Goal: Transaction & Acquisition: Book appointment/travel/reservation

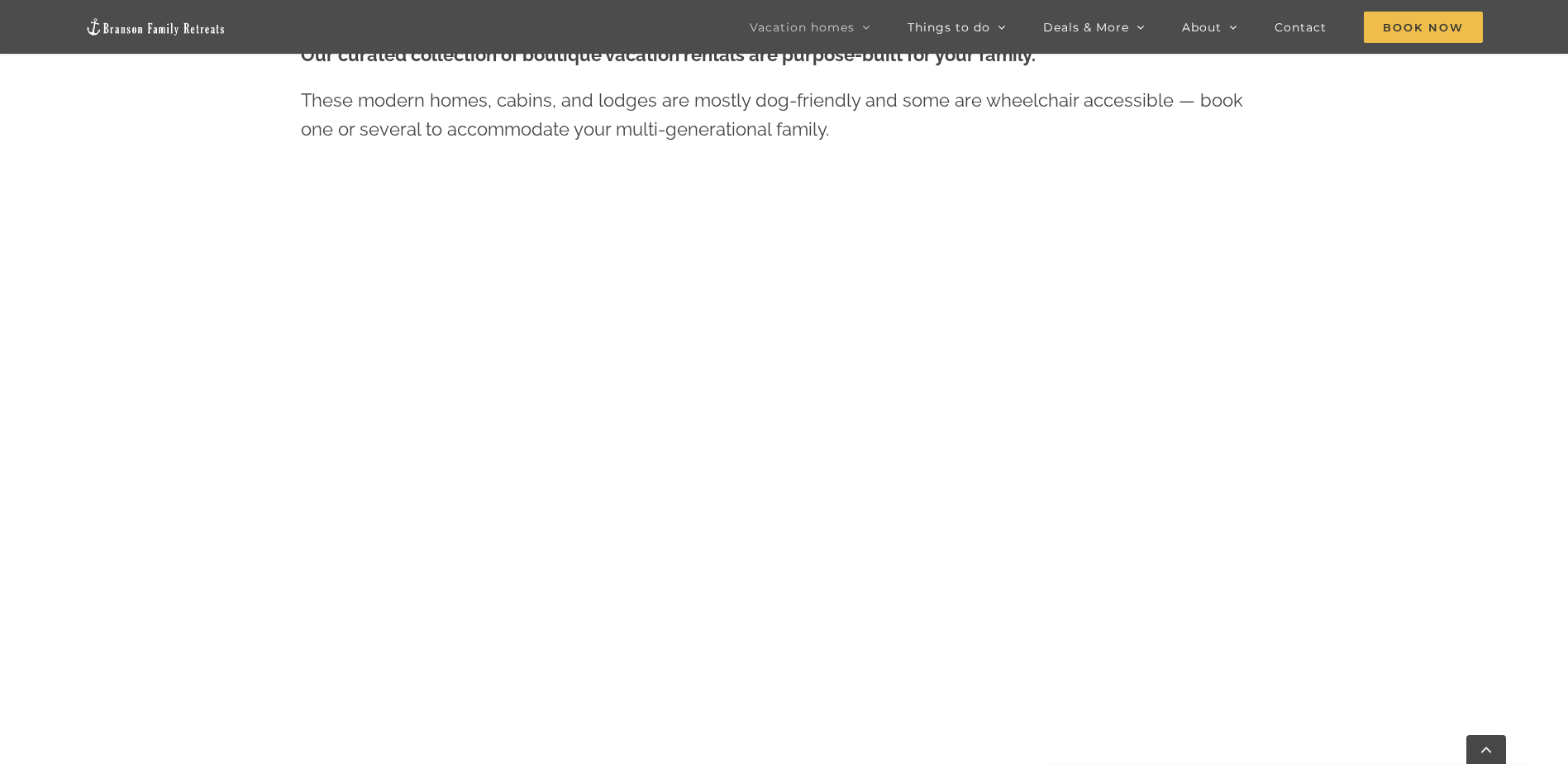
scroll to position [910, 0]
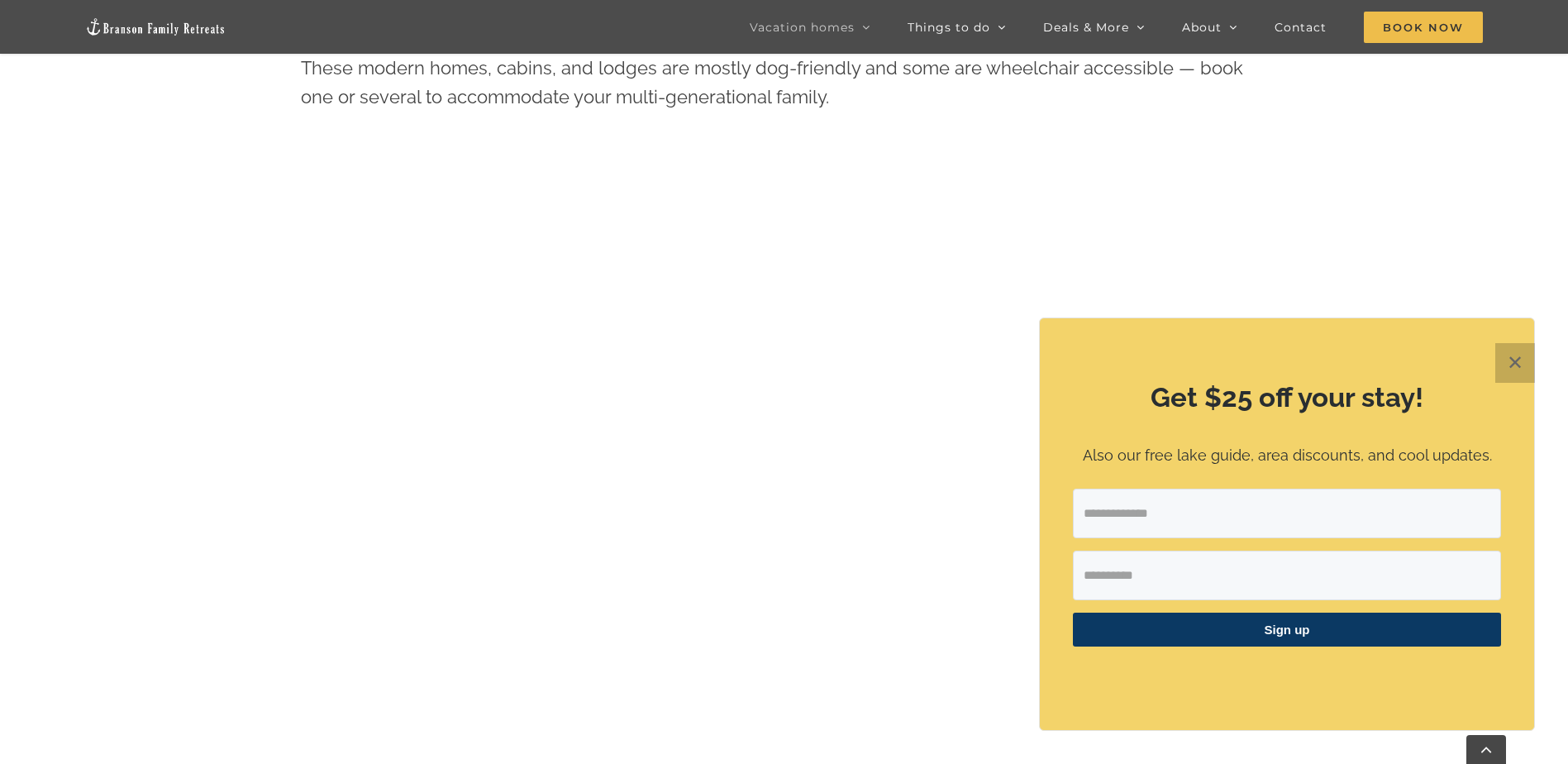
click at [1515, 359] on button "✕" at bounding box center [1515, 363] width 40 height 40
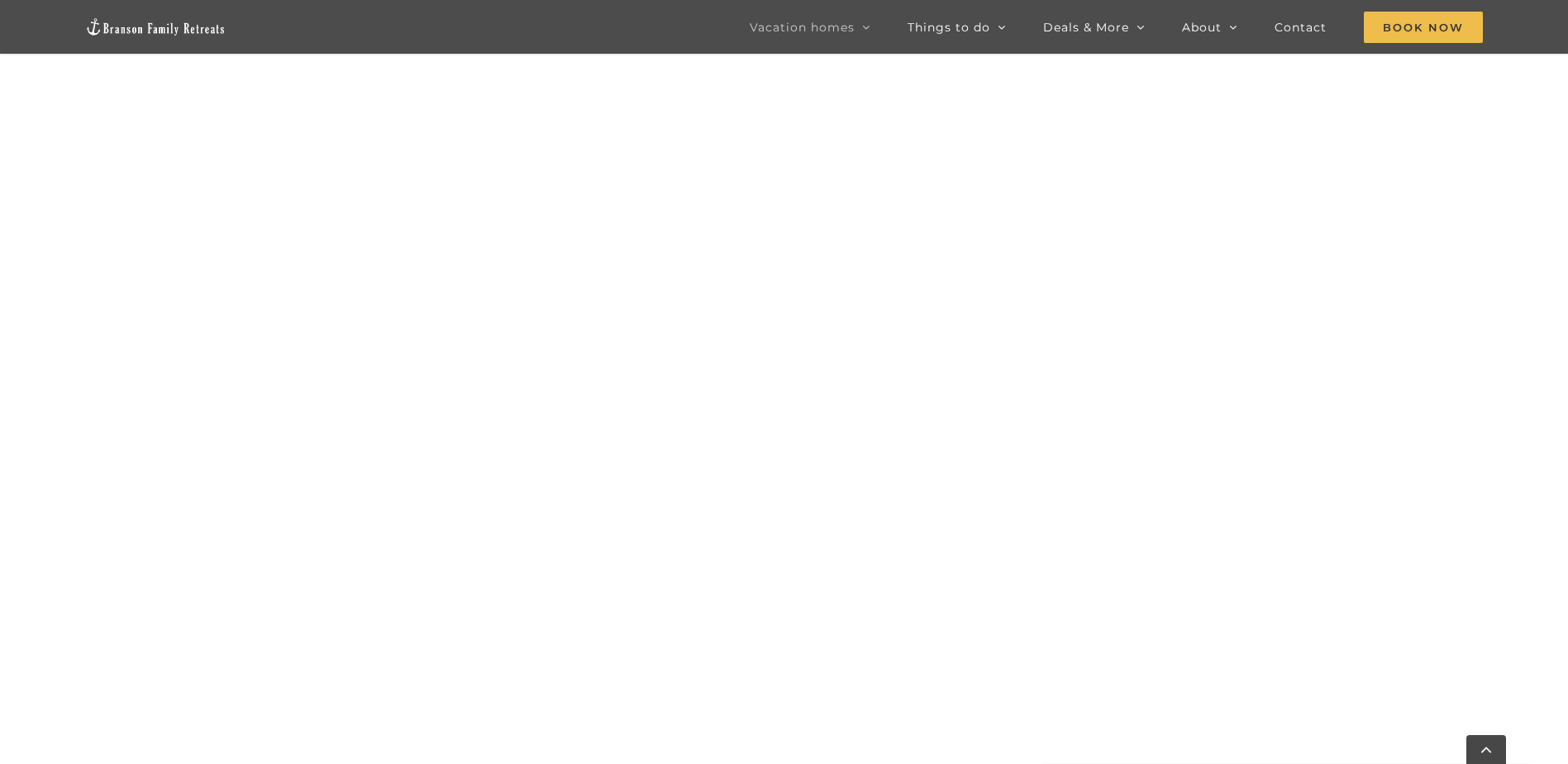
scroll to position [1102, 0]
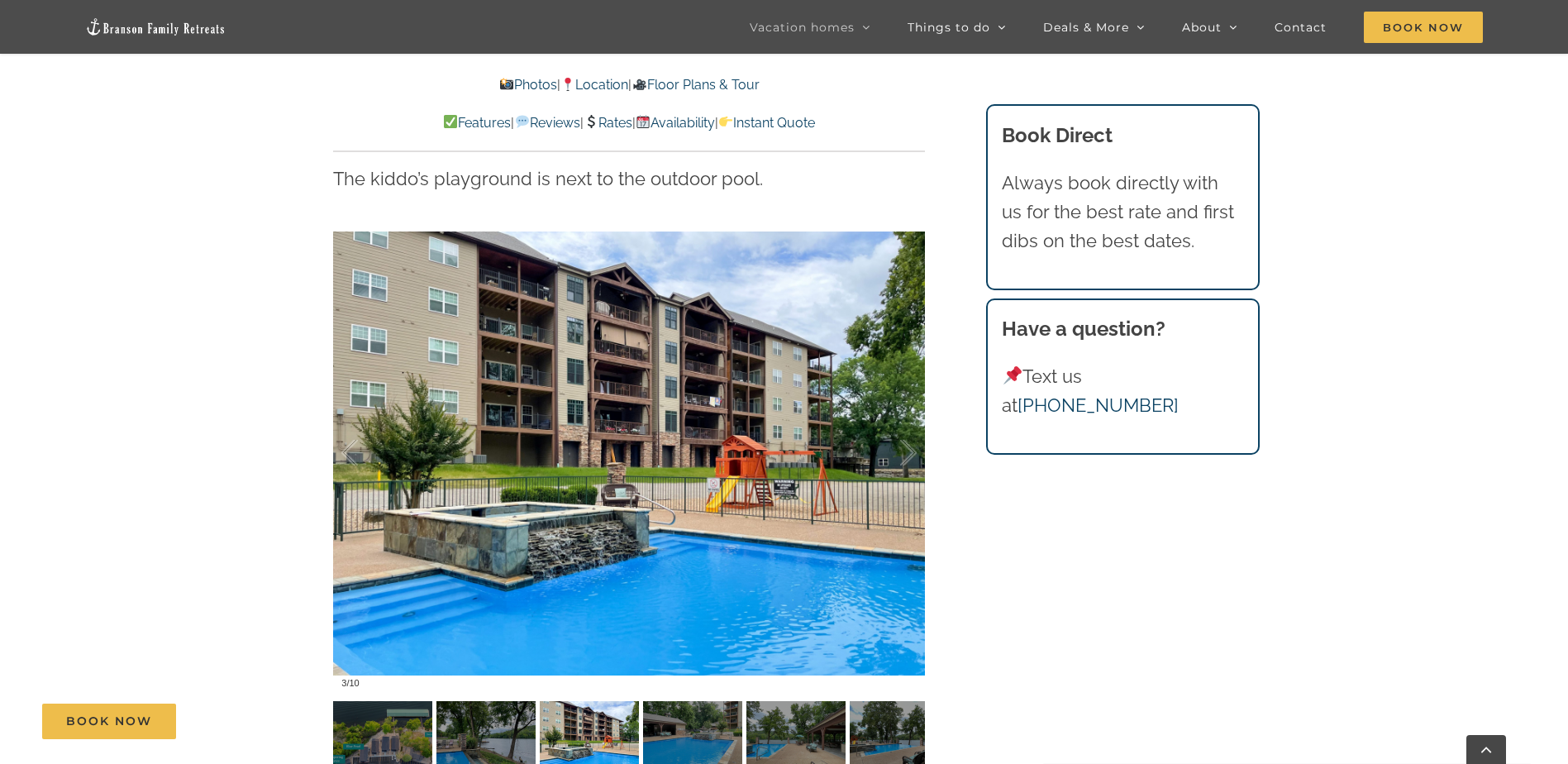
scroll to position [3309, 0]
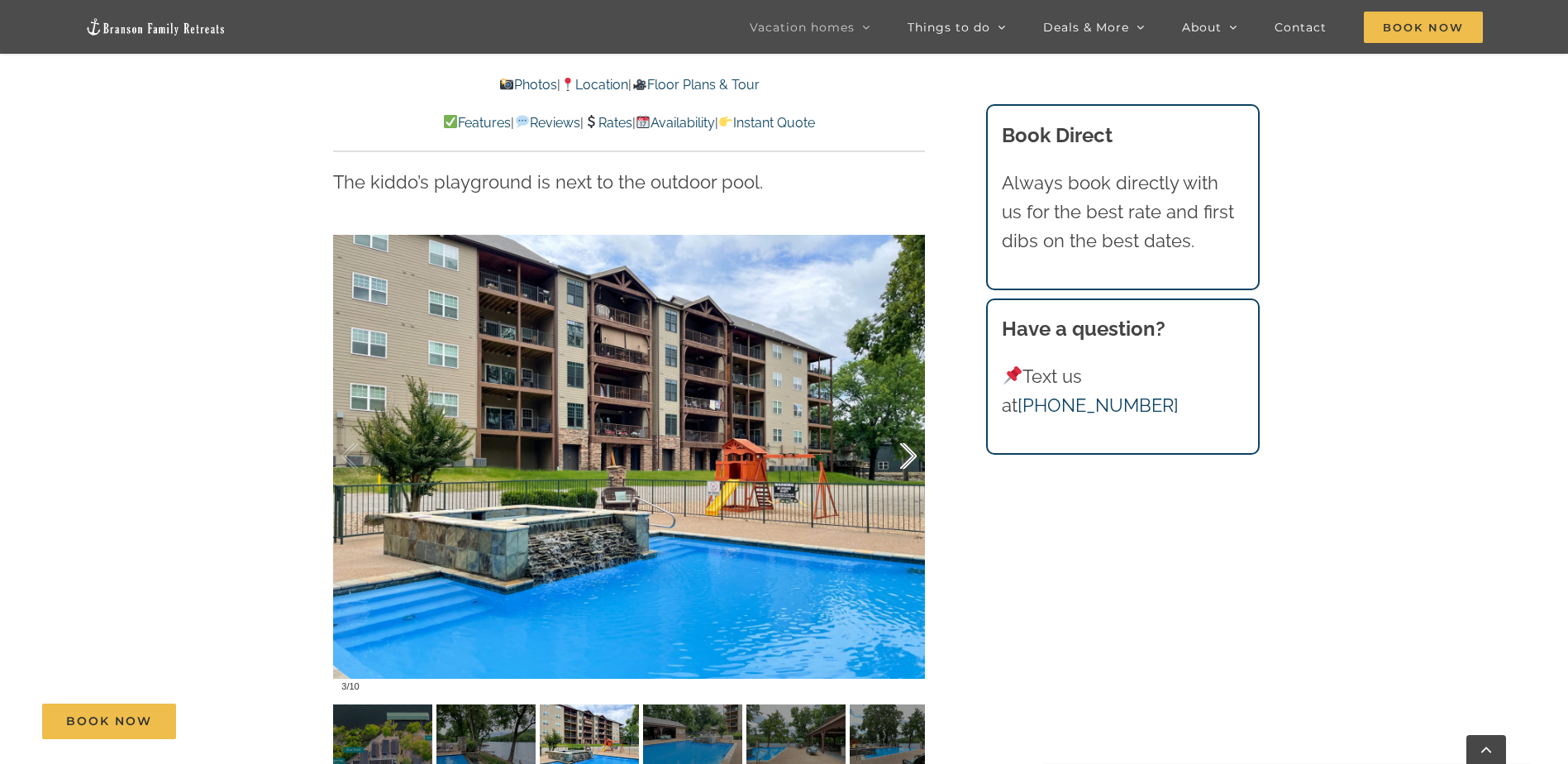
click at [901, 405] on div at bounding box center [890, 457] width 51 height 102
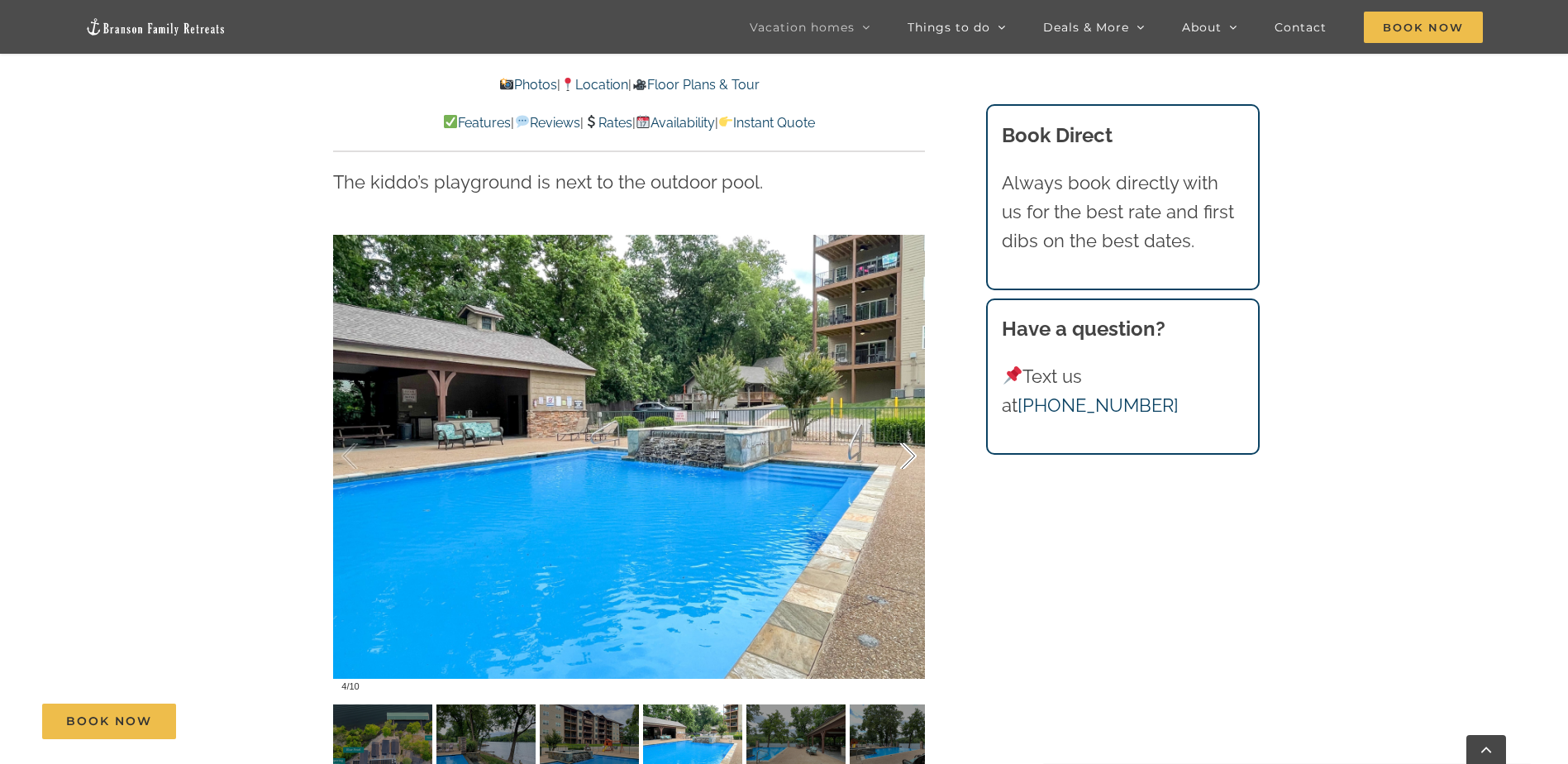
click at [901, 405] on div at bounding box center [890, 457] width 51 height 102
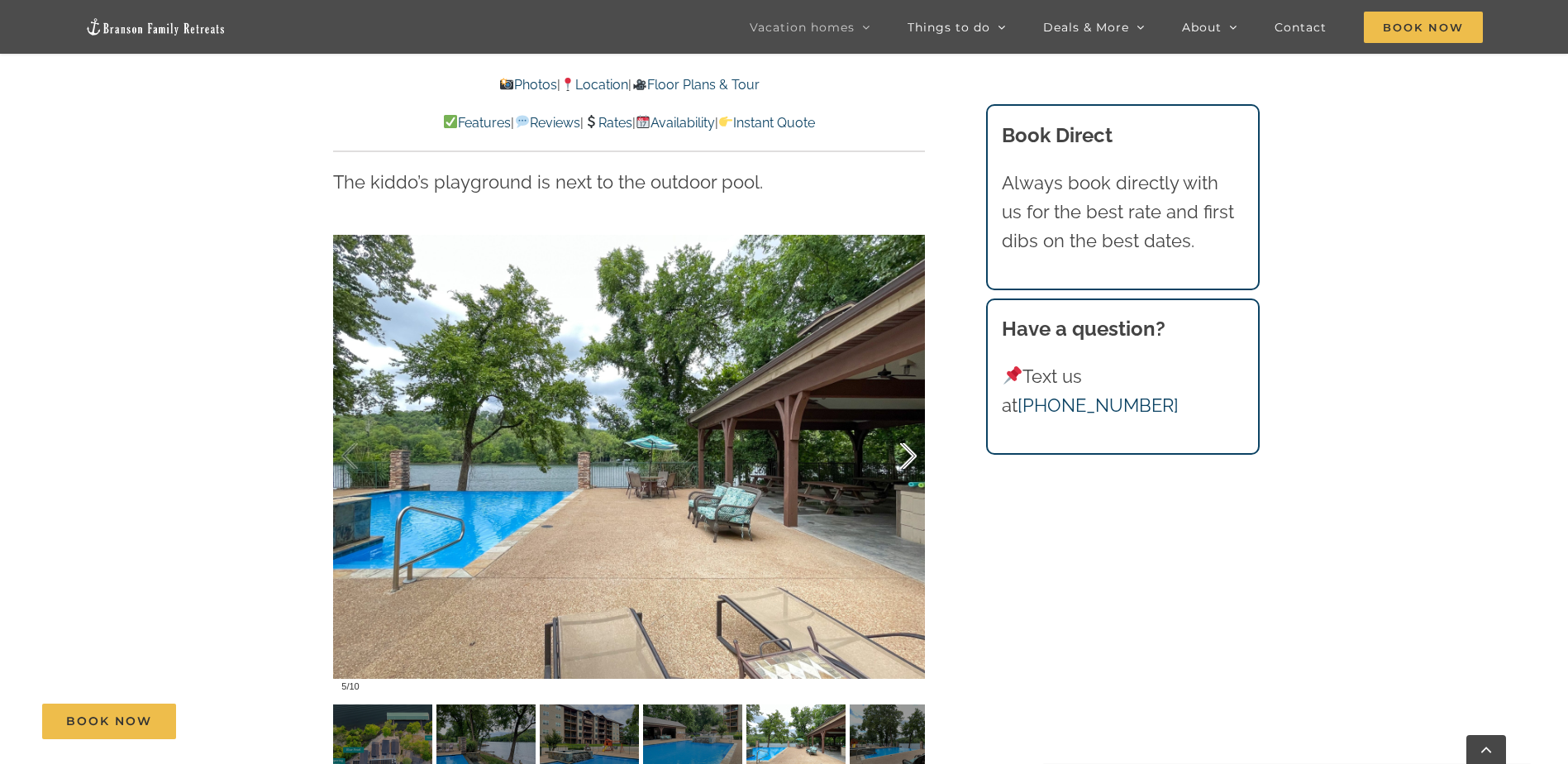
click at [901, 405] on div at bounding box center [890, 457] width 51 height 102
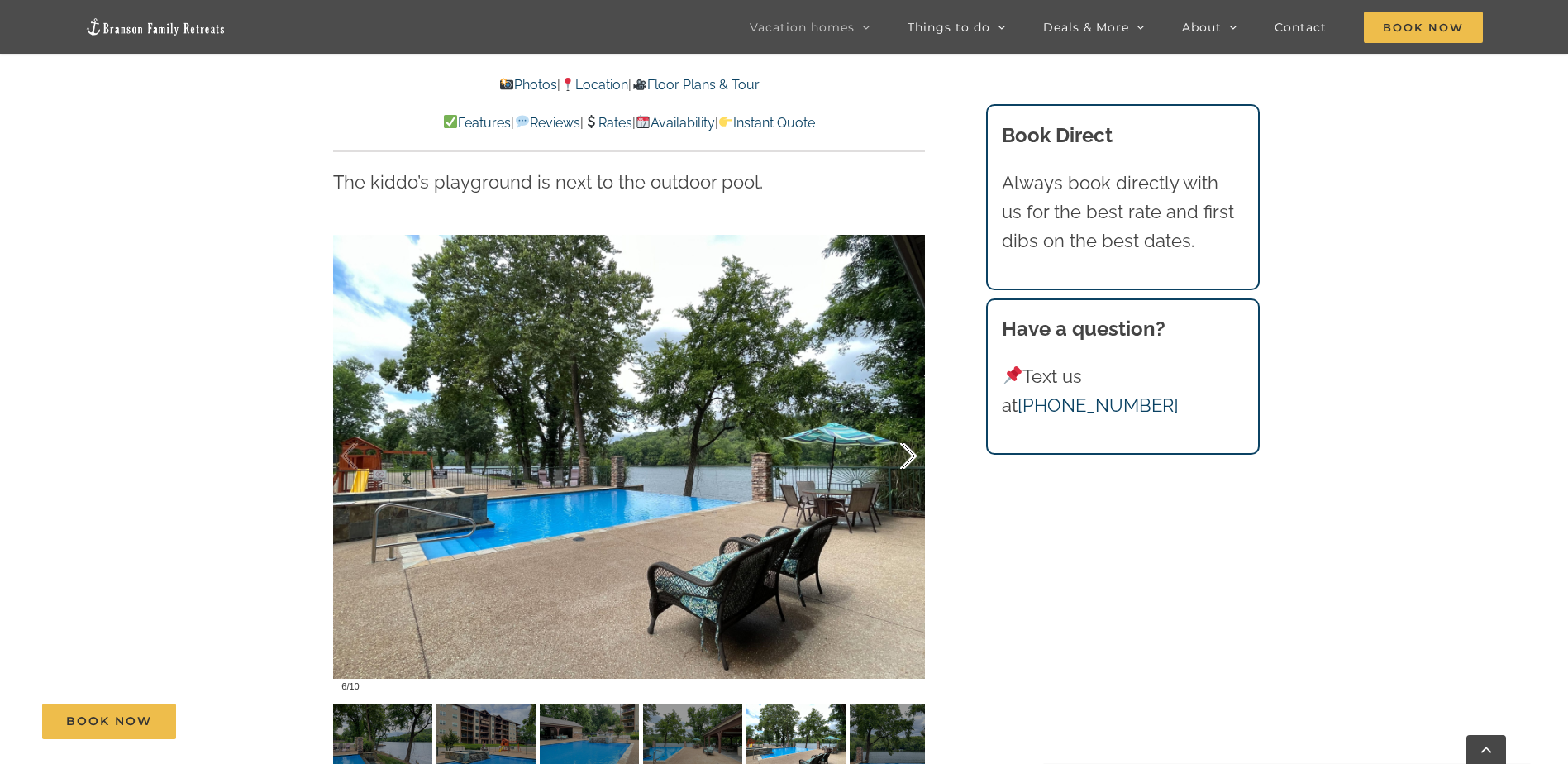
click at [901, 405] on div at bounding box center [890, 457] width 51 height 102
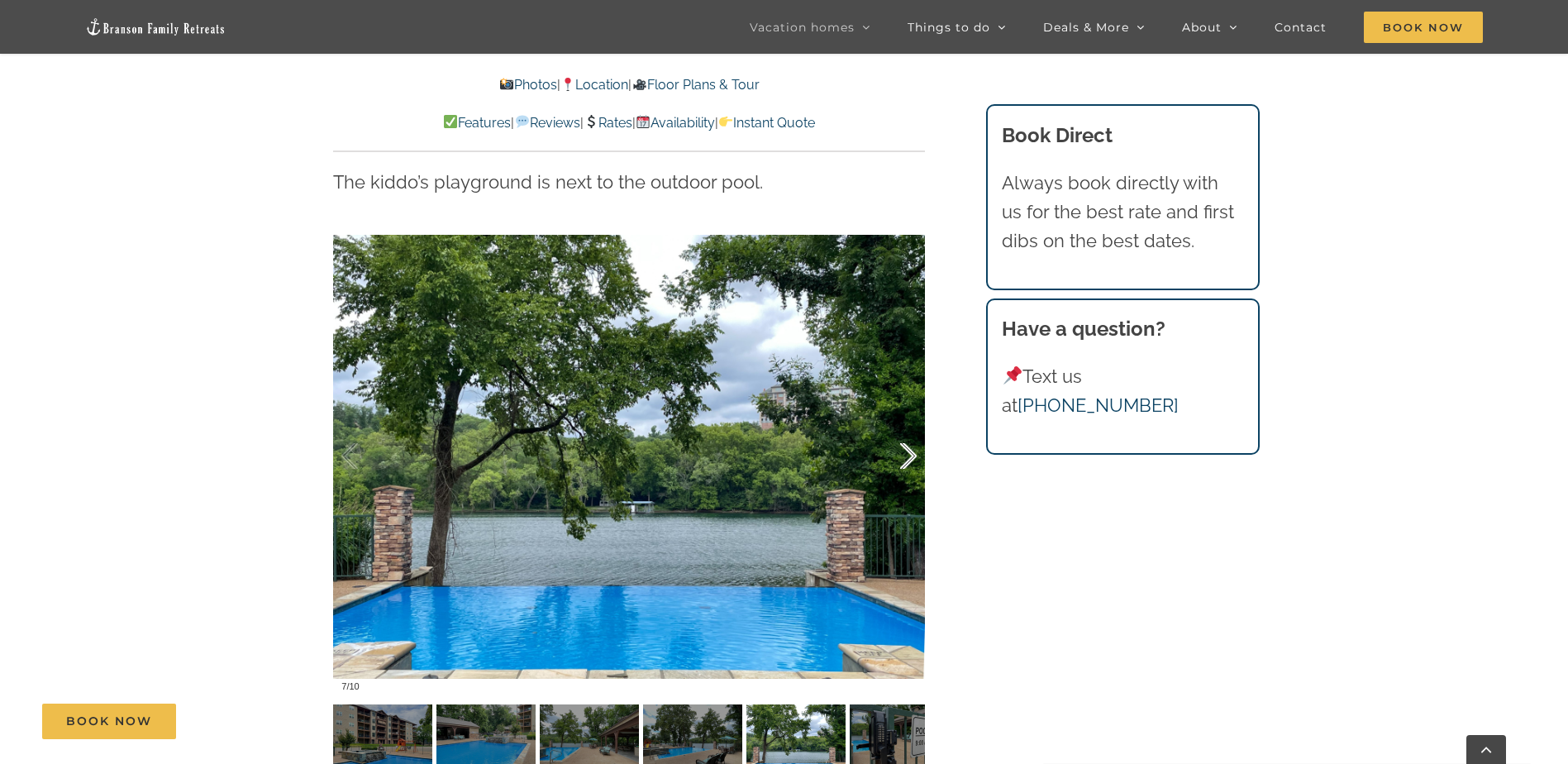
click at [901, 405] on div at bounding box center [890, 457] width 51 height 102
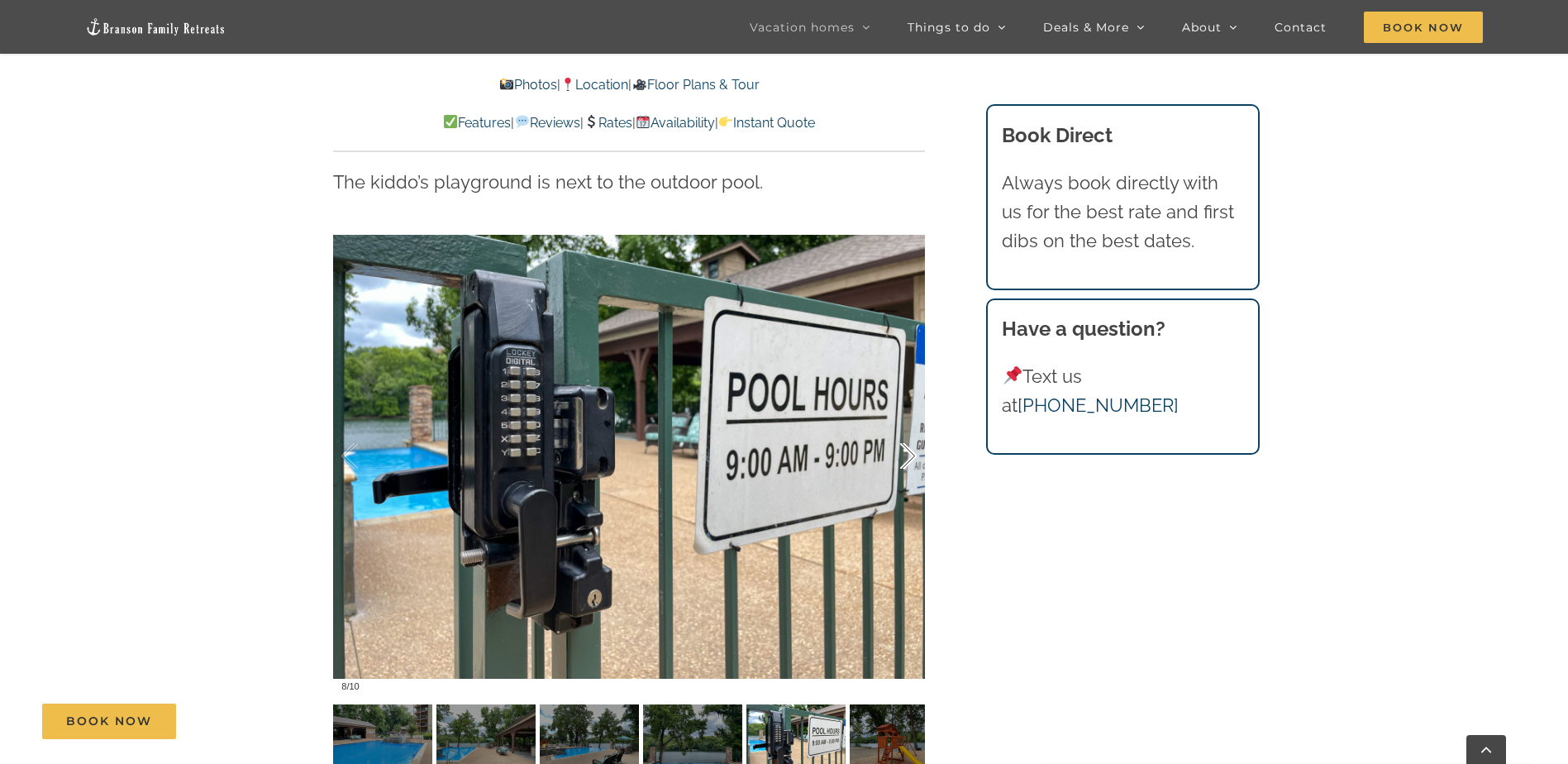
click at [901, 405] on div at bounding box center [890, 457] width 51 height 102
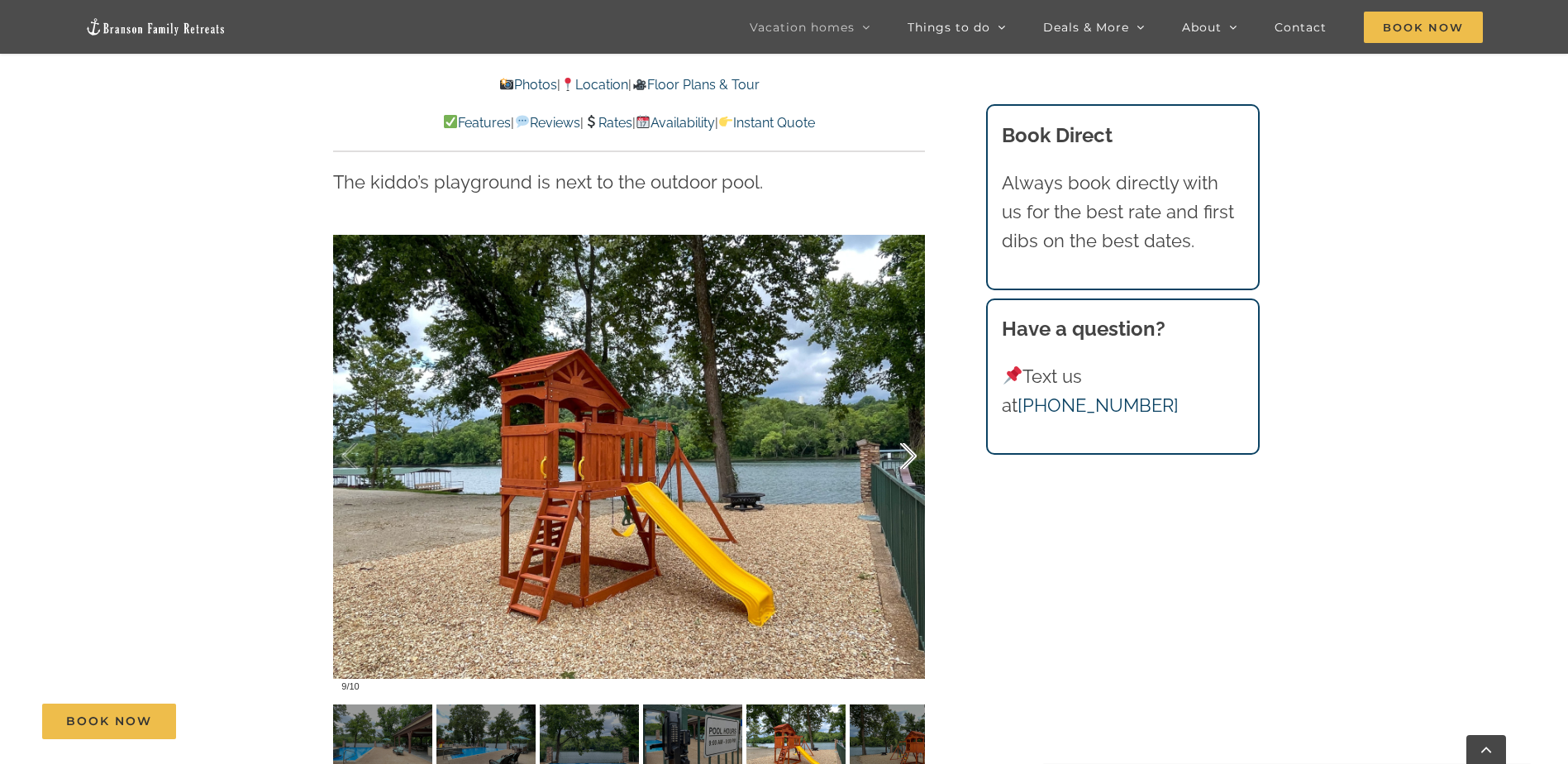
click at [901, 405] on div at bounding box center [890, 457] width 51 height 102
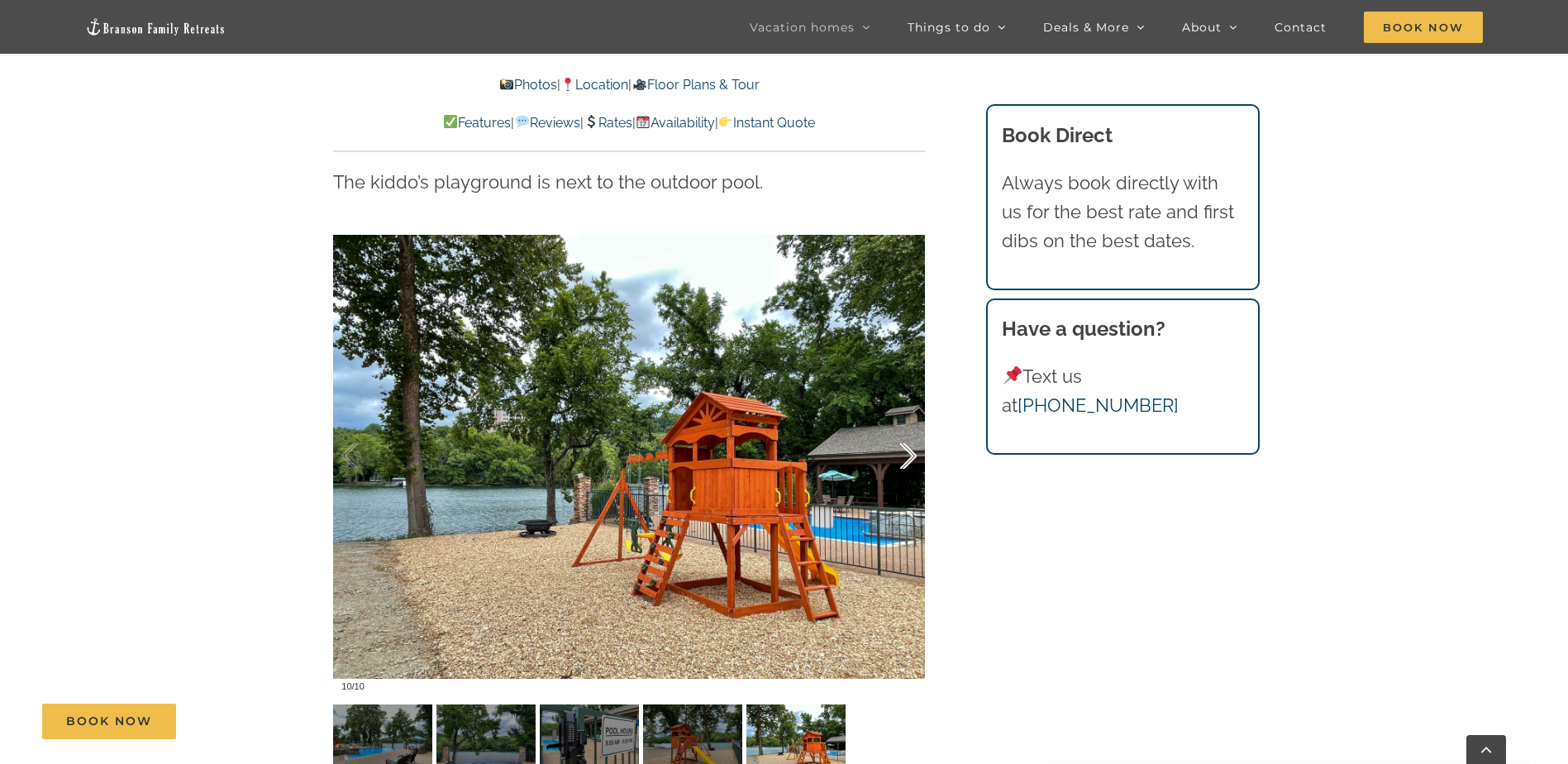
click at [901, 405] on div at bounding box center [890, 457] width 51 height 102
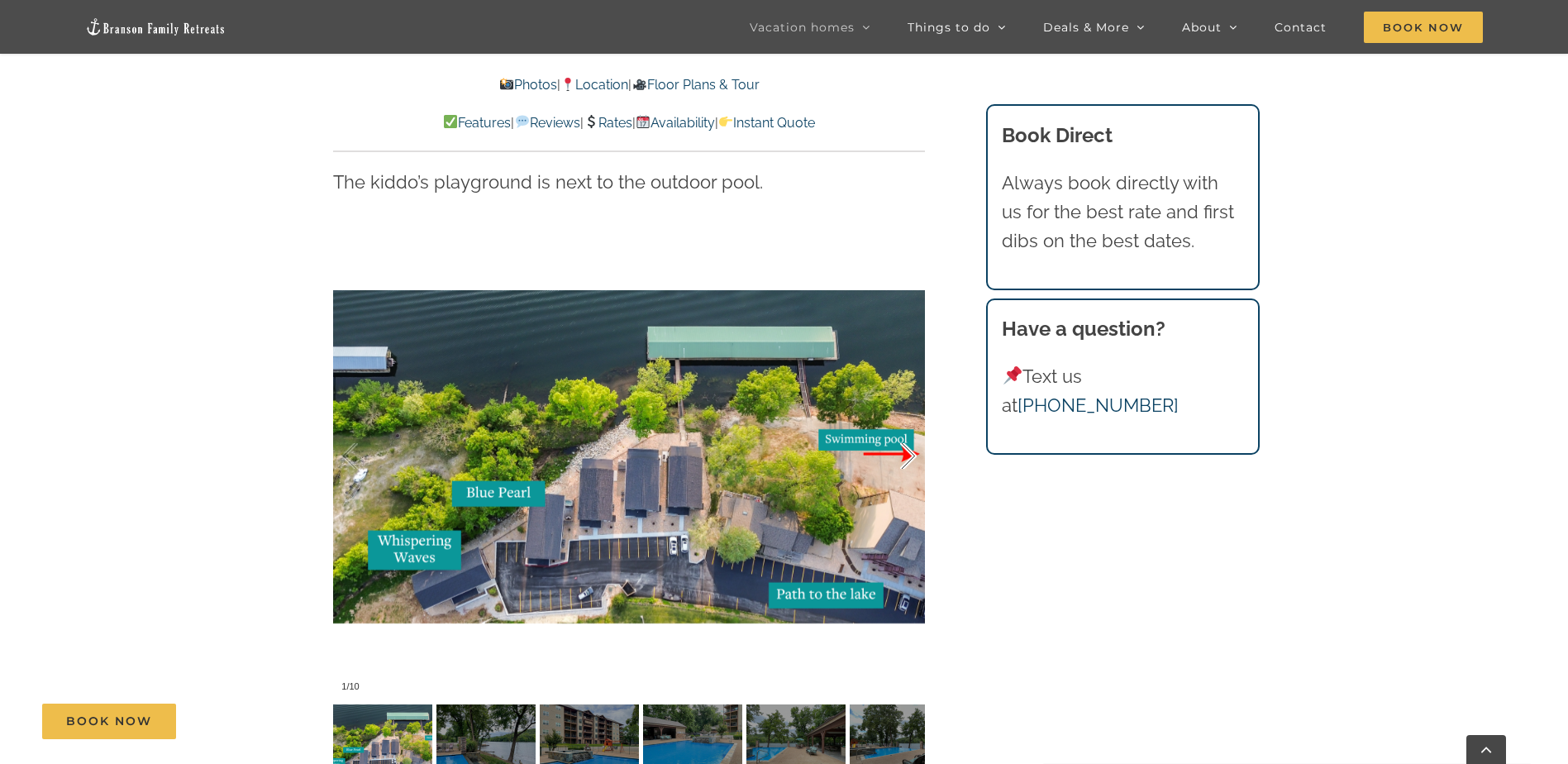
click at [901, 405] on div at bounding box center [890, 457] width 51 height 102
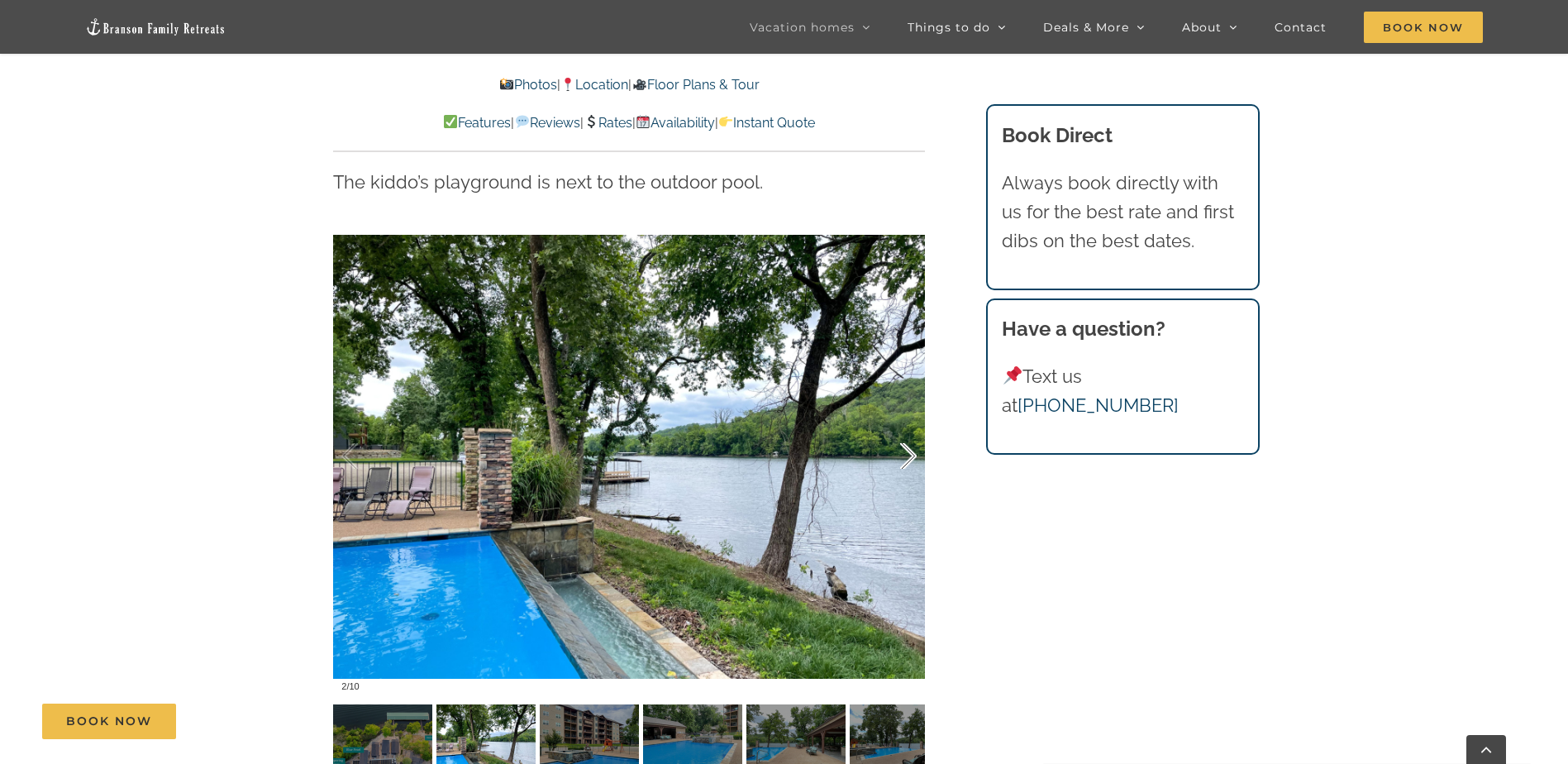
click at [901, 405] on div at bounding box center [890, 457] width 51 height 102
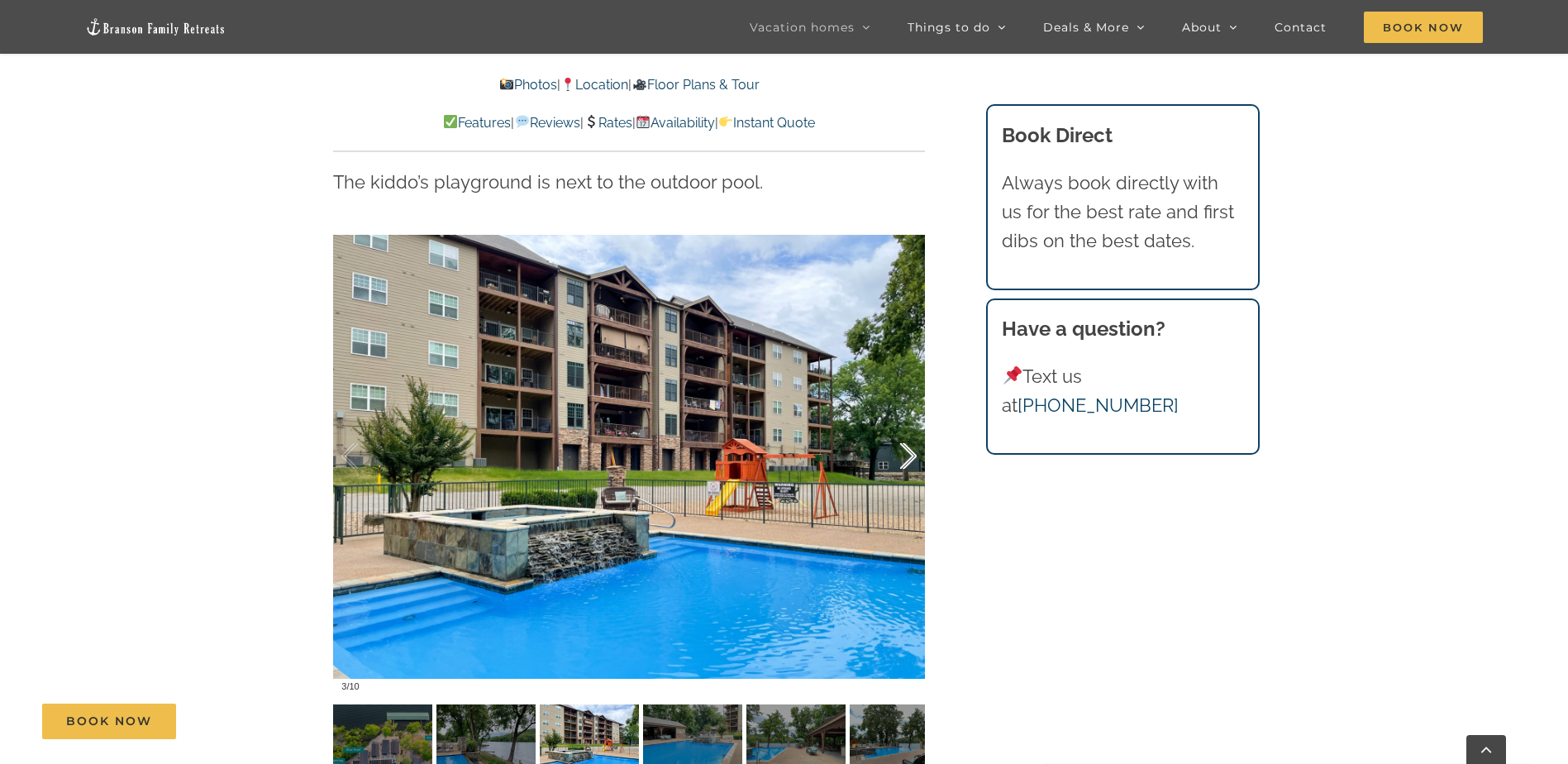
click at [901, 405] on div at bounding box center [890, 457] width 51 height 102
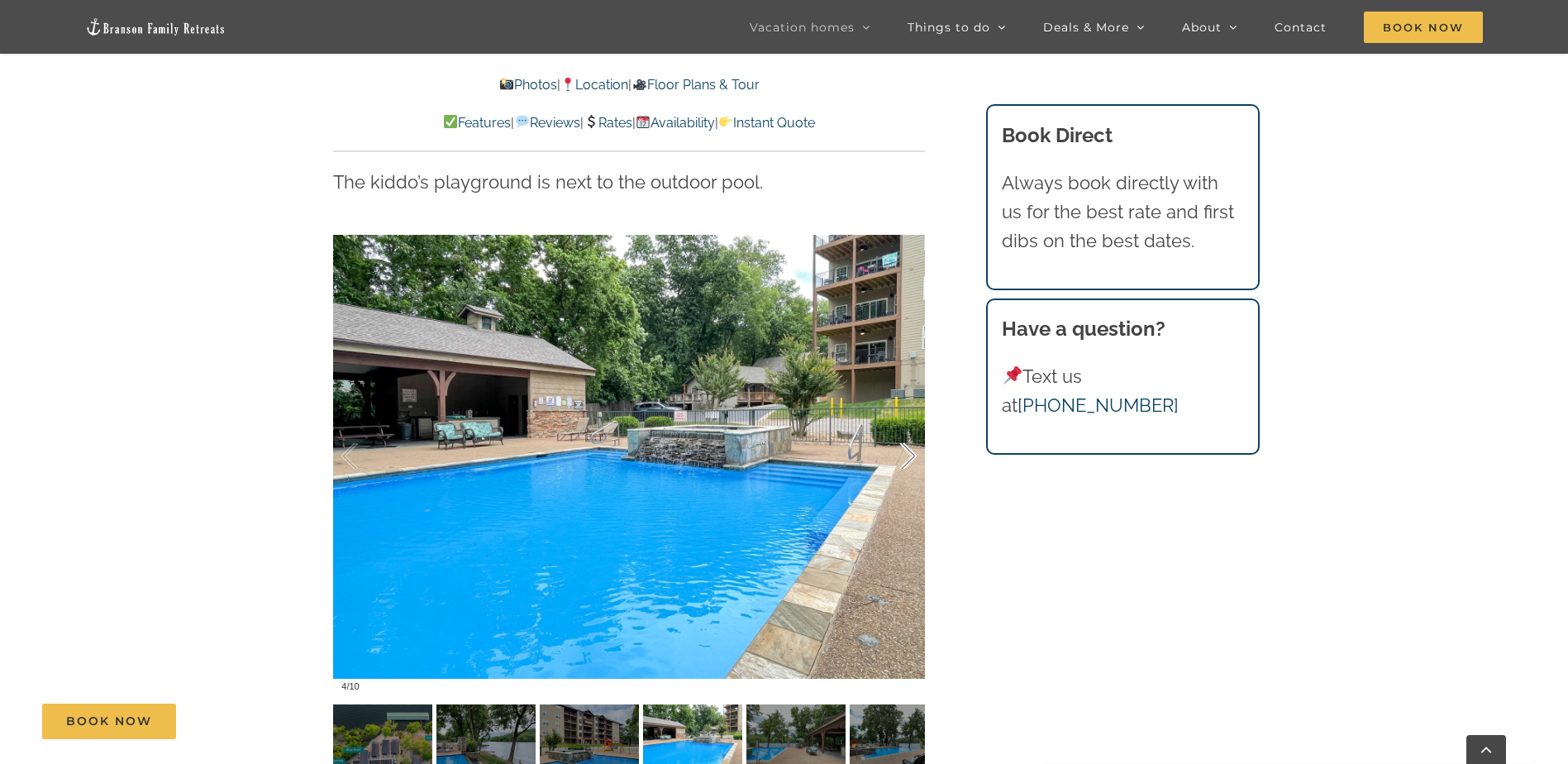
click at [901, 405] on div at bounding box center [890, 457] width 51 height 102
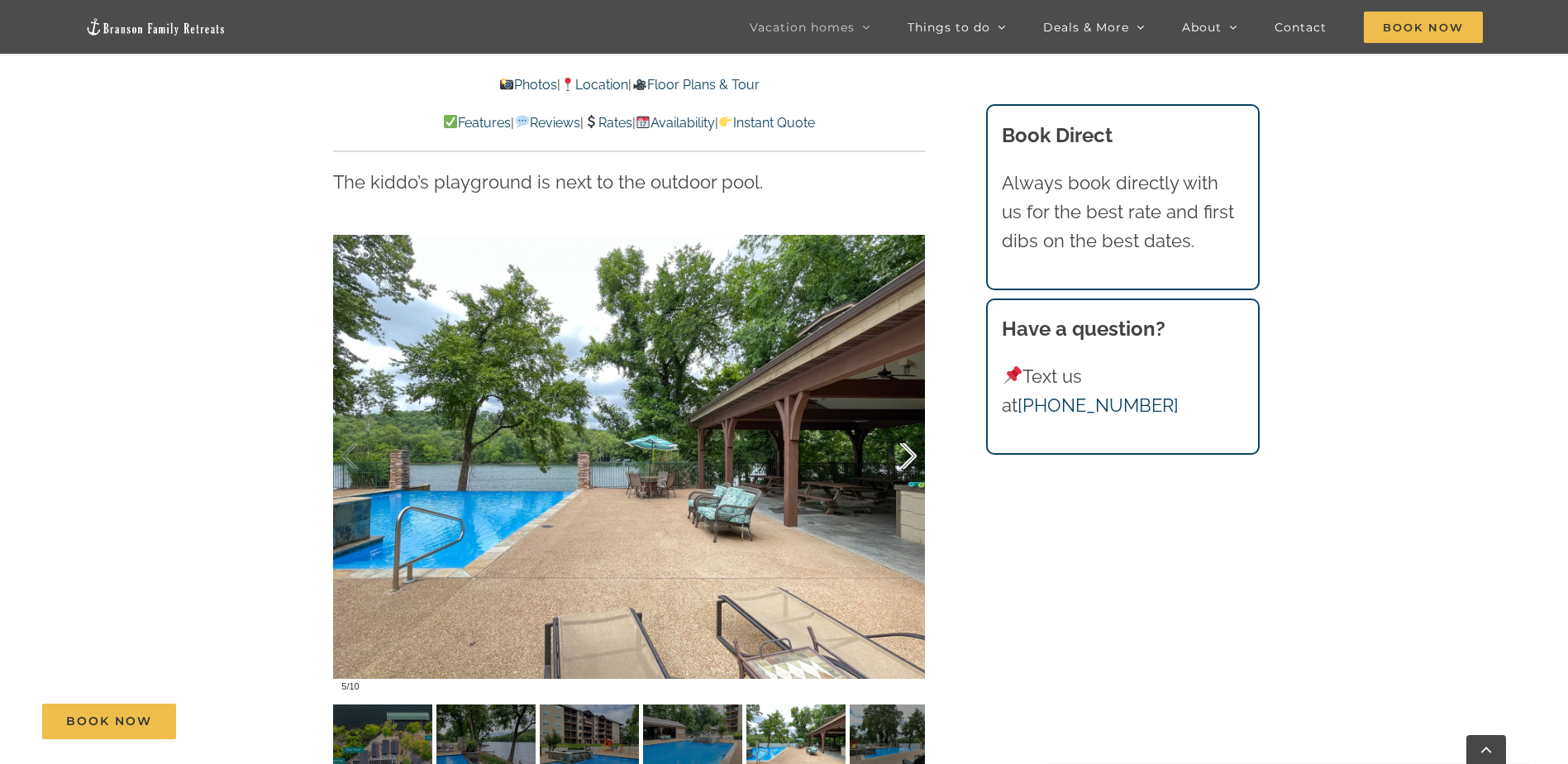
click at [901, 405] on div at bounding box center [890, 457] width 51 height 102
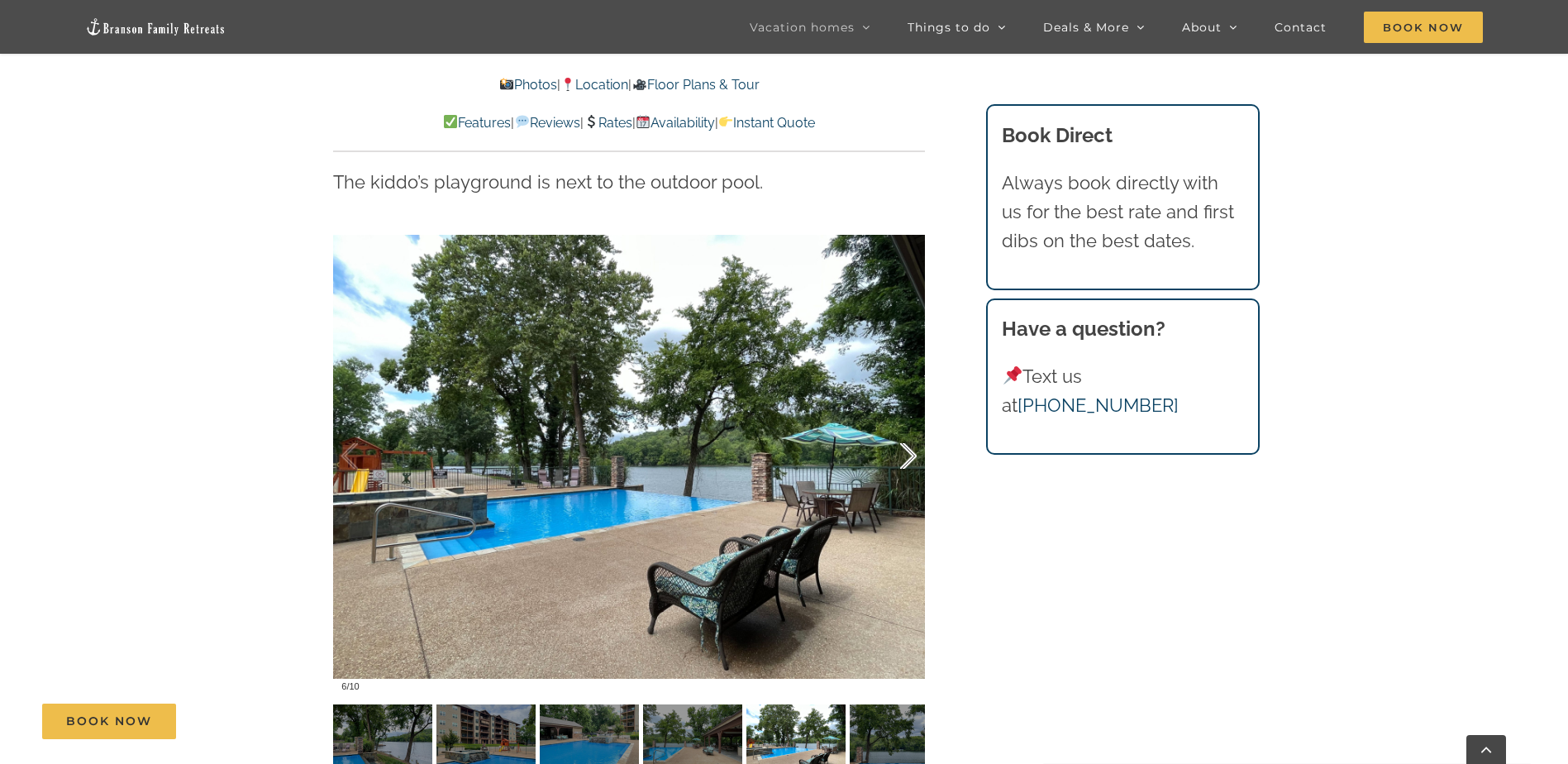
click at [901, 405] on div at bounding box center [890, 457] width 51 height 102
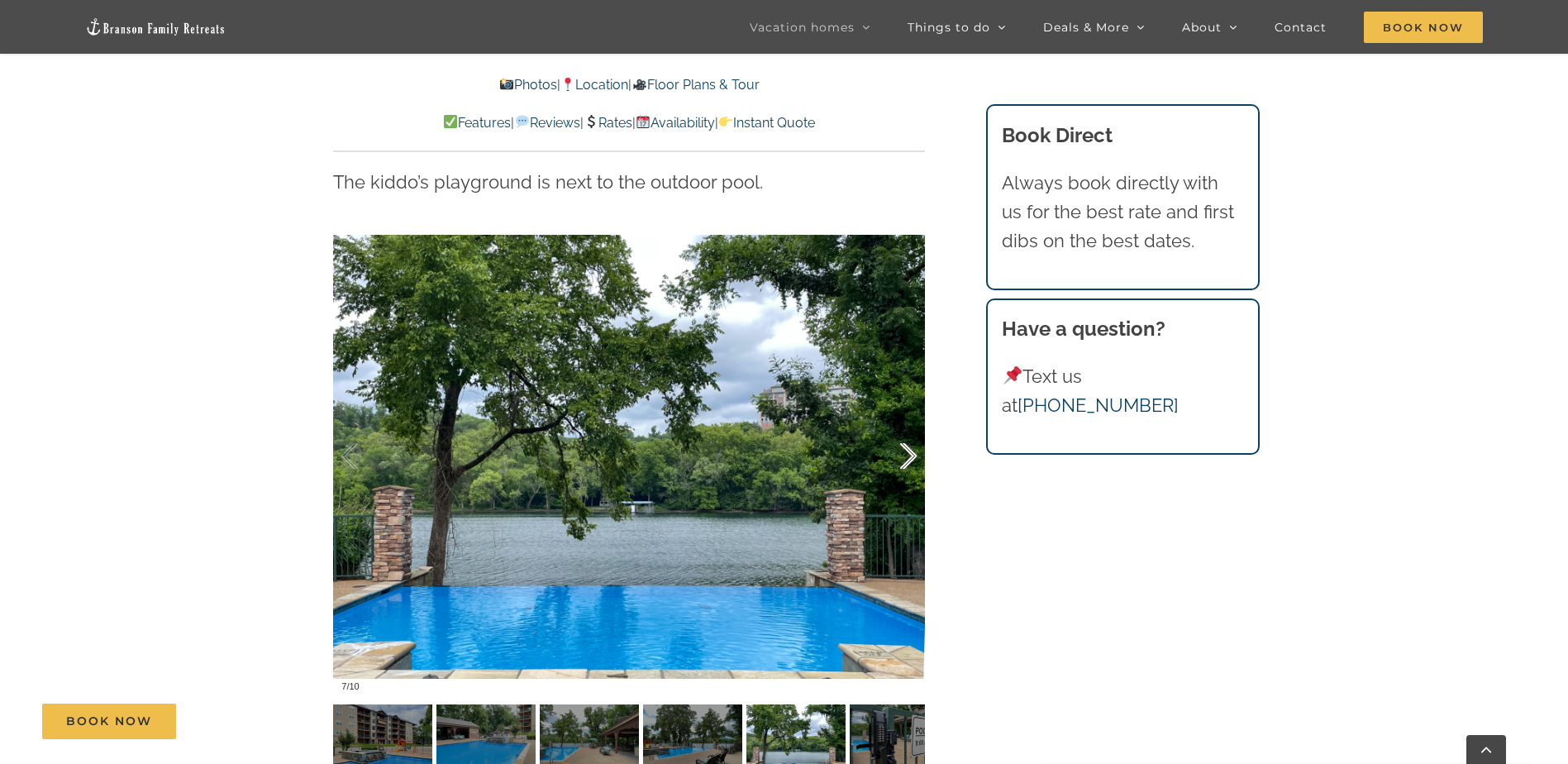
click at [901, 405] on div at bounding box center [890, 457] width 51 height 102
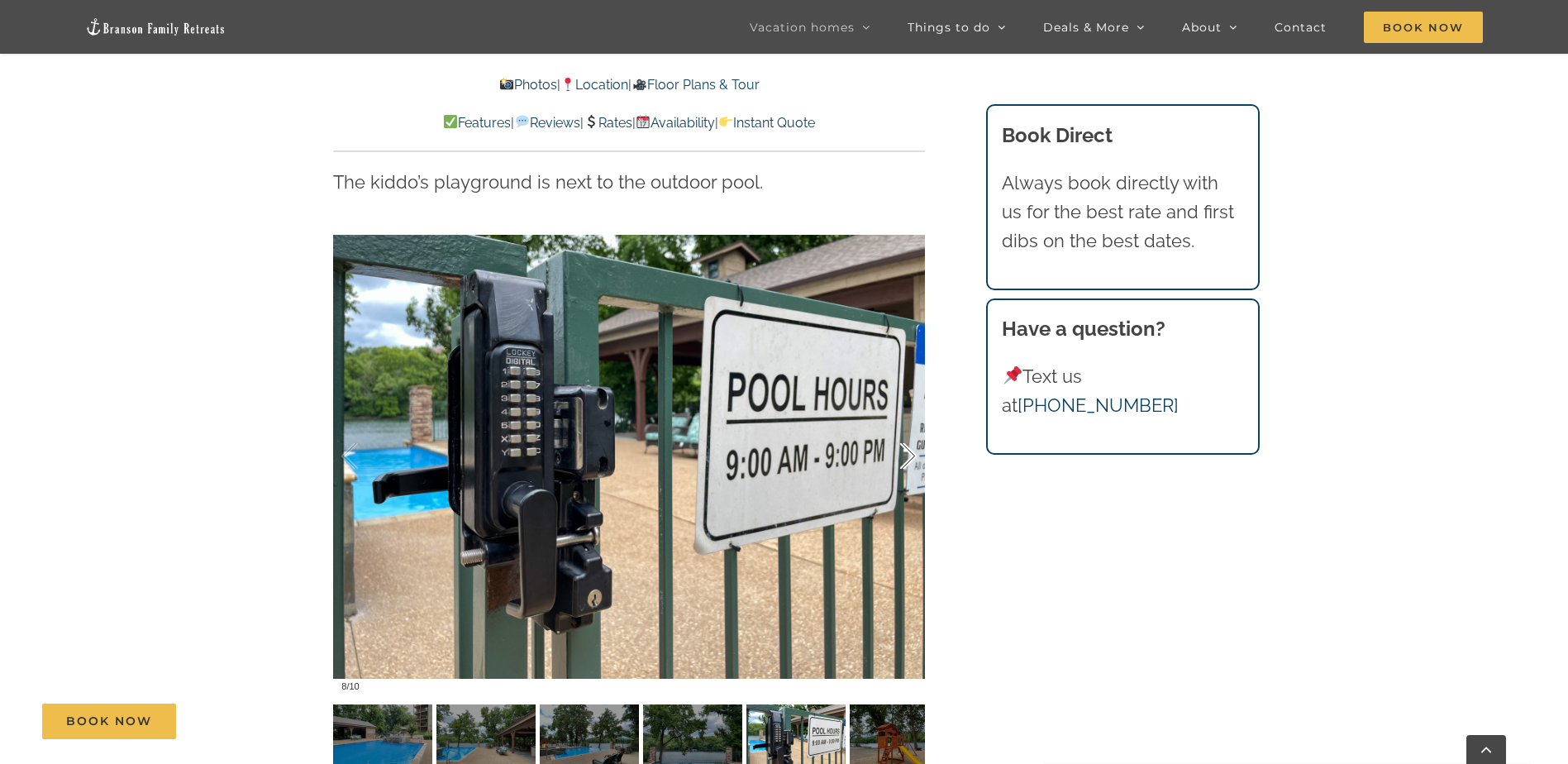
click at [901, 405] on div at bounding box center [890, 457] width 51 height 102
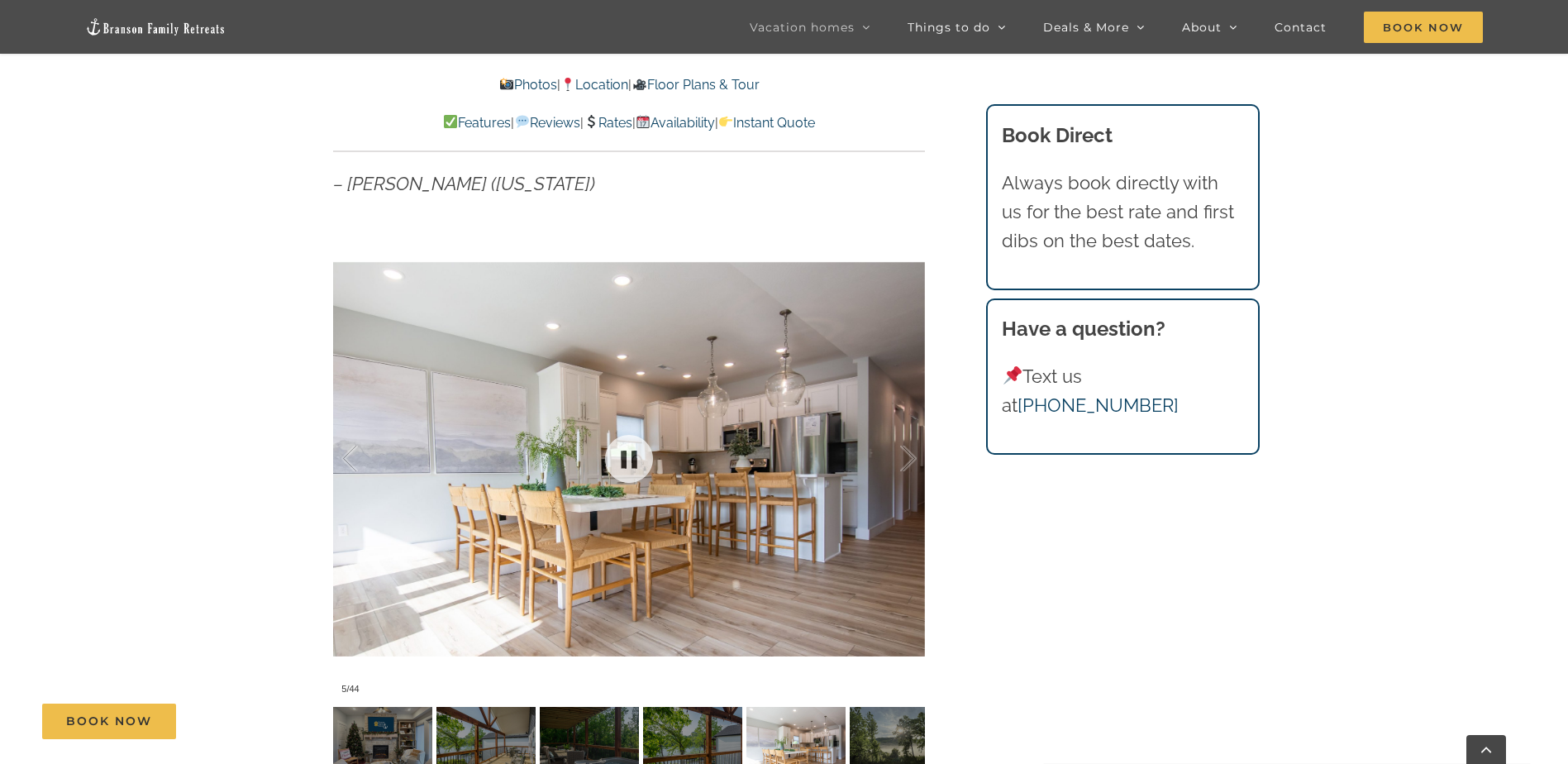
scroll to position [992, 0]
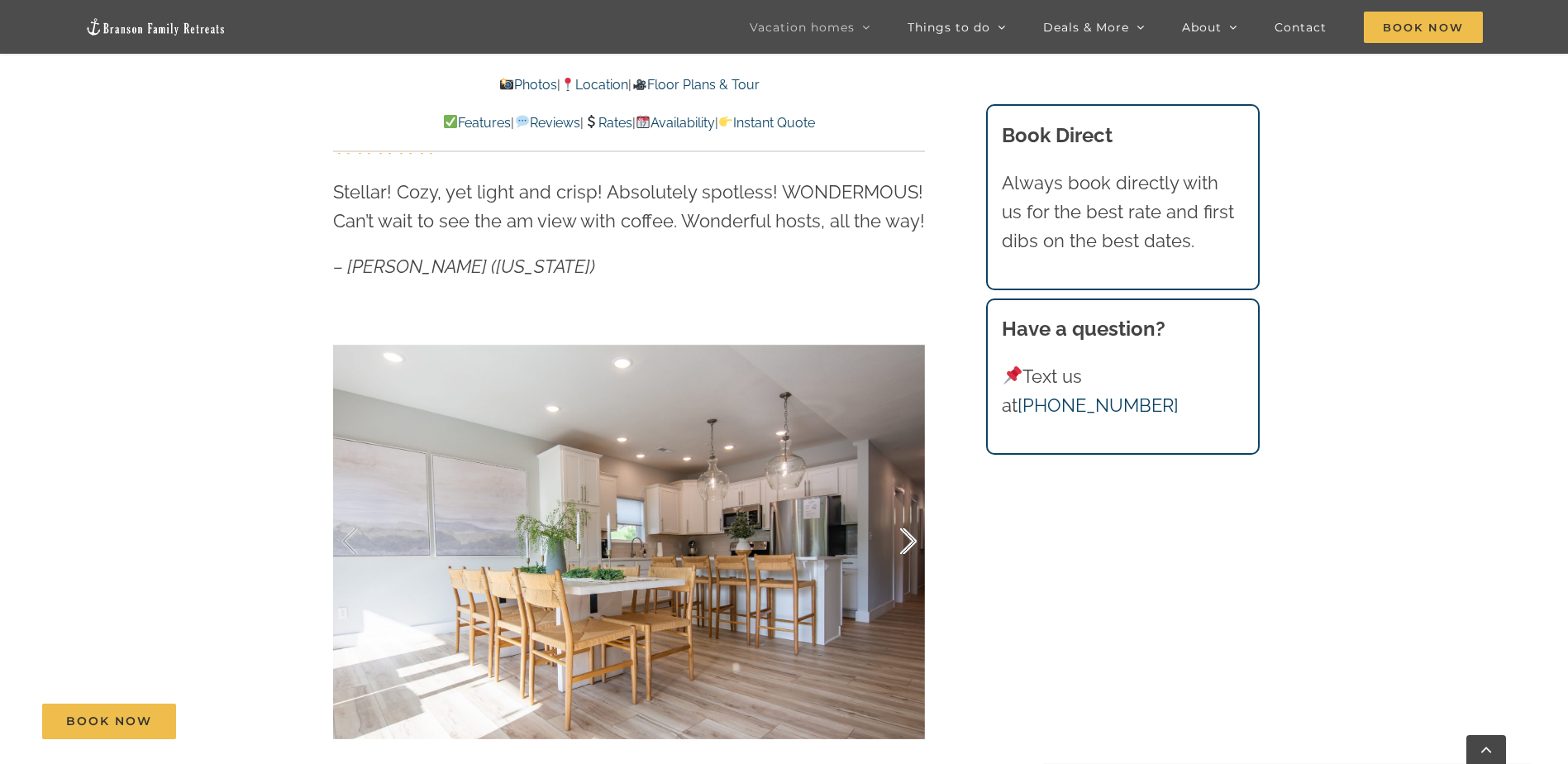
click at [907, 533] on div at bounding box center [890, 542] width 51 height 102
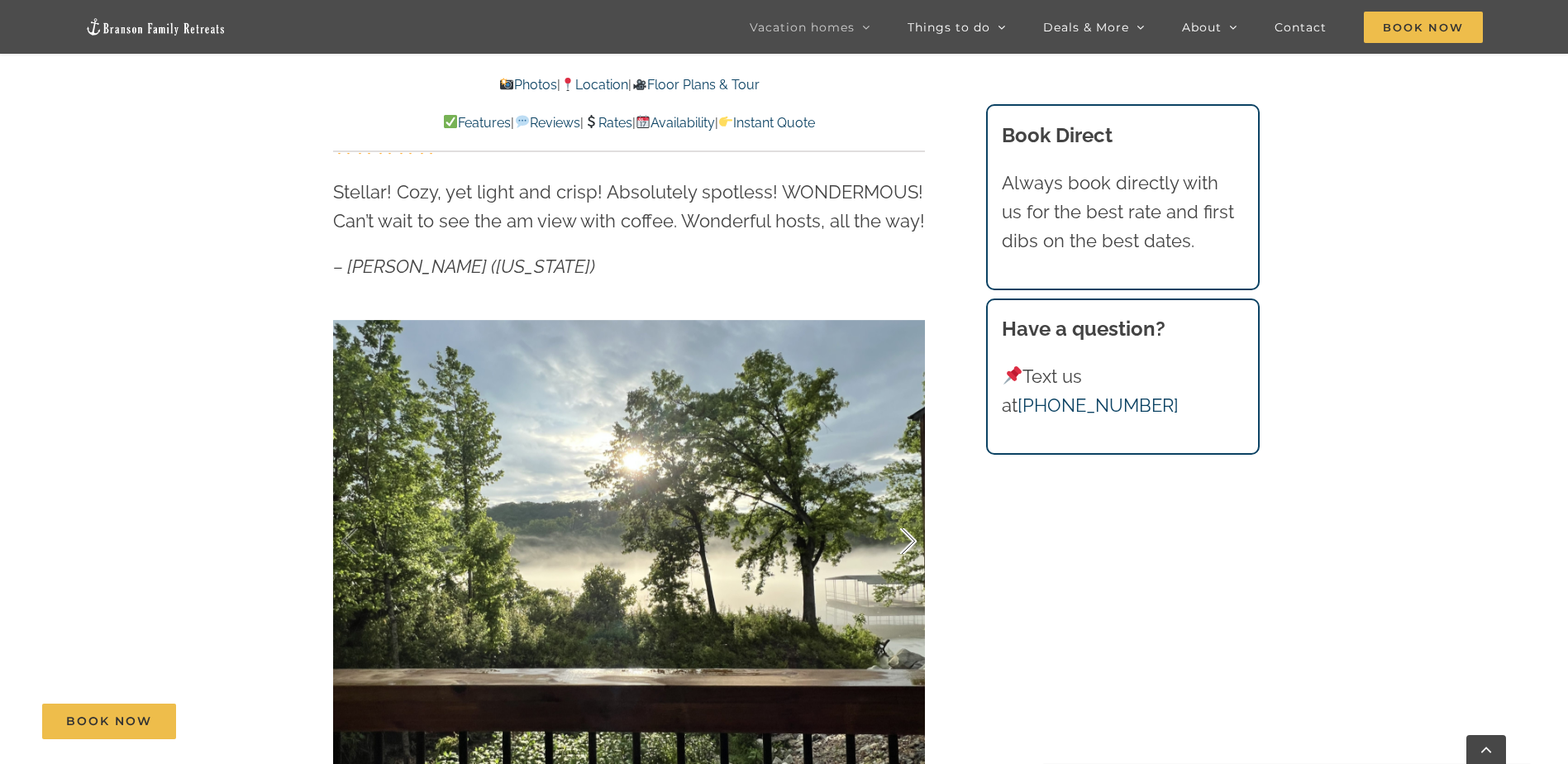
click at [907, 533] on div at bounding box center [890, 542] width 51 height 102
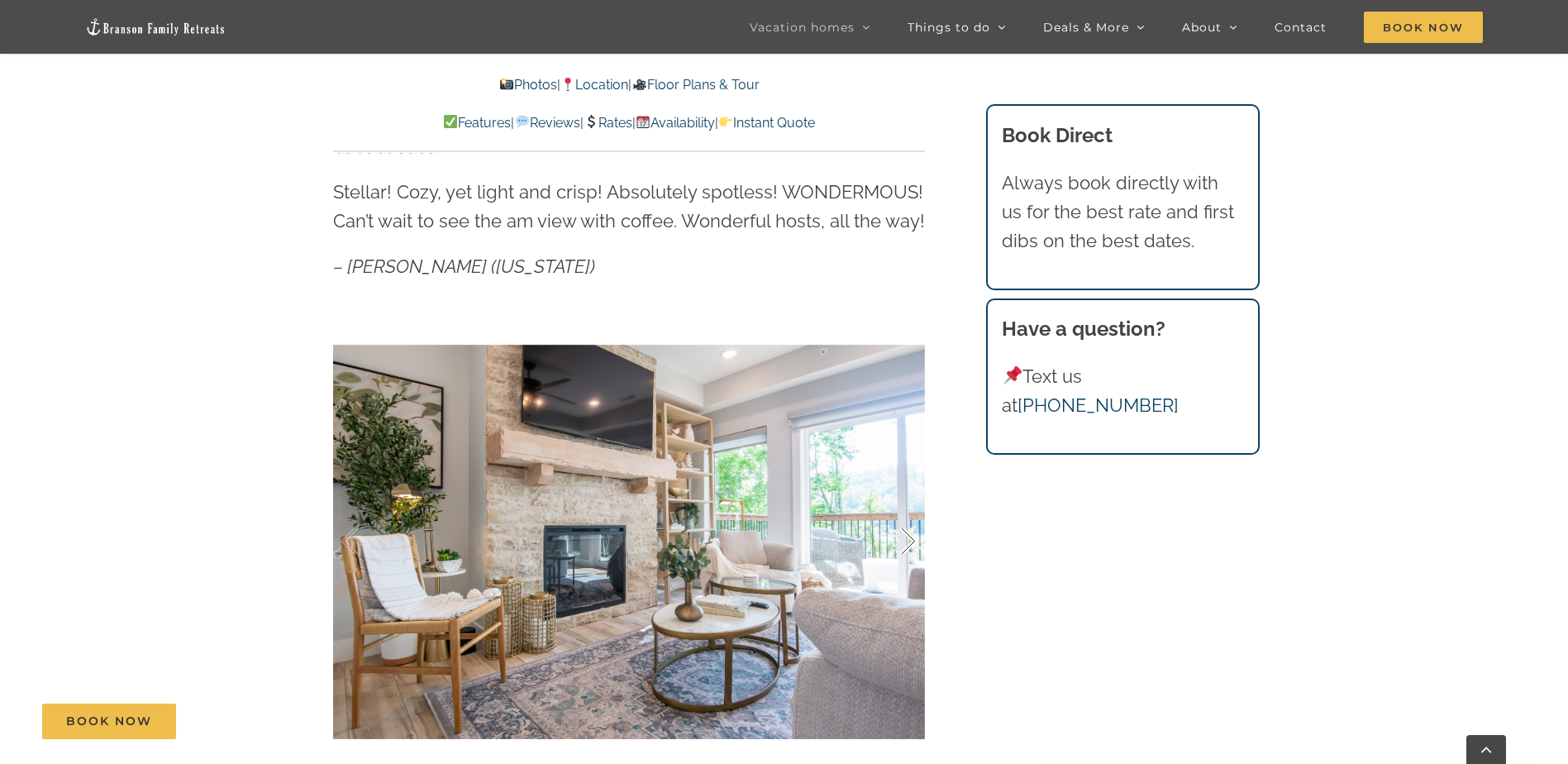
click at [907, 533] on div at bounding box center [890, 542] width 51 height 102
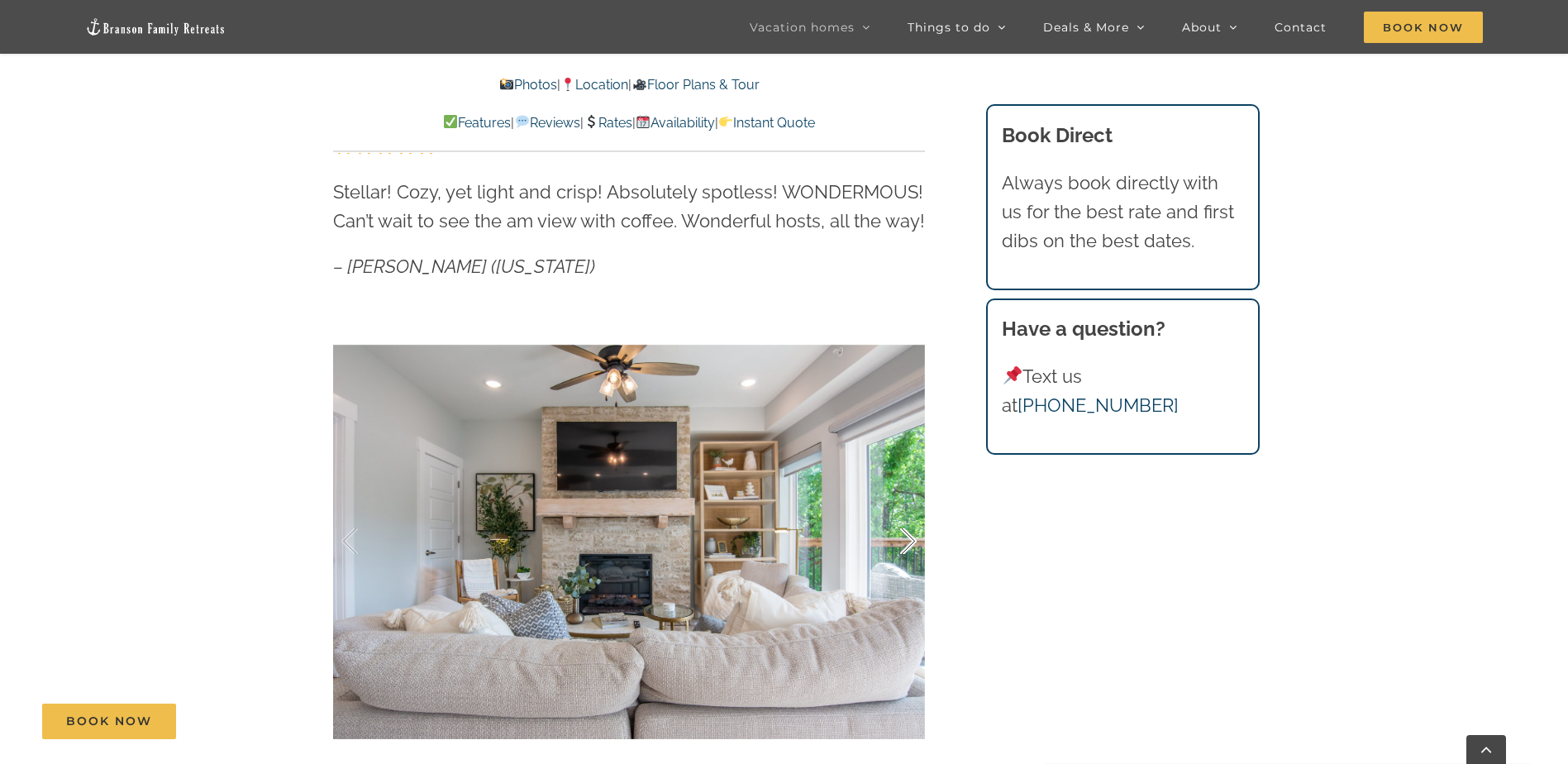
click at [907, 533] on div at bounding box center [890, 542] width 51 height 102
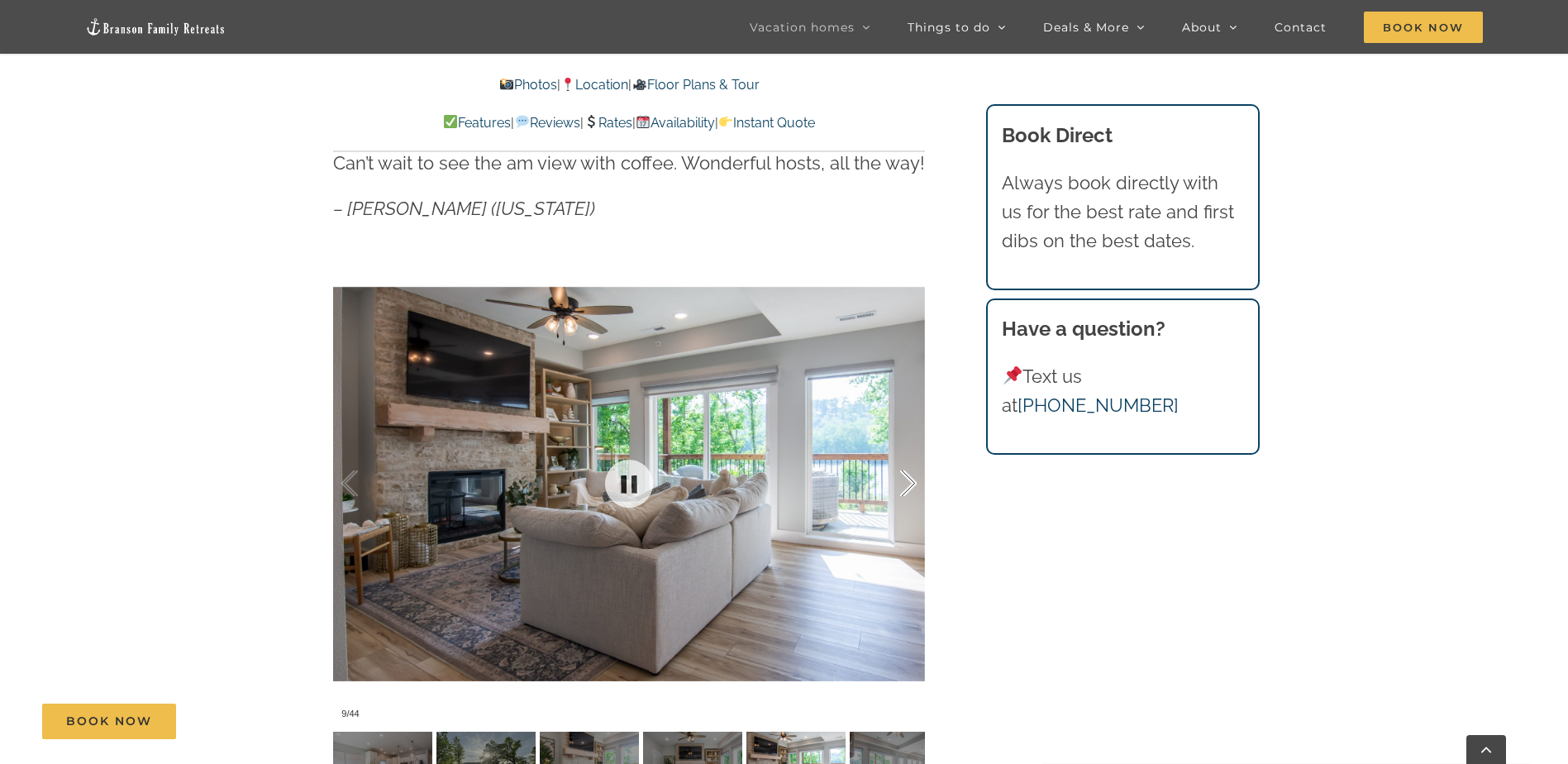
scroll to position [1075, 0]
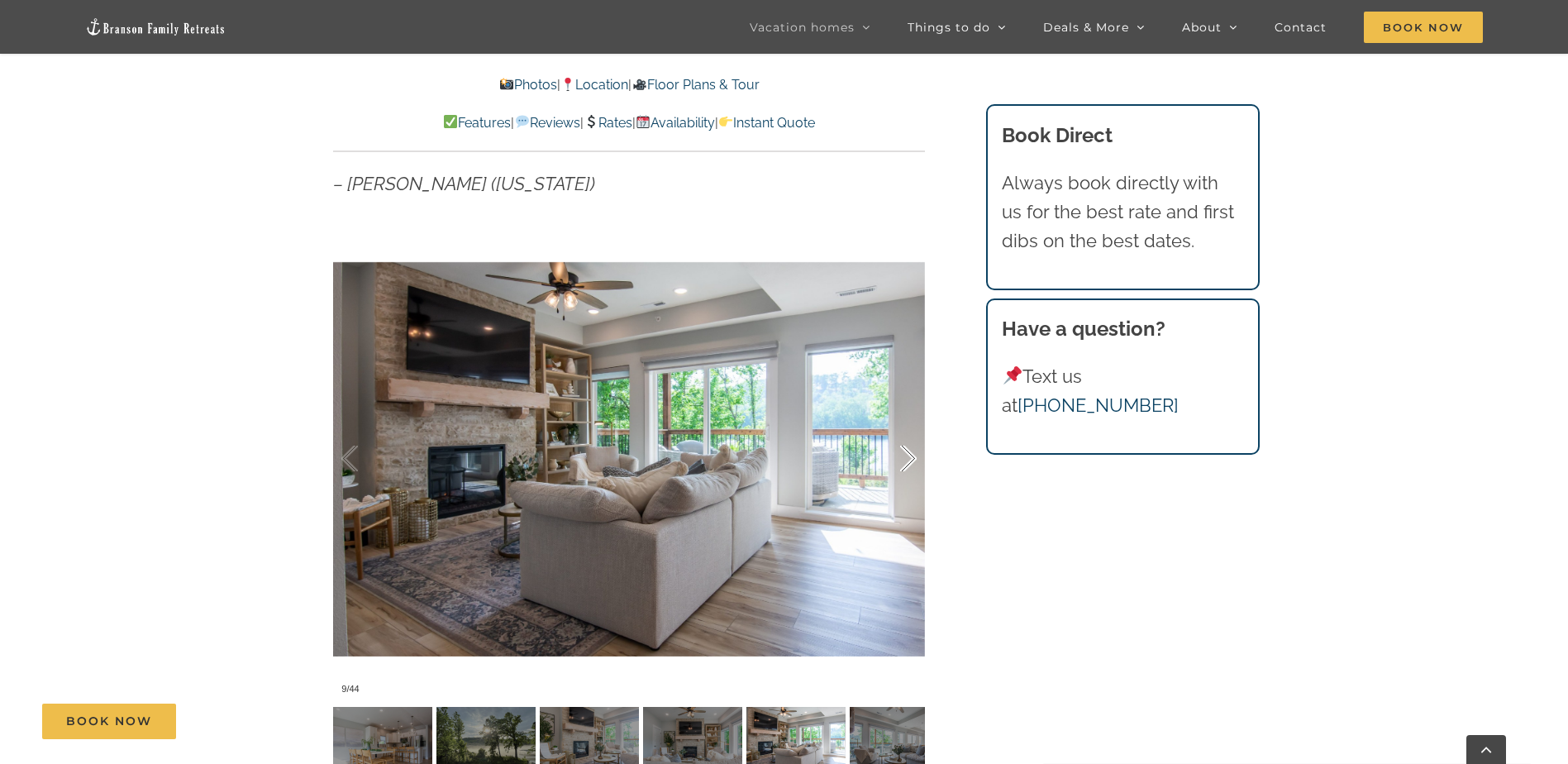
click at [896, 451] on div at bounding box center [890, 459] width 51 height 102
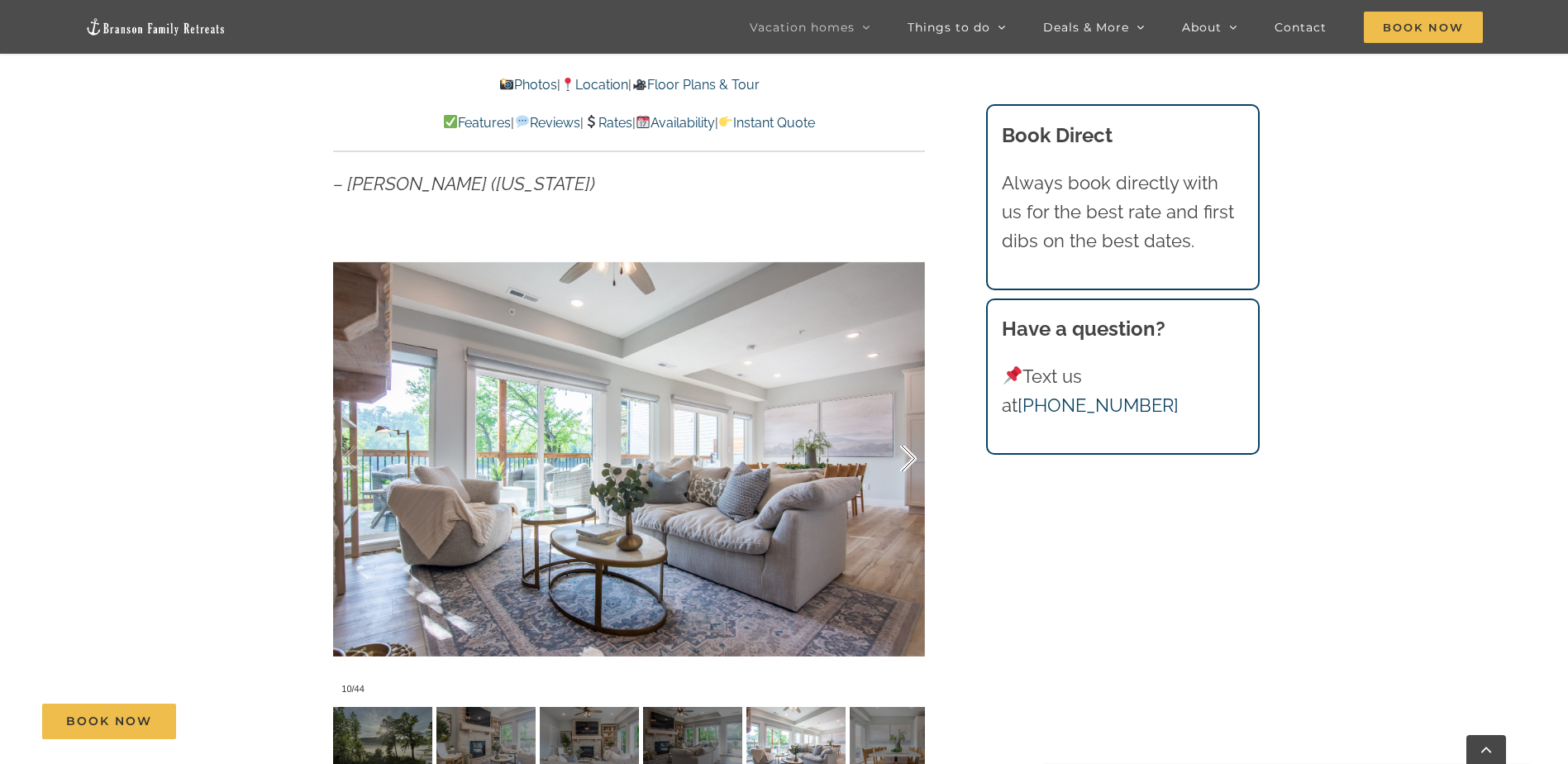
click at [896, 451] on div at bounding box center [890, 459] width 51 height 102
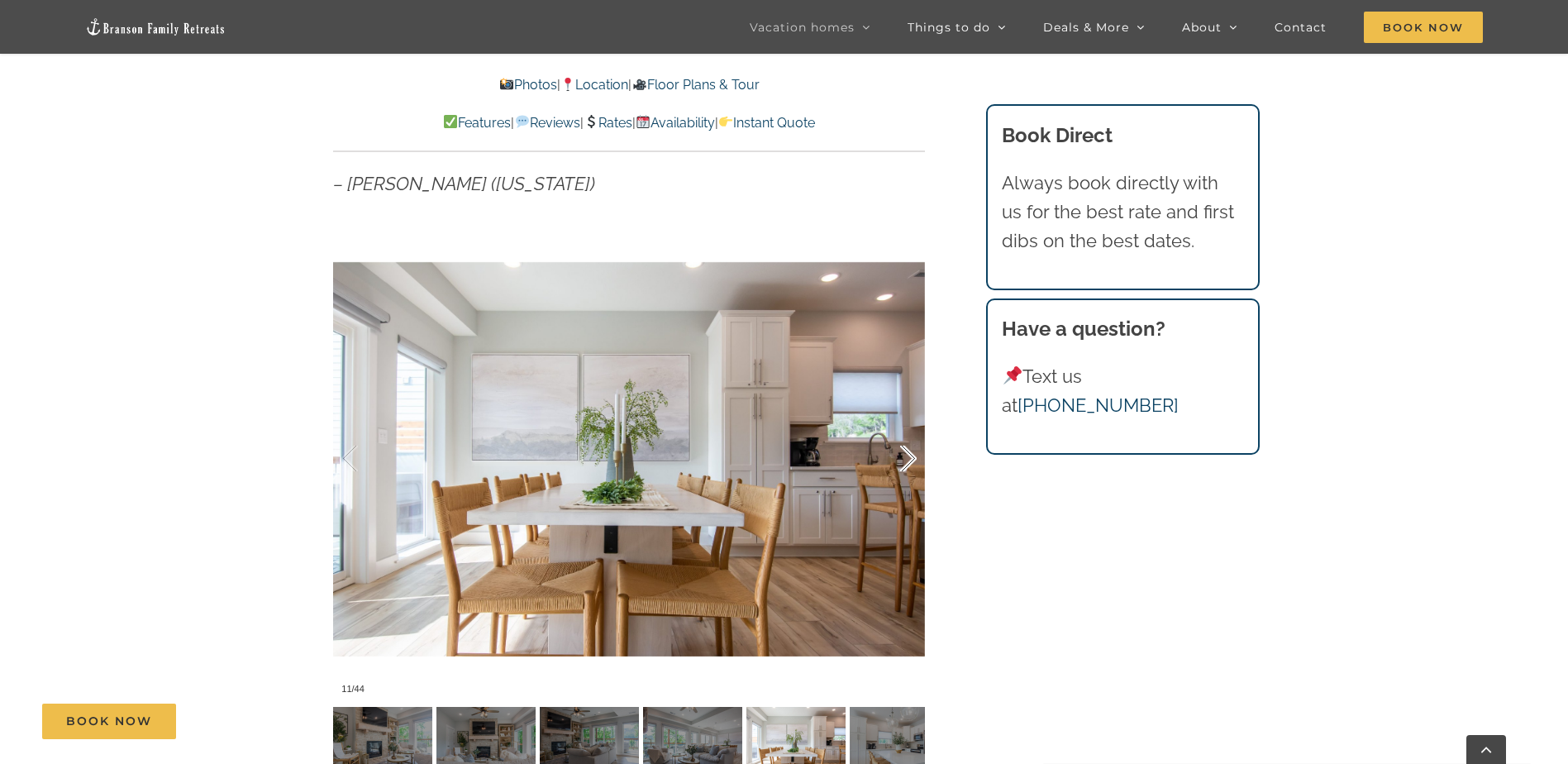
click at [896, 451] on div at bounding box center [890, 459] width 51 height 102
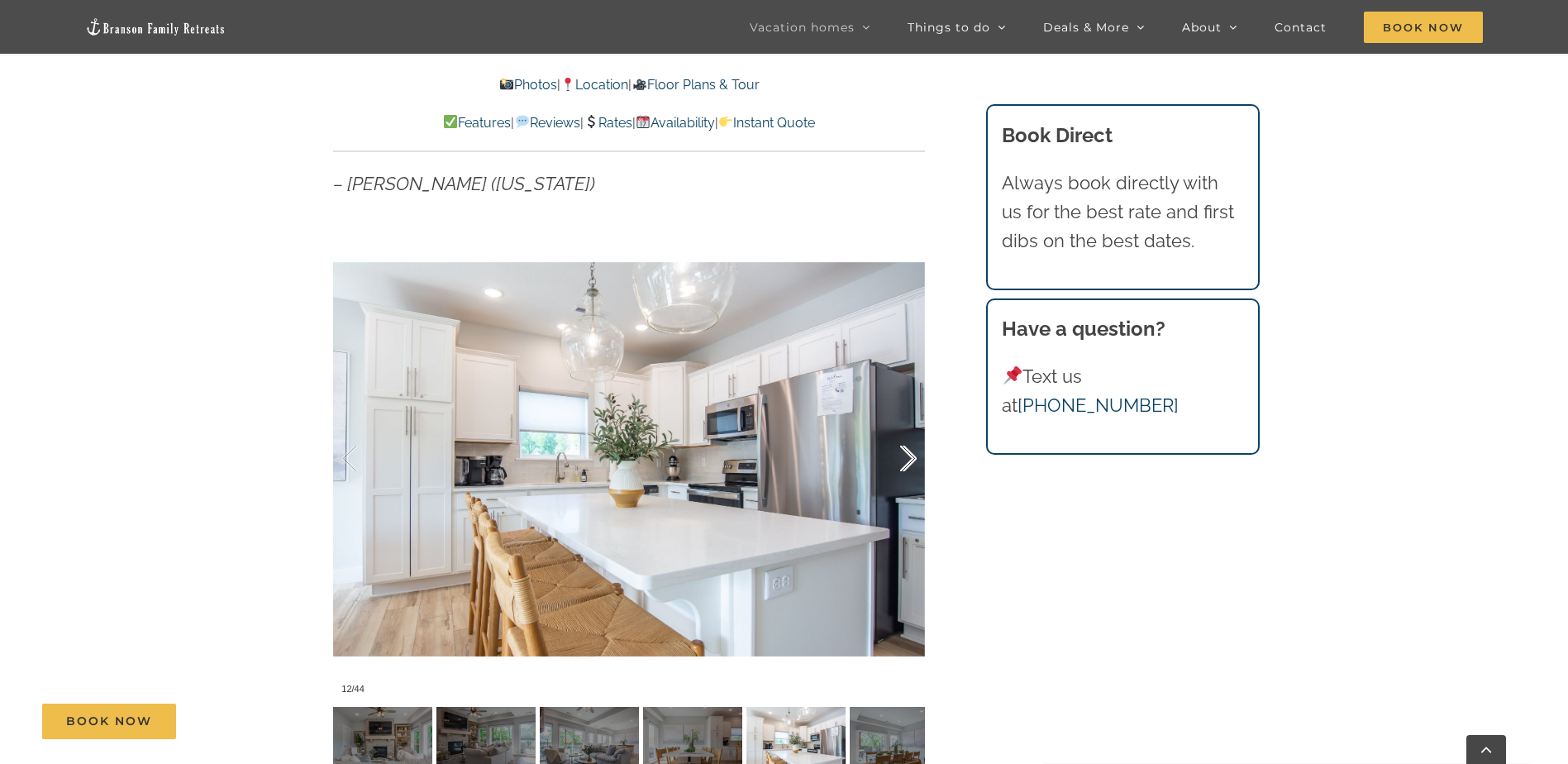
click at [896, 451] on div at bounding box center [890, 459] width 51 height 102
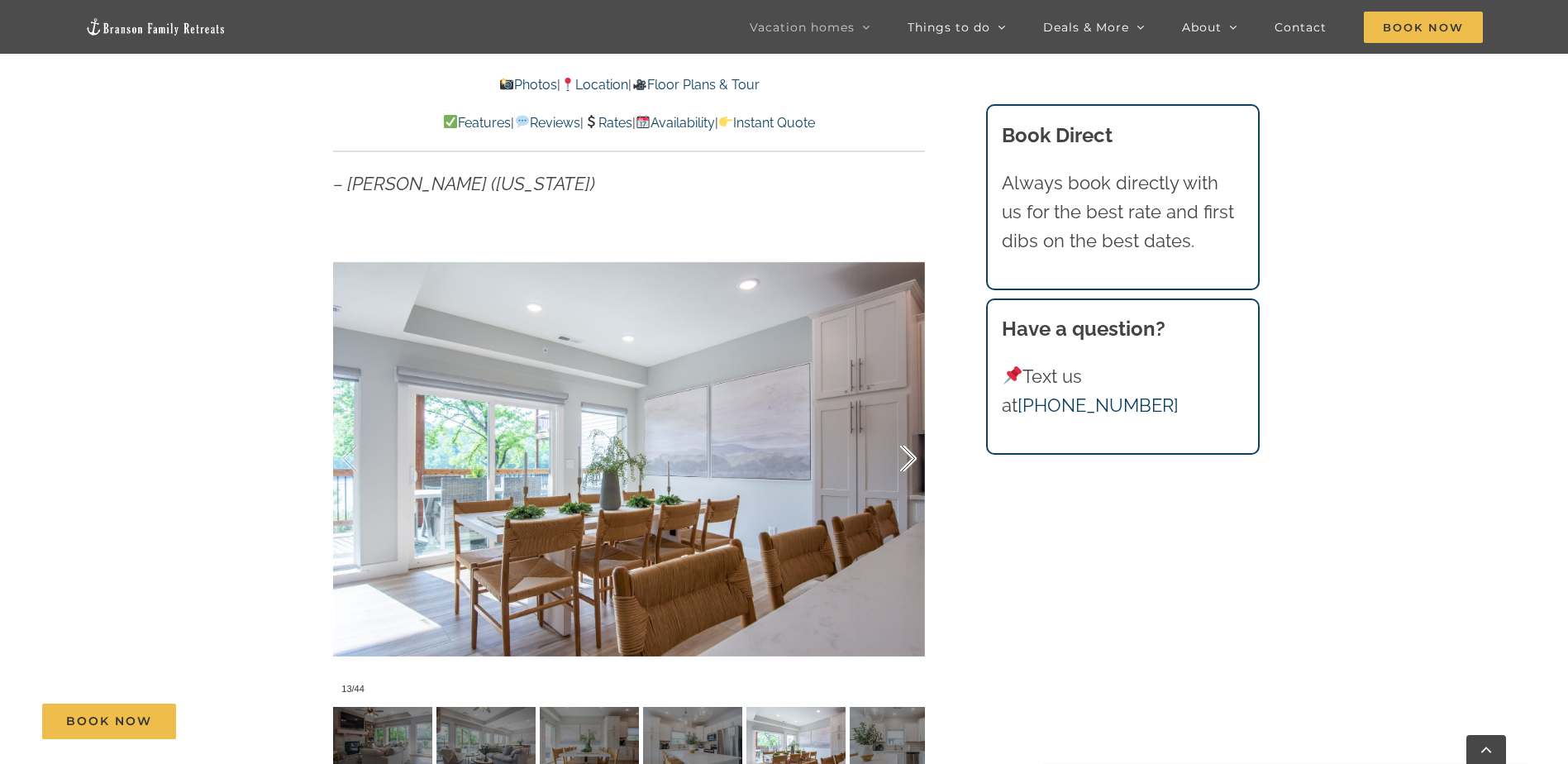
click at [896, 451] on div at bounding box center [890, 459] width 51 height 102
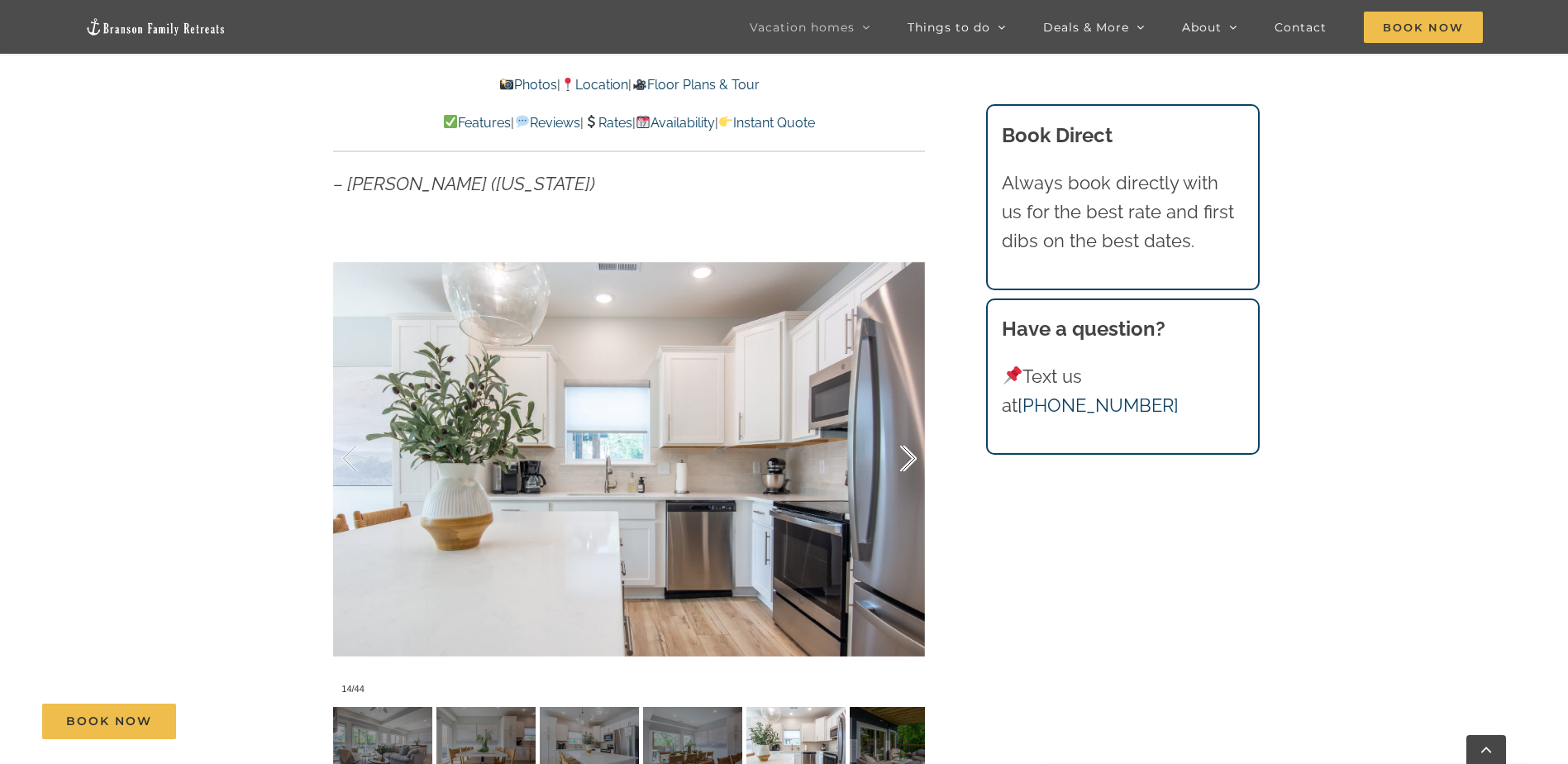
click at [896, 451] on div at bounding box center [890, 459] width 51 height 102
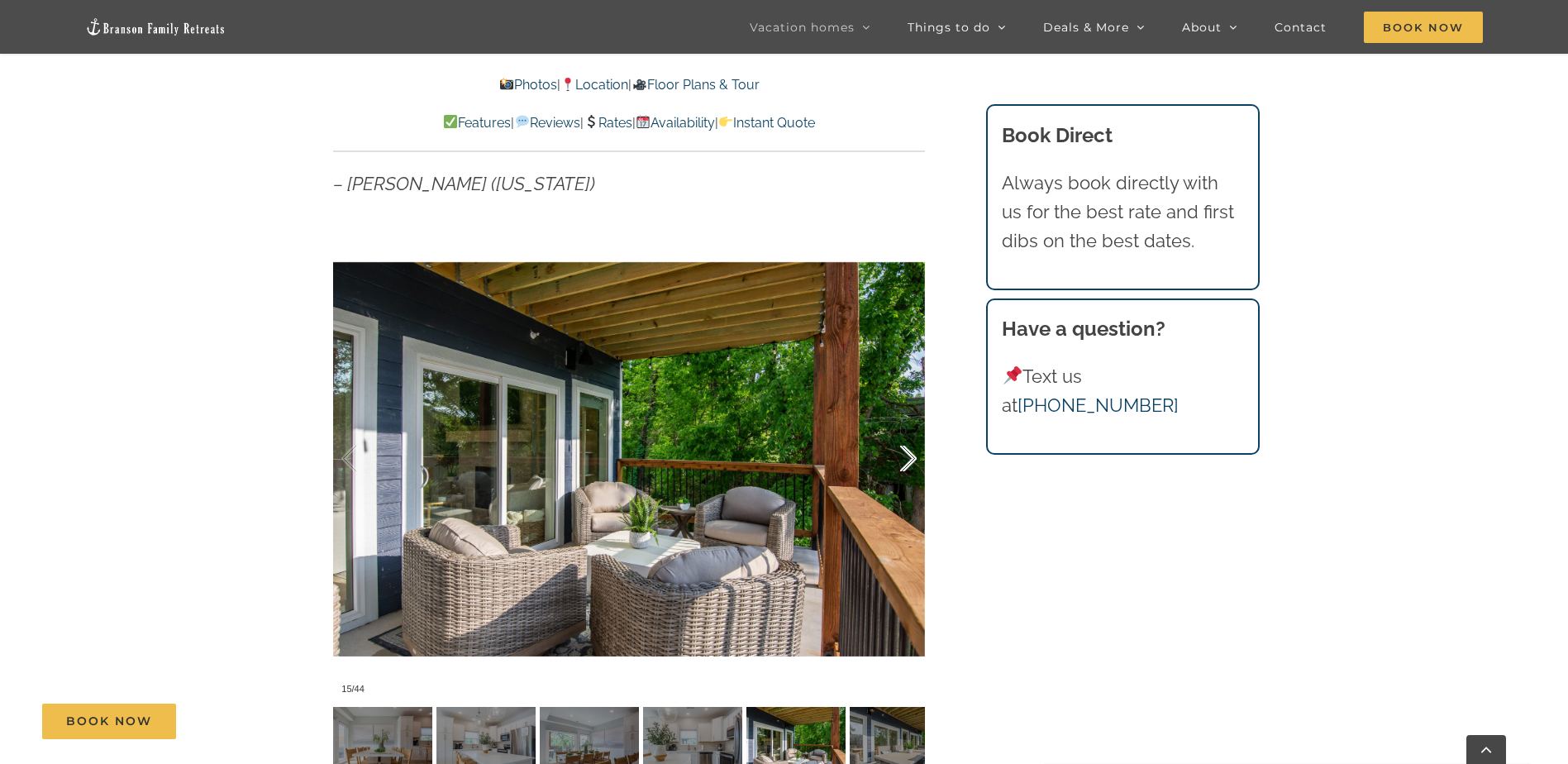
click at [896, 451] on div at bounding box center [890, 459] width 51 height 102
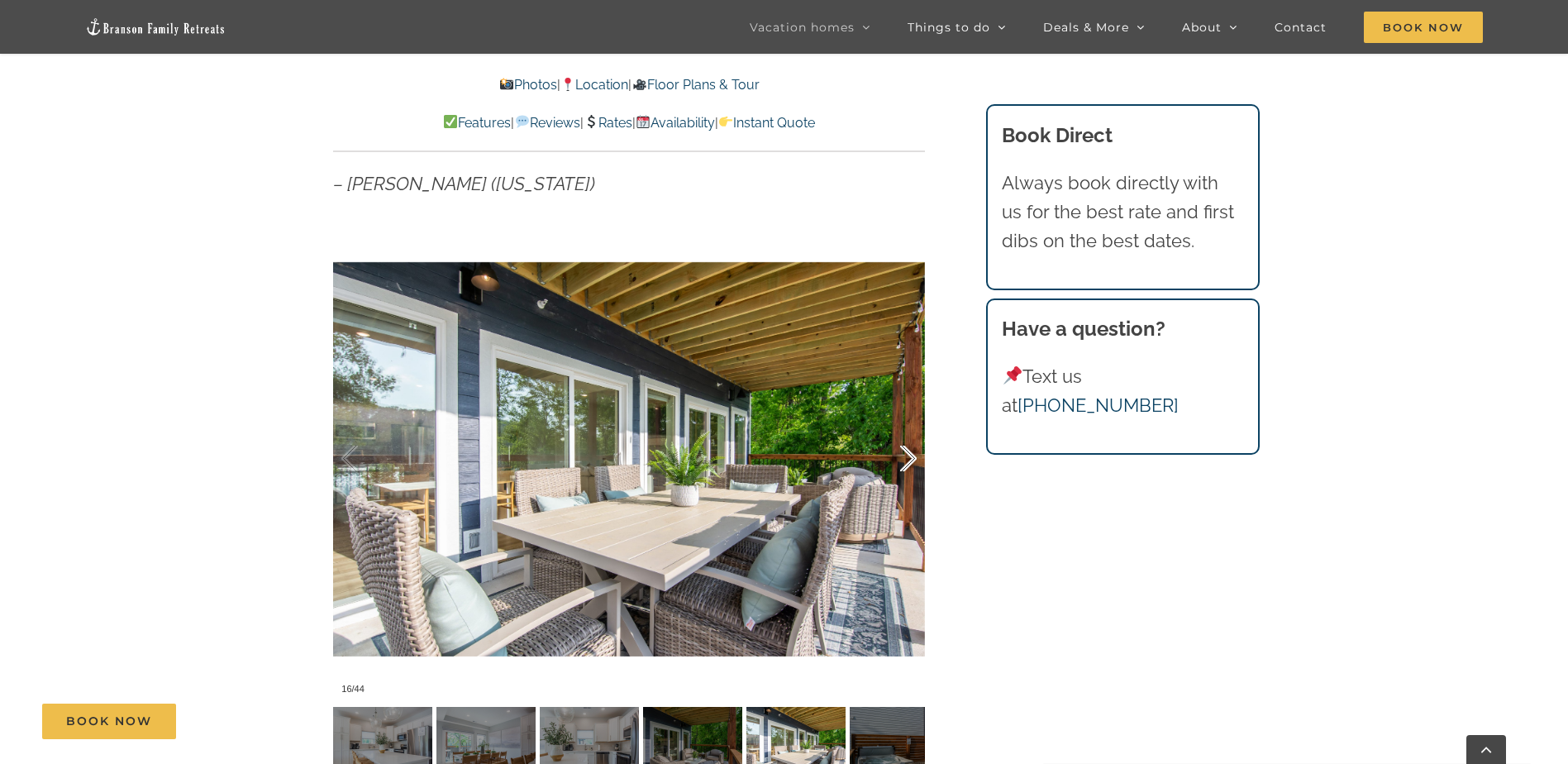
click at [896, 451] on div at bounding box center [890, 459] width 51 height 102
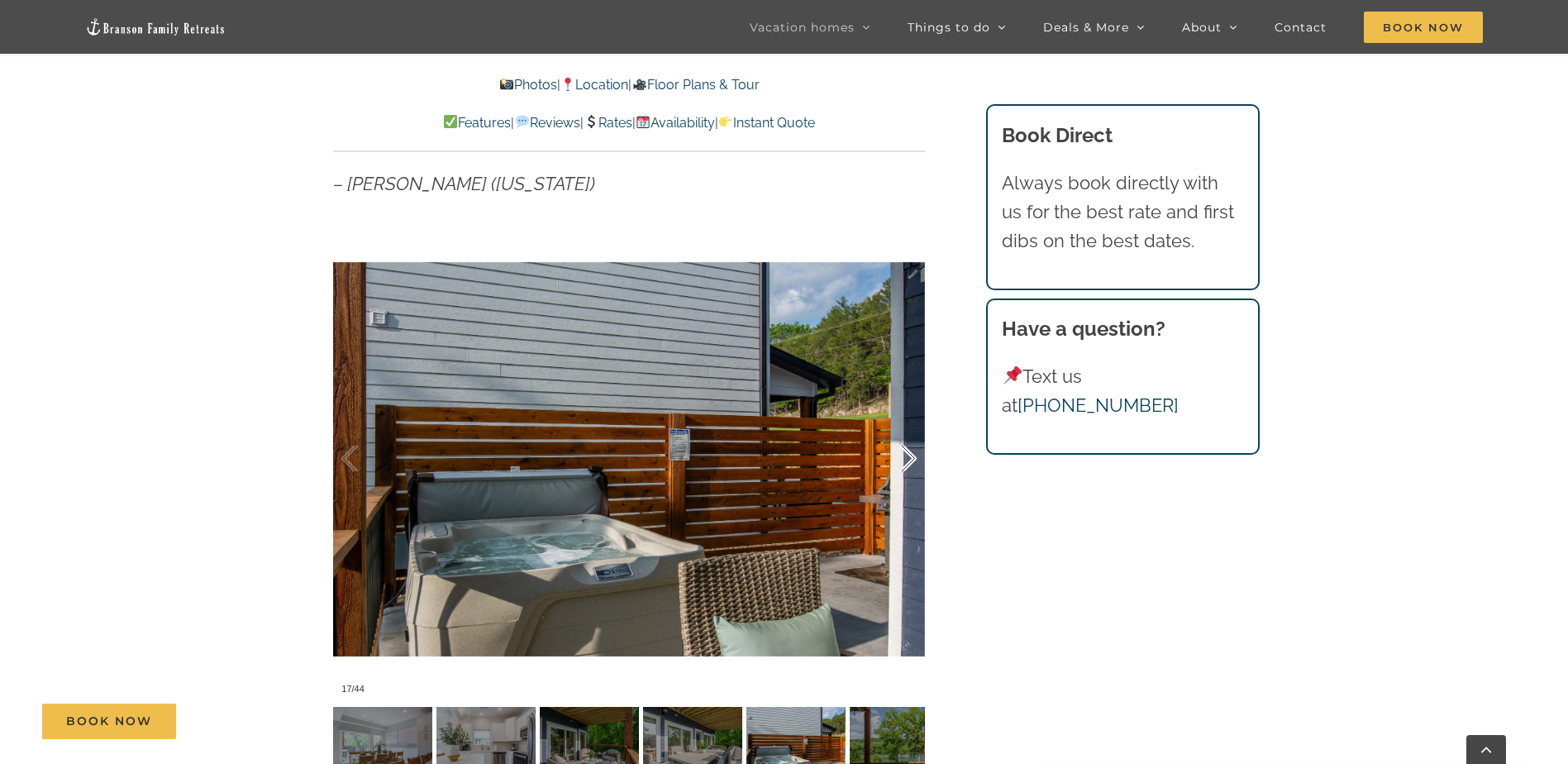
click at [896, 451] on div at bounding box center [890, 459] width 51 height 102
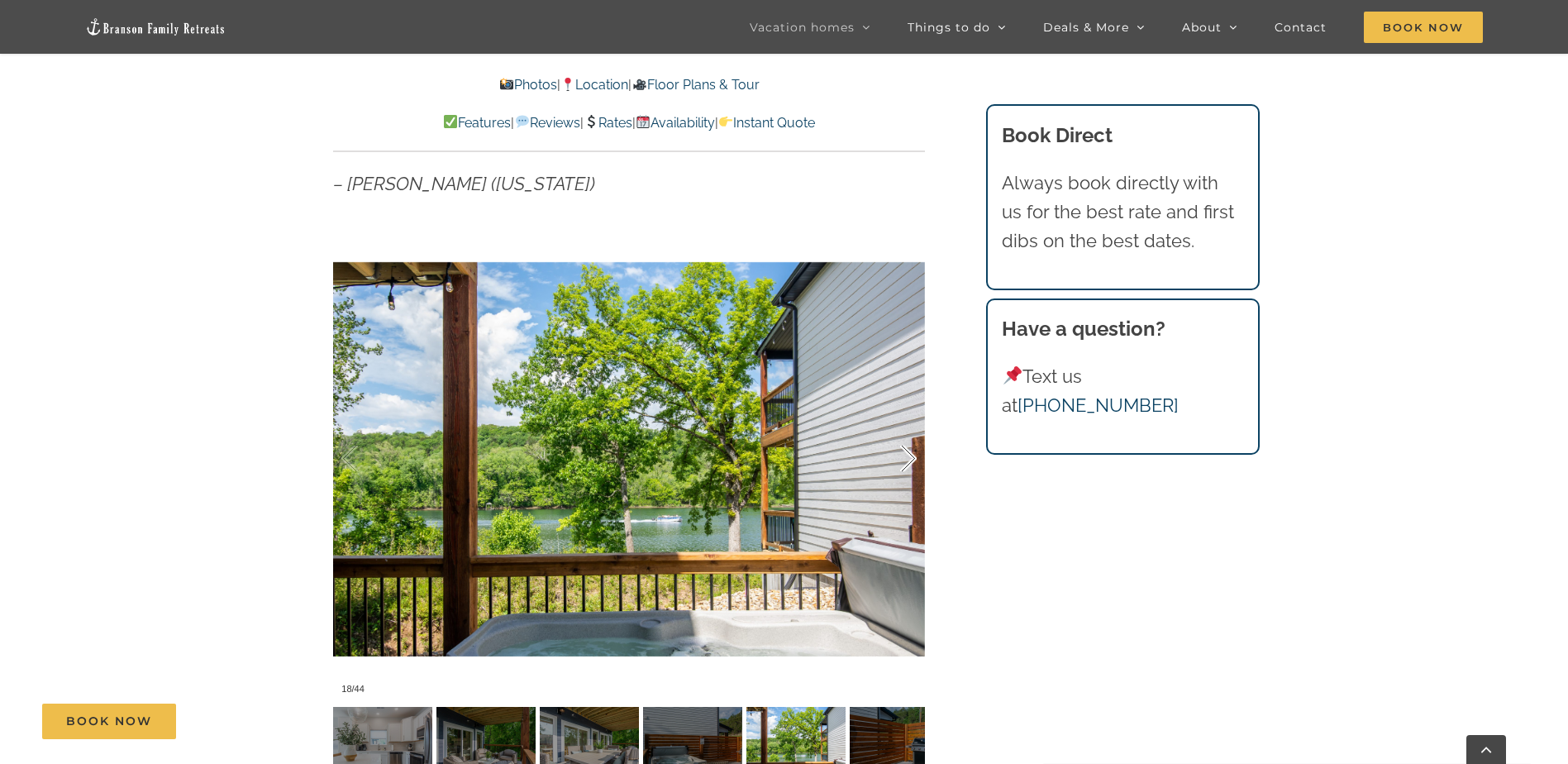
click at [896, 451] on div at bounding box center [890, 459] width 51 height 102
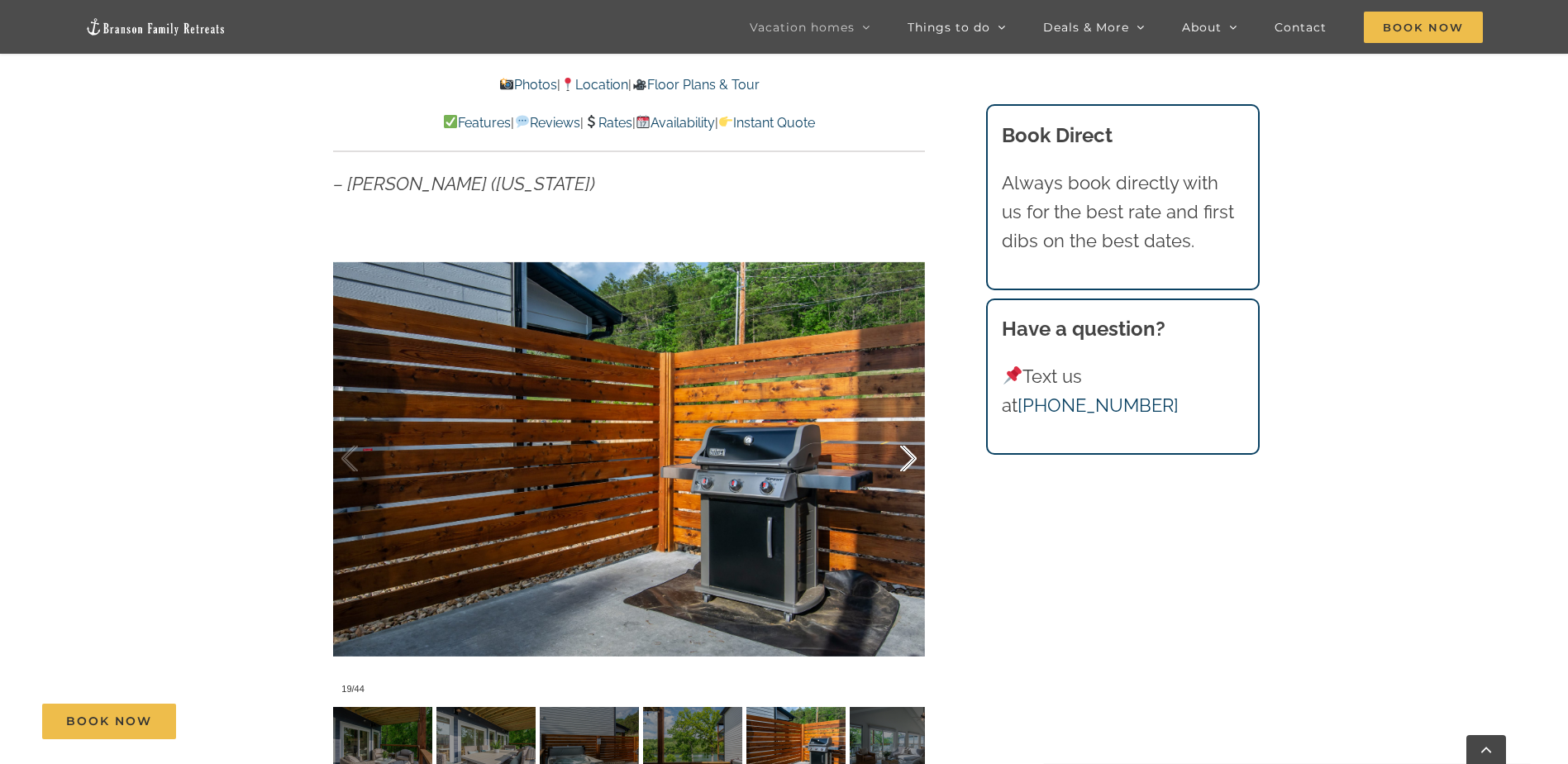
click at [896, 451] on div at bounding box center [890, 459] width 51 height 102
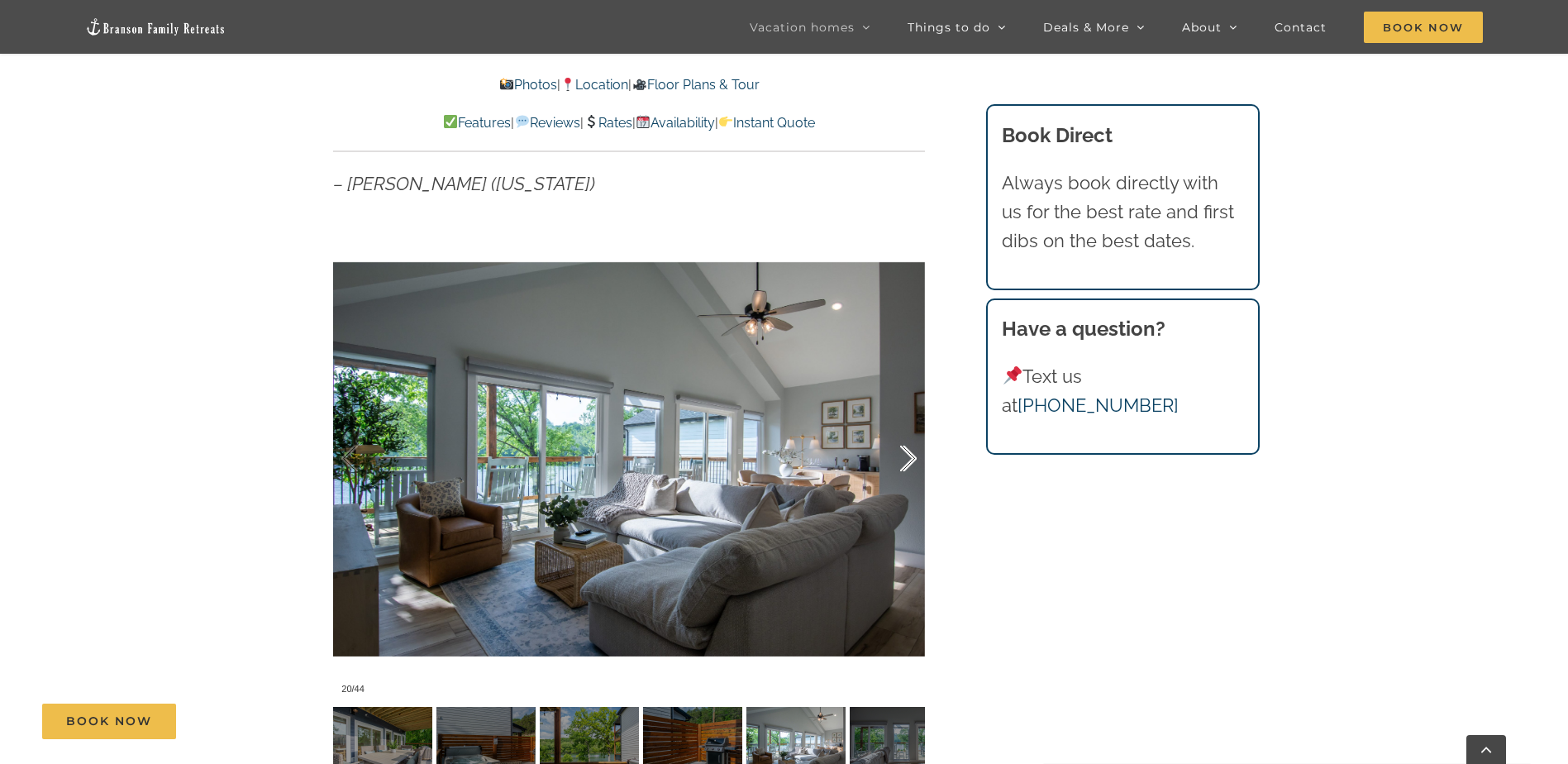
click at [896, 451] on div at bounding box center [890, 459] width 51 height 102
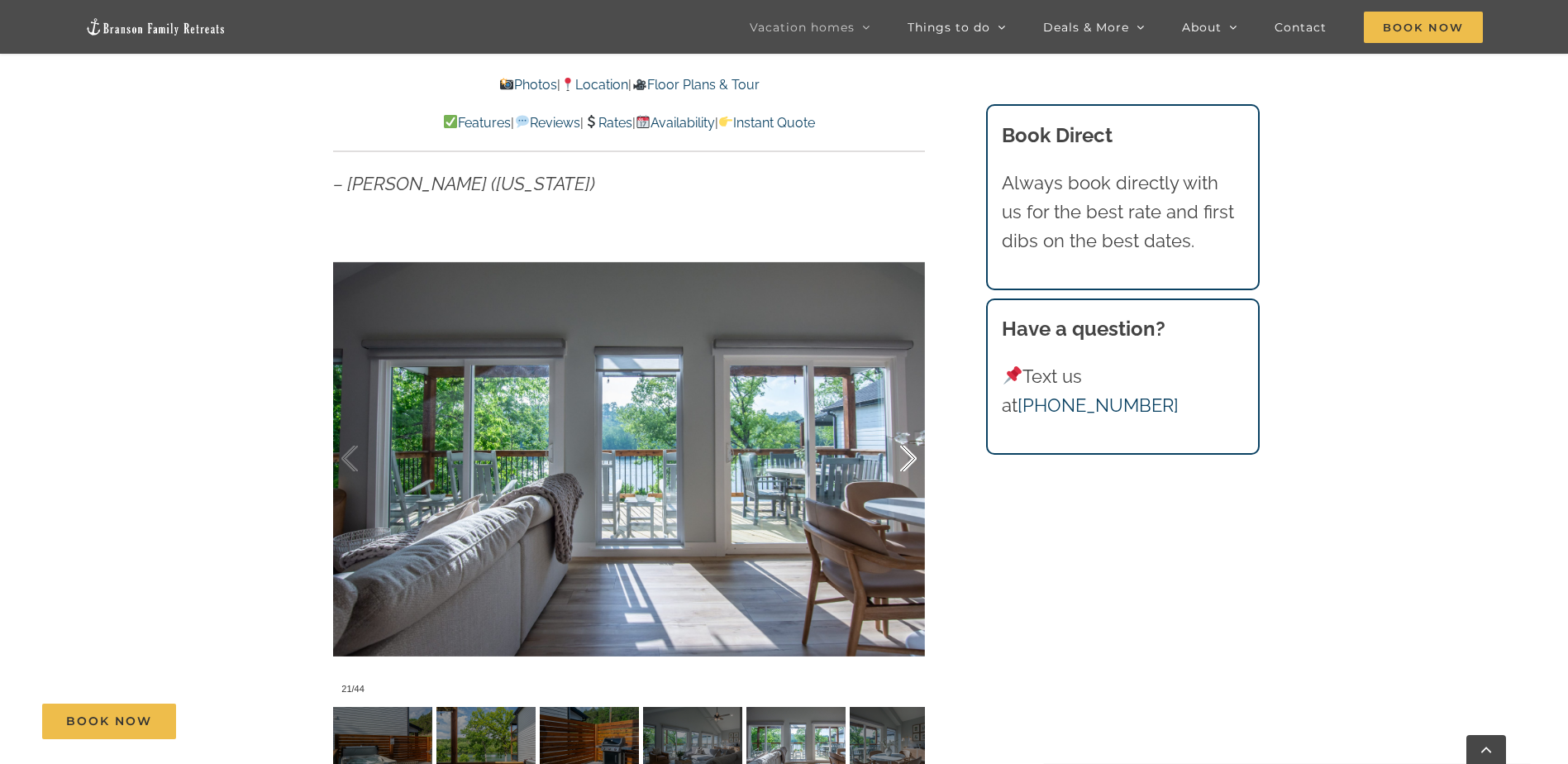
click at [896, 451] on div at bounding box center [890, 459] width 51 height 102
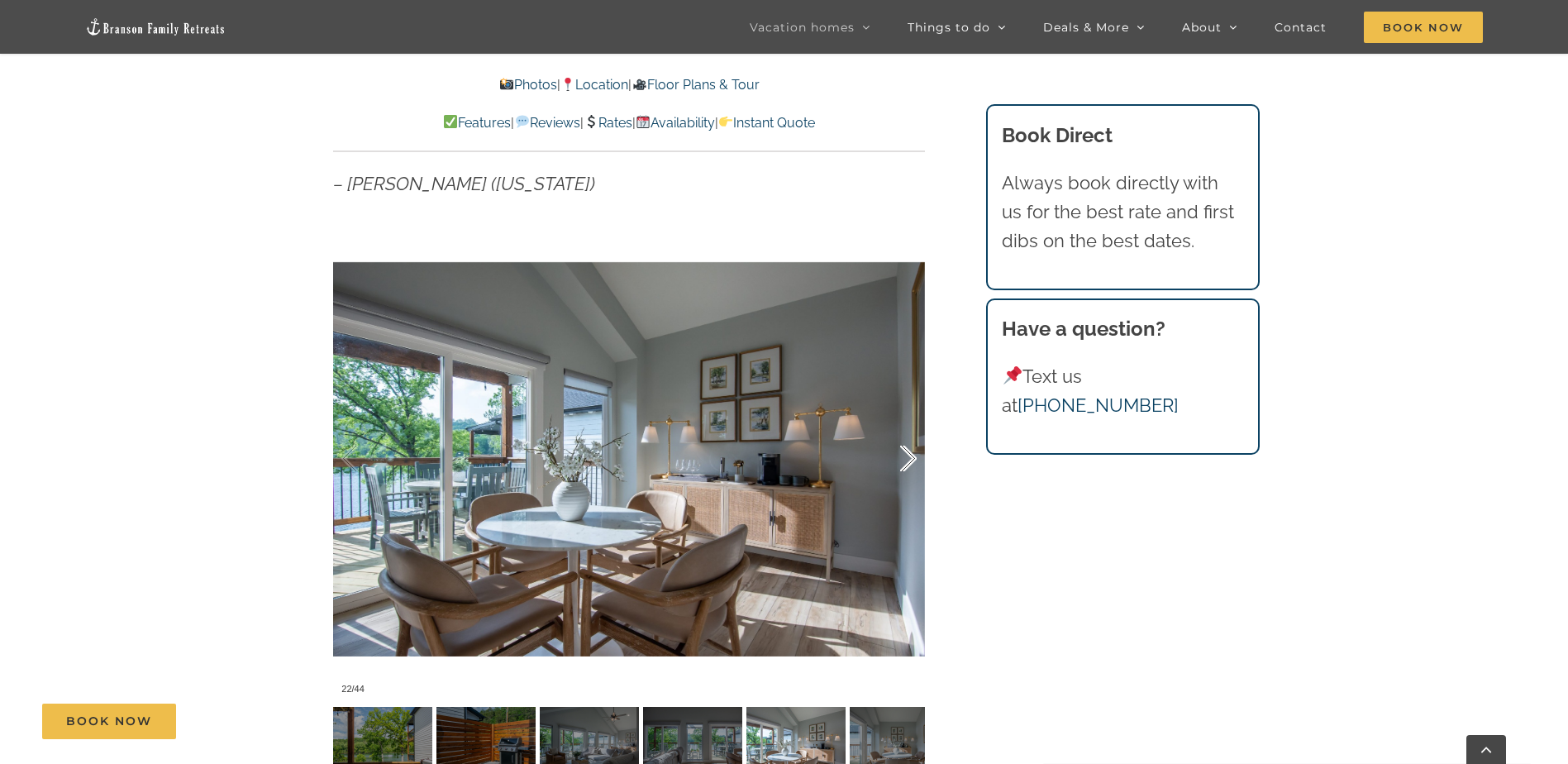
click at [896, 451] on div at bounding box center [890, 459] width 51 height 102
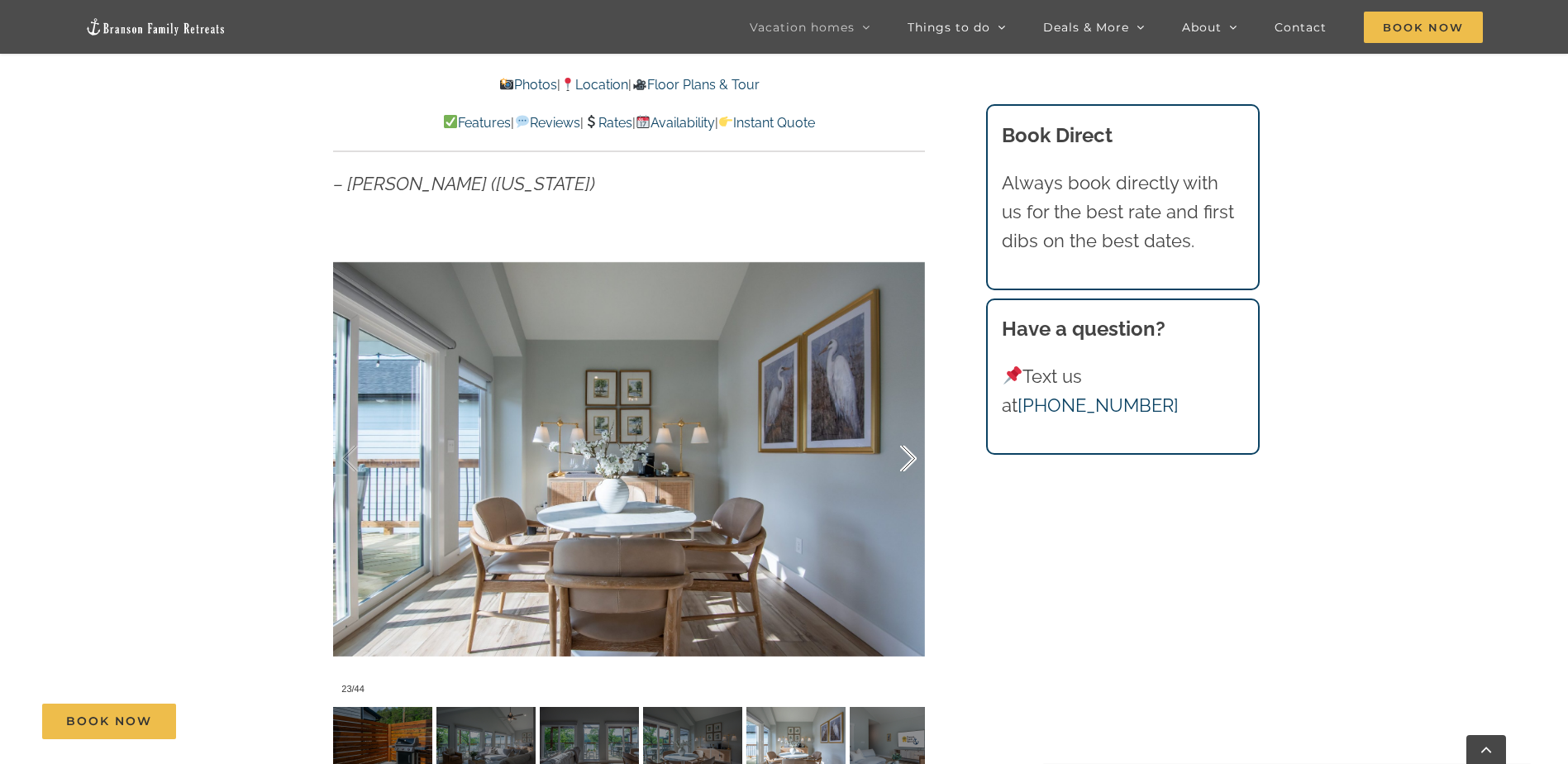
click at [896, 451] on div at bounding box center [890, 459] width 51 height 102
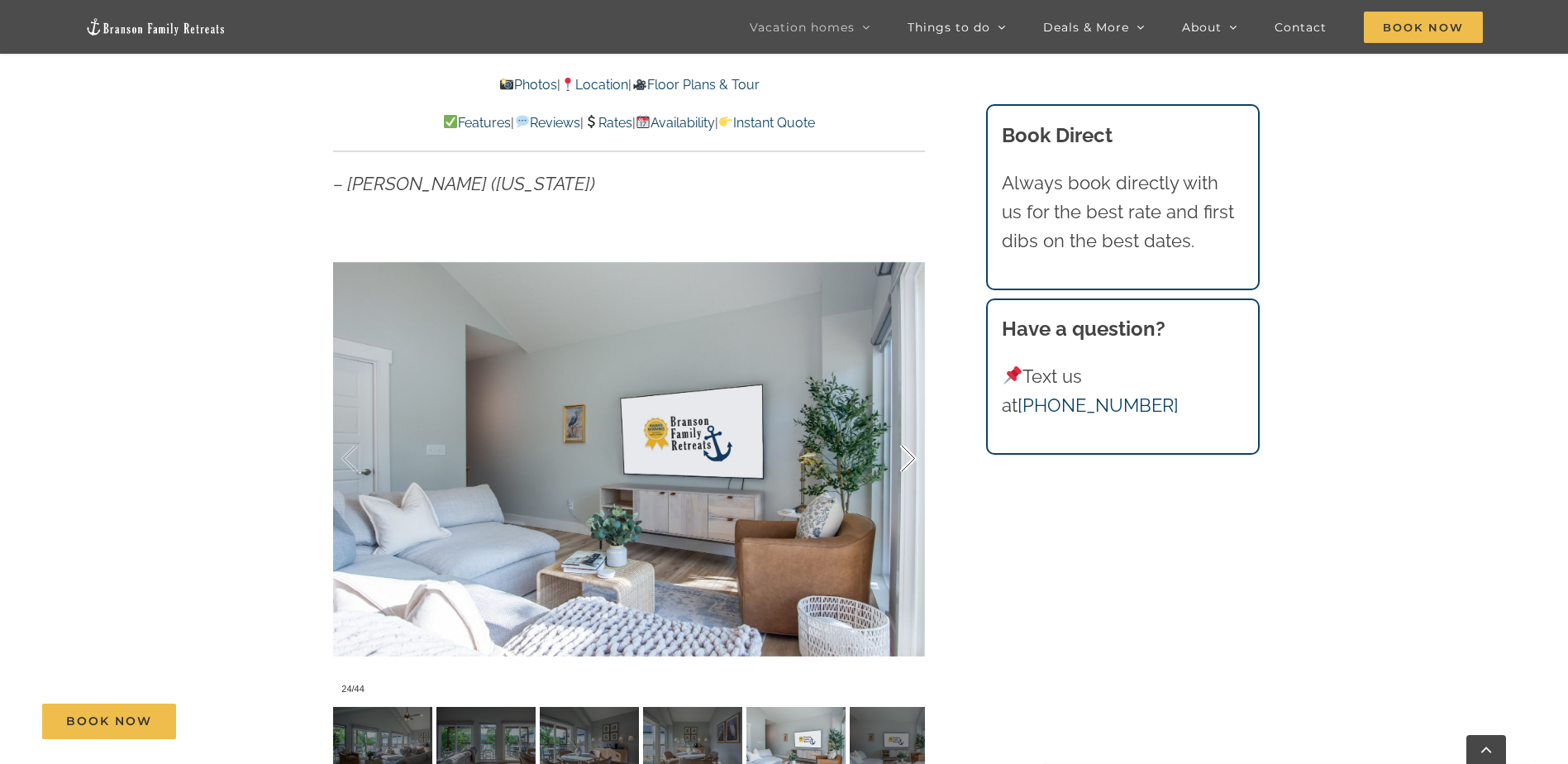
click at [896, 451] on div at bounding box center [890, 459] width 51 height 102
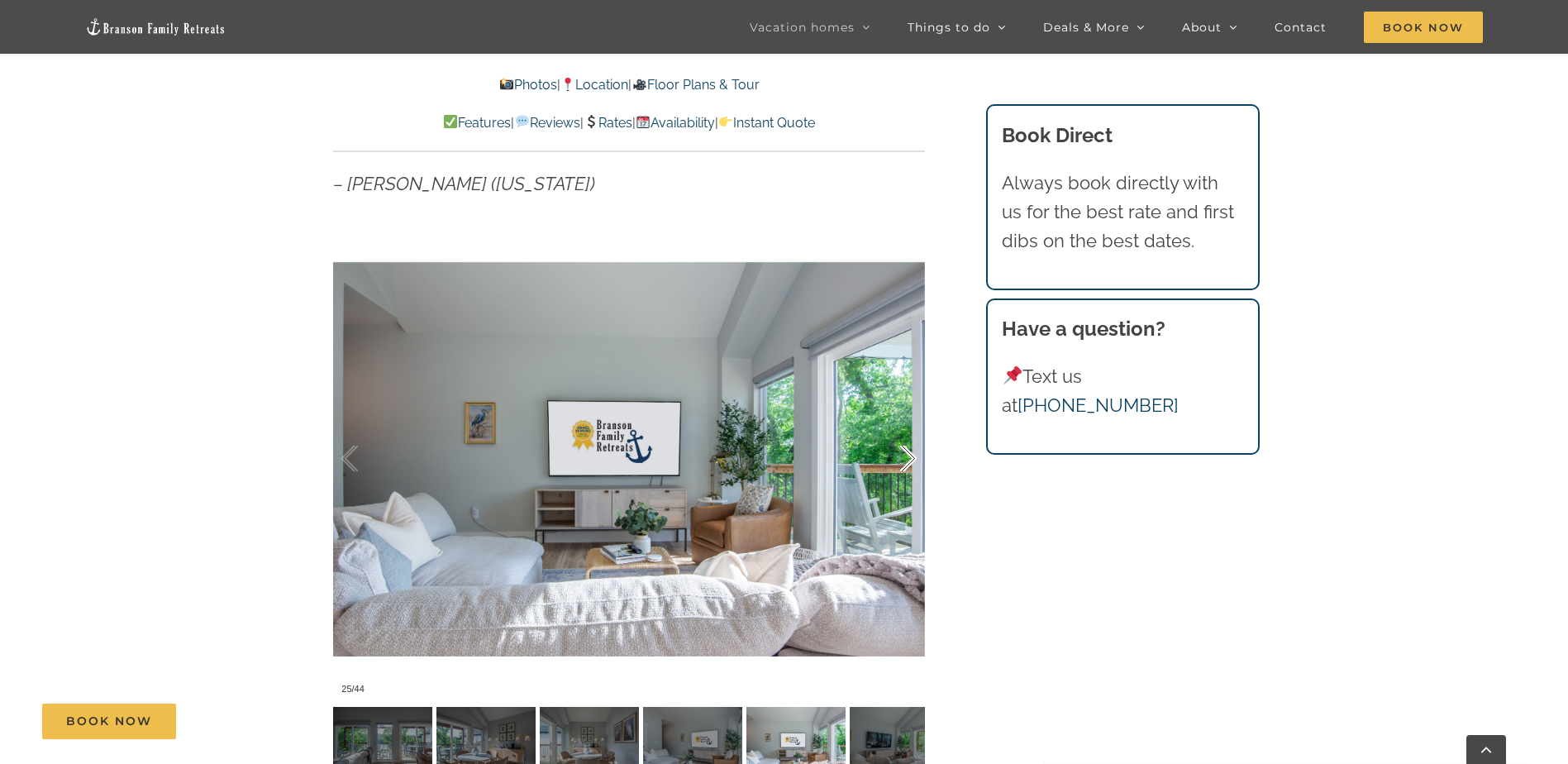
click at [896, 451] on div at bounding box center [890, 459] width 51 height 102
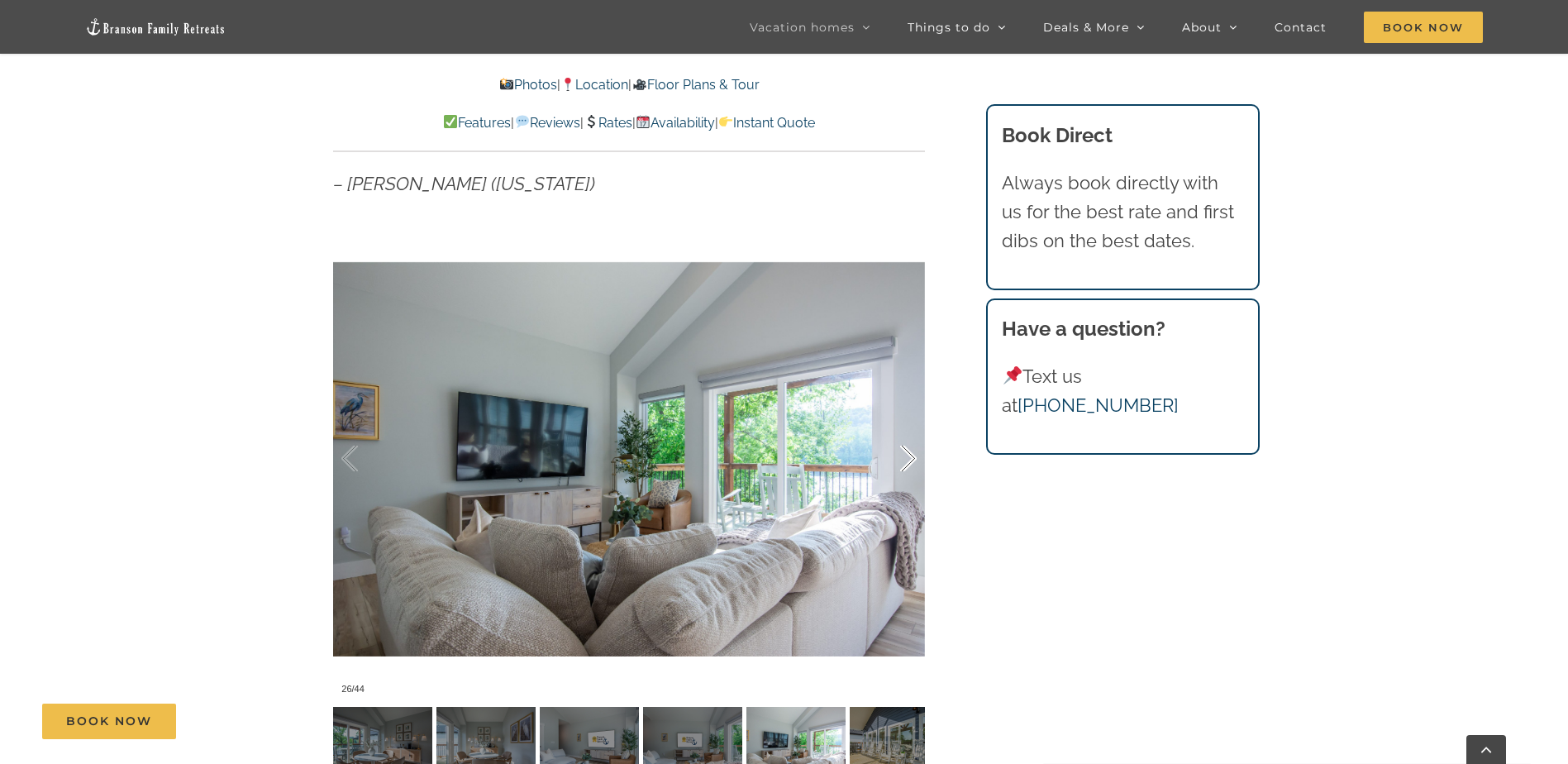
click at [896, 451] on div at bounding box center [890, 459] width 51 height 102
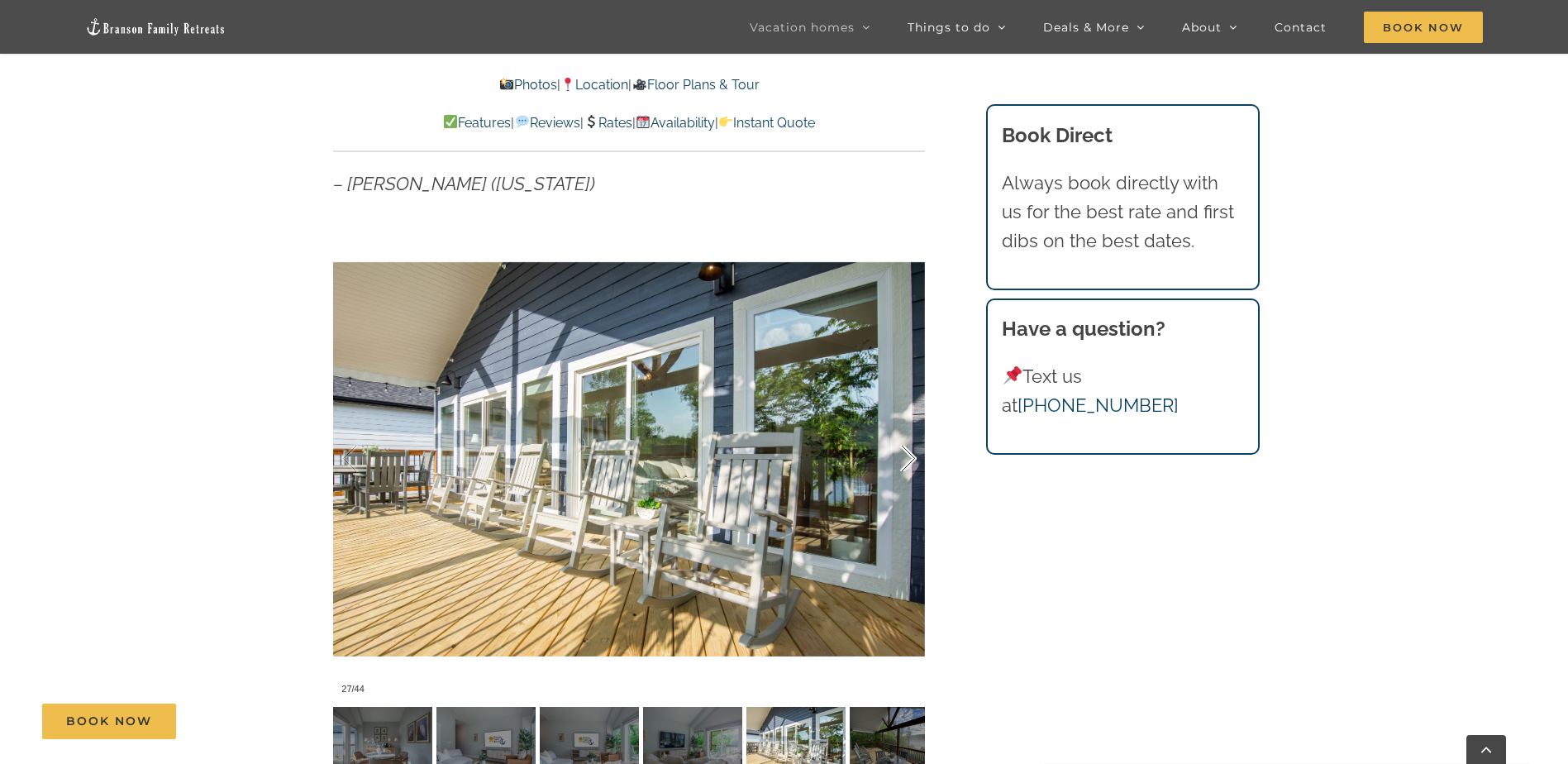
click at [896, 451] on div at bounding box center [890, 459] width 51 height 102
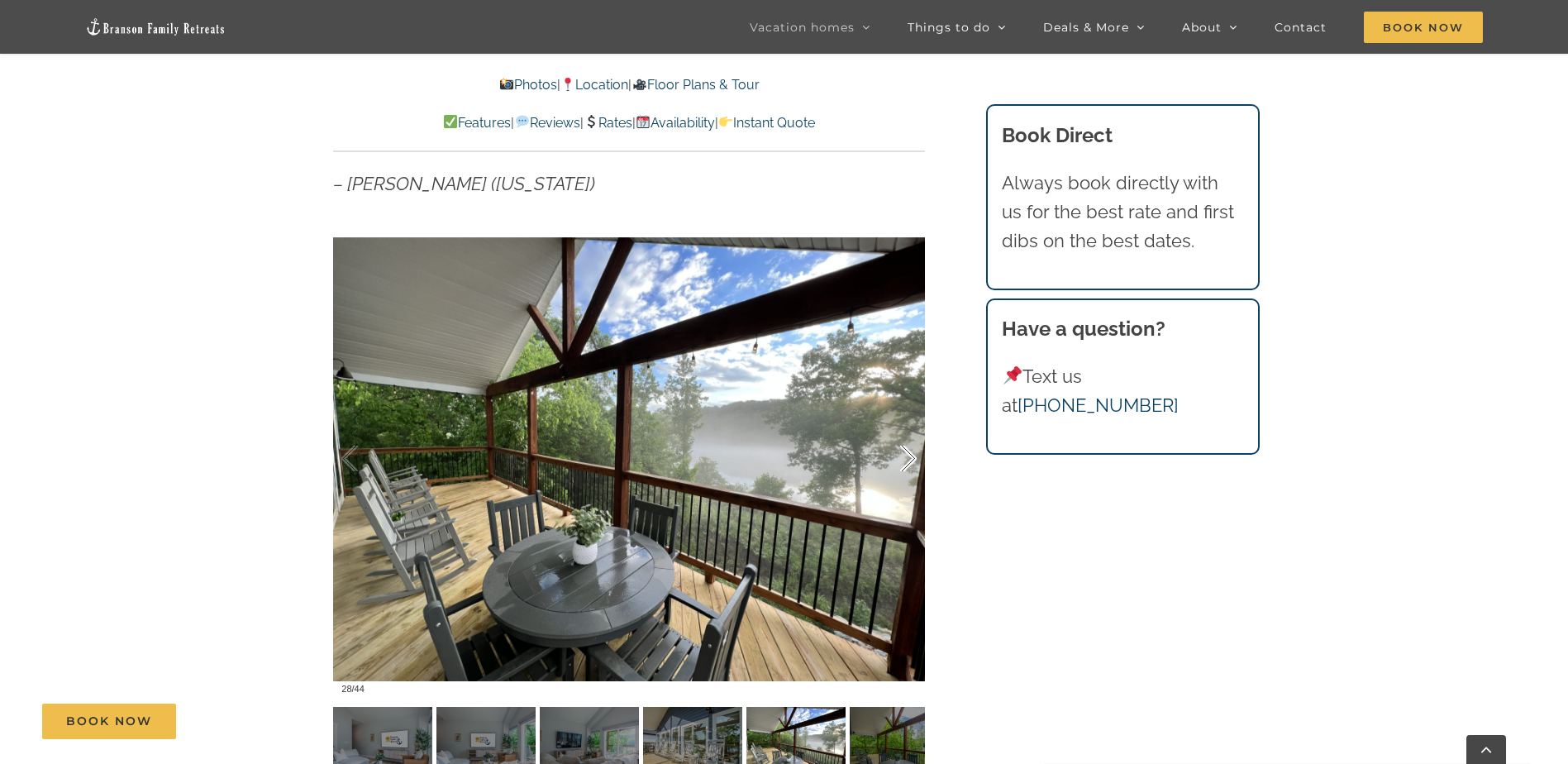
click at [896, 451] on div at bounding box center [890, 459] width 51 height 102
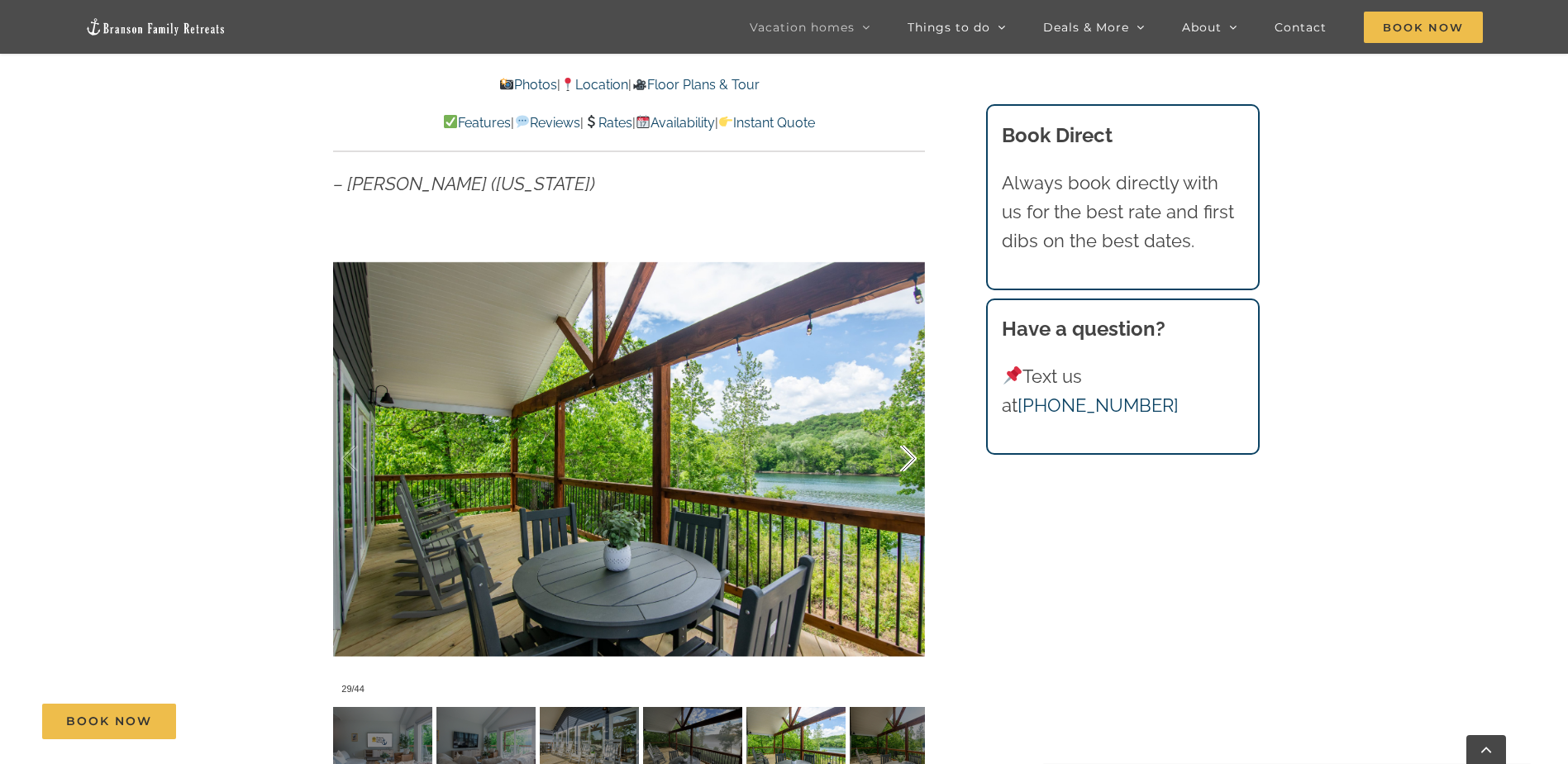
click at [896, 451] on div at bounding box center [890, 459] width 51 height 102
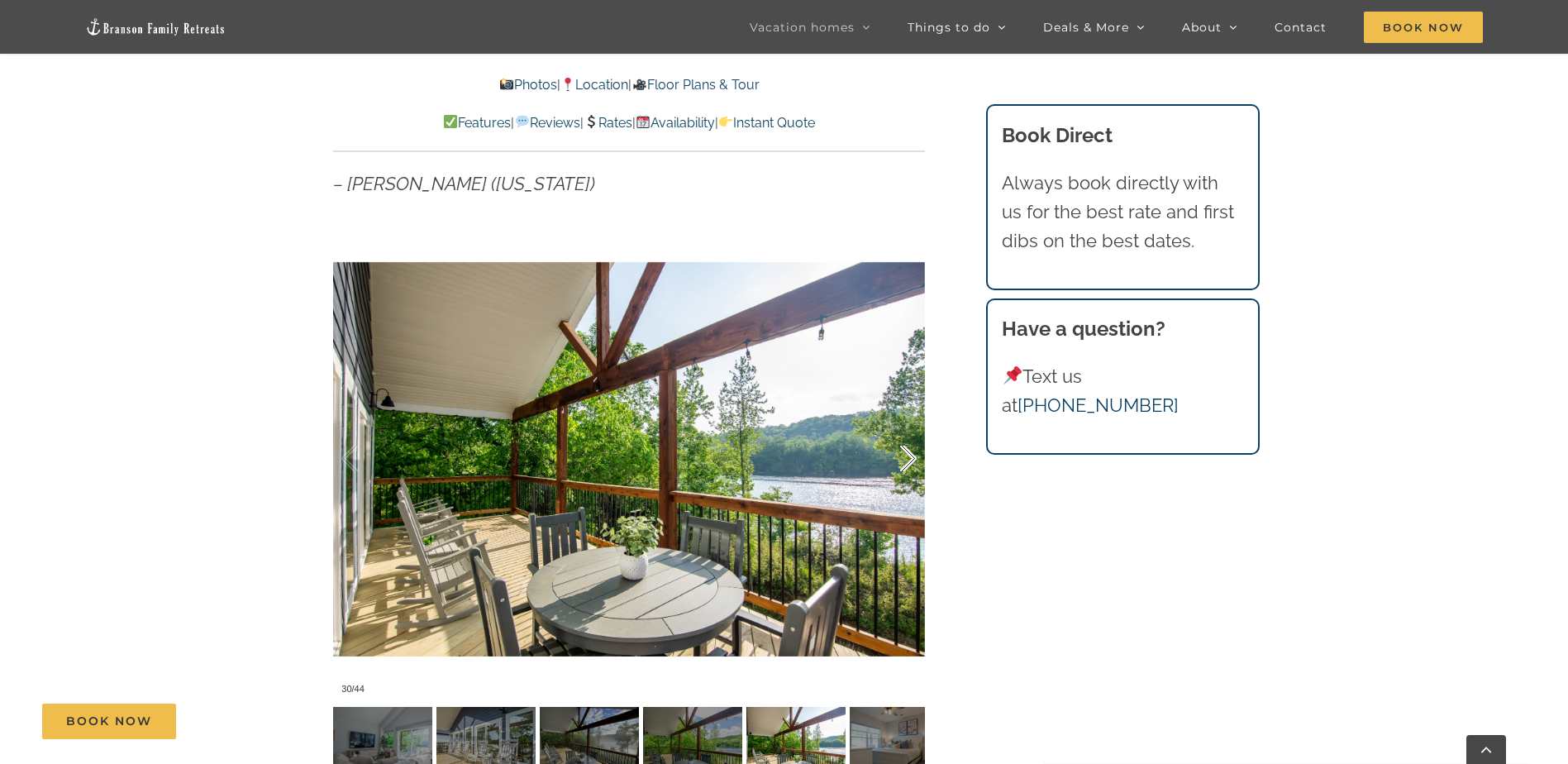
click at [896, 451] on div at bounding box center [890, 459] width 51 height 102
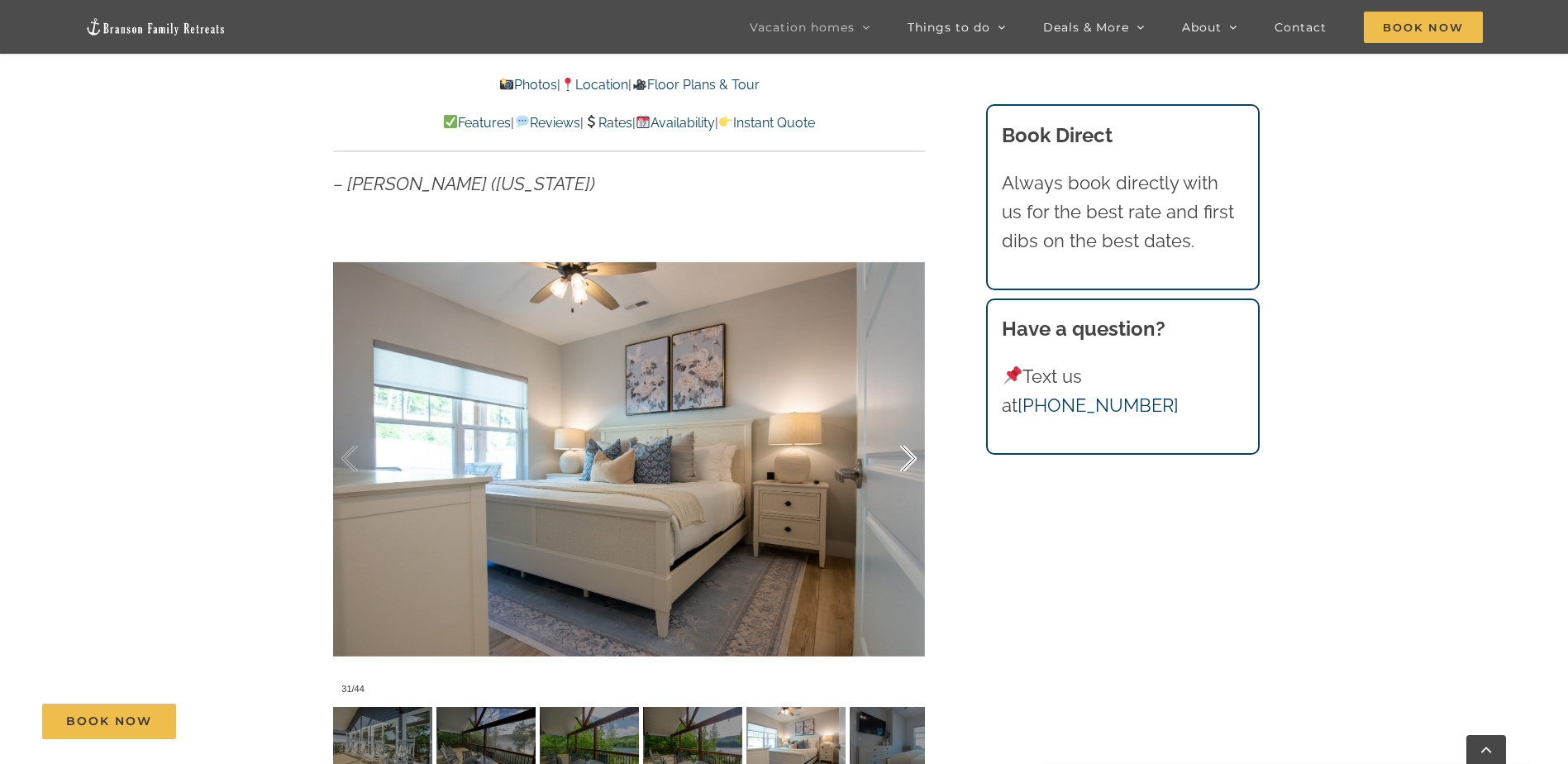
click at [896, 451] on div at bounding box center [890, 459] width 51 height 102
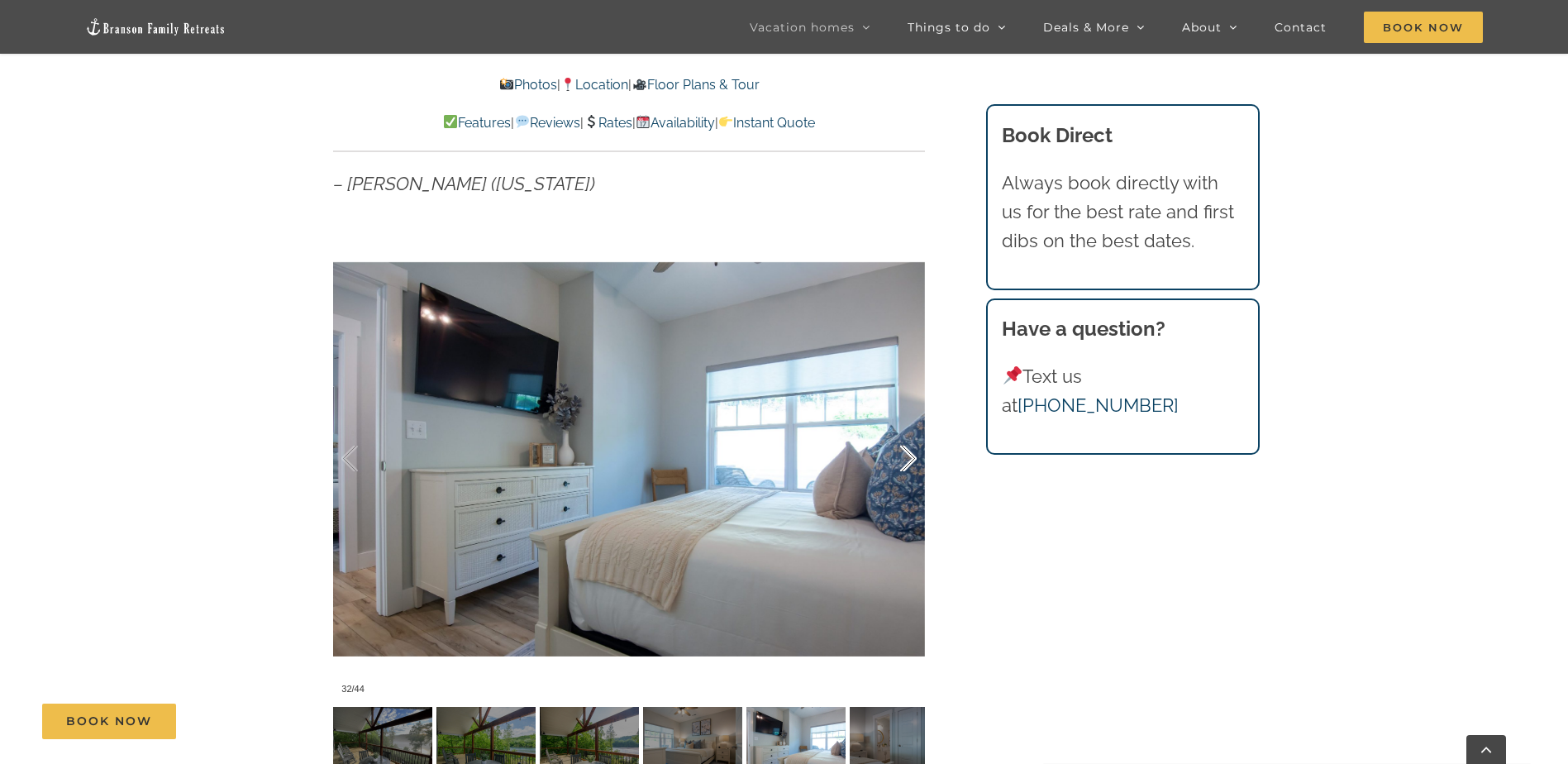
click at [896, 451] on div at bounding box center [890, 459] width 51 height 102
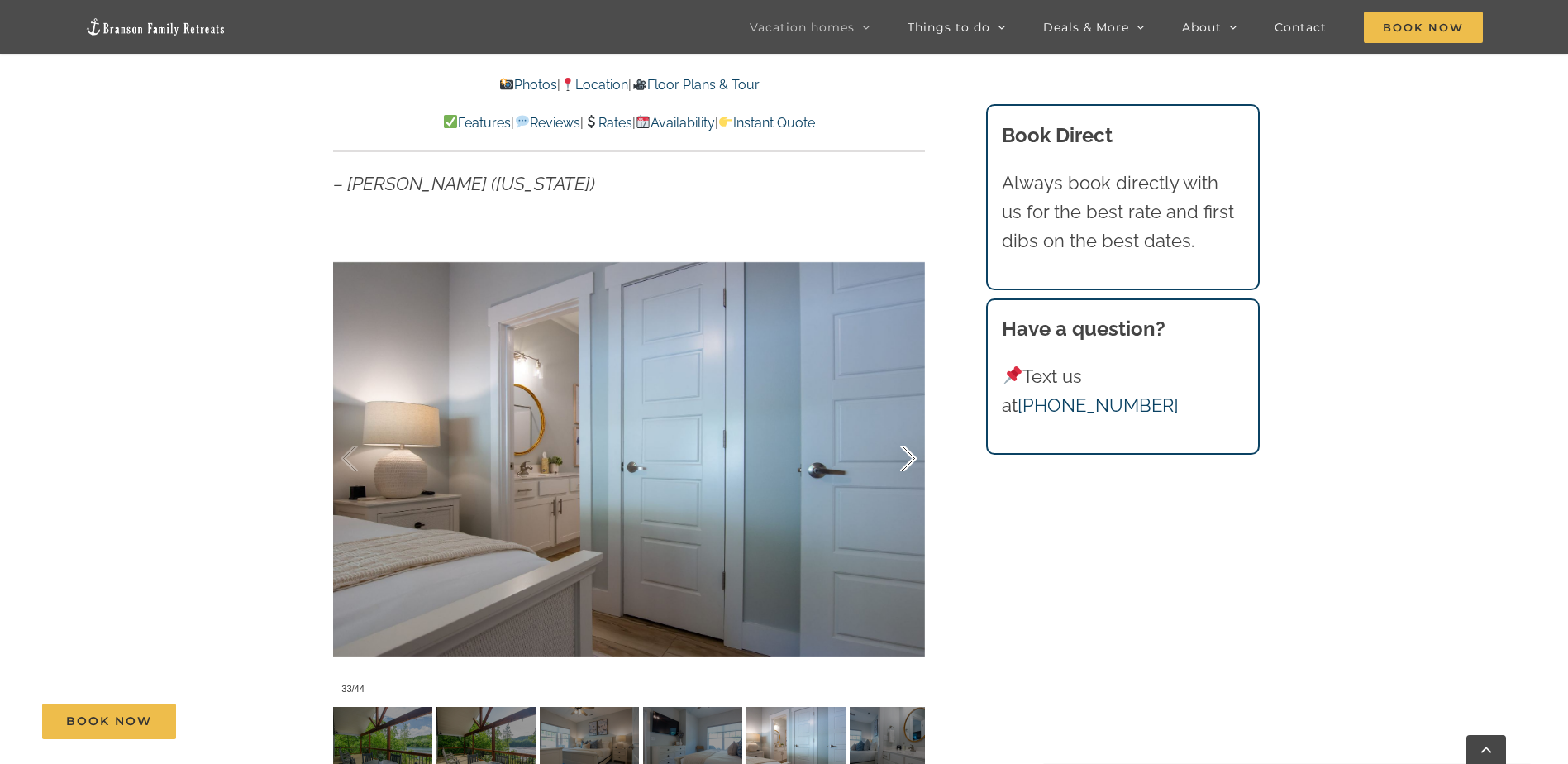
click at [896, 451] on div at bounding box center [890, 459] width 51 height 102
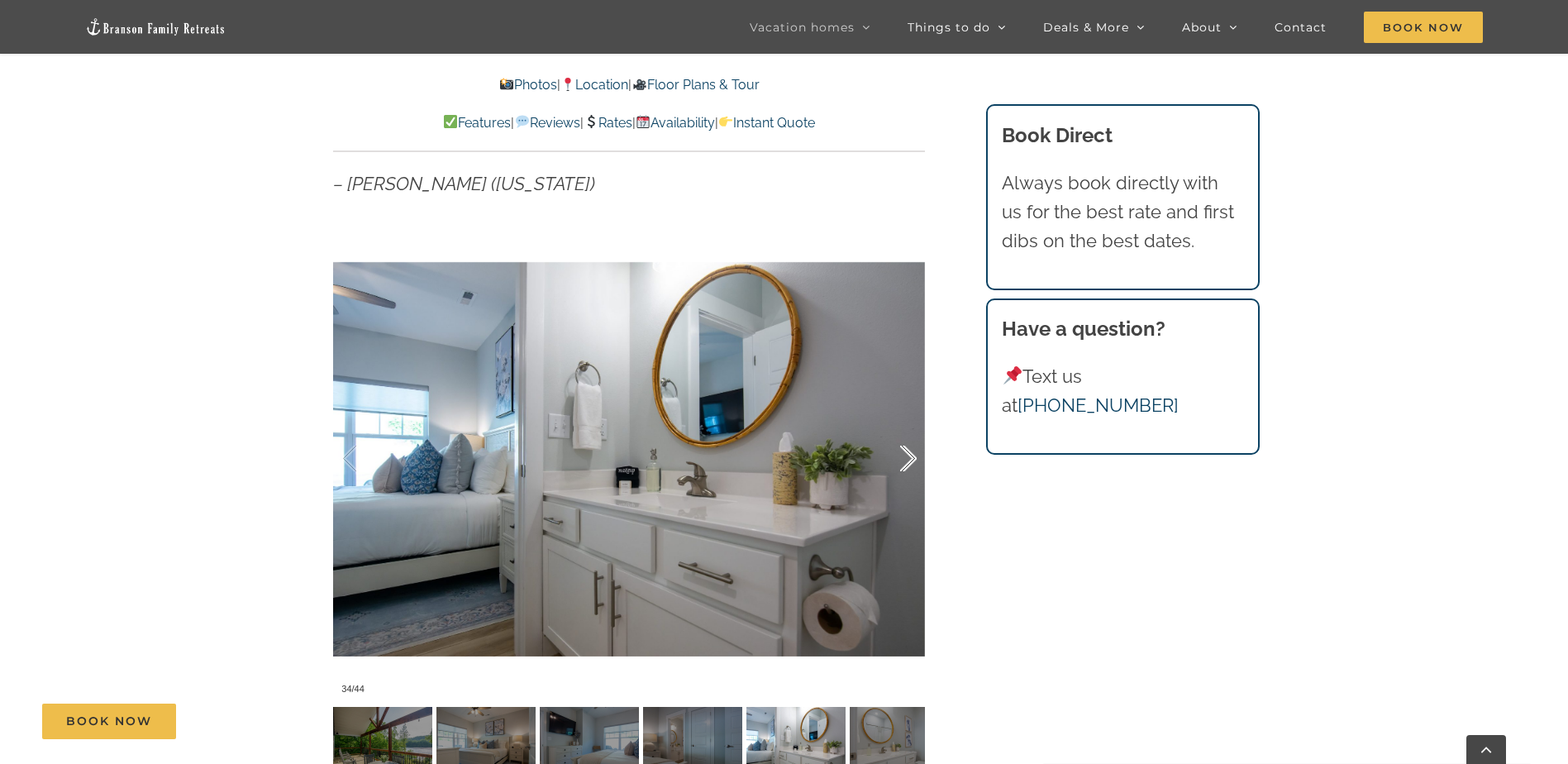
click at [896, 451] on div at bounding box center [890, 459] width 51 height 102
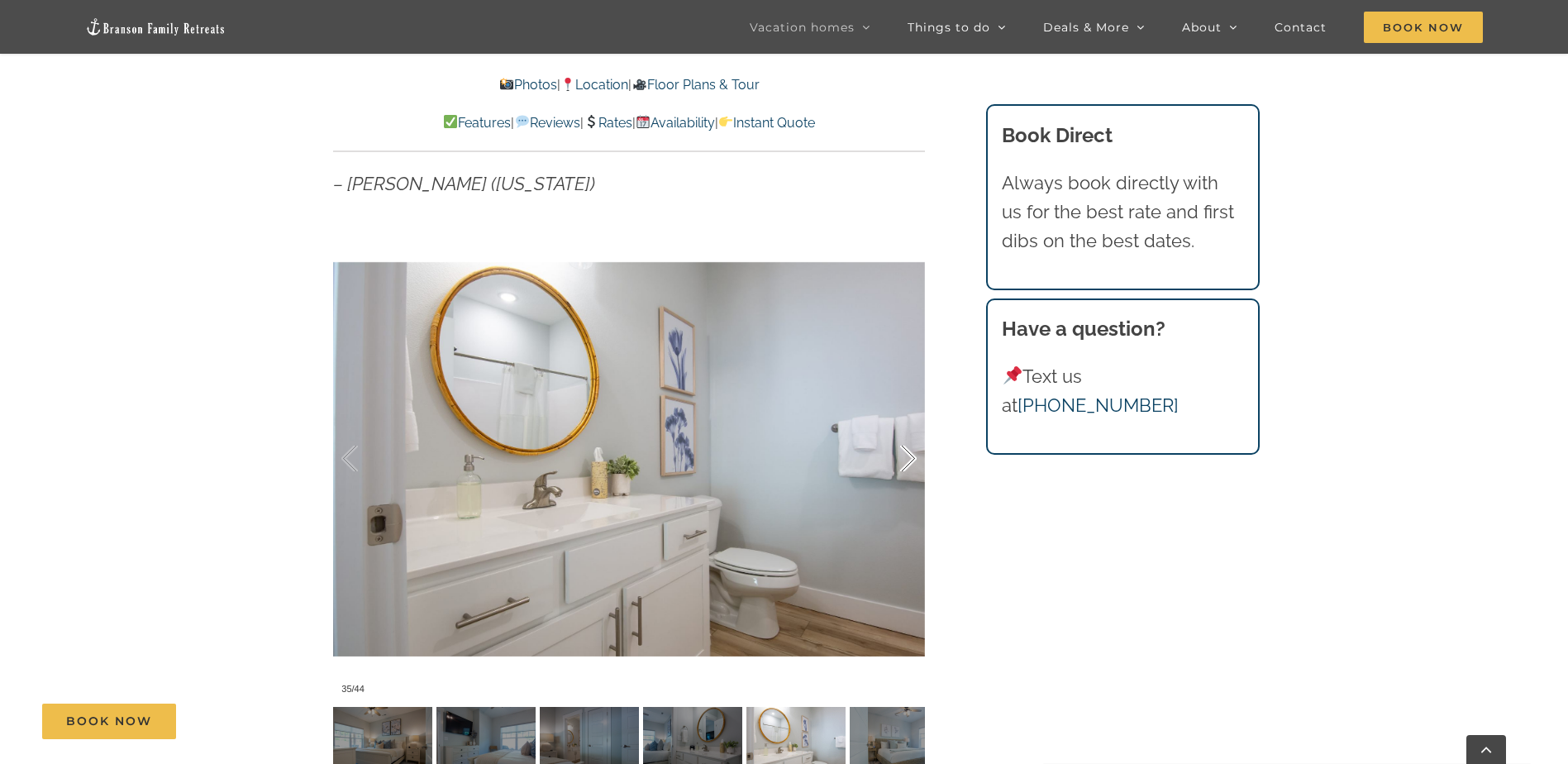
click at [896, 451] on div at bounding box center [890, 459] width 51 height 102
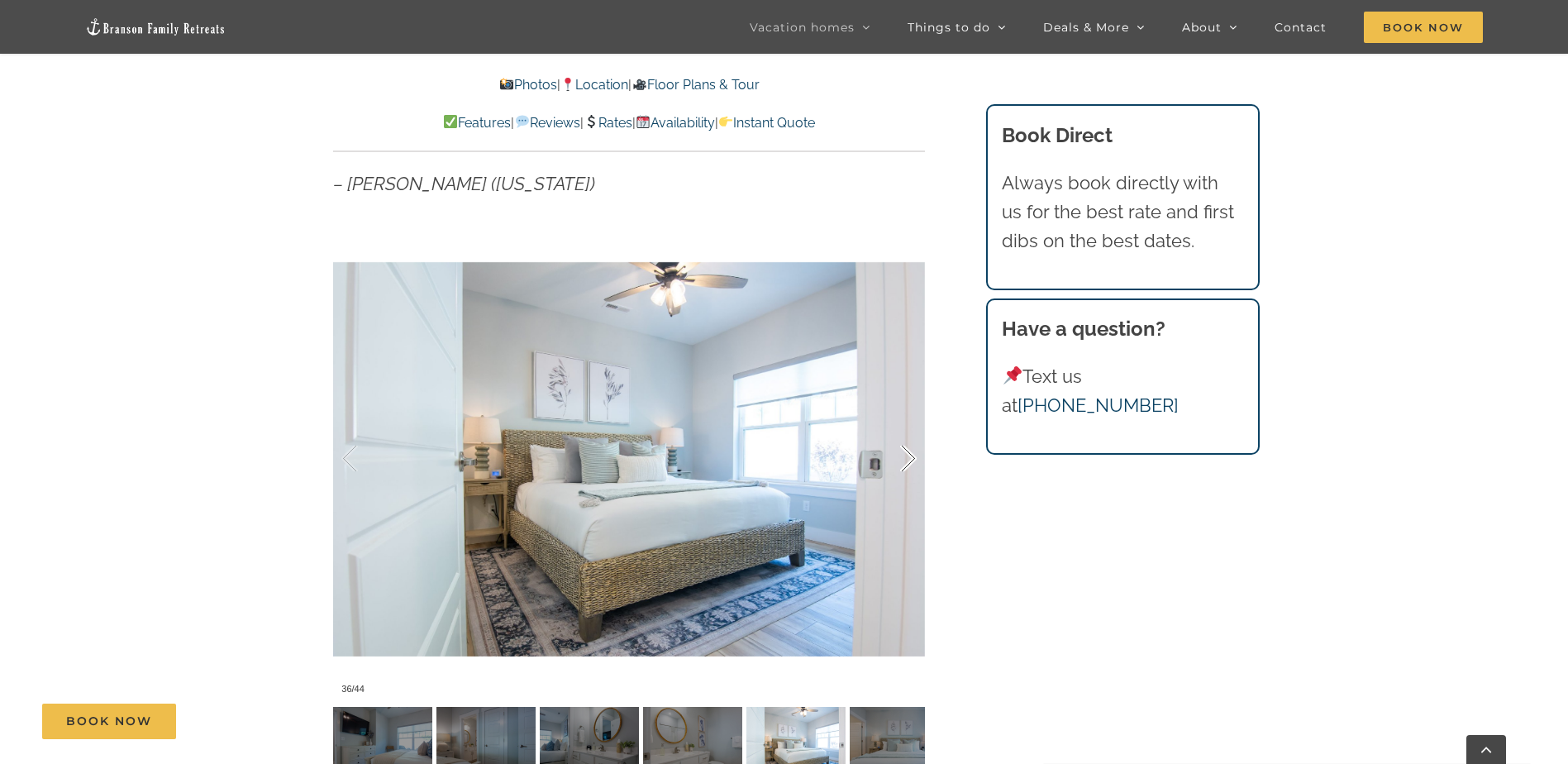
click at [896, 451] on div at bounding box center [890, 459] width 51 height 102
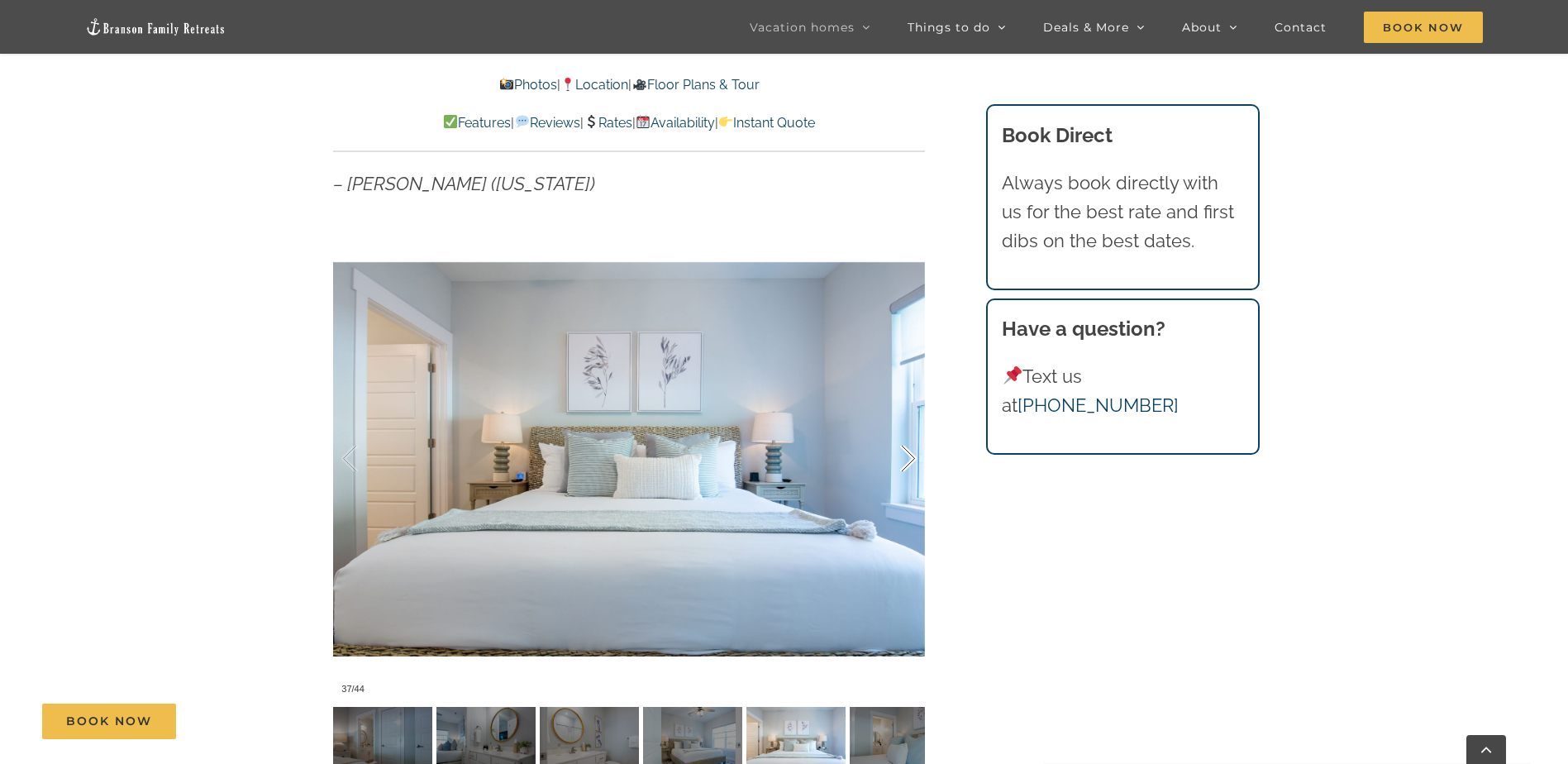
click at [896, 451] on div at bounding box center [890, 459] width 51 height 102
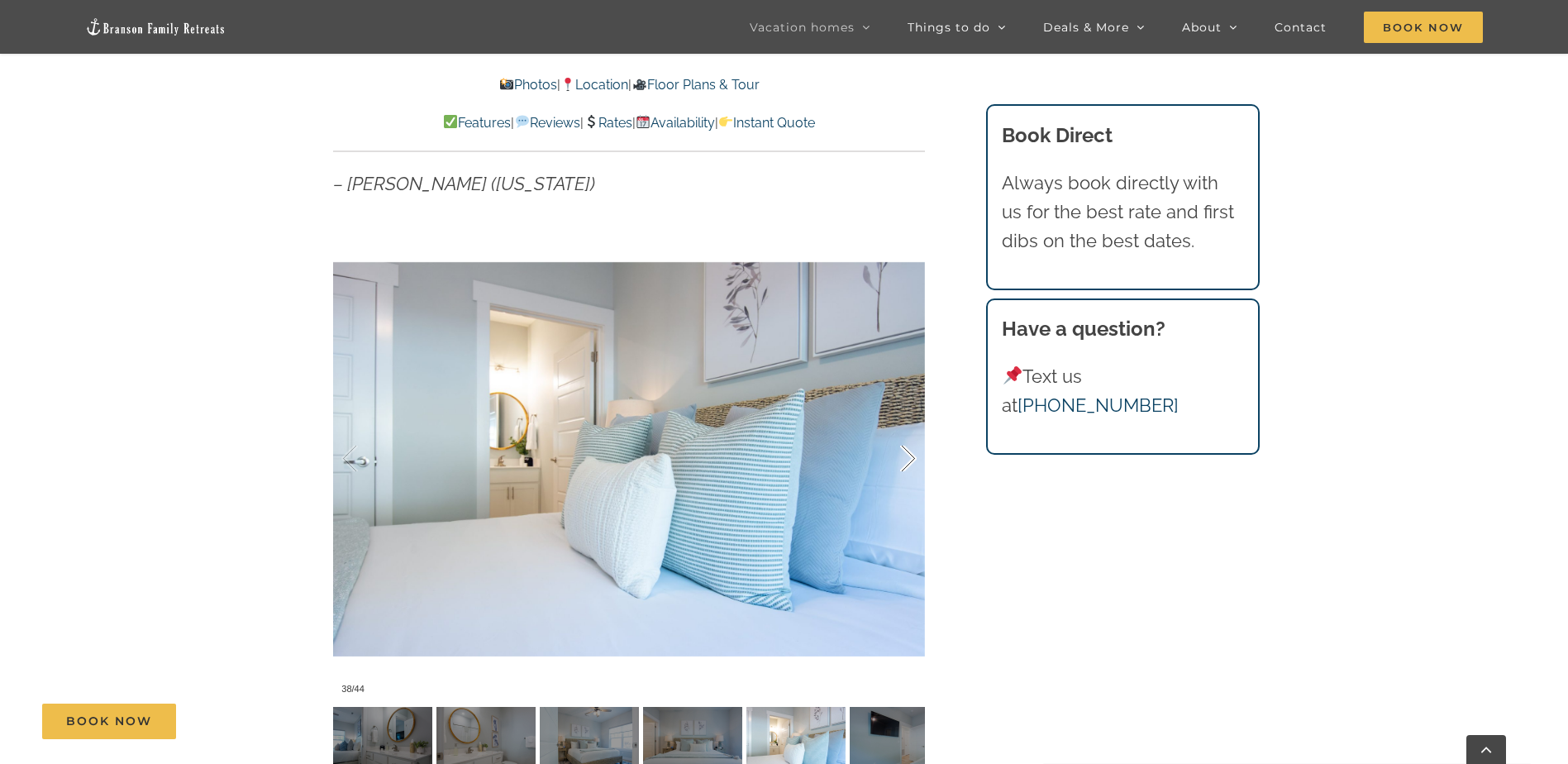
click at [896, 451] on div at bounding box center [890, 459] width 51 height 102
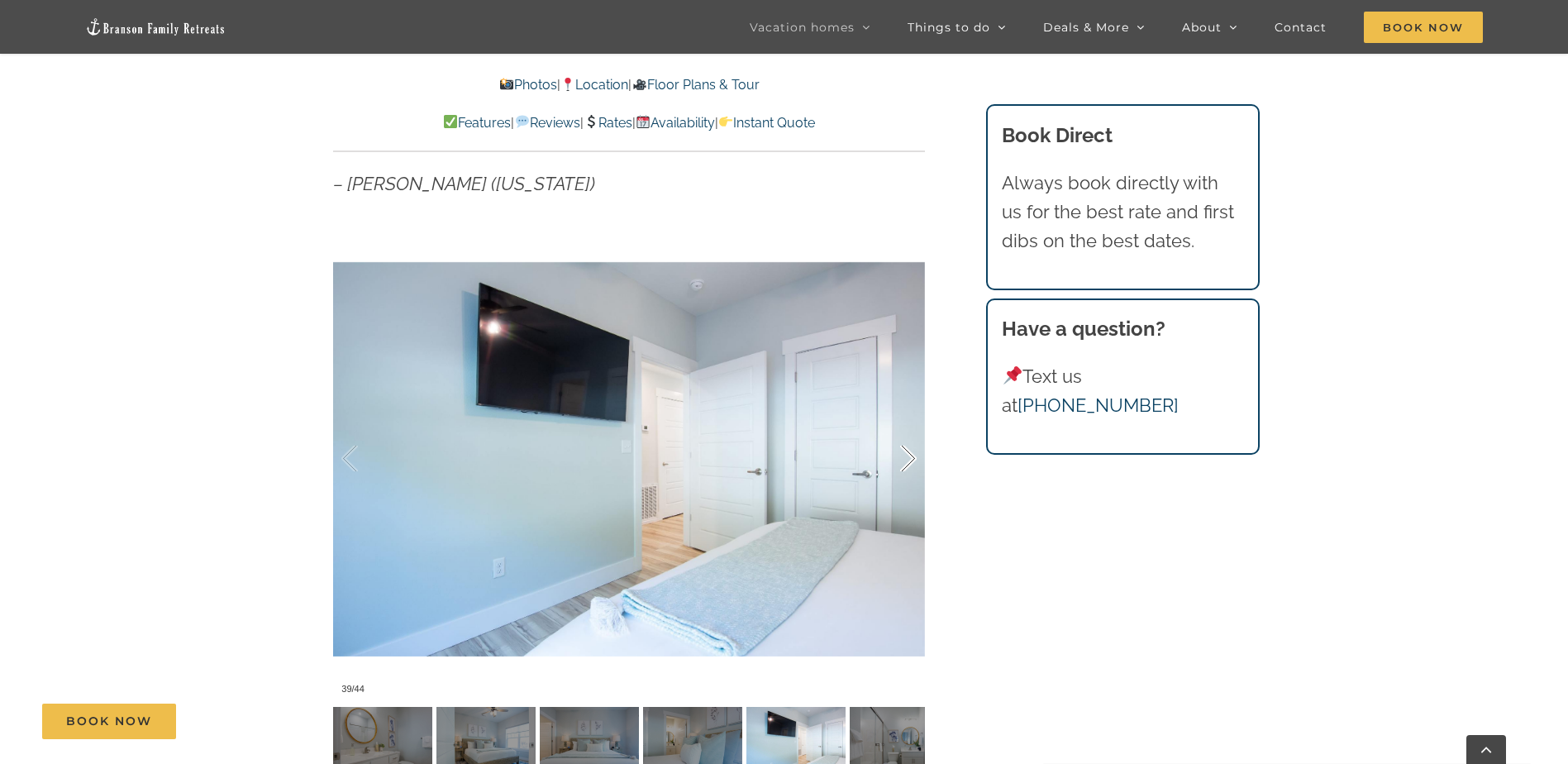
click at [896, 451] on div at bounding box center [890, 459] width 51 height 102
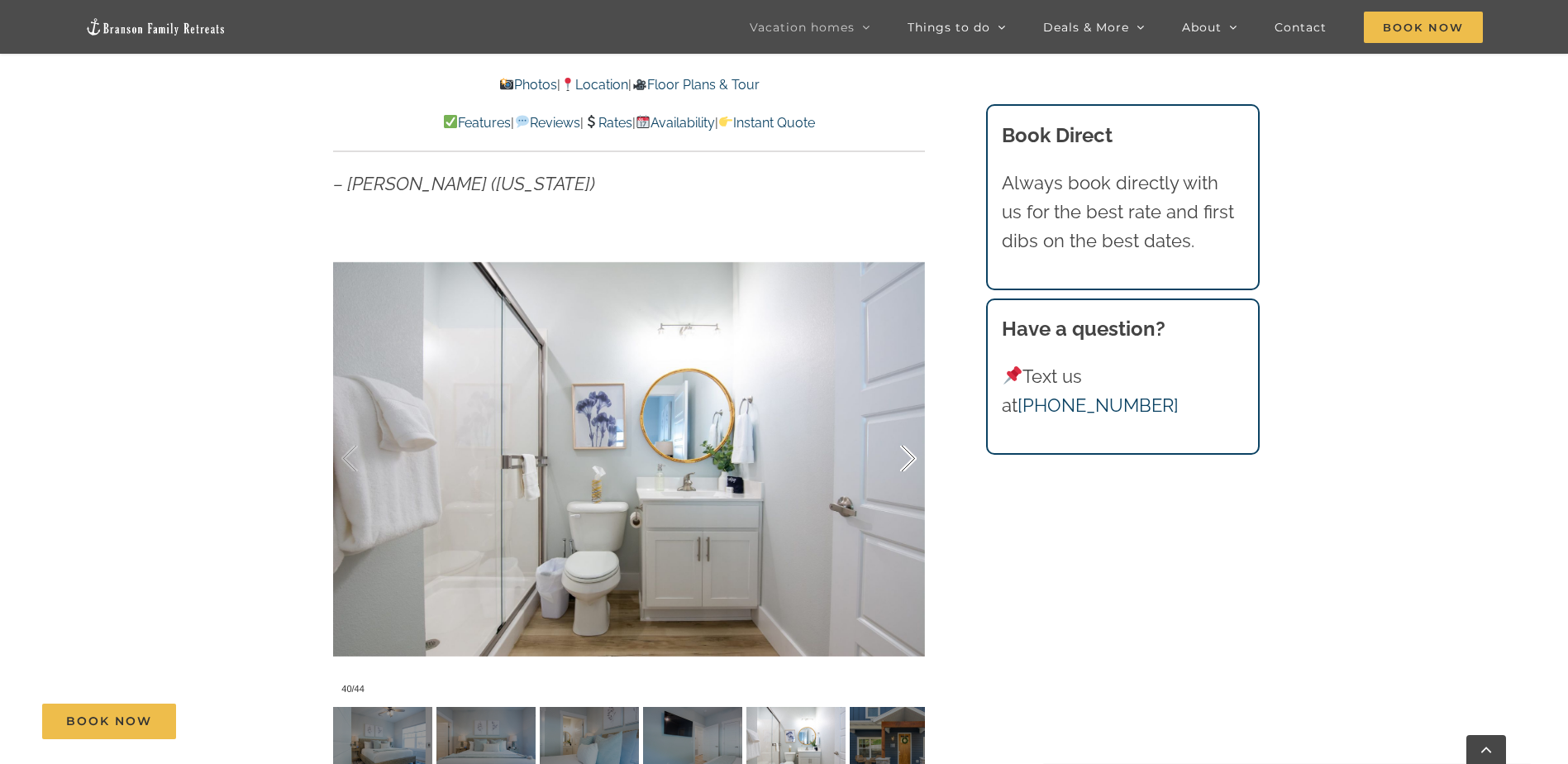
click at [896, 451] on div at bounding box center [890, 459] width 51 height 102
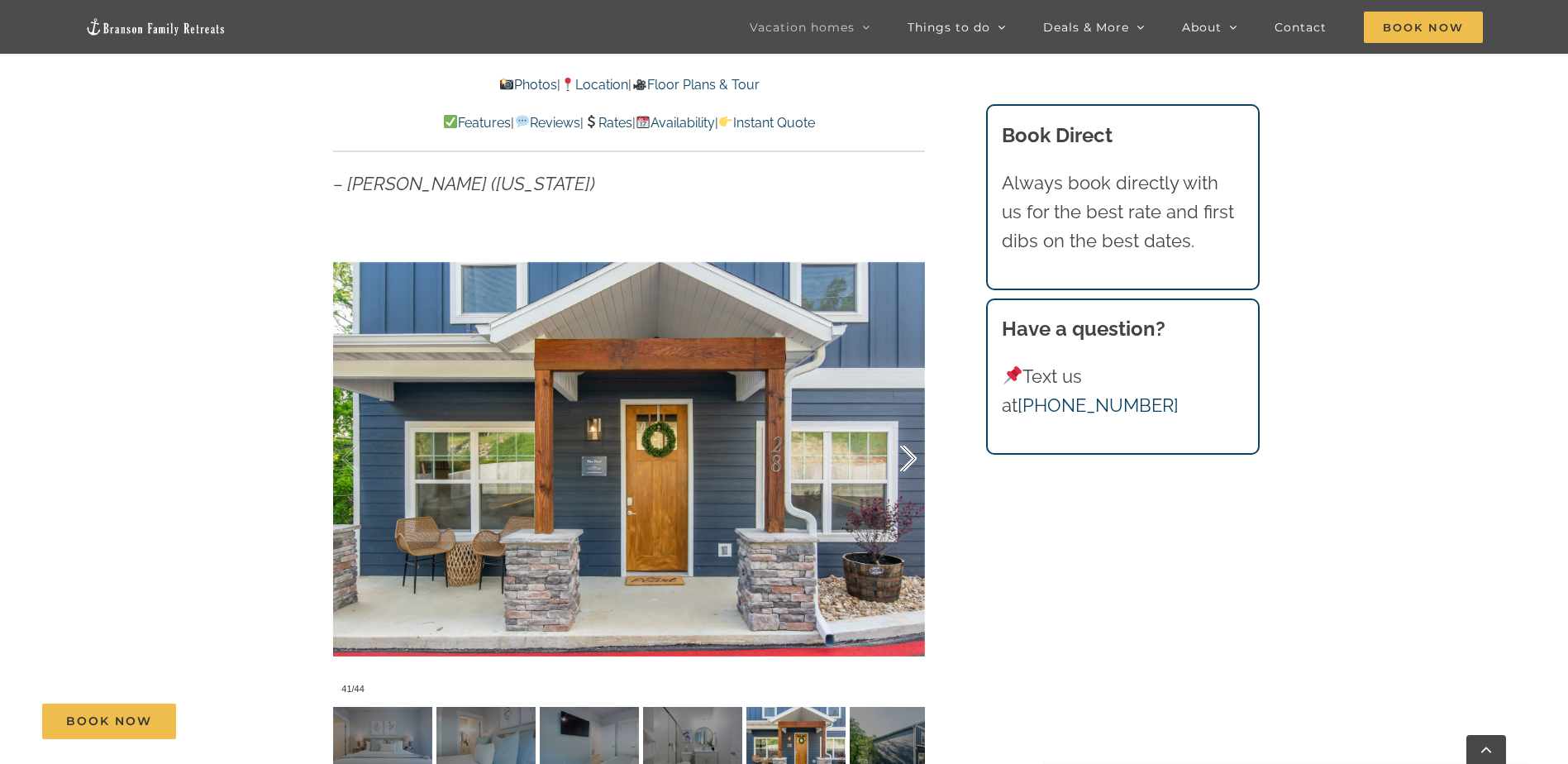
click at [896, 451] on div at bounding box center [890, 459] width 51 height 102
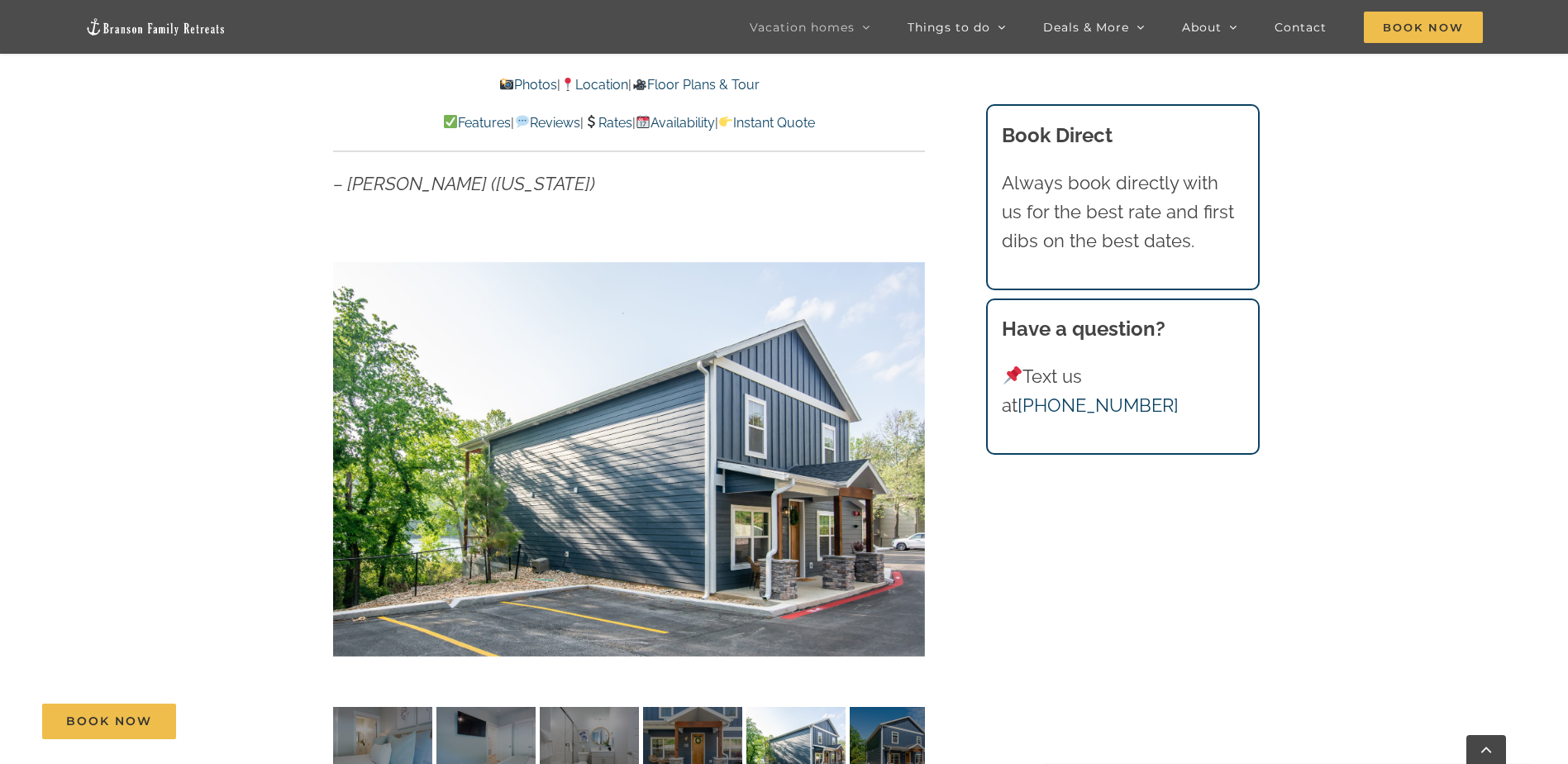
click at [896, 451] on div "42 / 44" at bounding box center [629, 459] width 592 height 486
click at [907, 463] on div at bounding box center [890, 459] width 51 height 102
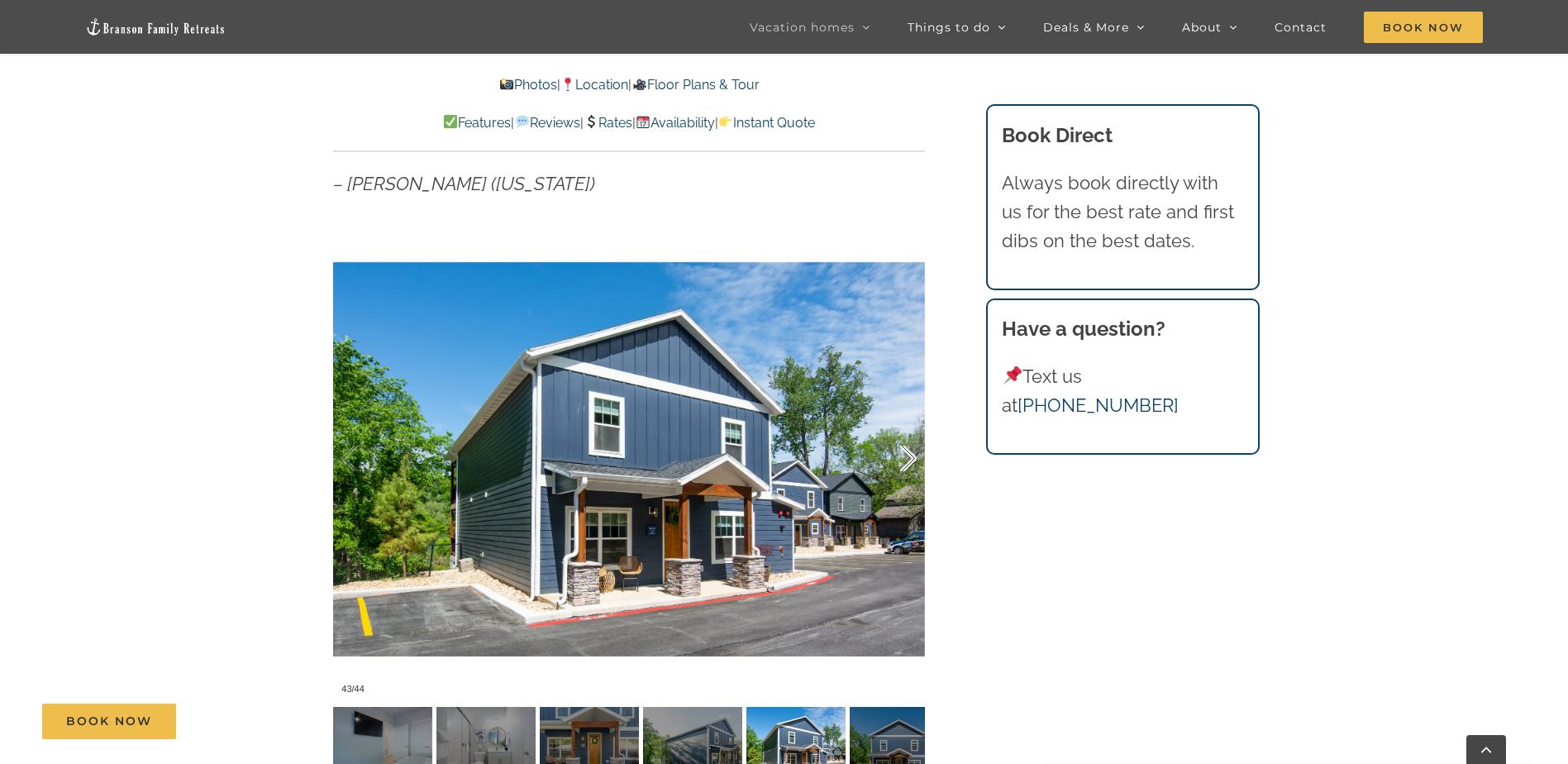
click at [906, 463] on div at bounding box center [890, 459] width 51 height 102
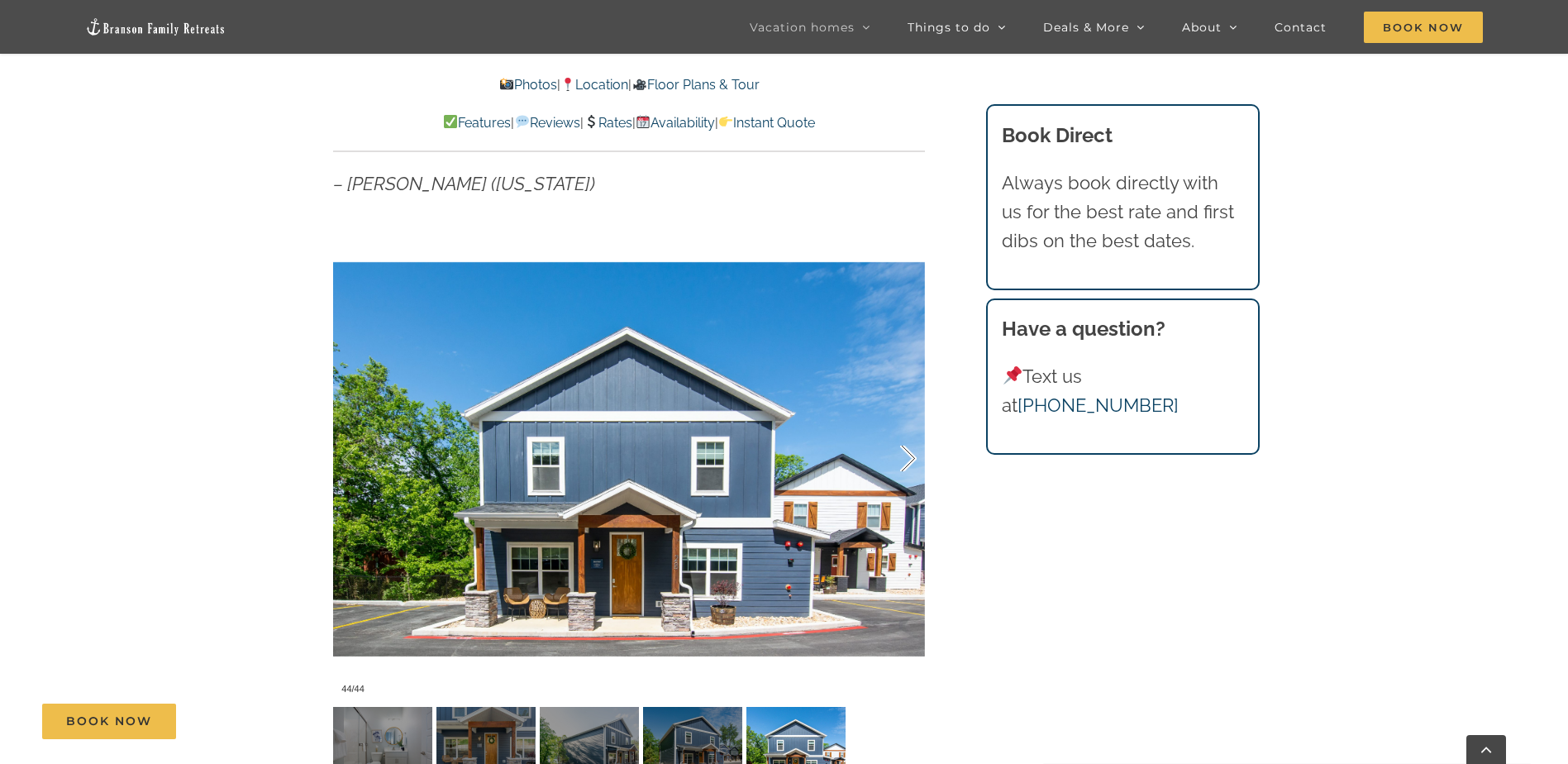
click at [906, 463] on div at bounding box center [890, 459] width 51 height 102
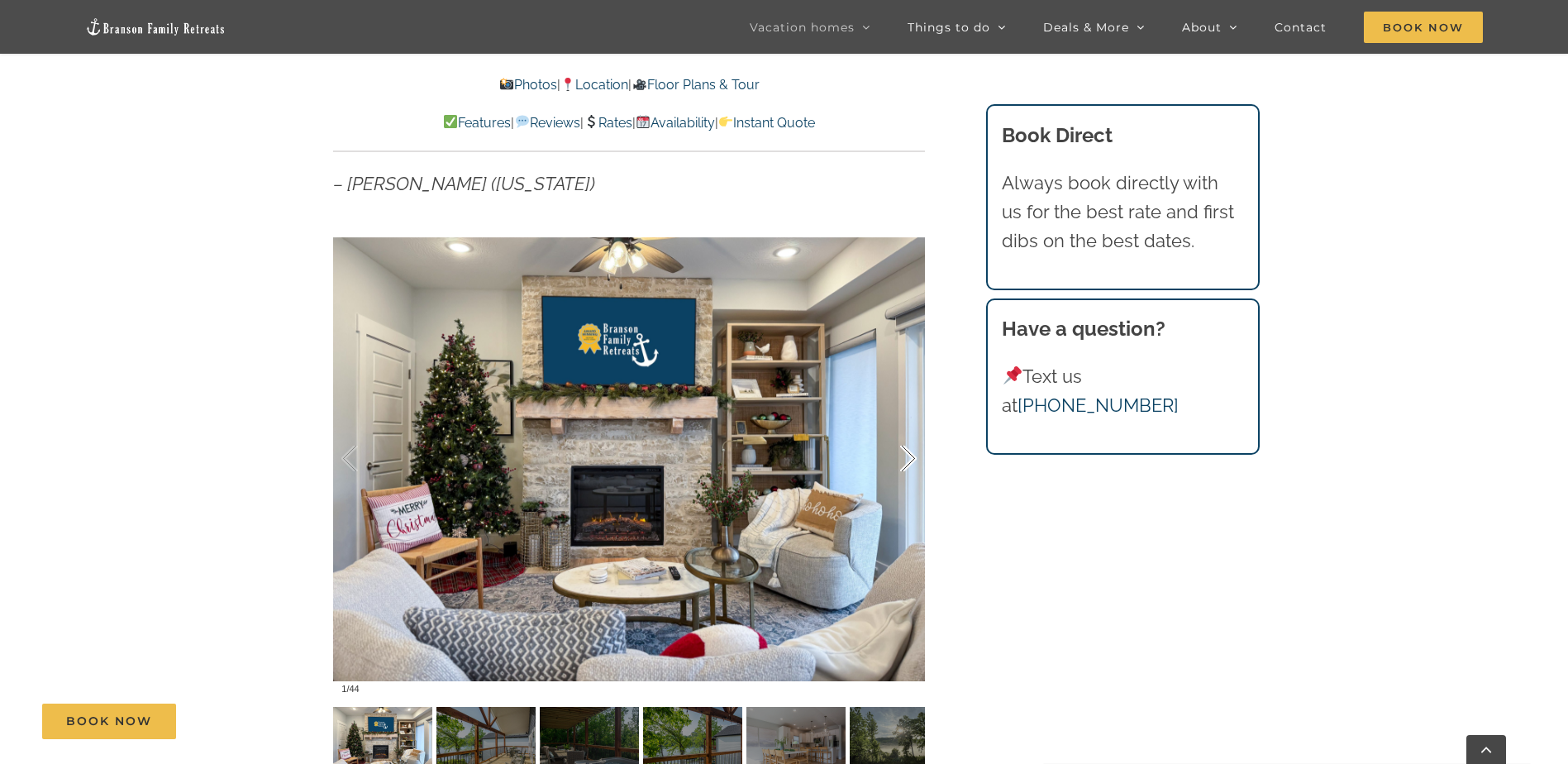
click at [906, 463] on div at bounding box center [890, 459] width 51 height 102
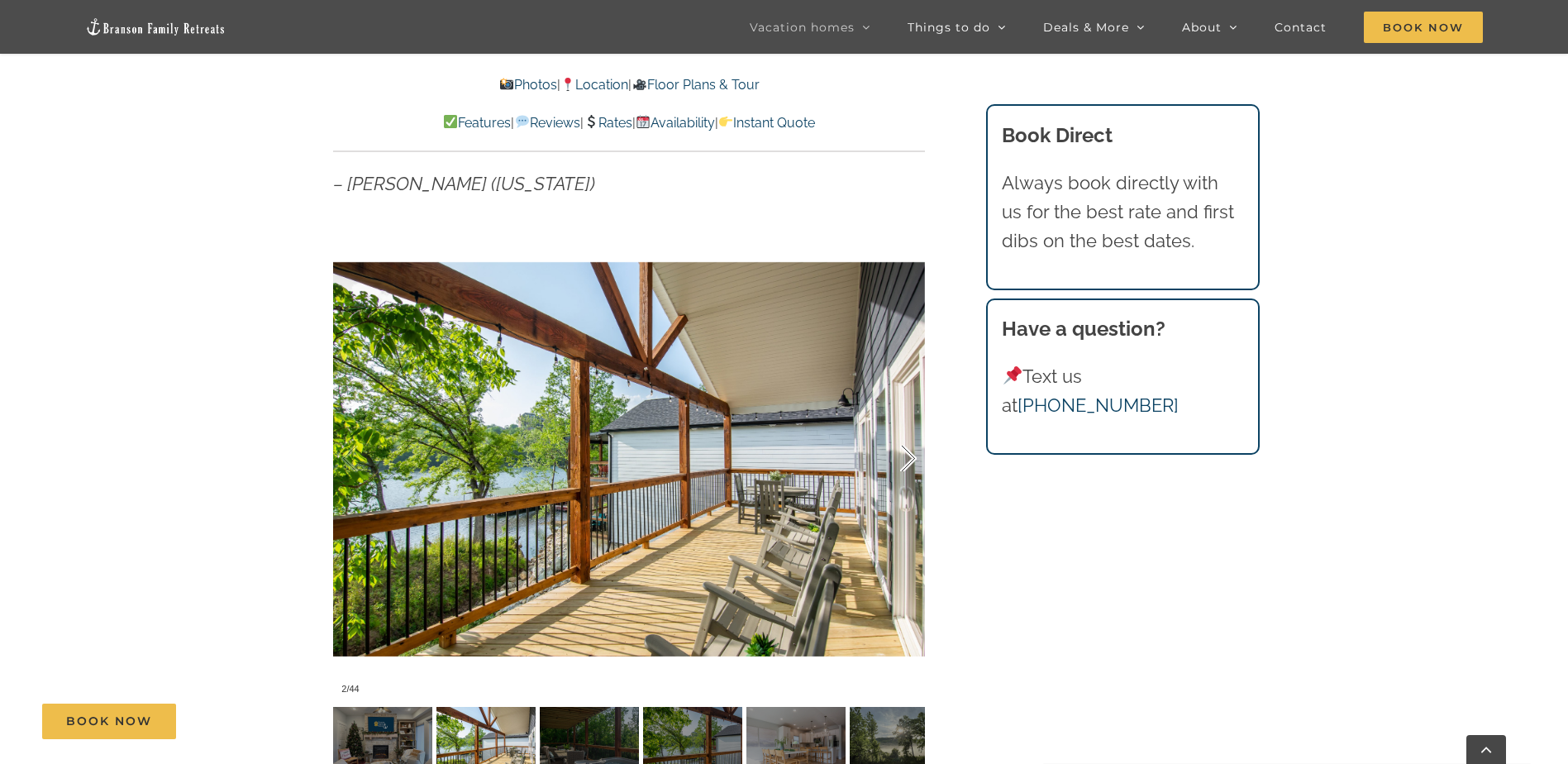
click at [906, 463] on div at bounding box center [890, 459] width 51 height 102
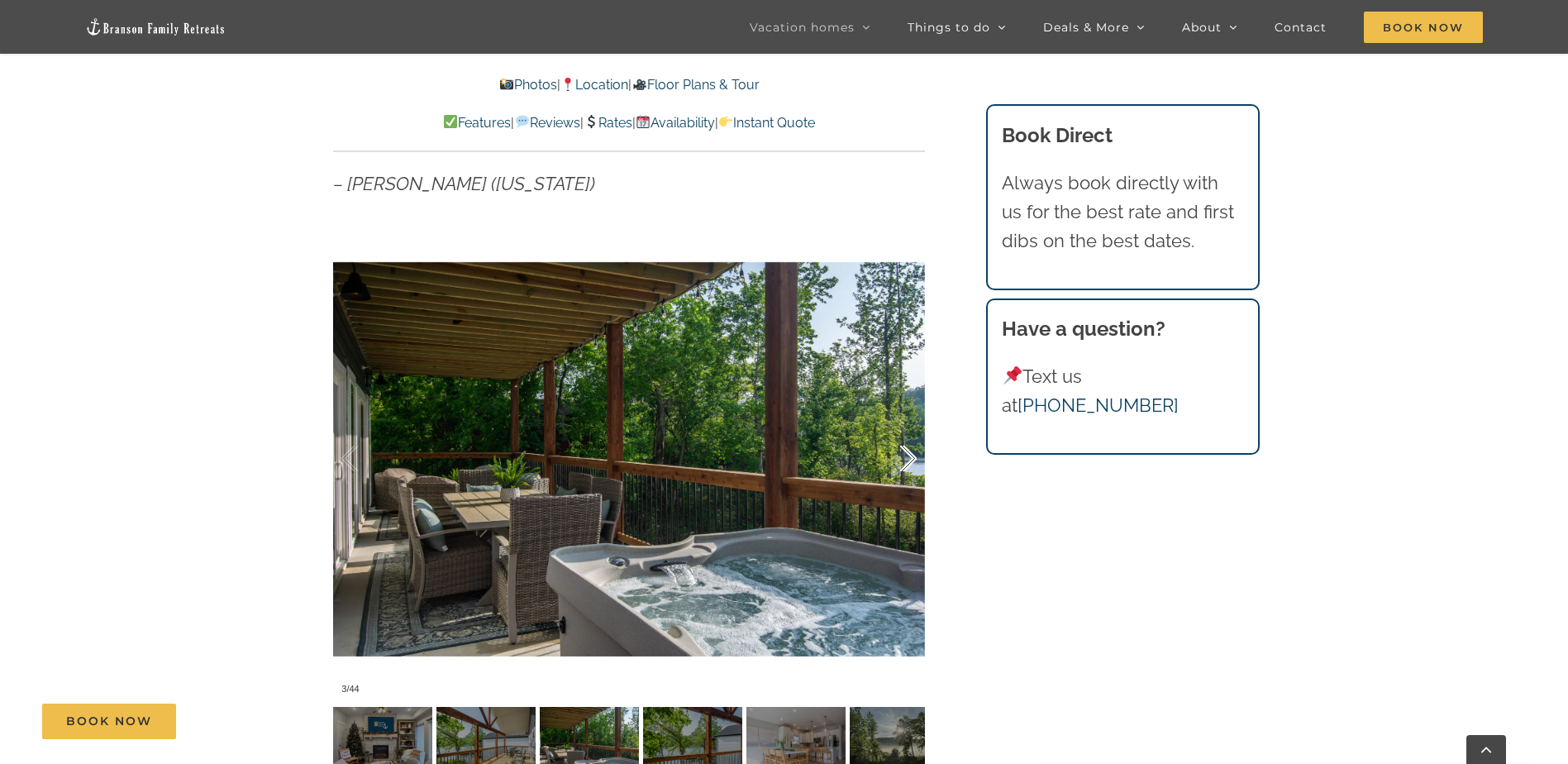
click at [906, 463] on div at bounding box center [890, 459] width 51 height 102
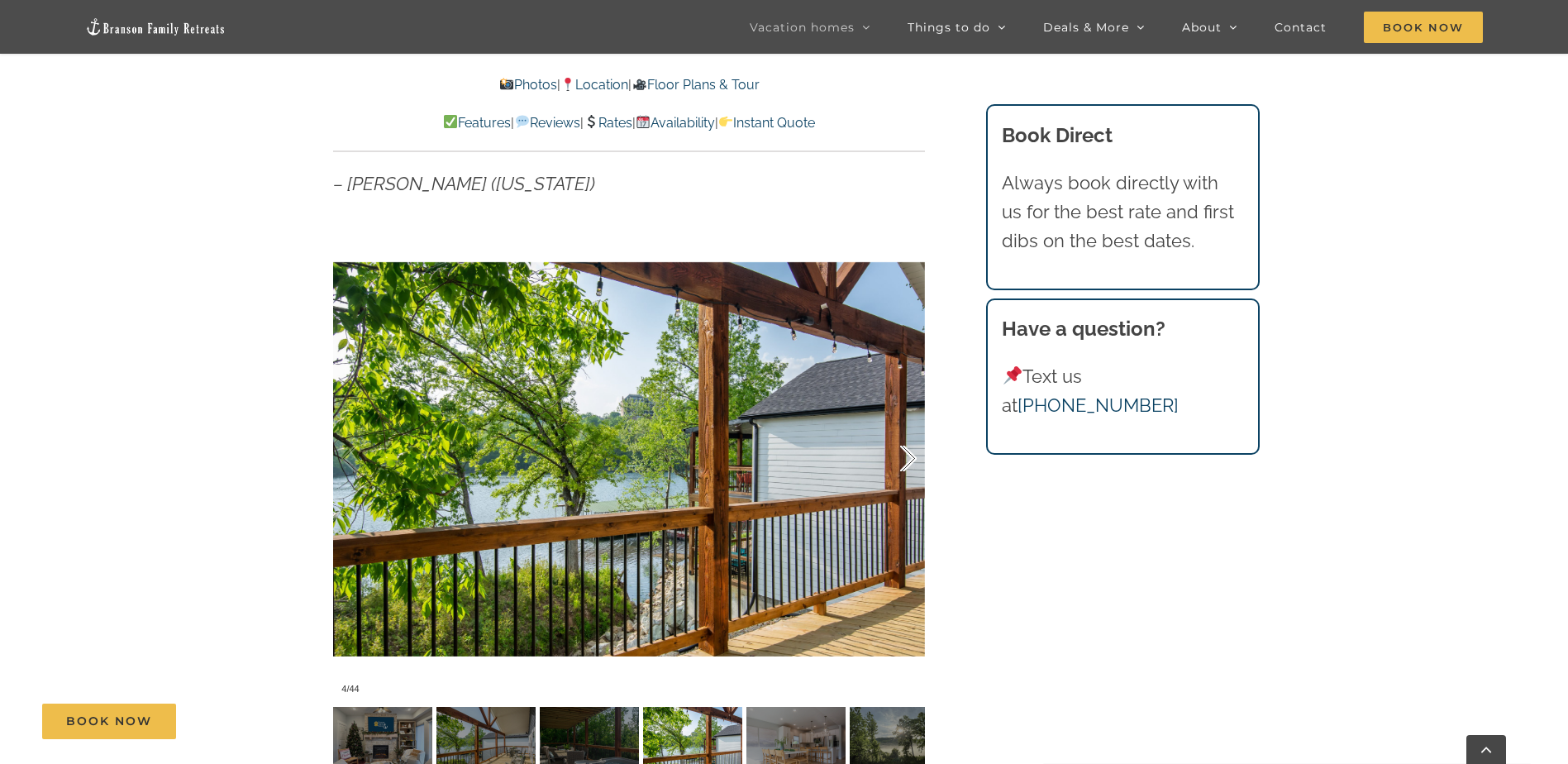
click at [906, 463] on div at bounding box center [890, 459] width 51 height 102
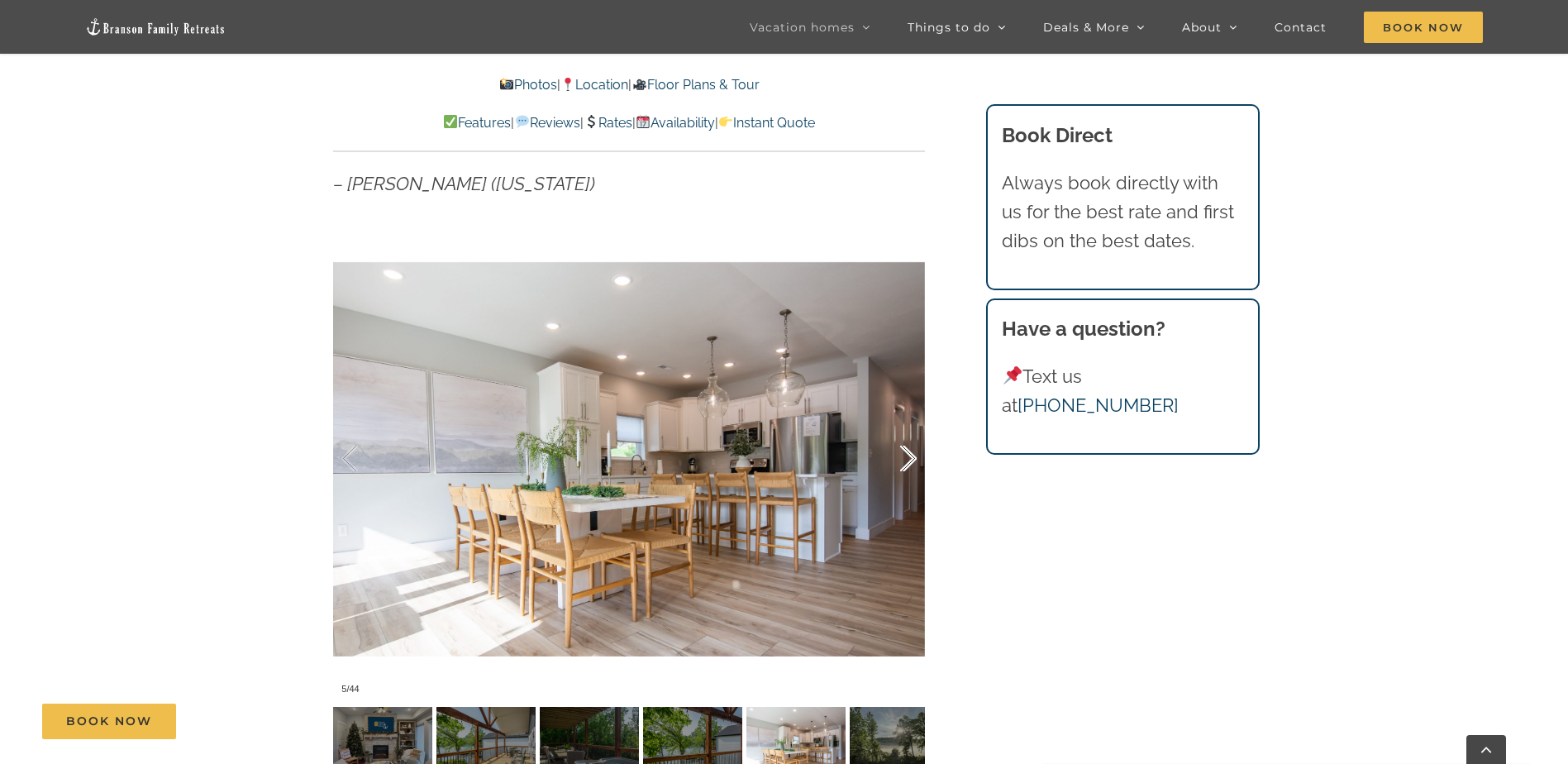
click at [906, 463] on div at bounding box center [890, 459] width 51 height 102
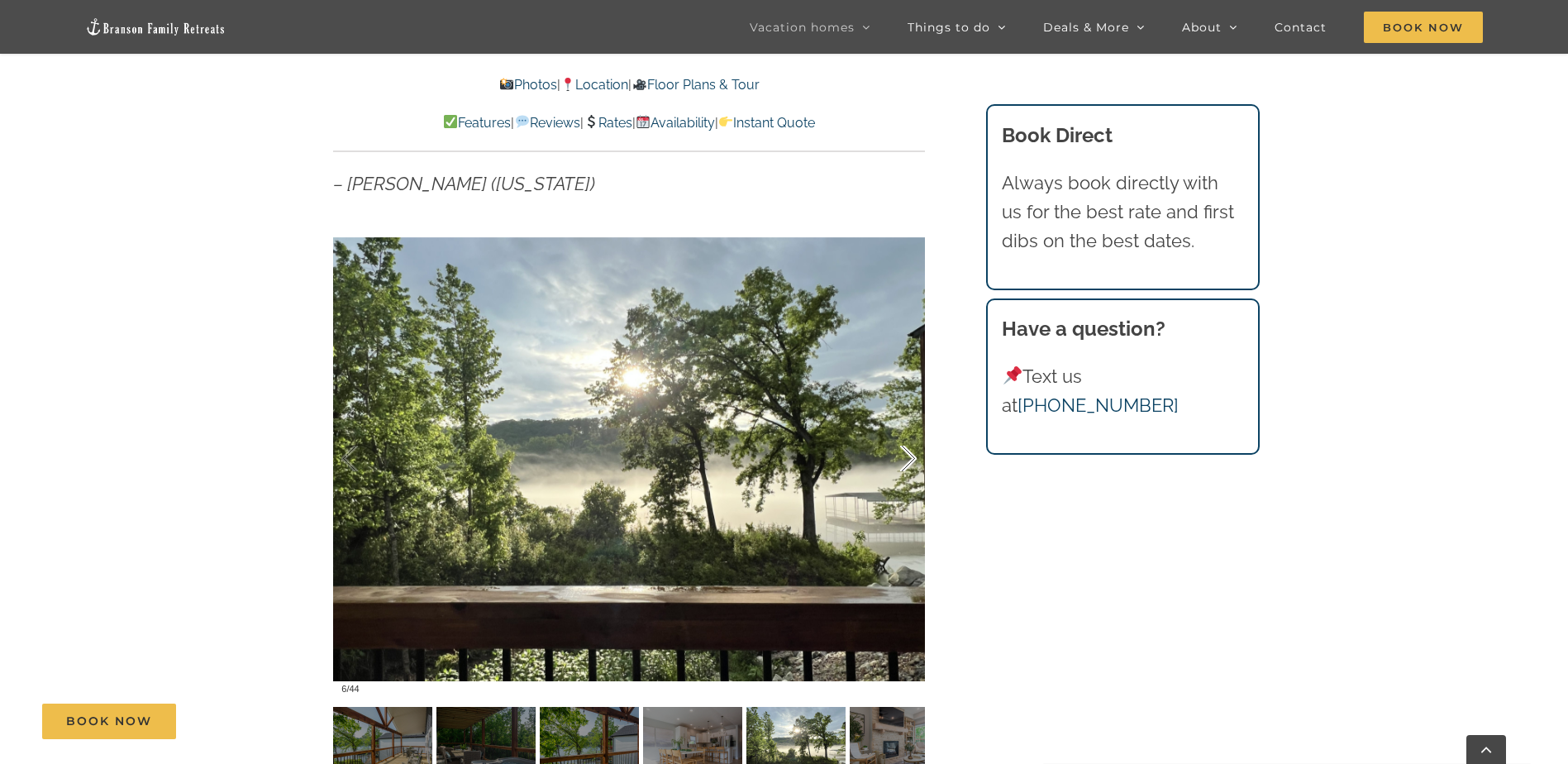
click at [906, 463] on div at bounding box center [890, 459] width 51 height 102
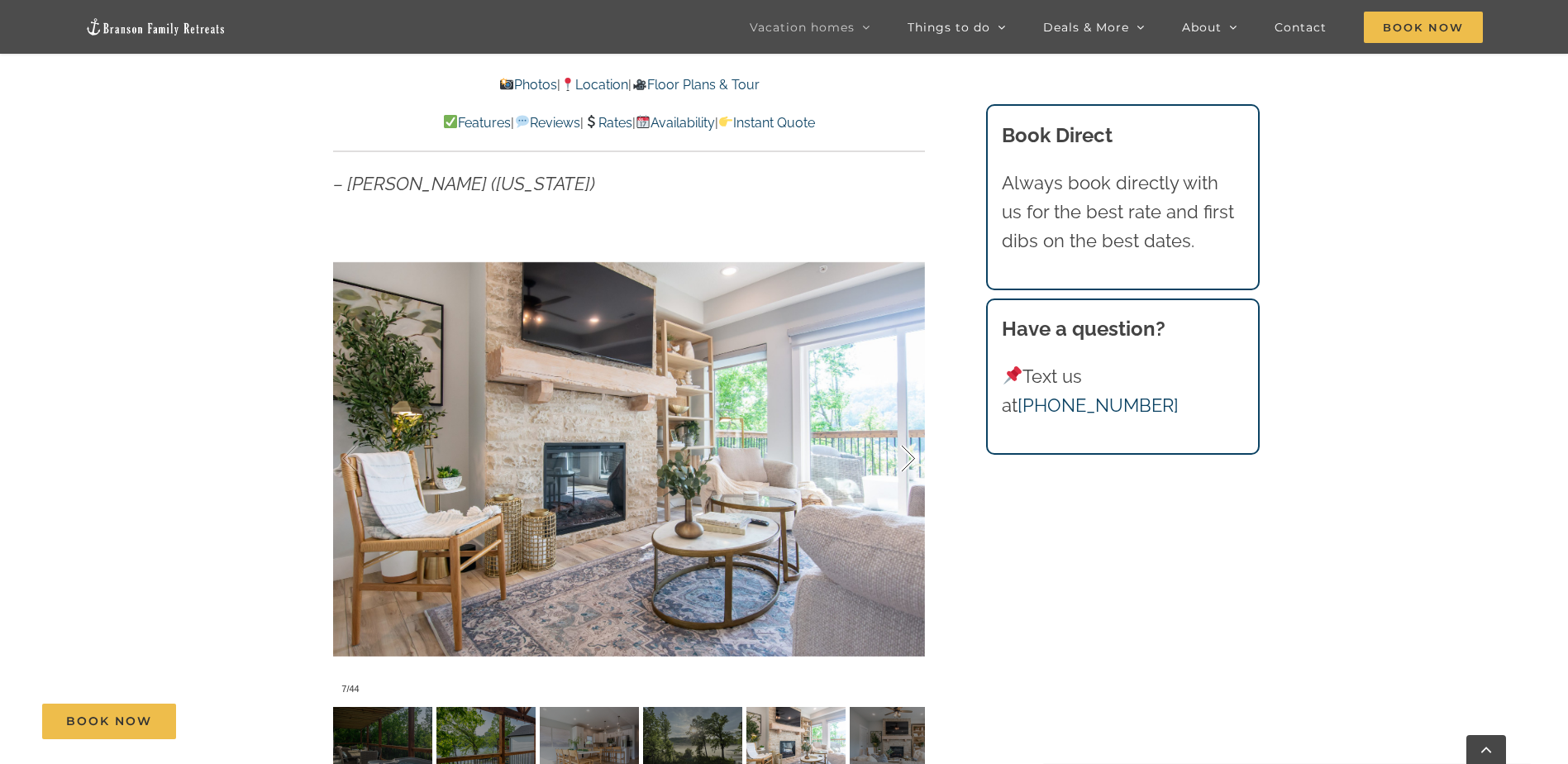
click at [903, 463] on div at bounding box center [890, 459] width 51 height 102
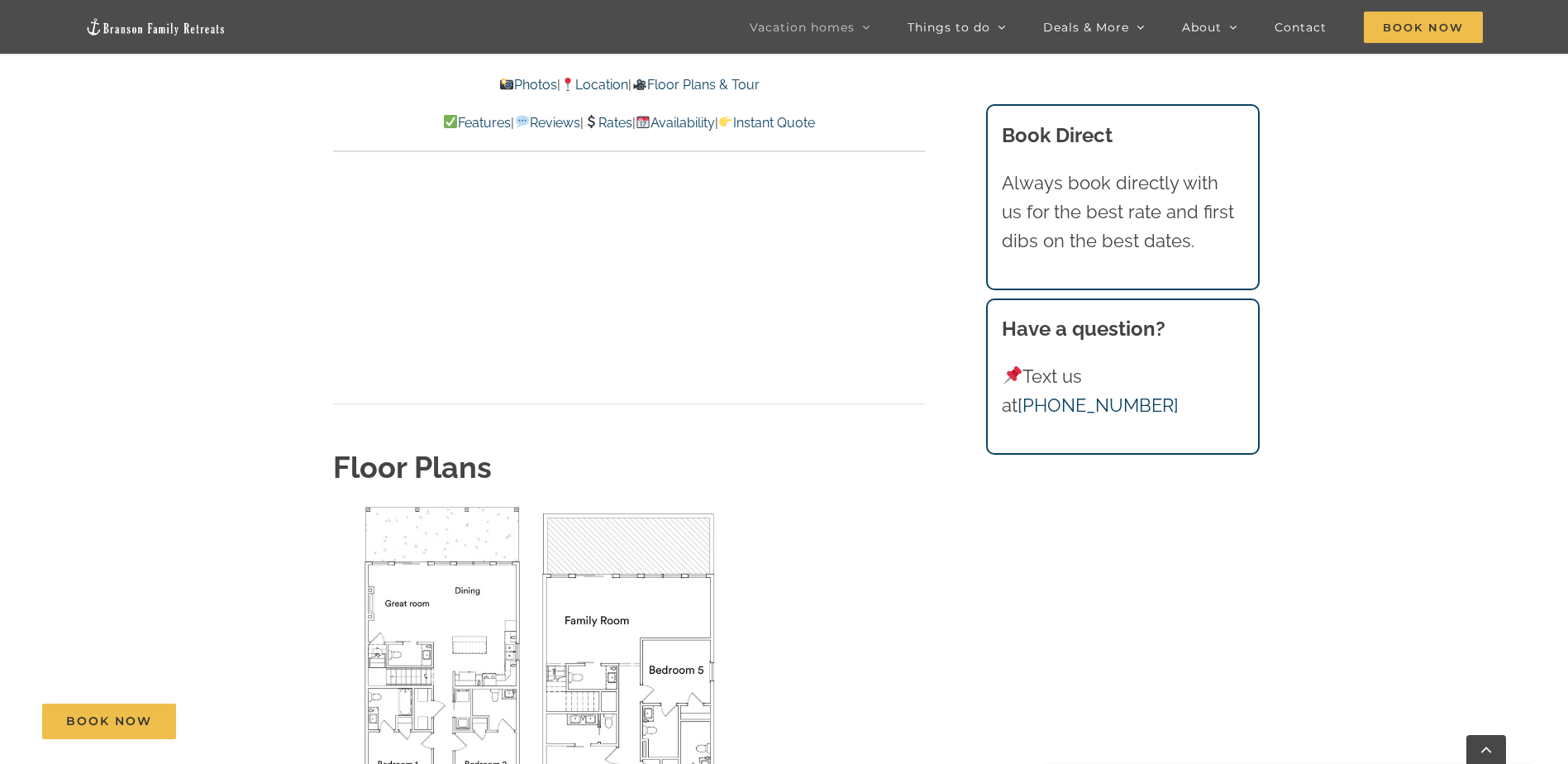
scroll to position [4963, 0]
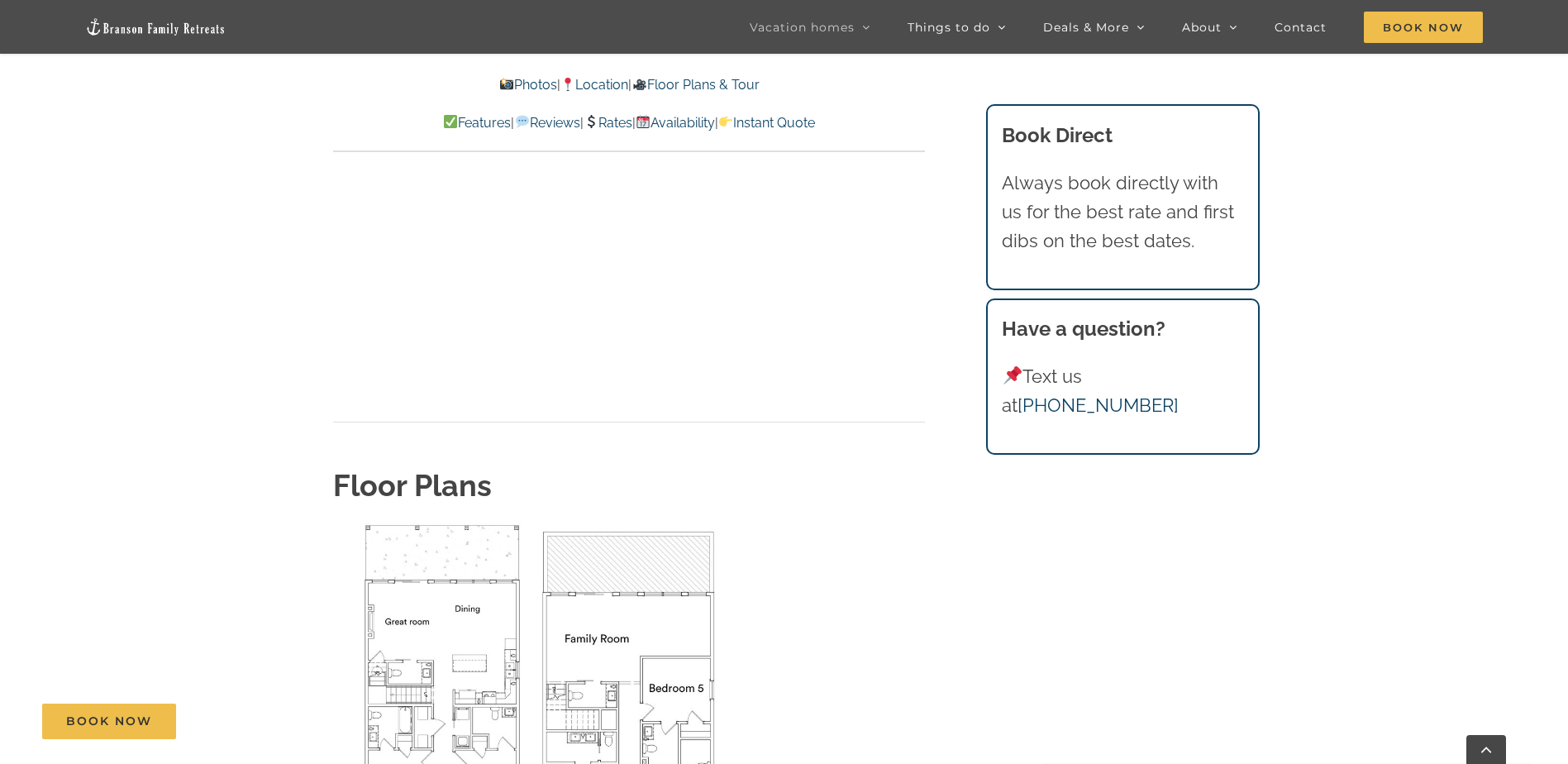
click at [613, 115] on link "Rates" at bounding box center [608, 122] width 49 height 16
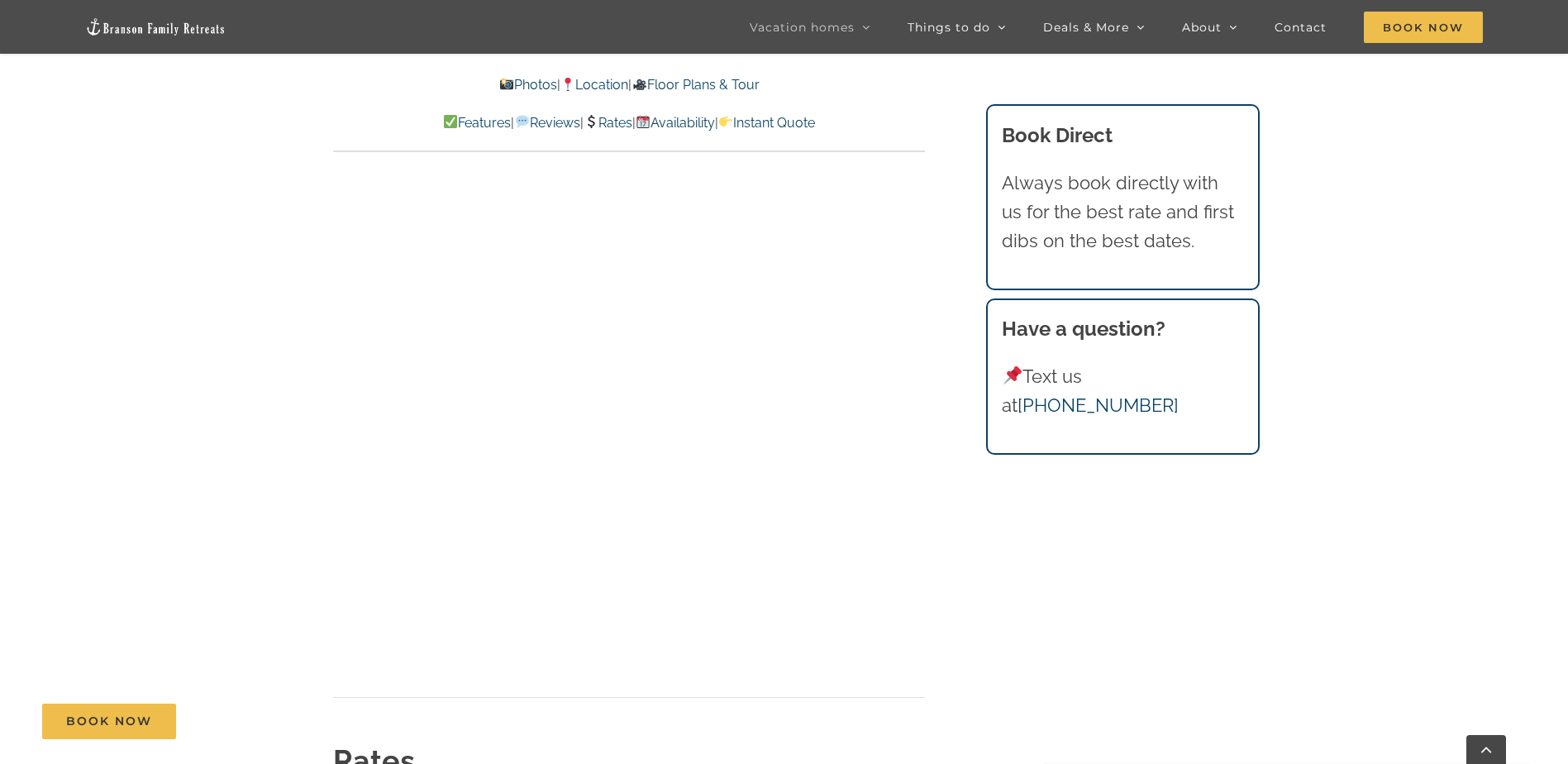
scroll to position [8492, 0]
click at [694, 116] on link "Availability" at bounding box center [675, 122] width 79 height 16
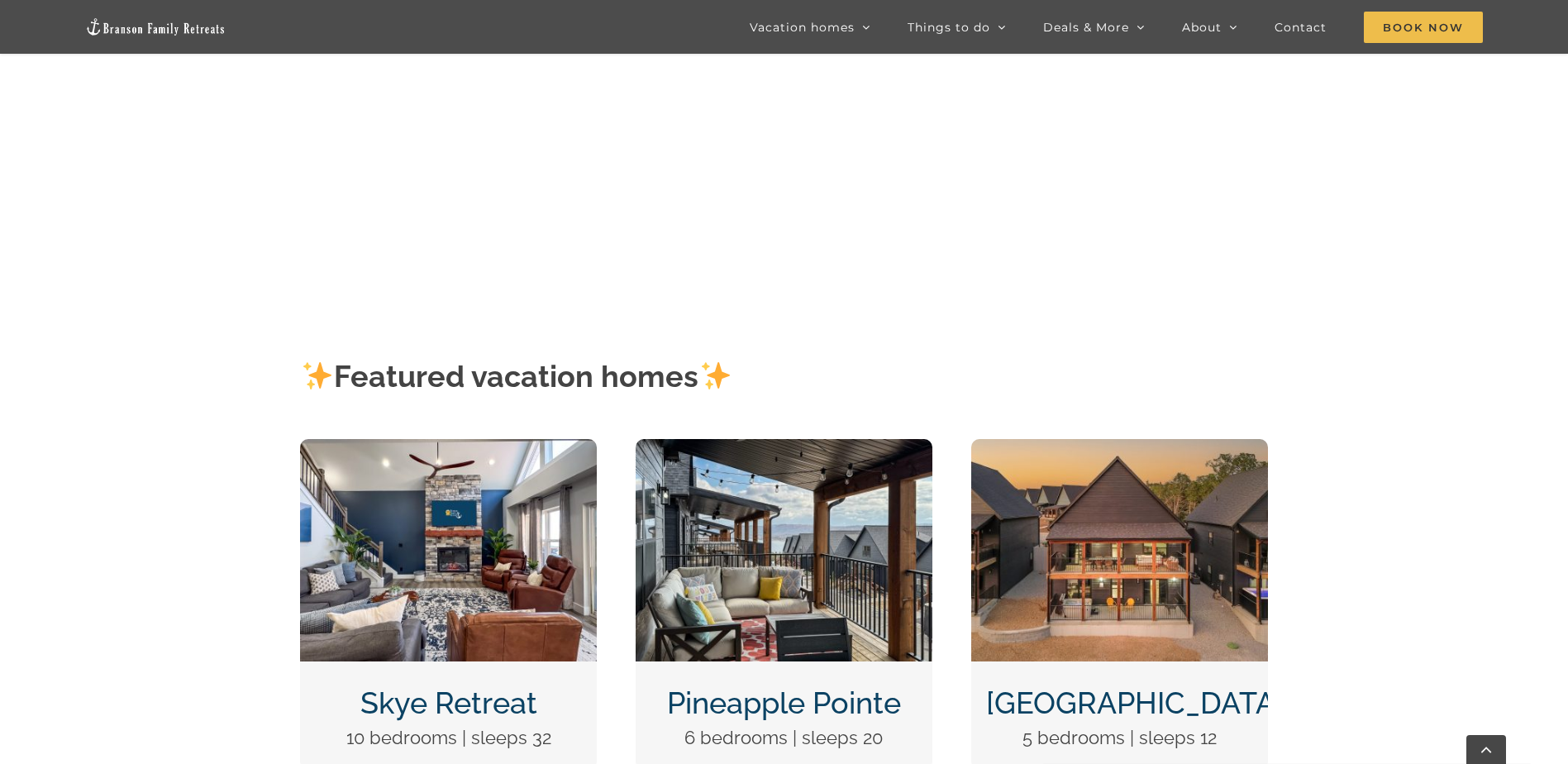
scroll to position [413, 0]
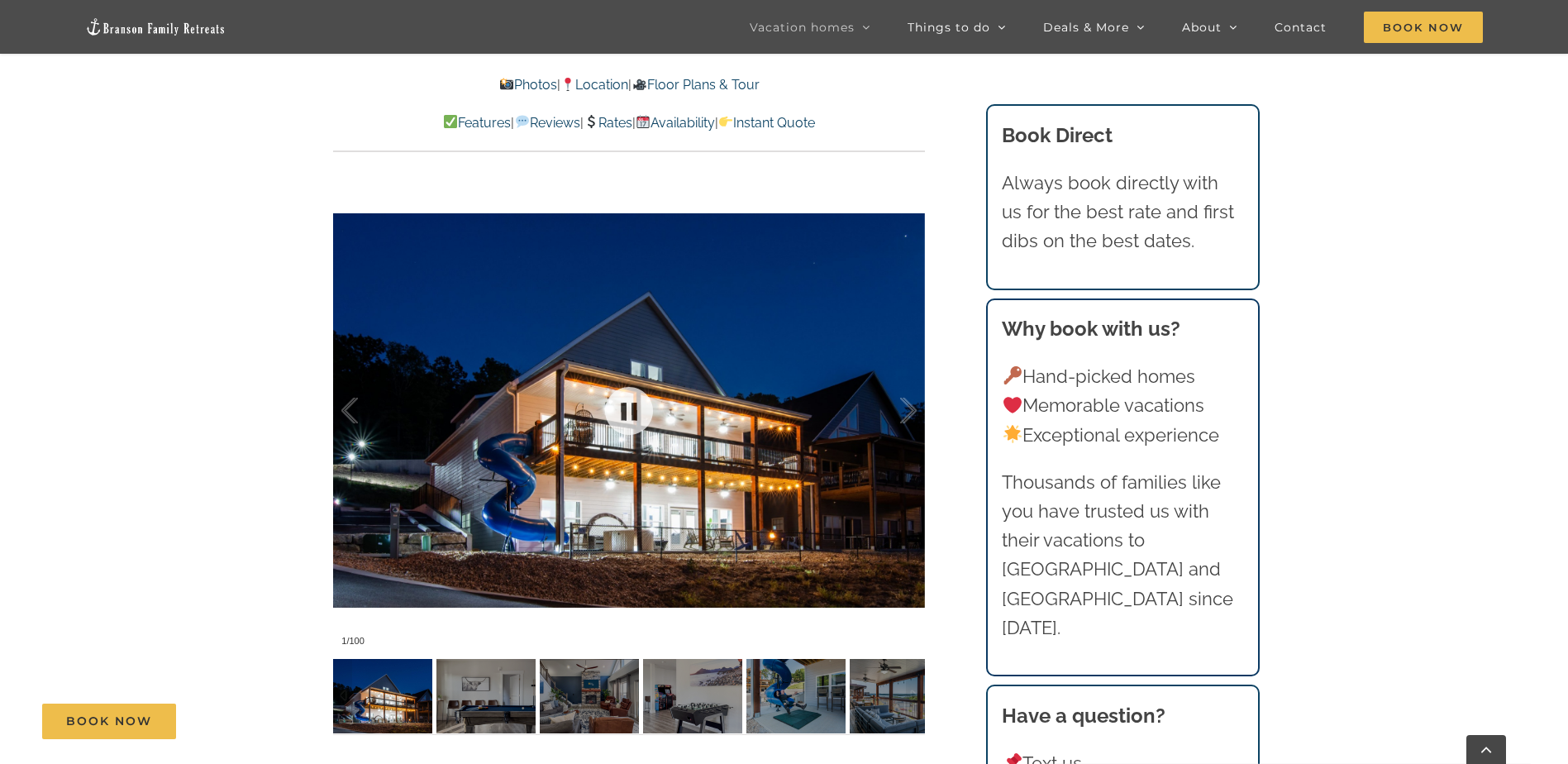
scroll to position [1241, 0]
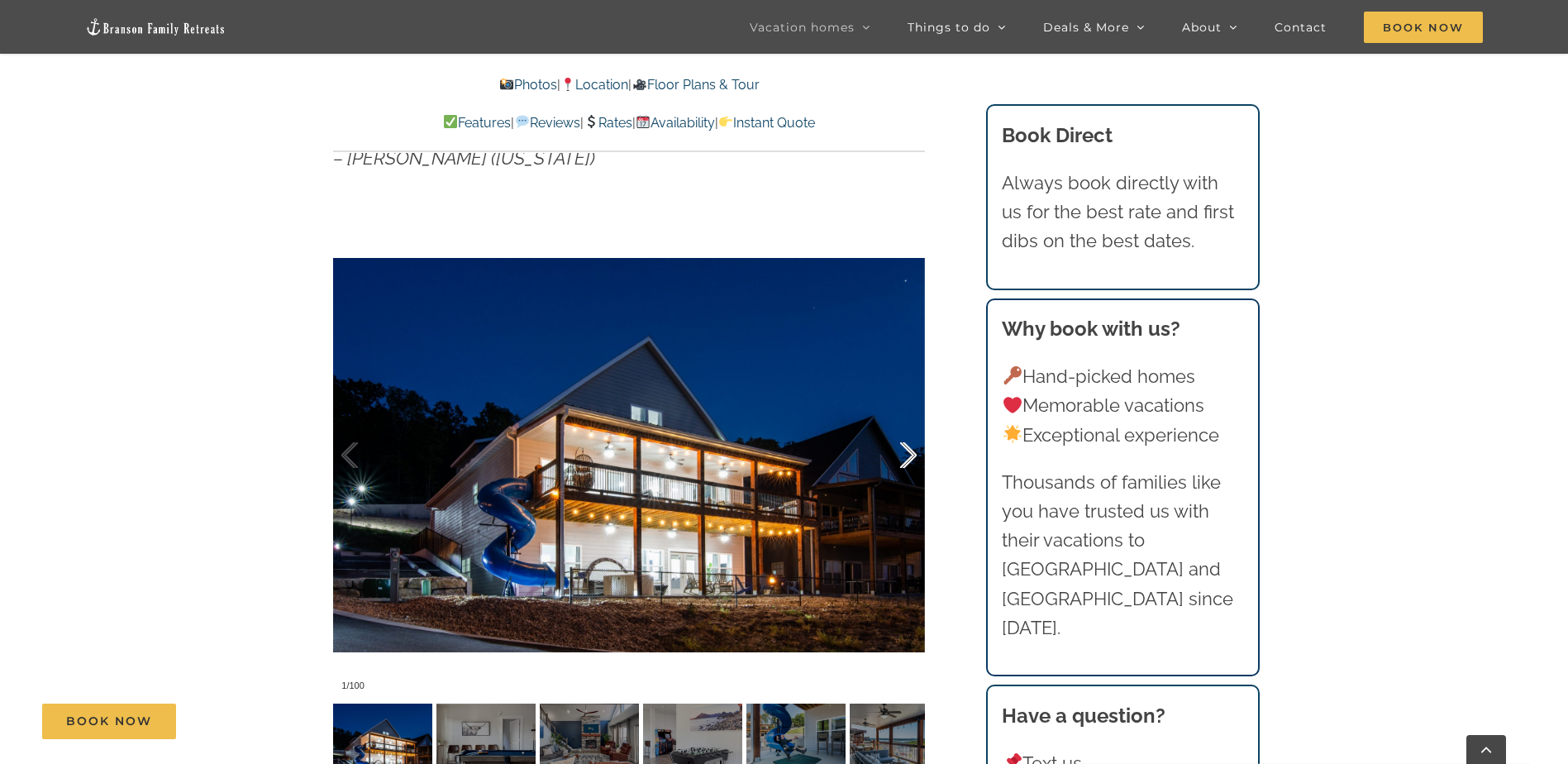
click at [907, 455] on div at bounding box center [890, 456] width 51 height 102
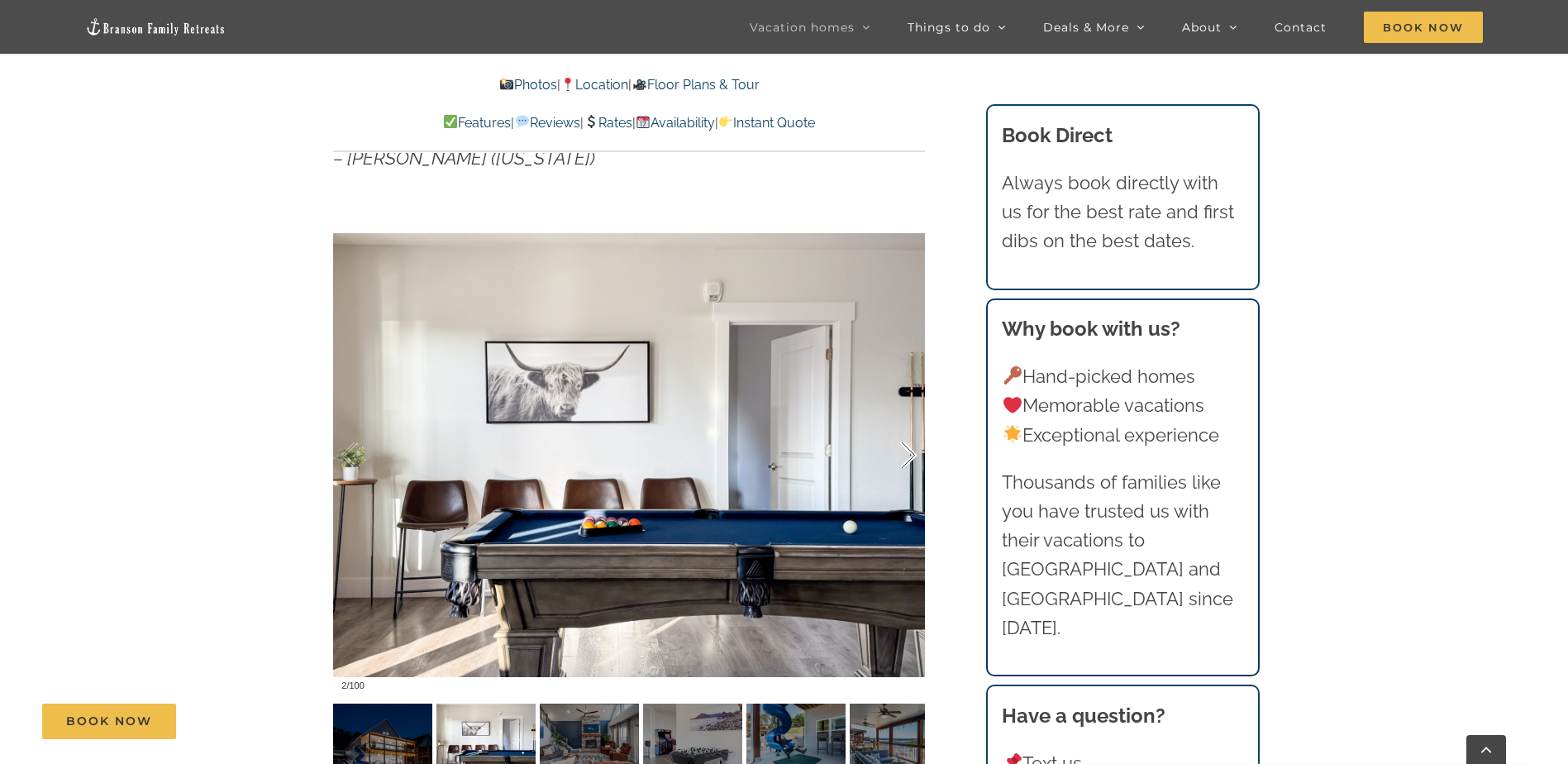
click at [907, 455] on div at bounding box center [890, 456] width 51 height 102
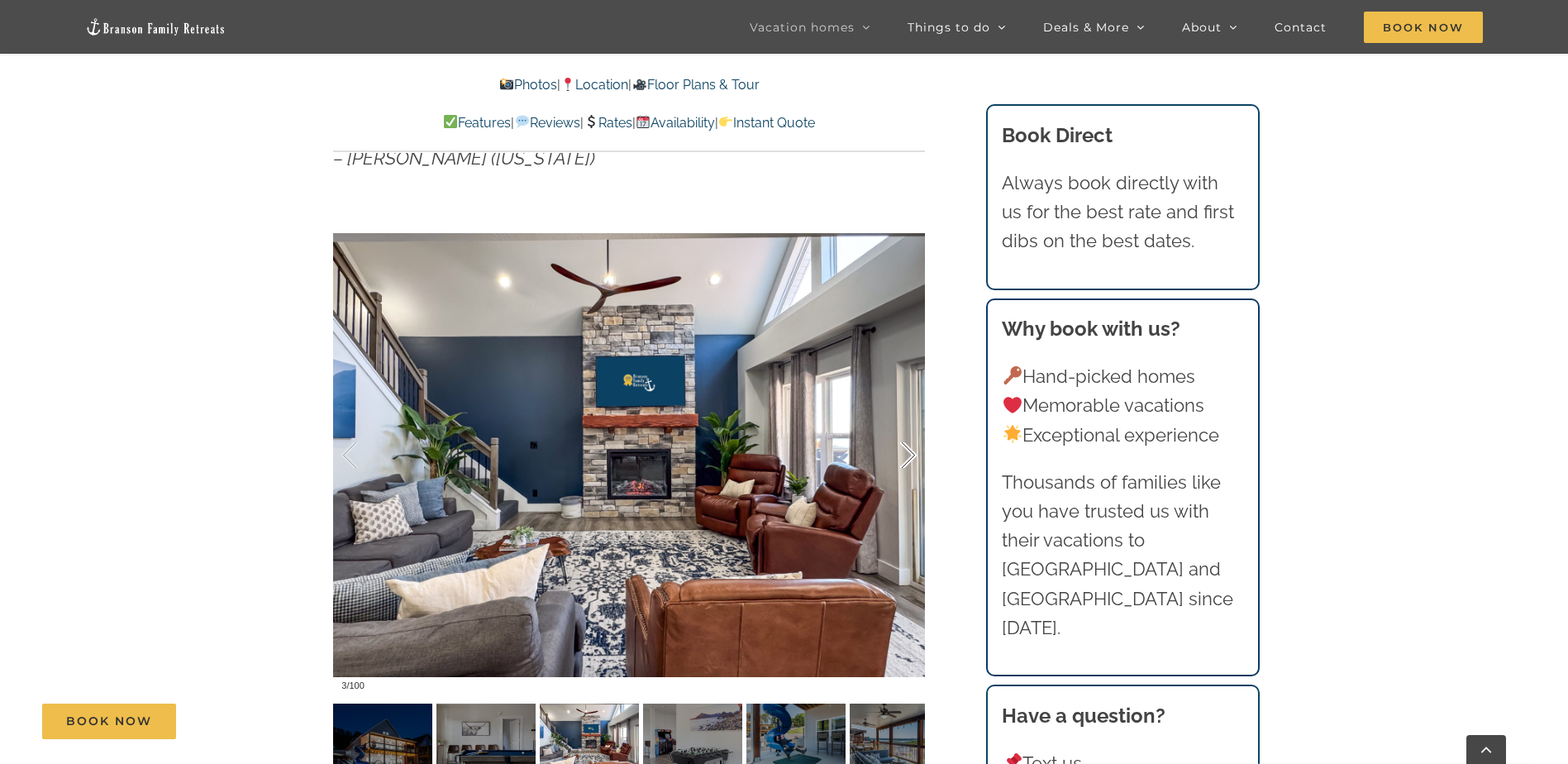
click at [907, 455] on div at bounding box center [890, 456] width 51 height 102
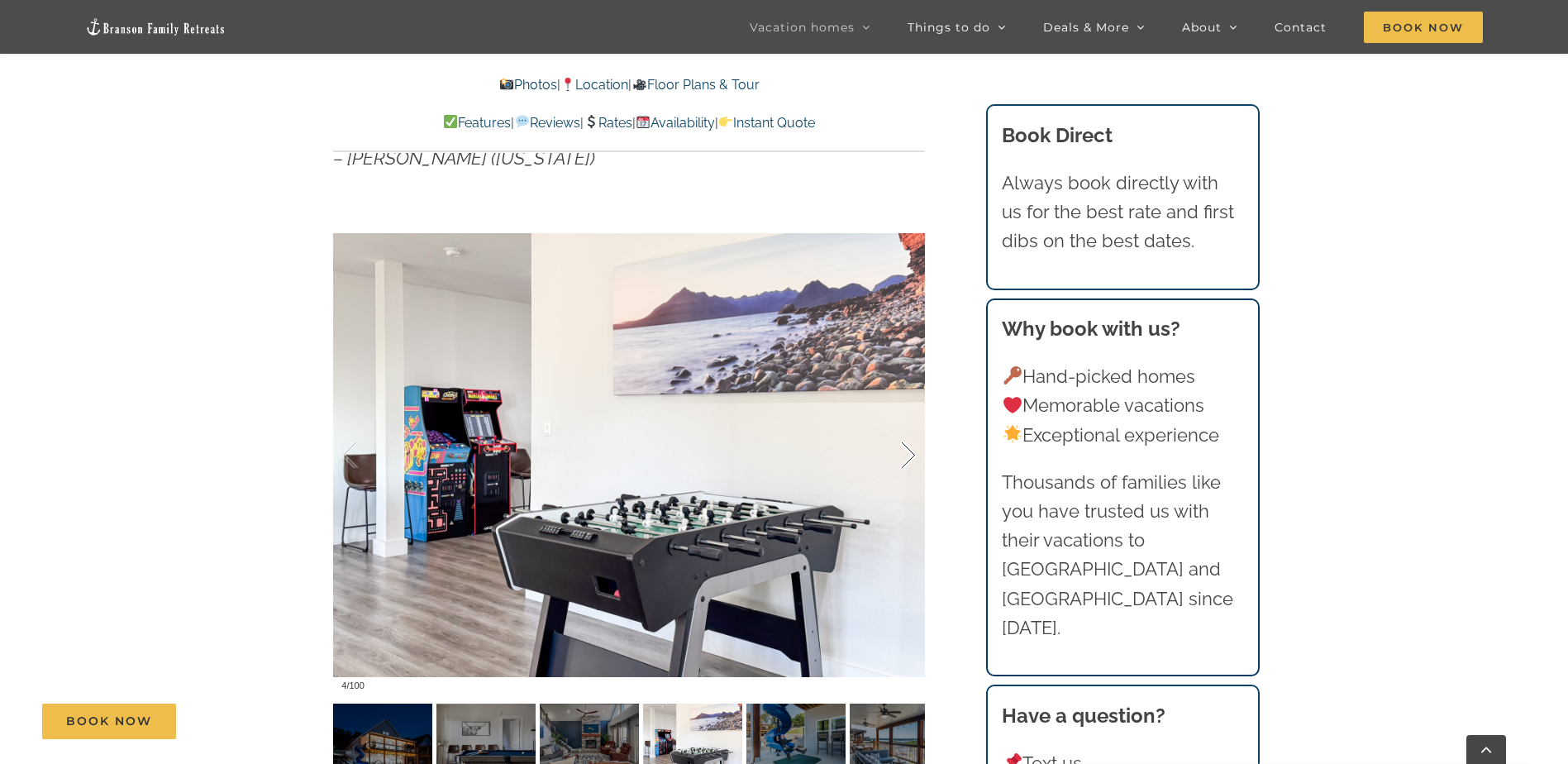
click at [907, 455] on div at bounding box center [890, 456] width 51 height 102
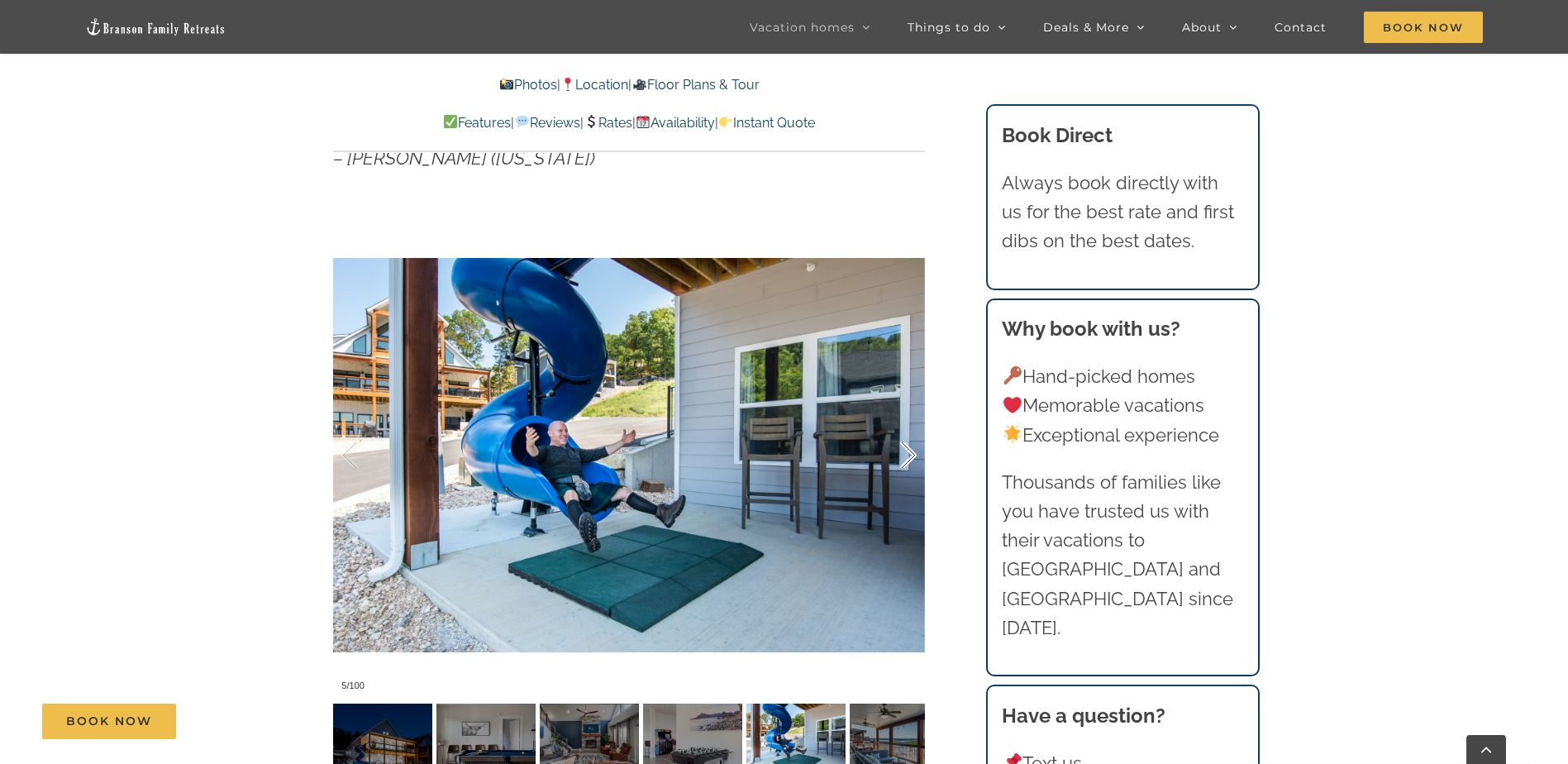
click at [907, 455] on div at bounding box center [890, 456] width 51 height 102
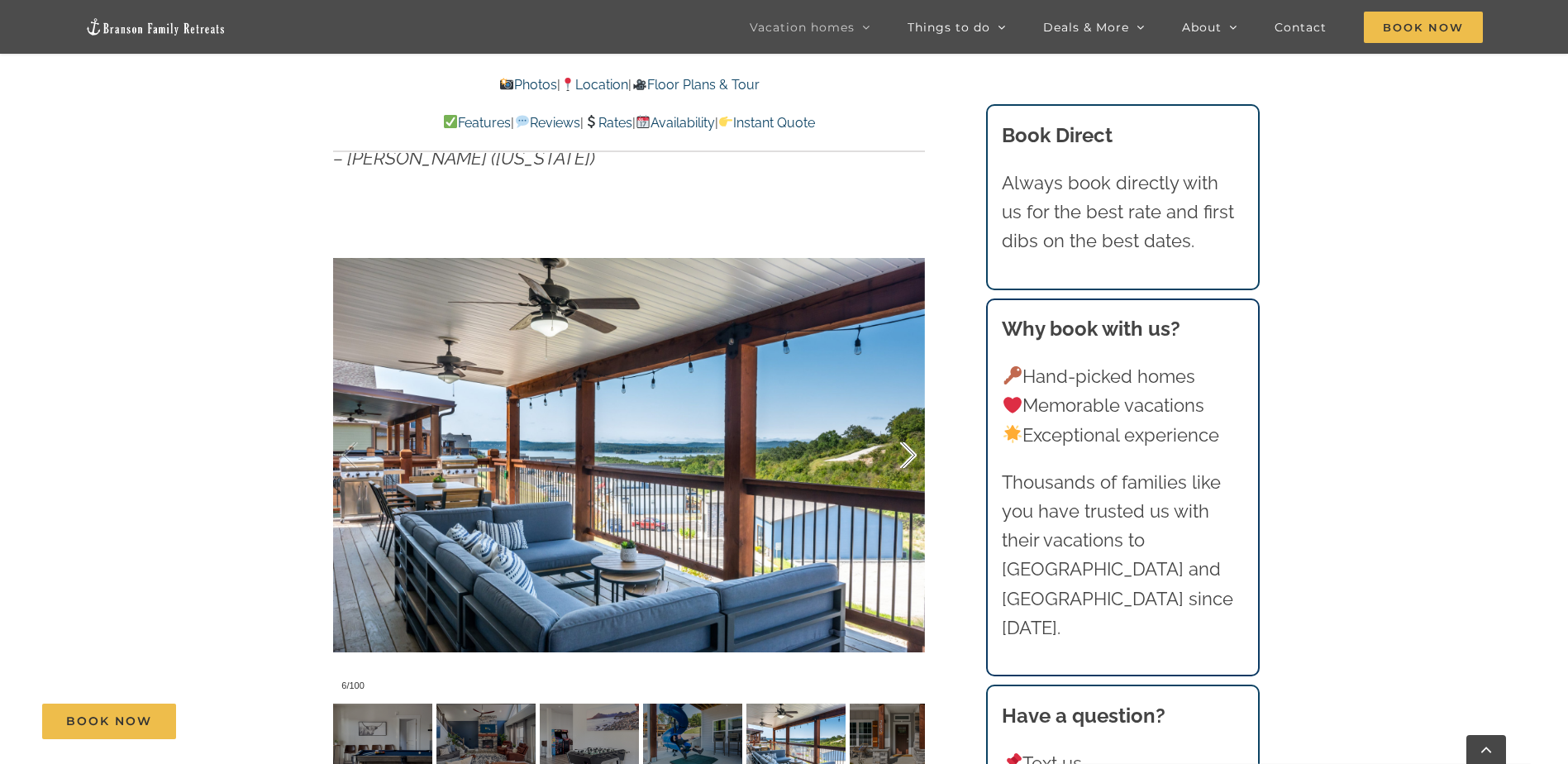
click at [907, 455] on div at bounding box center [890, 456] width 51 height 102
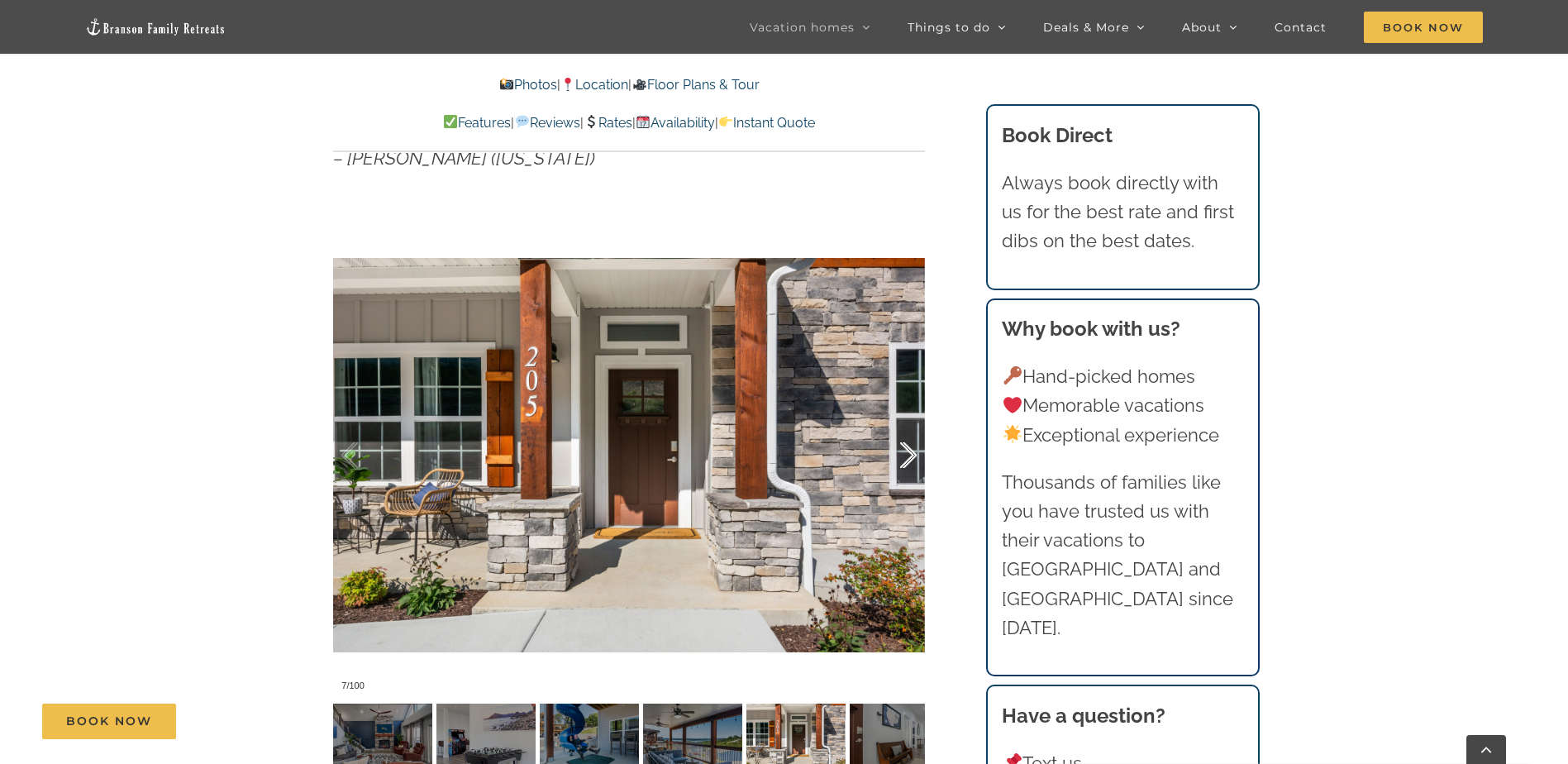
click at [907, 455] on div at bounding box center [890, 456] width 51 height 102
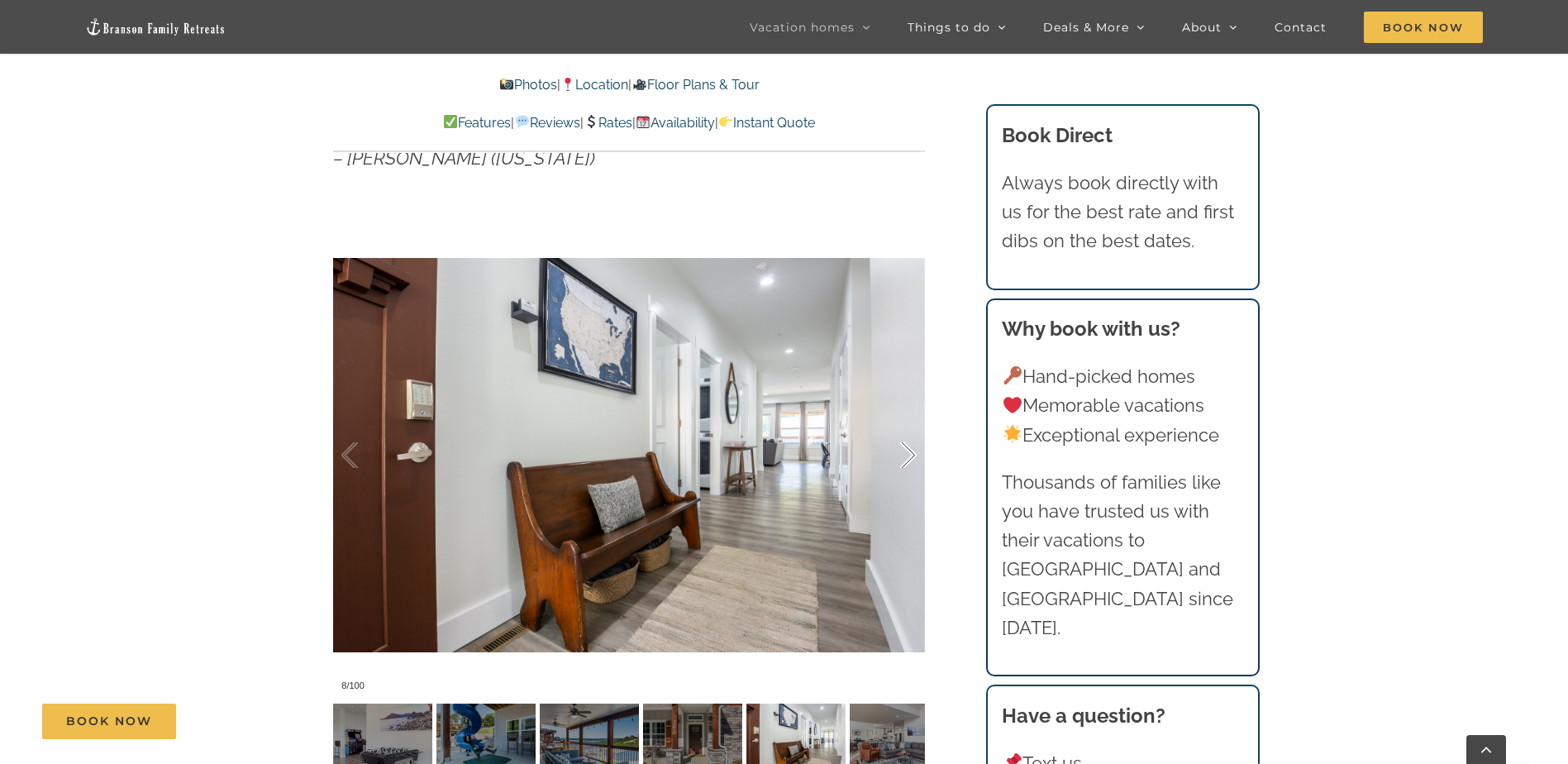
click at [907, 455] on div at bounding box center [890, 456] width 51 height 102
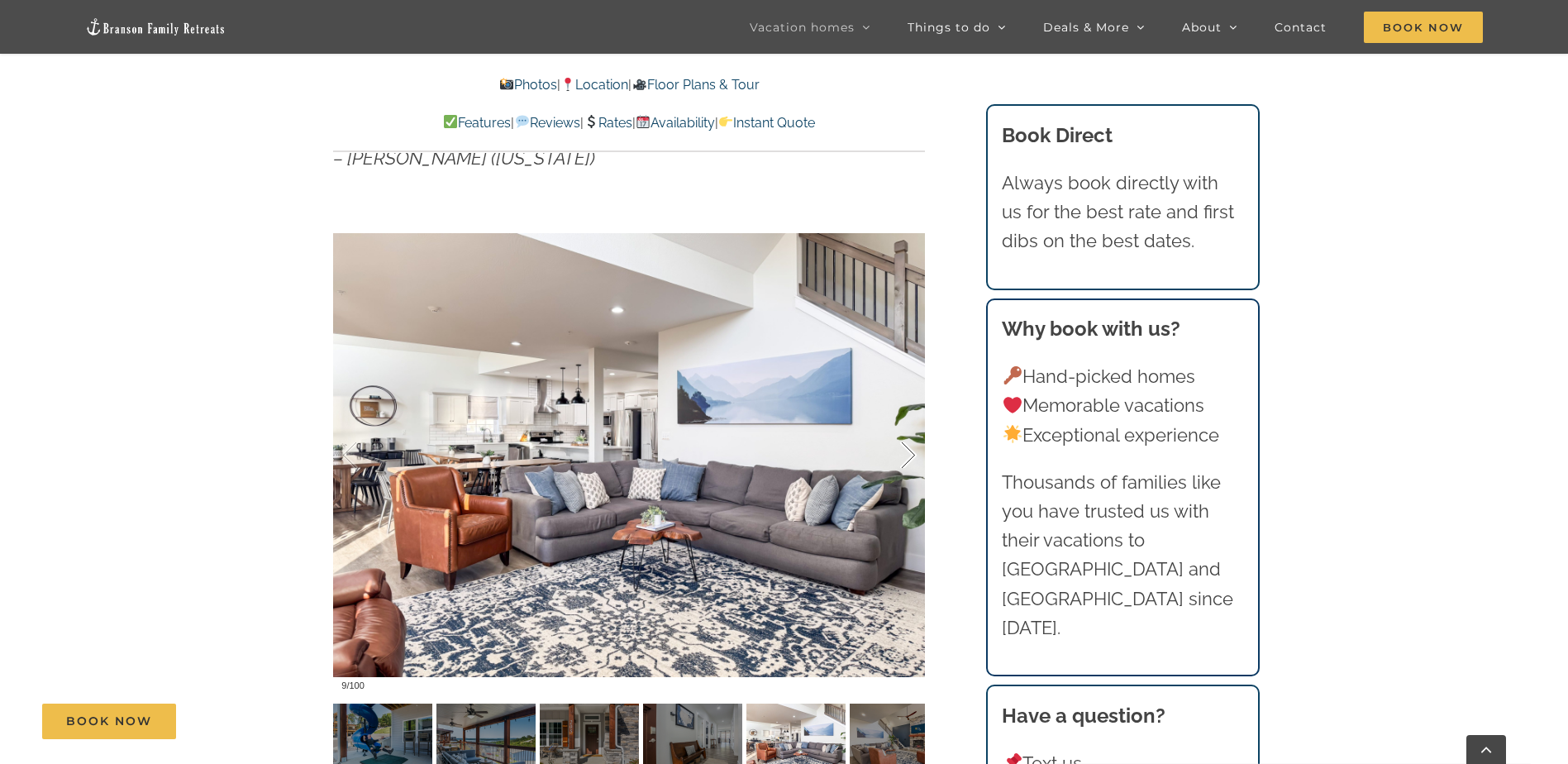
click at [907, 455] on div at bounding box center [890, 456] width 51 height 102
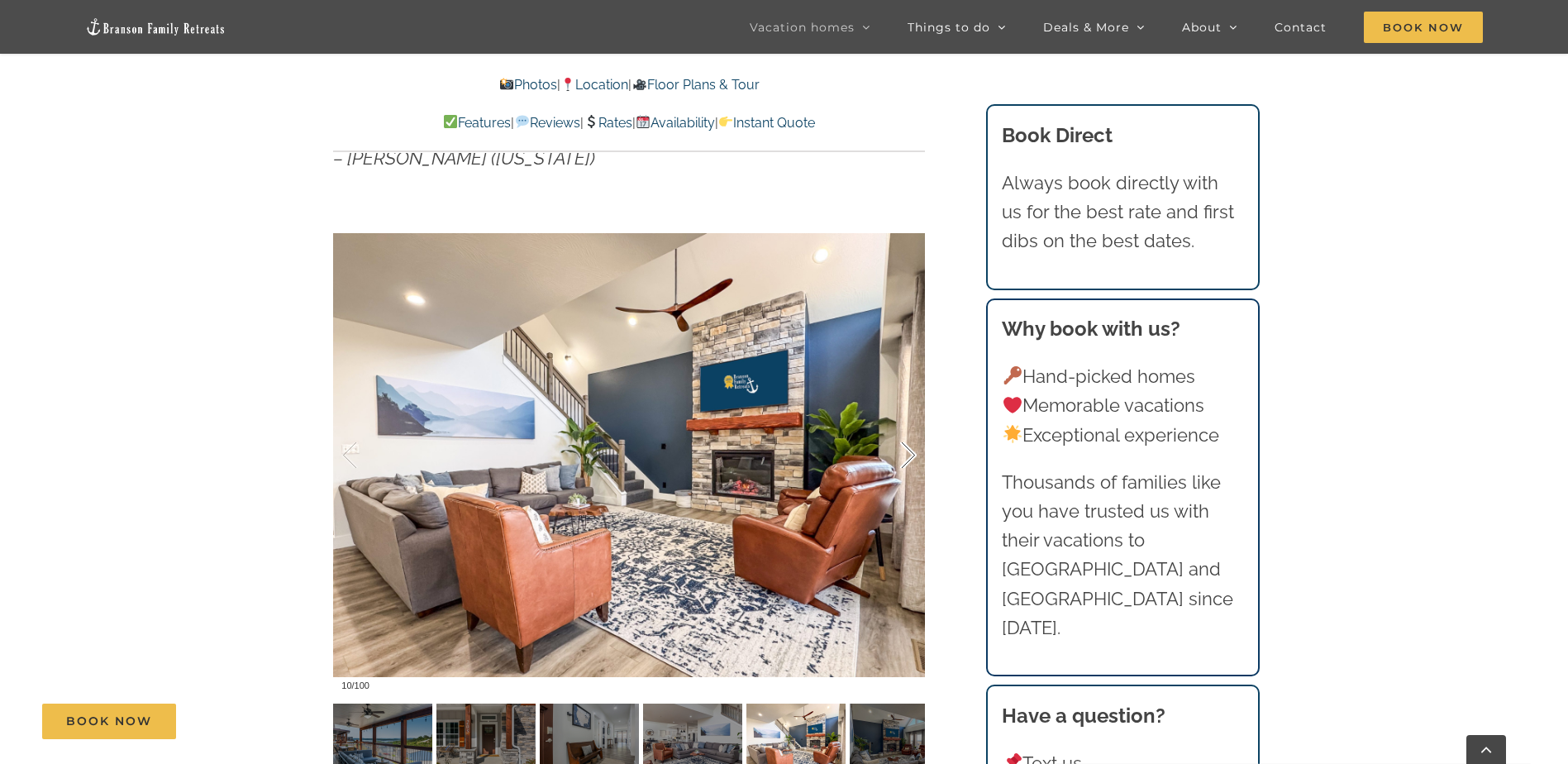
click at [907, 455] on div at bounding box center [890, 456] width 51 height 102
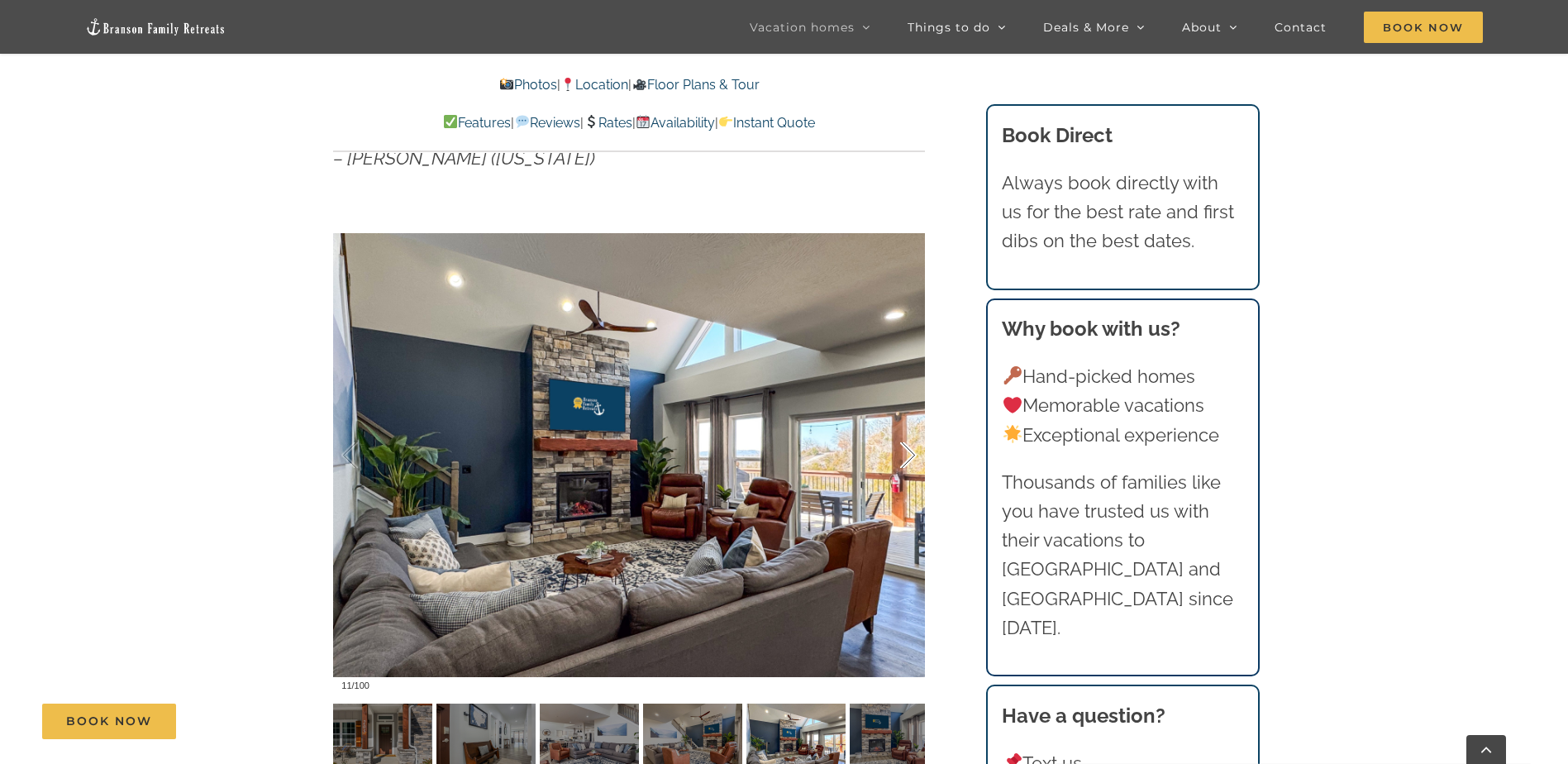
click at [907, 455] on div at bounding box center [890, 456] width 51 height 102
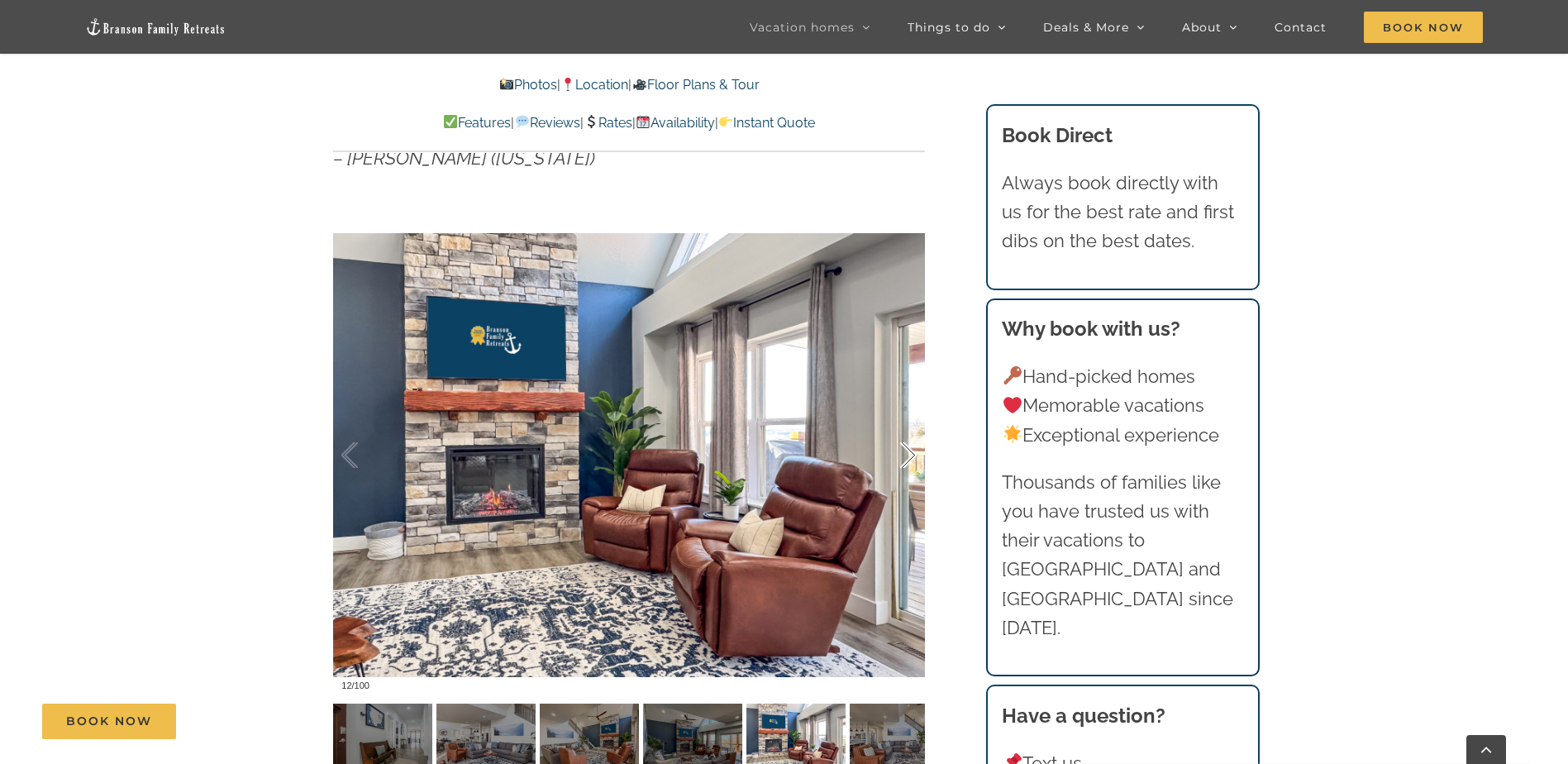
click at [907, 455] on div at bounding box center [890, 456] width 51 height 102
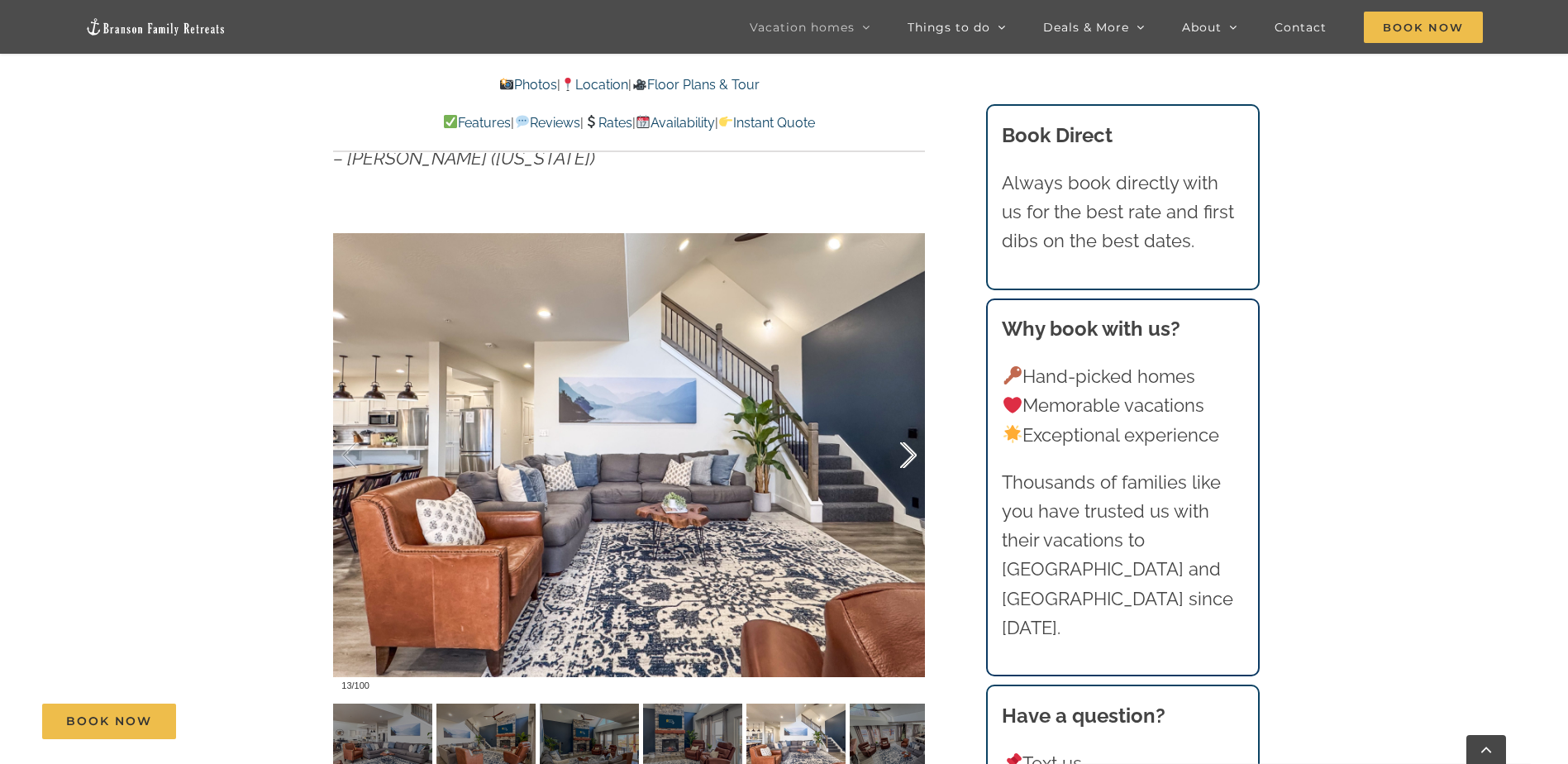
click at [907, 455] on div at bounding box center [890, 456] width 51 height 102
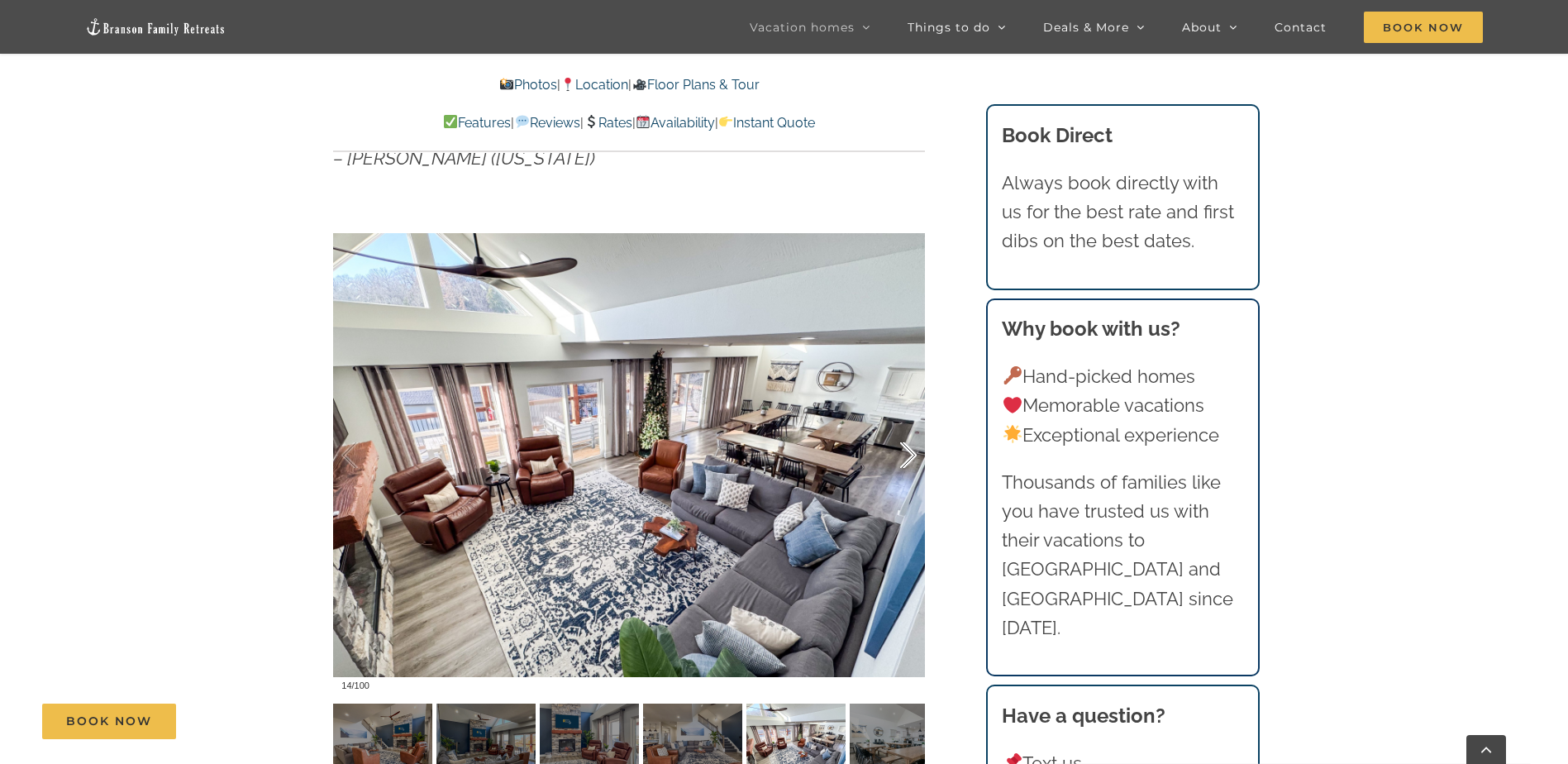
click at [907, 455] on div at bounding box center [890, 456] width 51 height 102
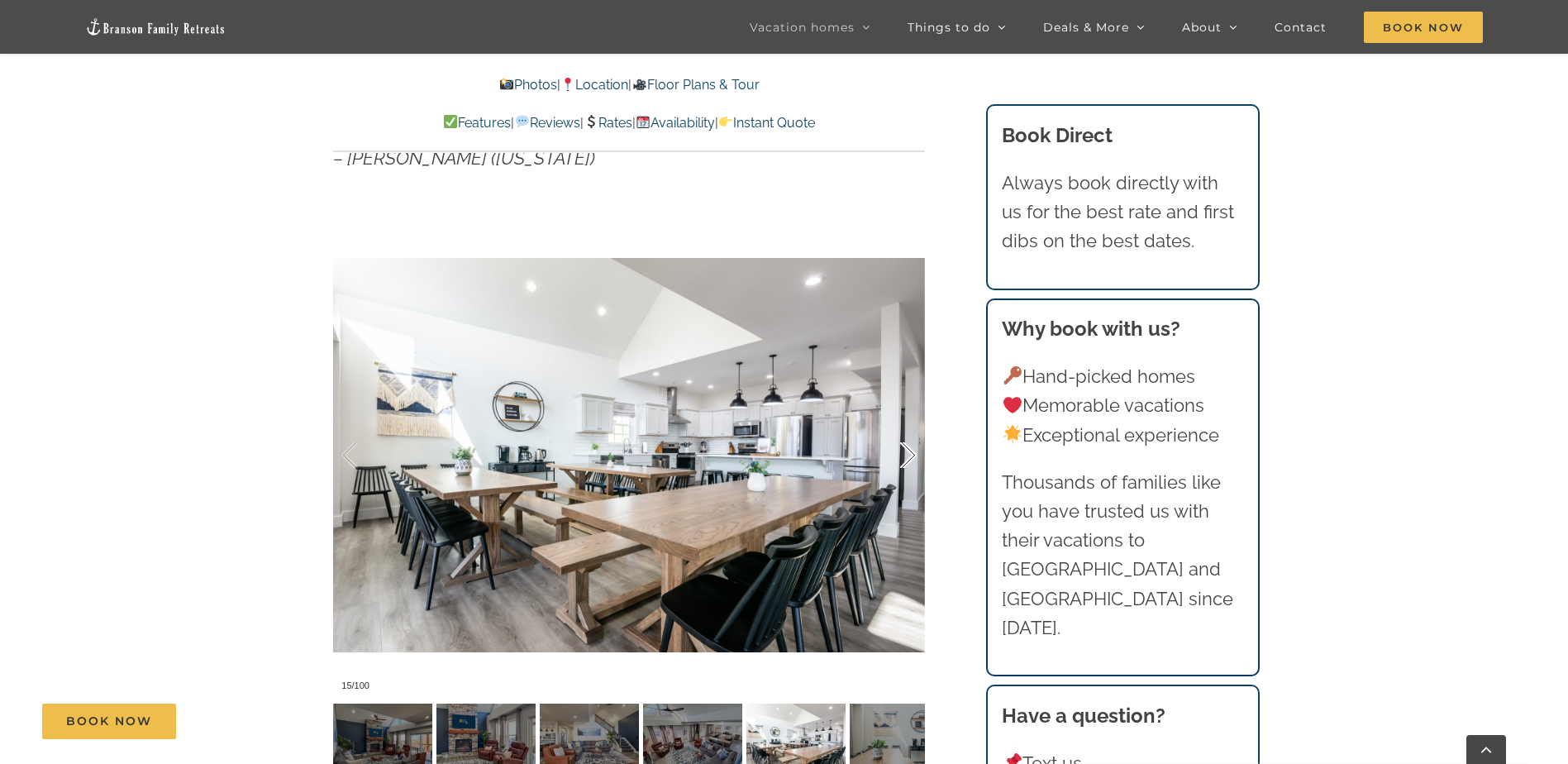
click at [907, 455] on div at bounding box center [890, 456] width 51 height 102
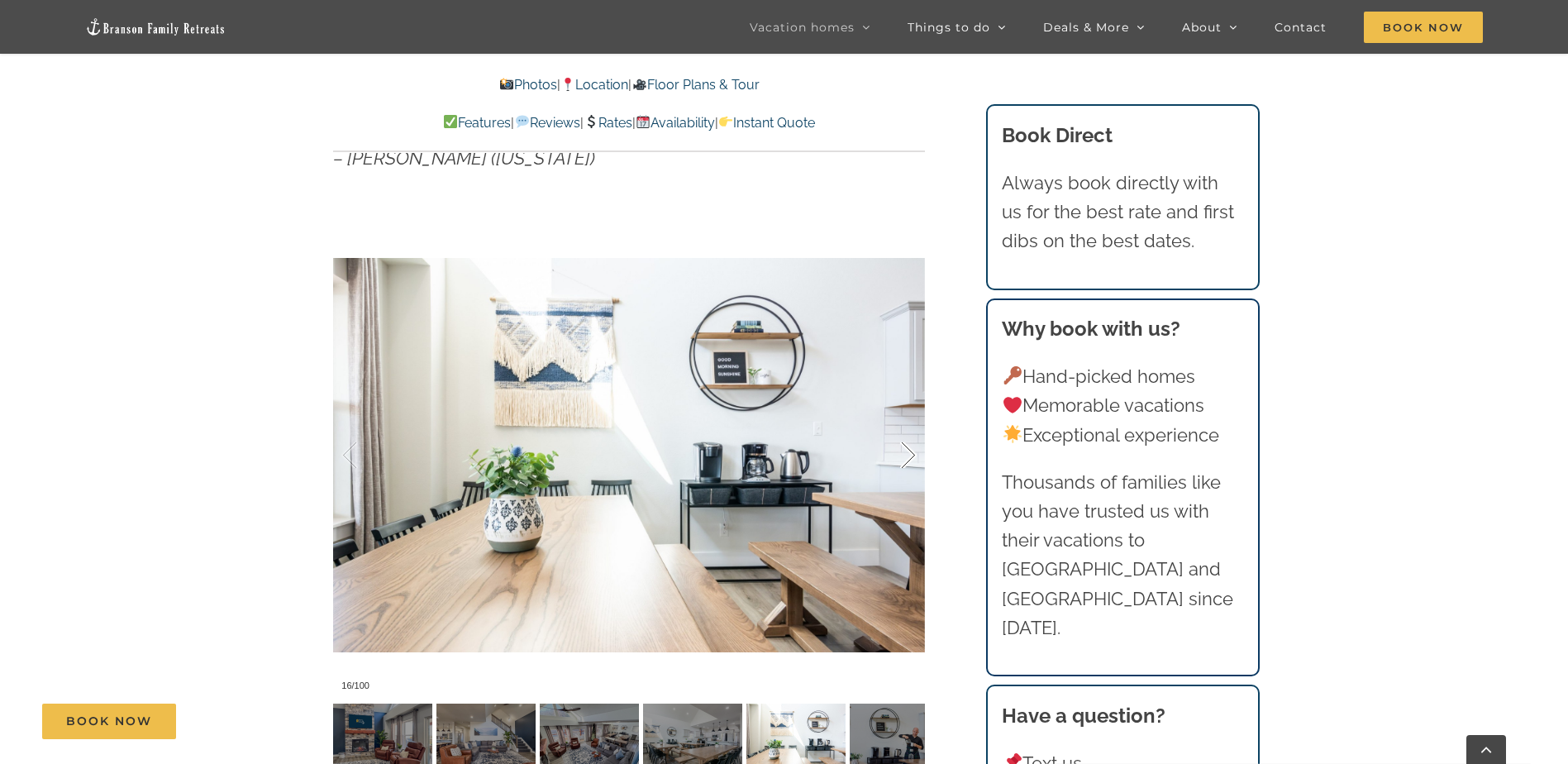
click at [907, 455] on div at bounding box center [890, 456] width 51 height 102
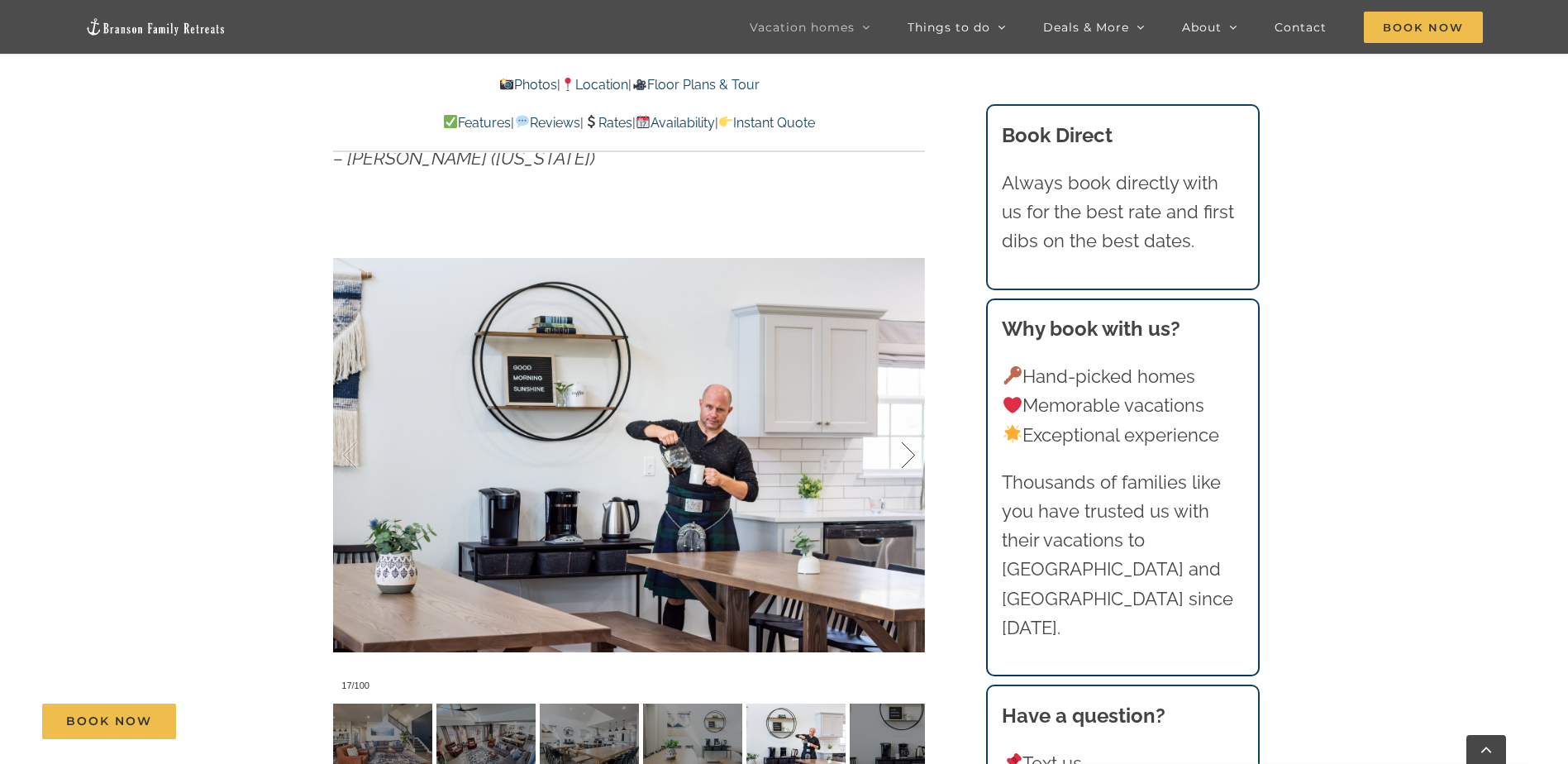
click at [907, 455] on div at bounding box center [890, 456] width 51 height 102
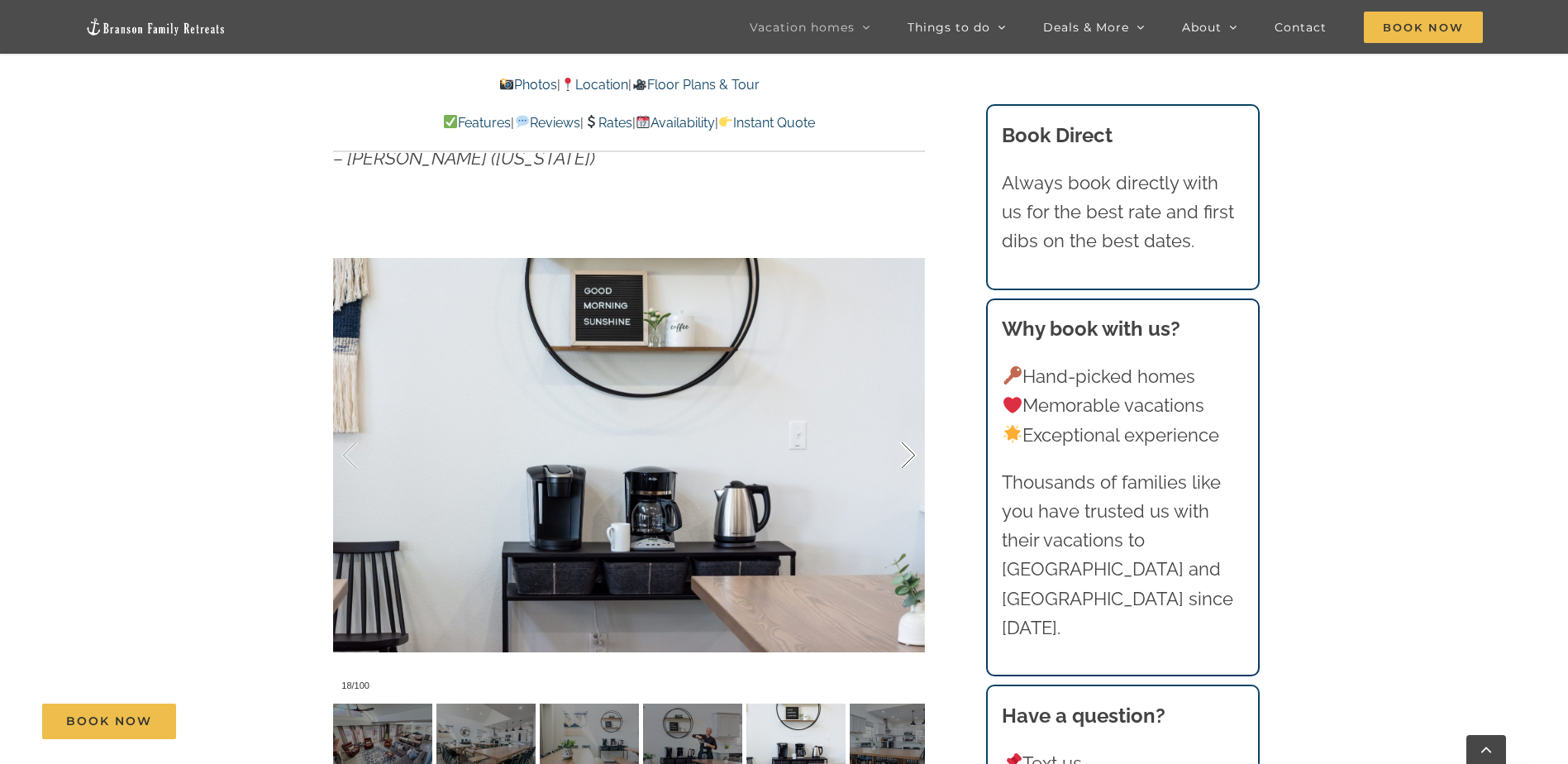
click at [907, 455] on div at bounding box center [890, 456] width 51 height 102
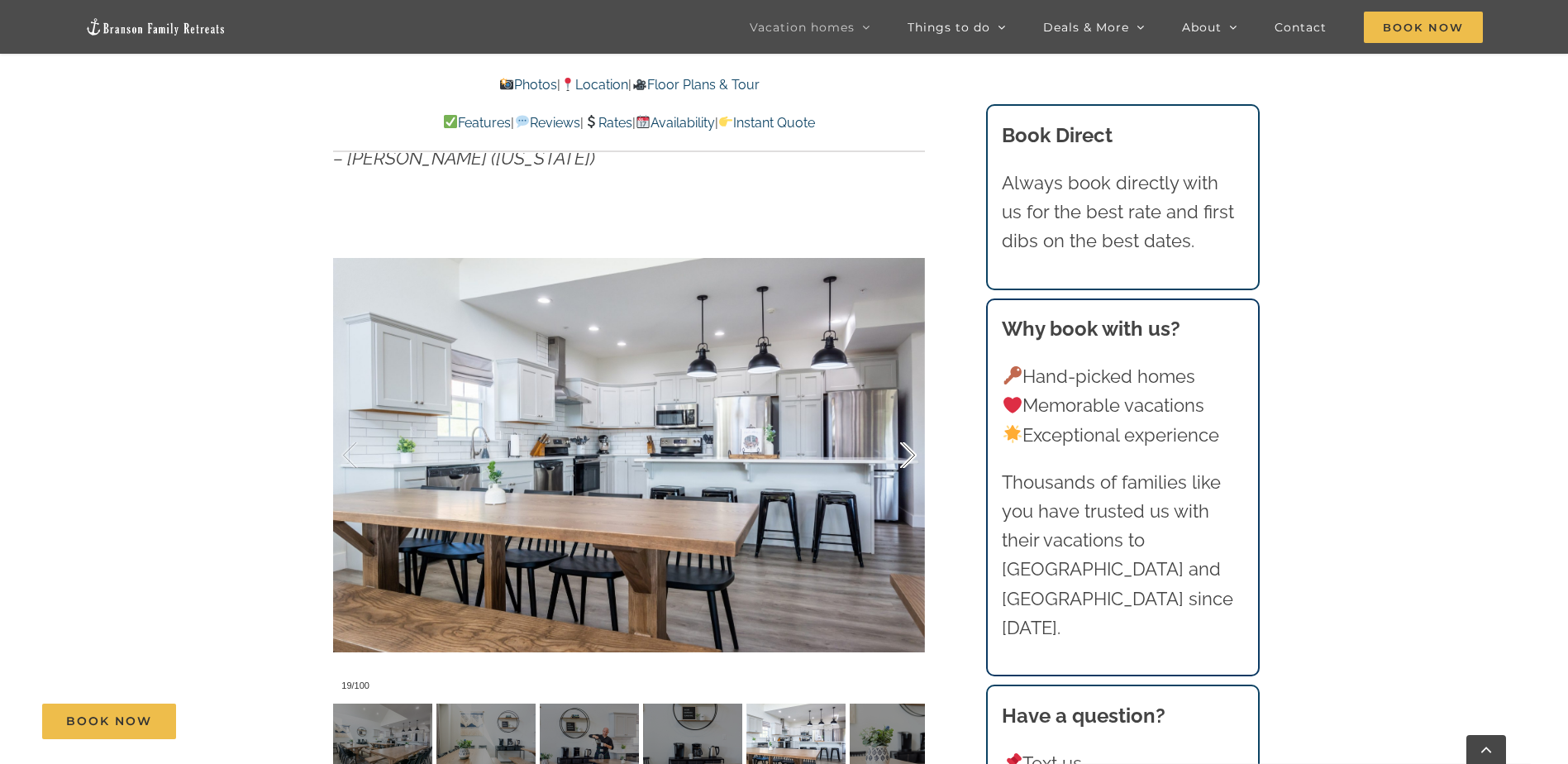
click at [907, 455] on div at bounding box center [890, 456] width 51 height 102
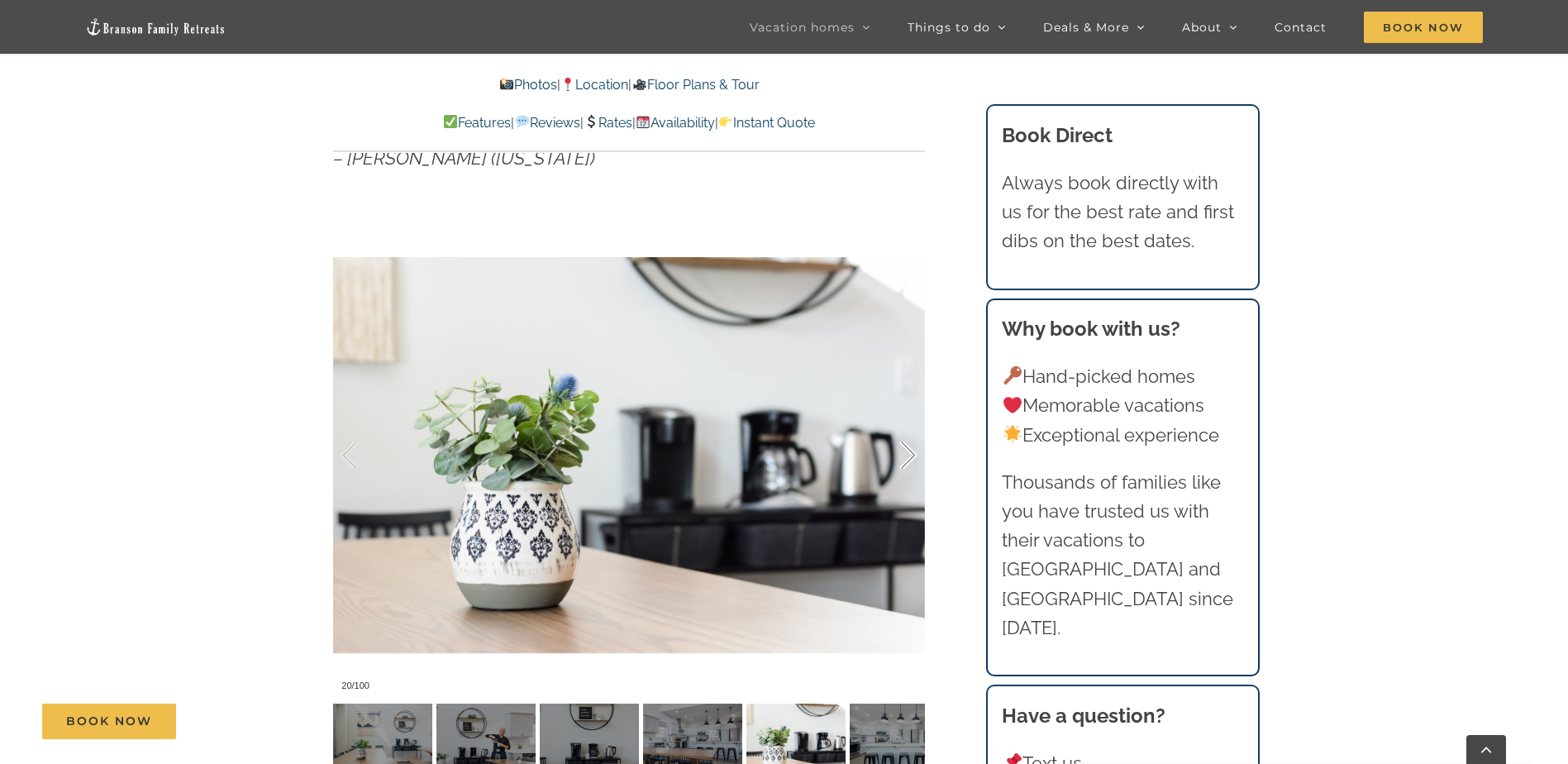
click at [907, 455] on div at bounding box center [890, 456] width 51 height 102
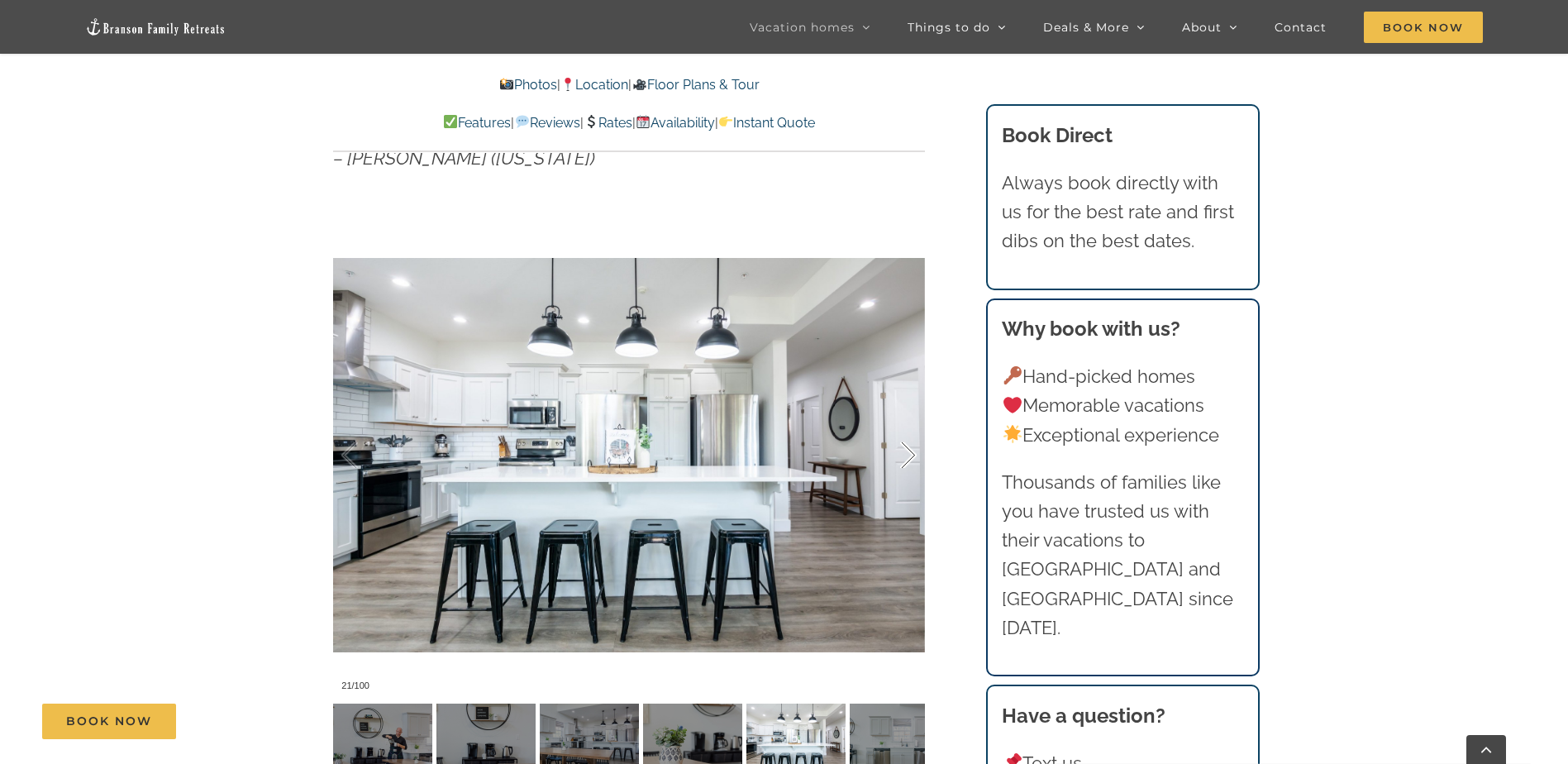
click at [907, 455] on div at bounding box center [890, 456] width 51 height 102
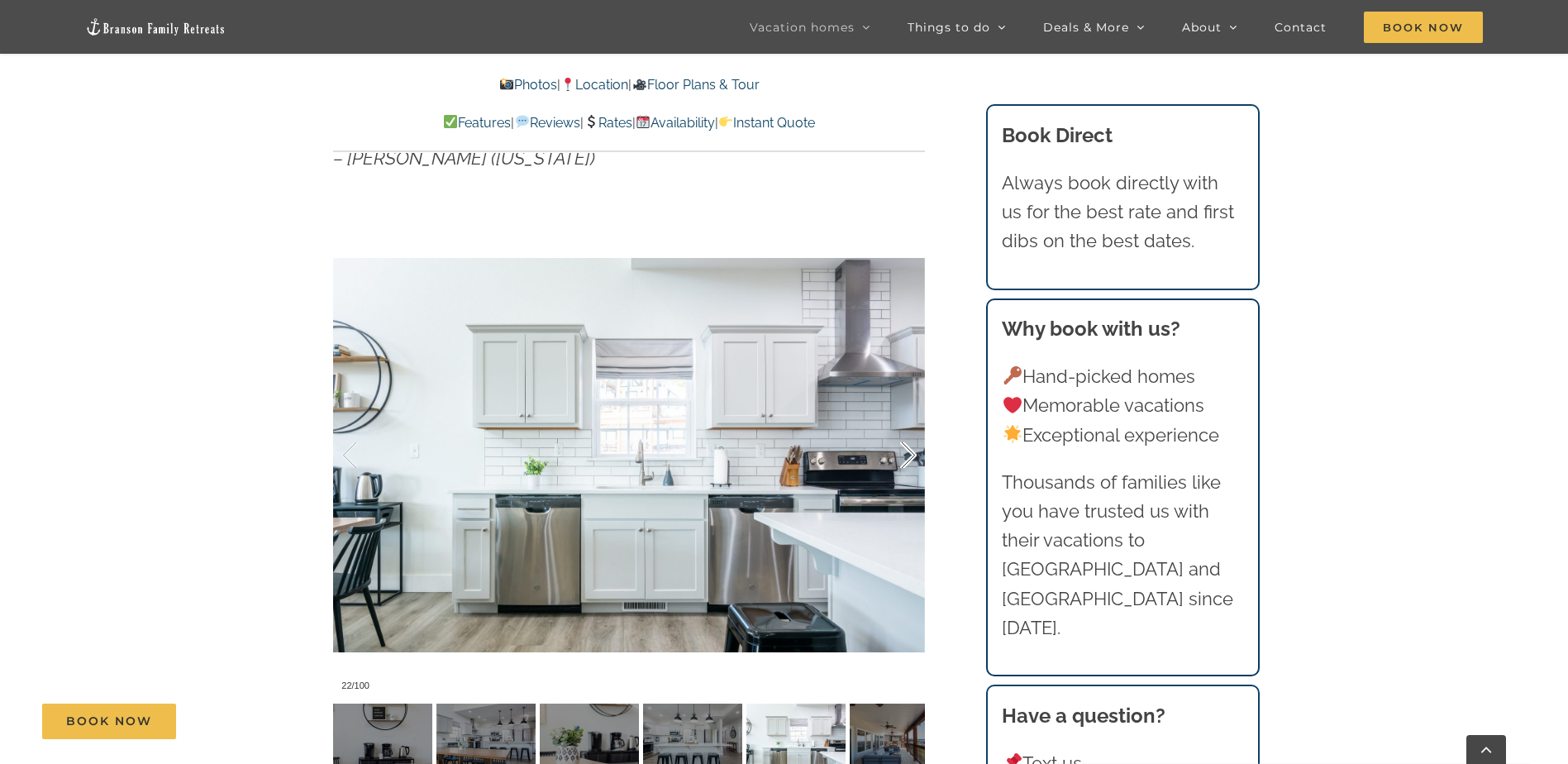
click at [907, 455] on div at bounding box center [890, 456] width 51 height 102
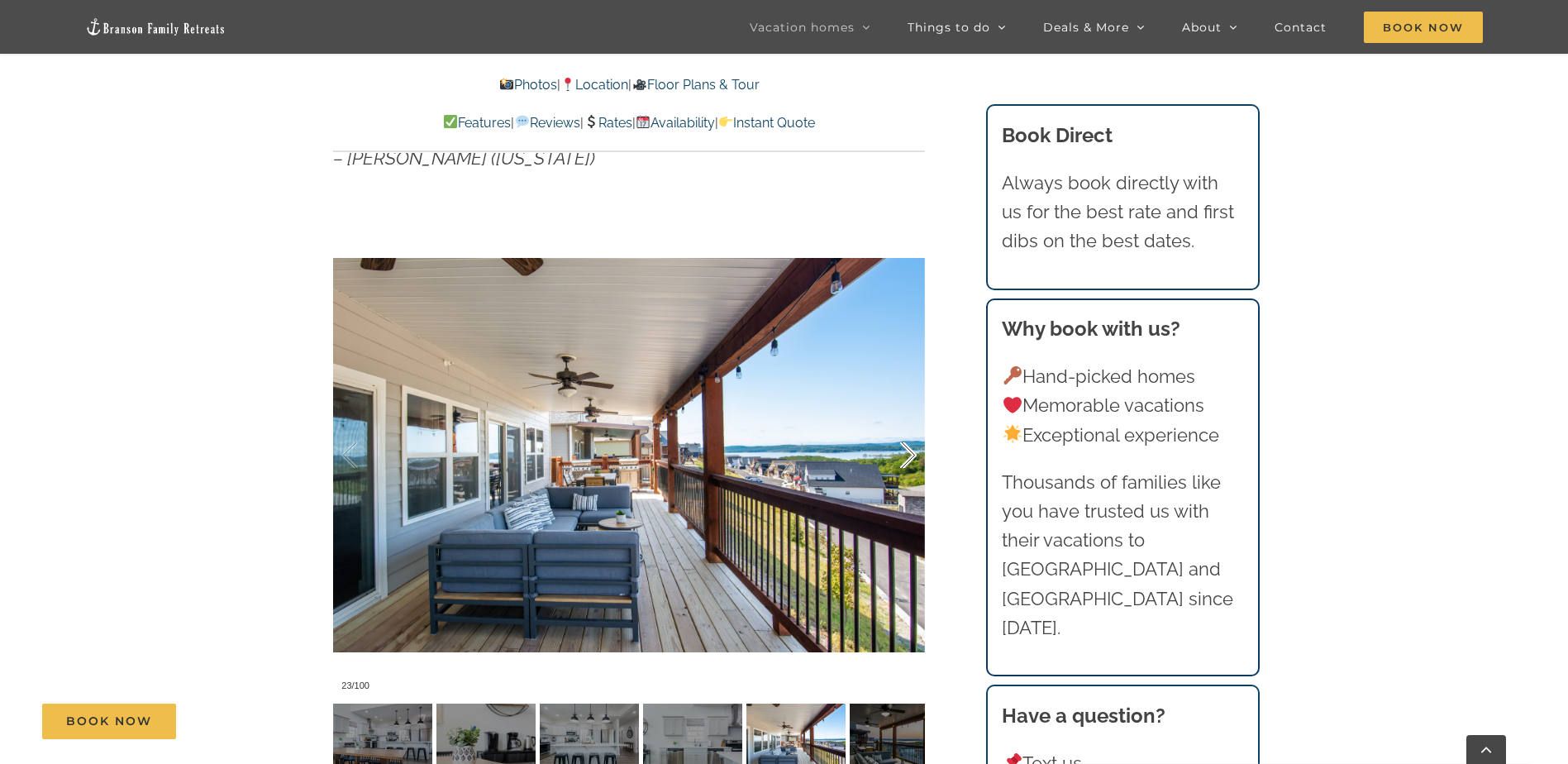
click at [907, 455] on div at bounding box center [890, 456] width 51 height 102
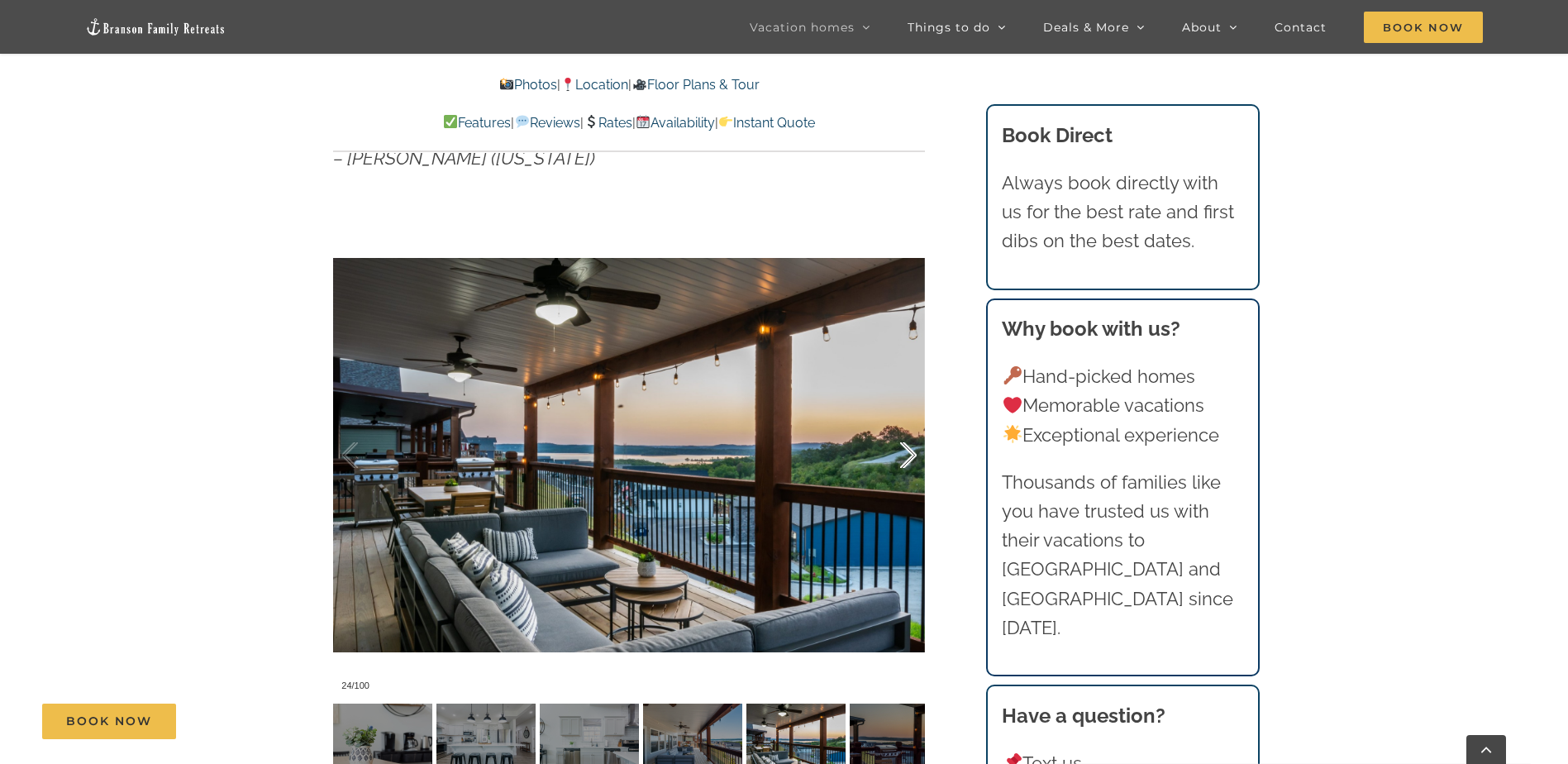
click at [907, 455] on div at bounding box center [890, 456] width 51 height 102
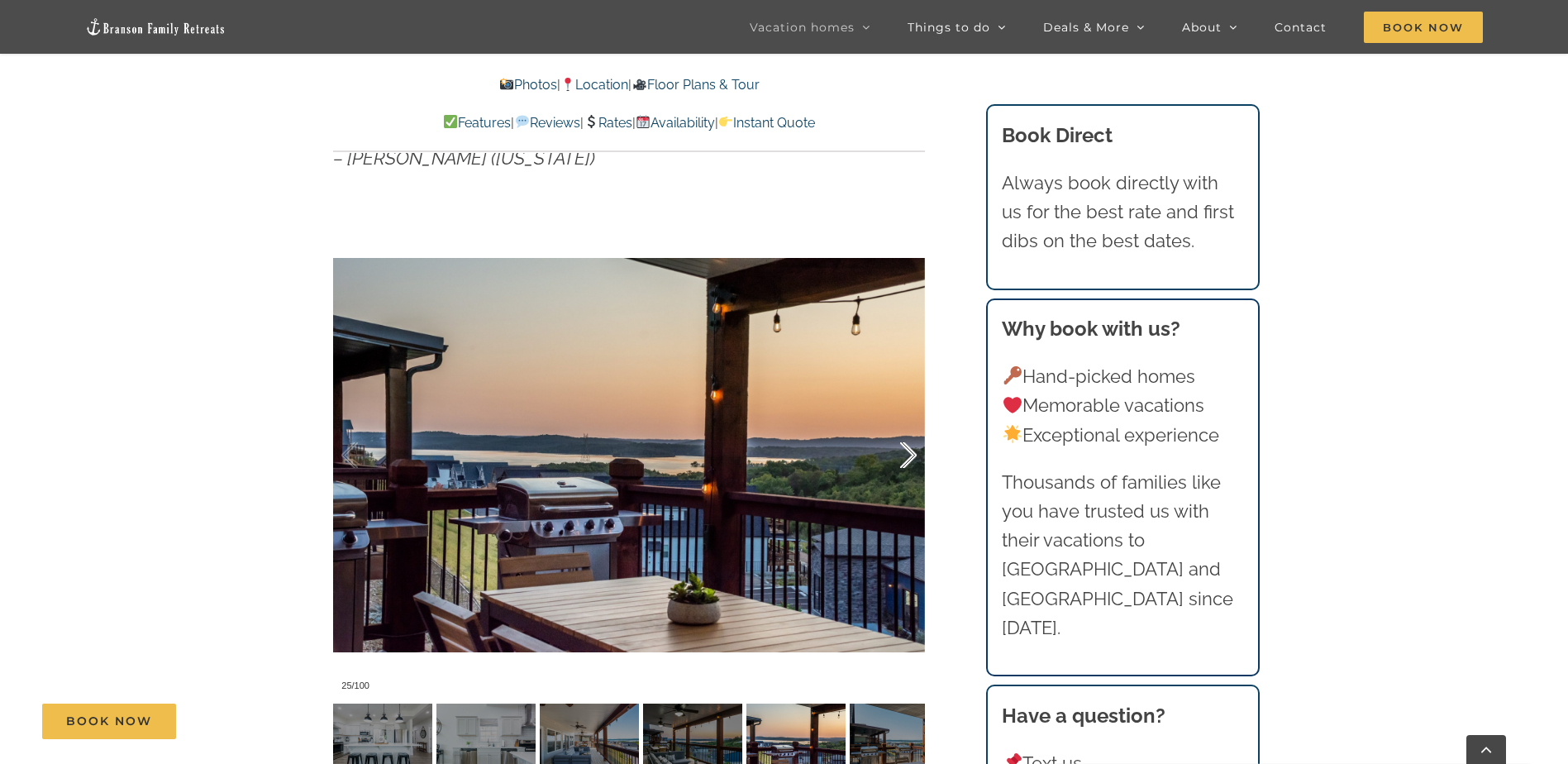
click at [907, 455] on div at bounding box center [890, 456] width 51 height 102
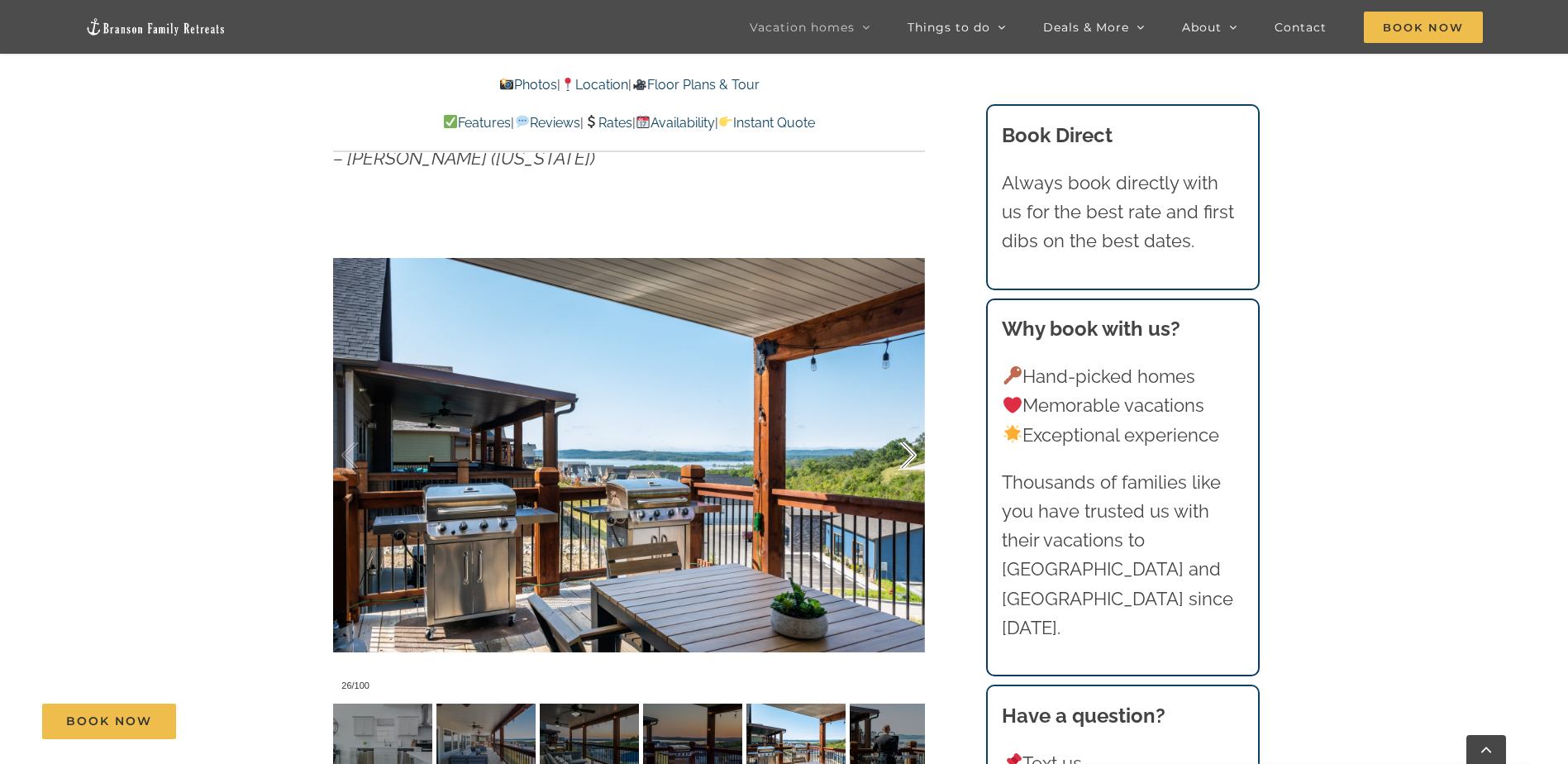
click at [906, 455] on div at bounding box center [890, 456] width 51 height 102
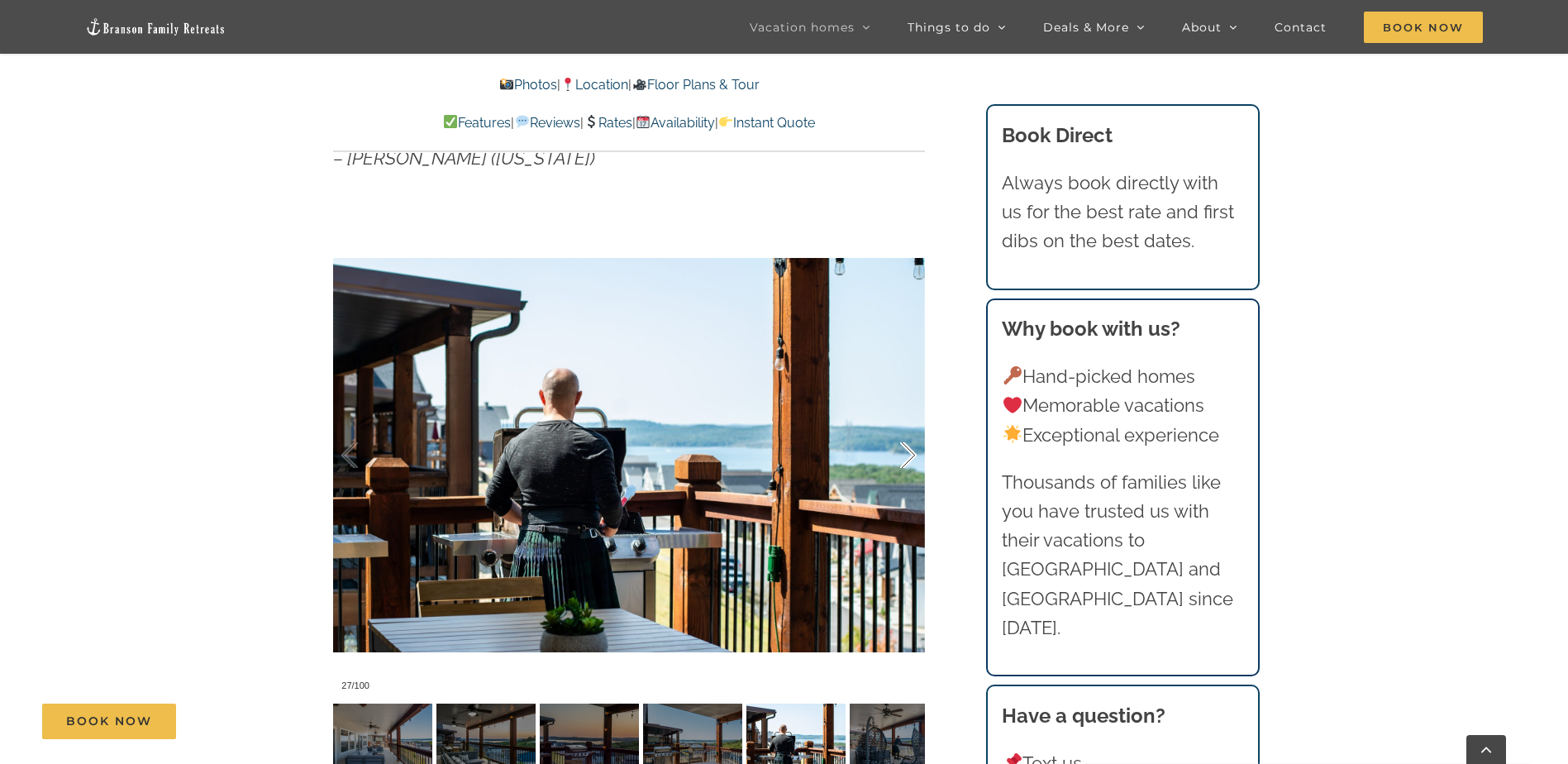
click at [906, 455] on div at bounding box center [890, 456] width 51 height 102
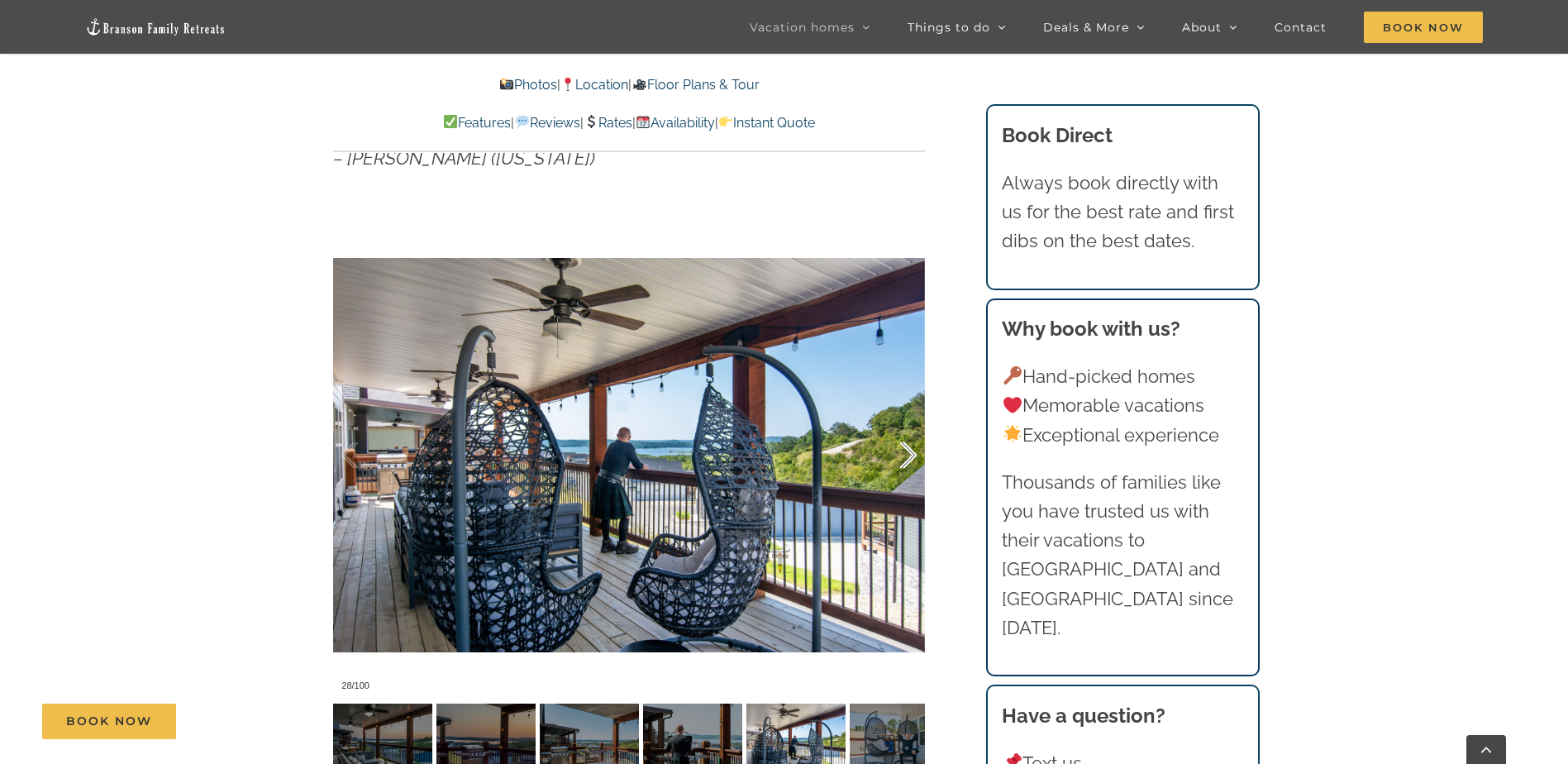
click at [906, 455] on div at bounding box center [890, 456] width 51 height 102
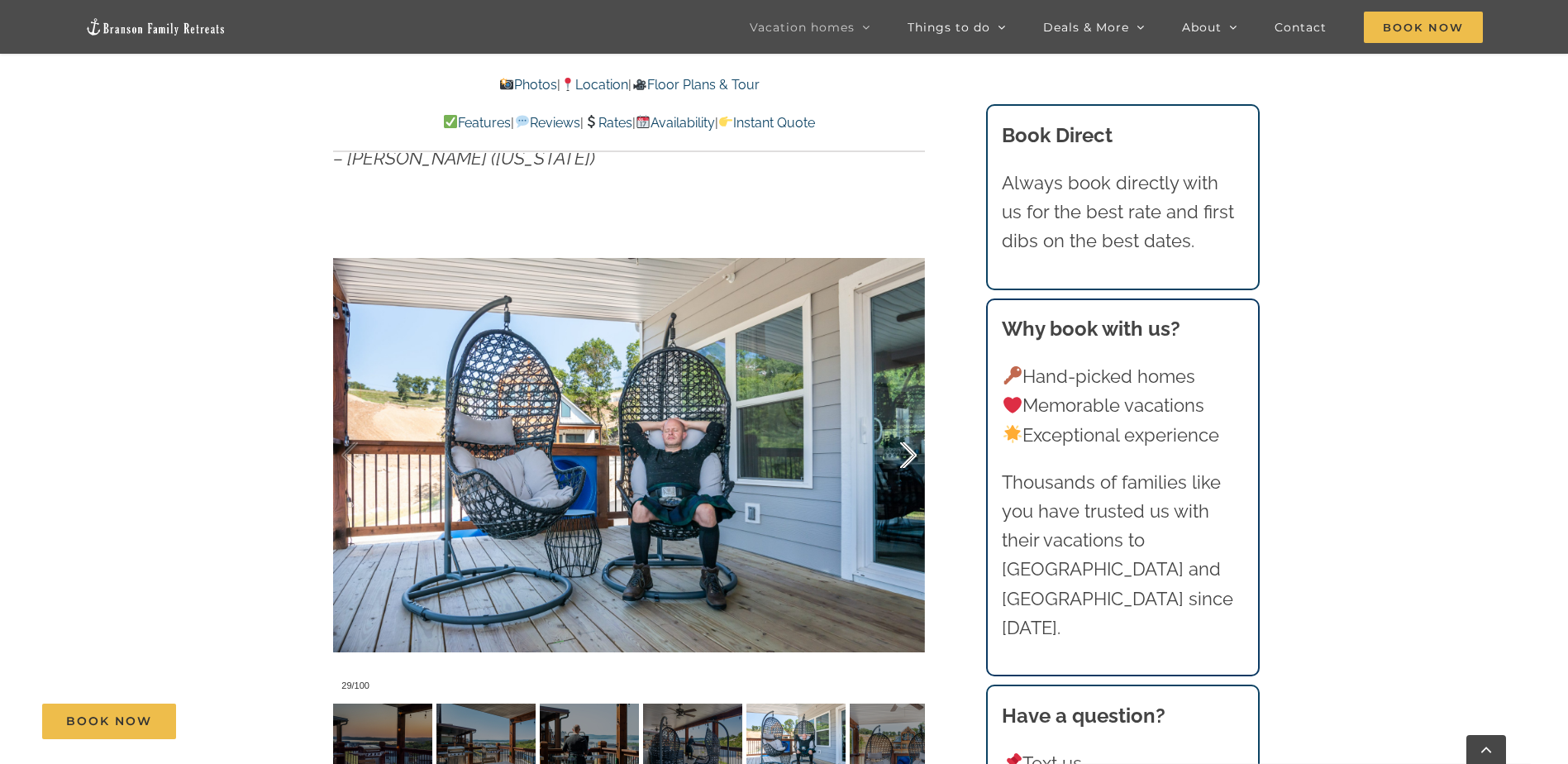
click at [906, 455] on div at bounding box center [890, 456] width 51 height 102
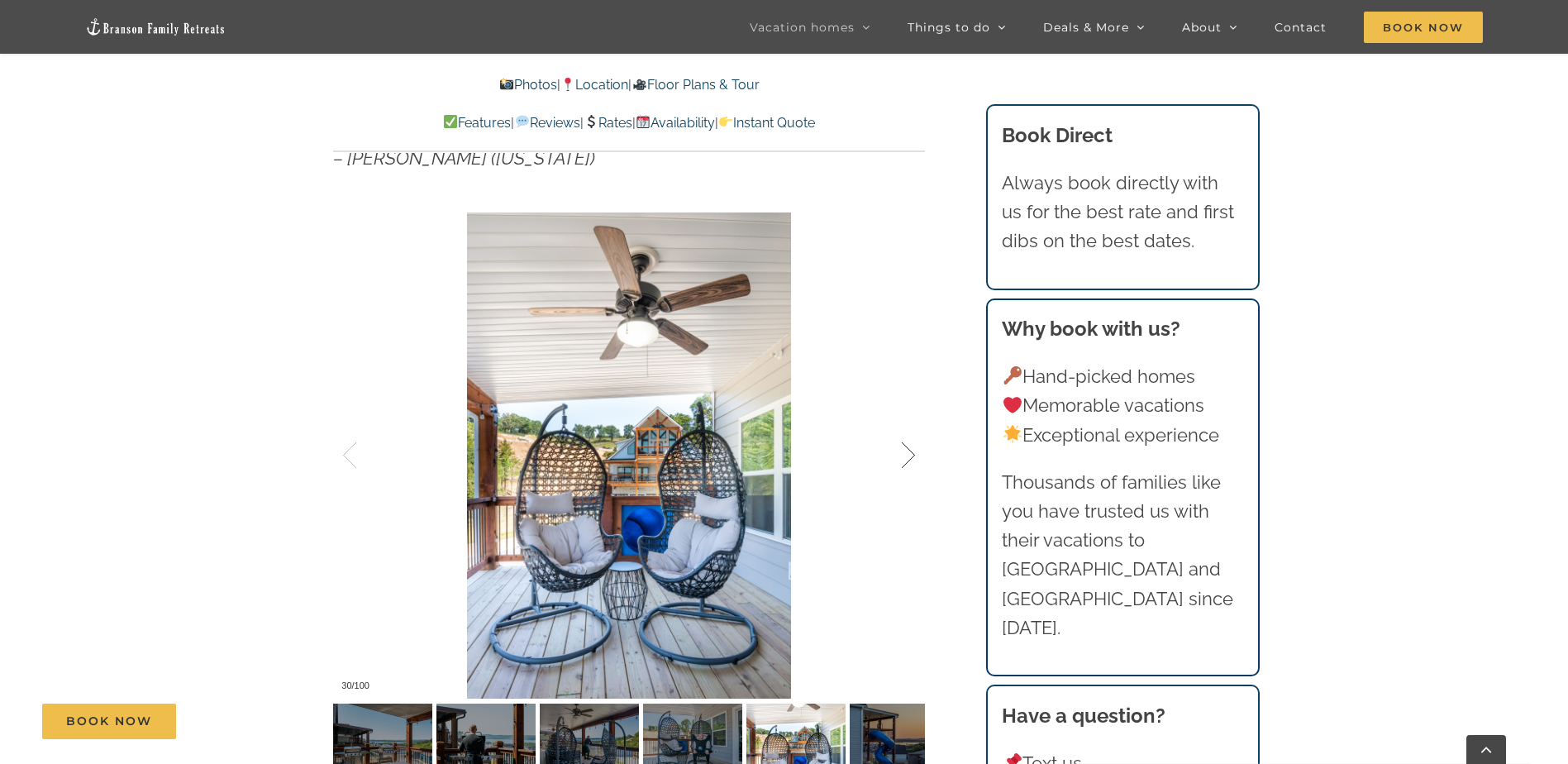
click at [906, 455] on div at bounding box center [890, 456] width 51 height 102
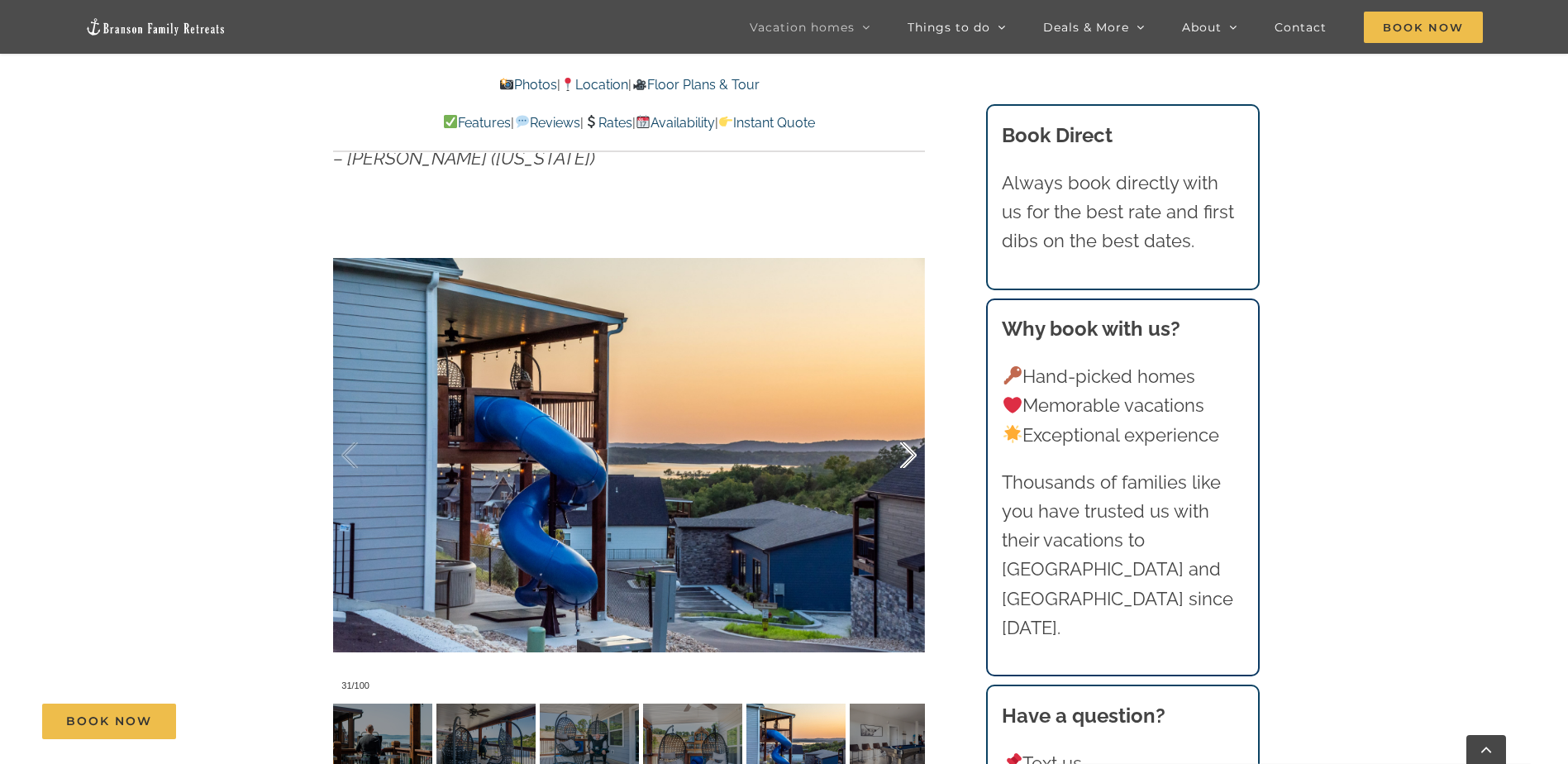
click at [906, 455] on div at bounding box center [890, 456] width 51 height 102
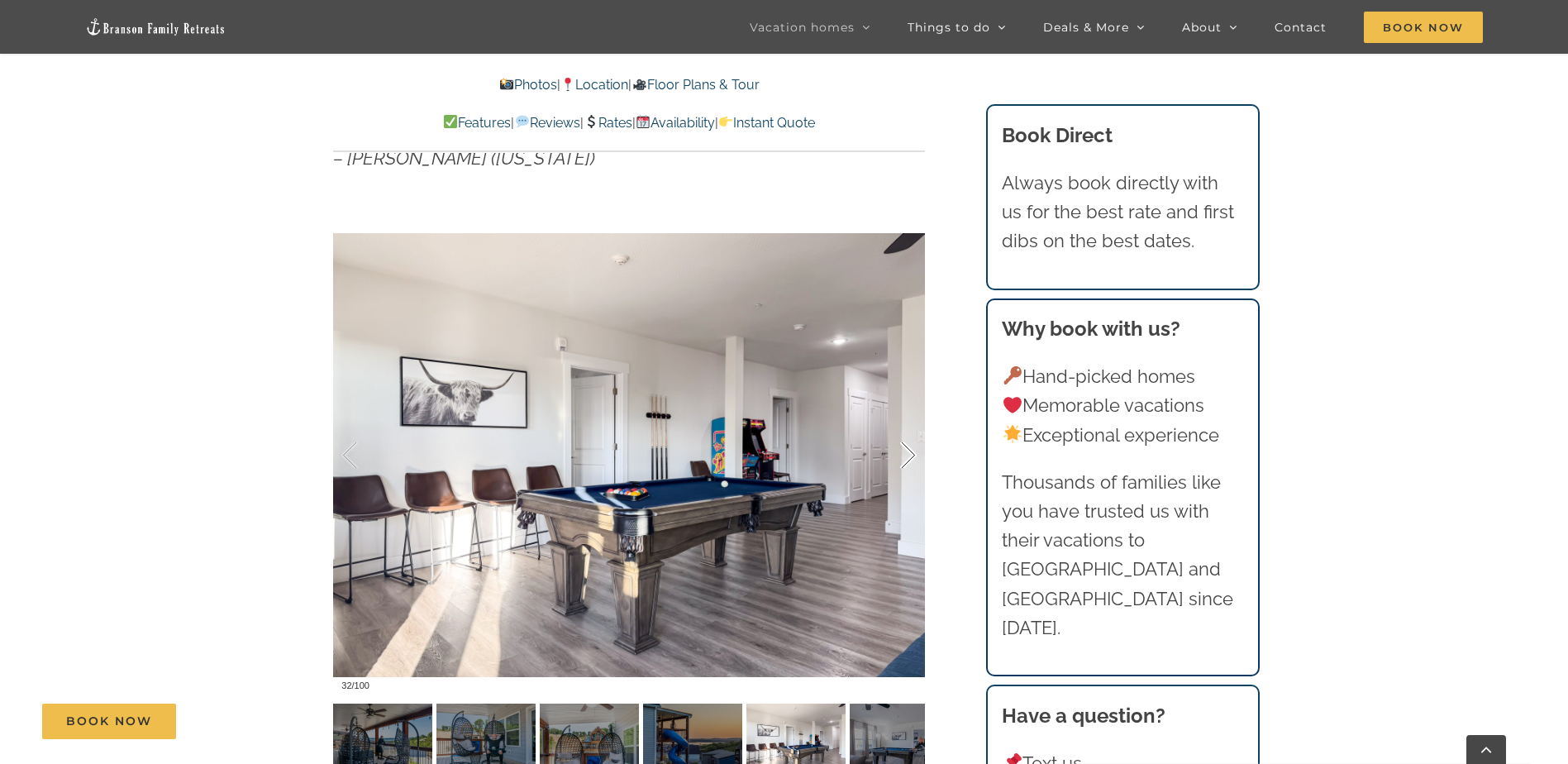
click at [906, 455] on div at bounding box center [890, 456] width 51 height 102
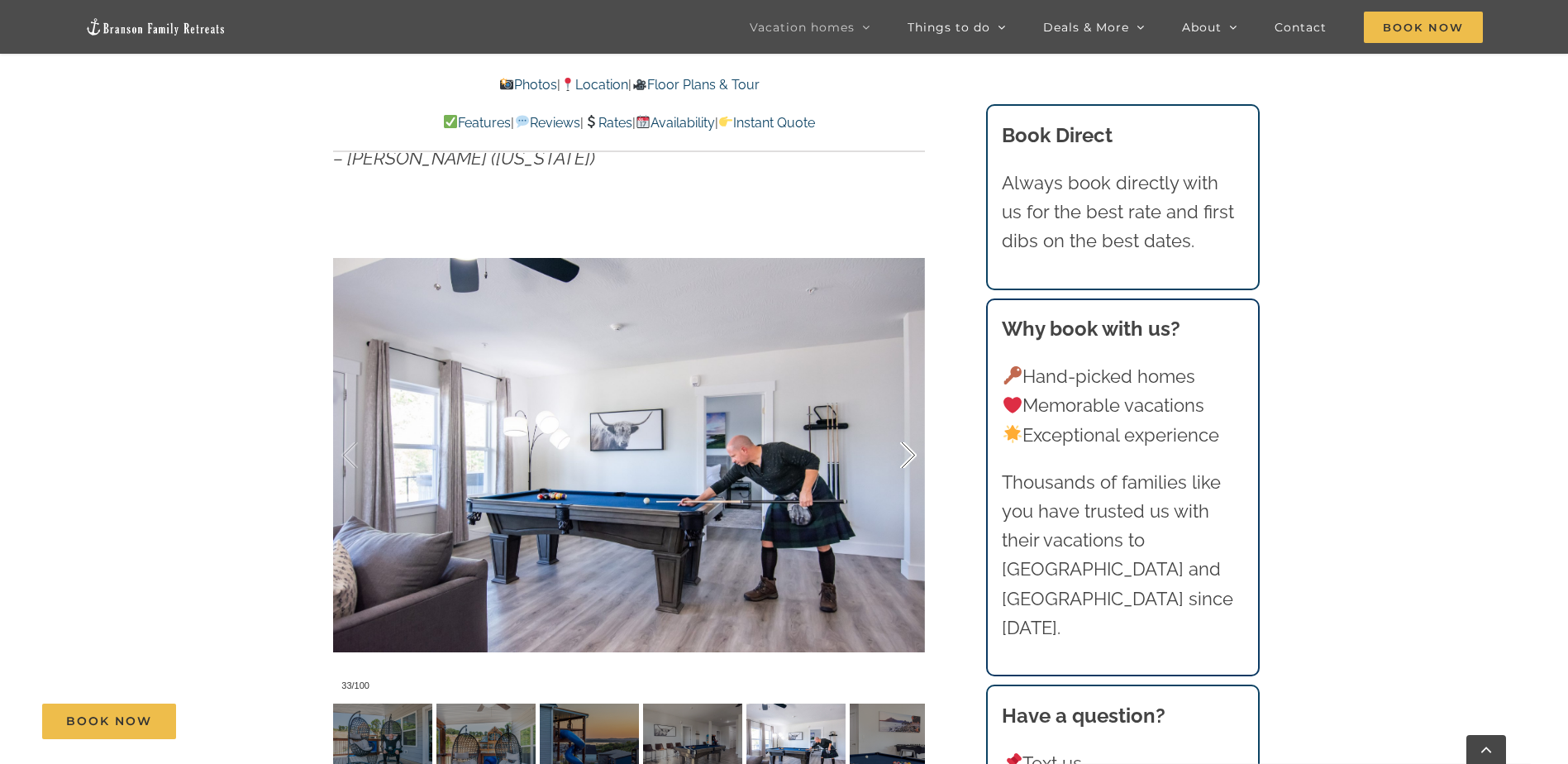
click at [906, 455] on div at bounding box center [890, 456] width 51 height 102
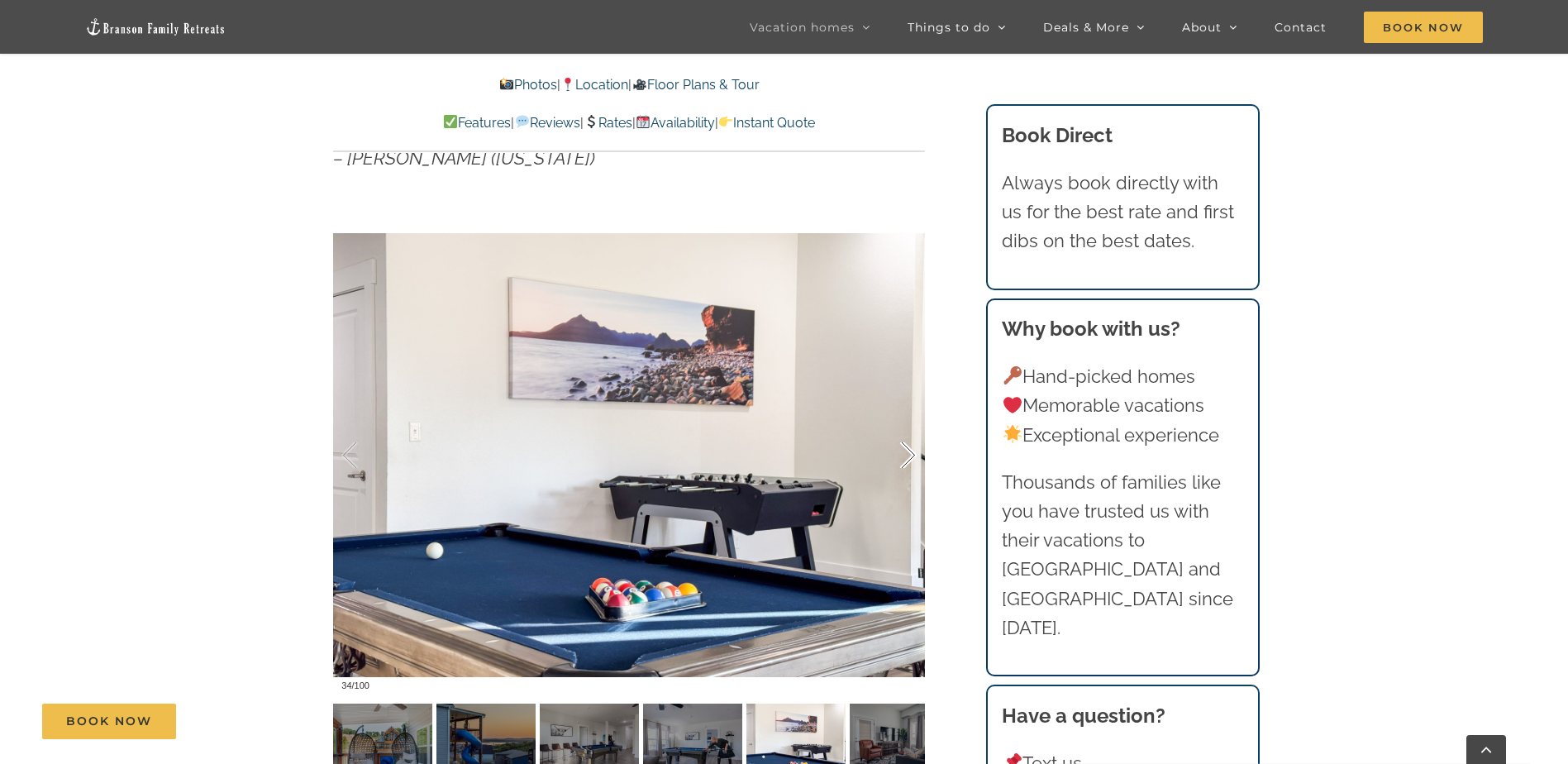
click at [906, 455] on div at bounding box center [890, 456] width 51 height 102
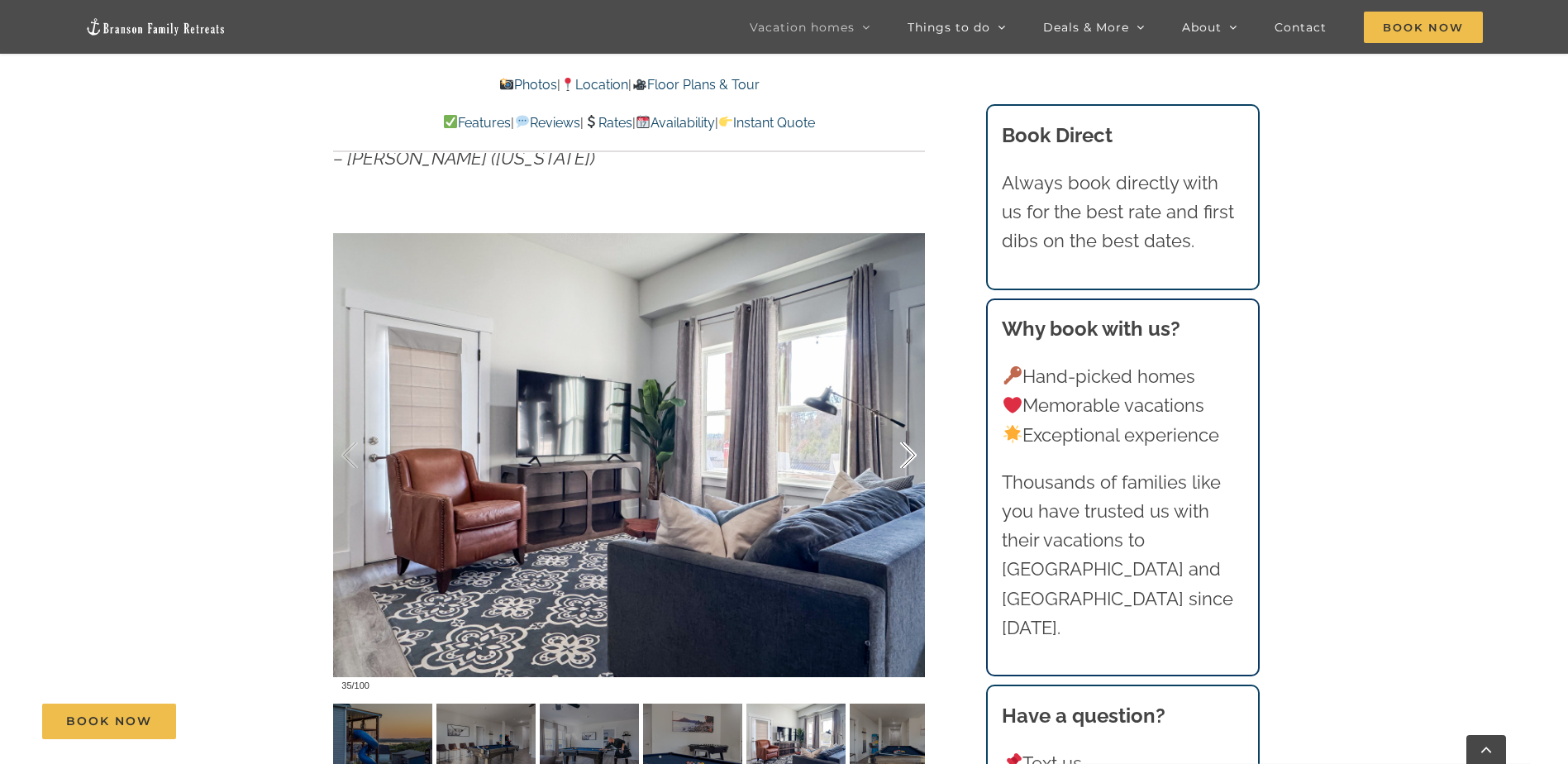
click at [906, 455] on div at bounding box center [890, 456] width 51 height 102
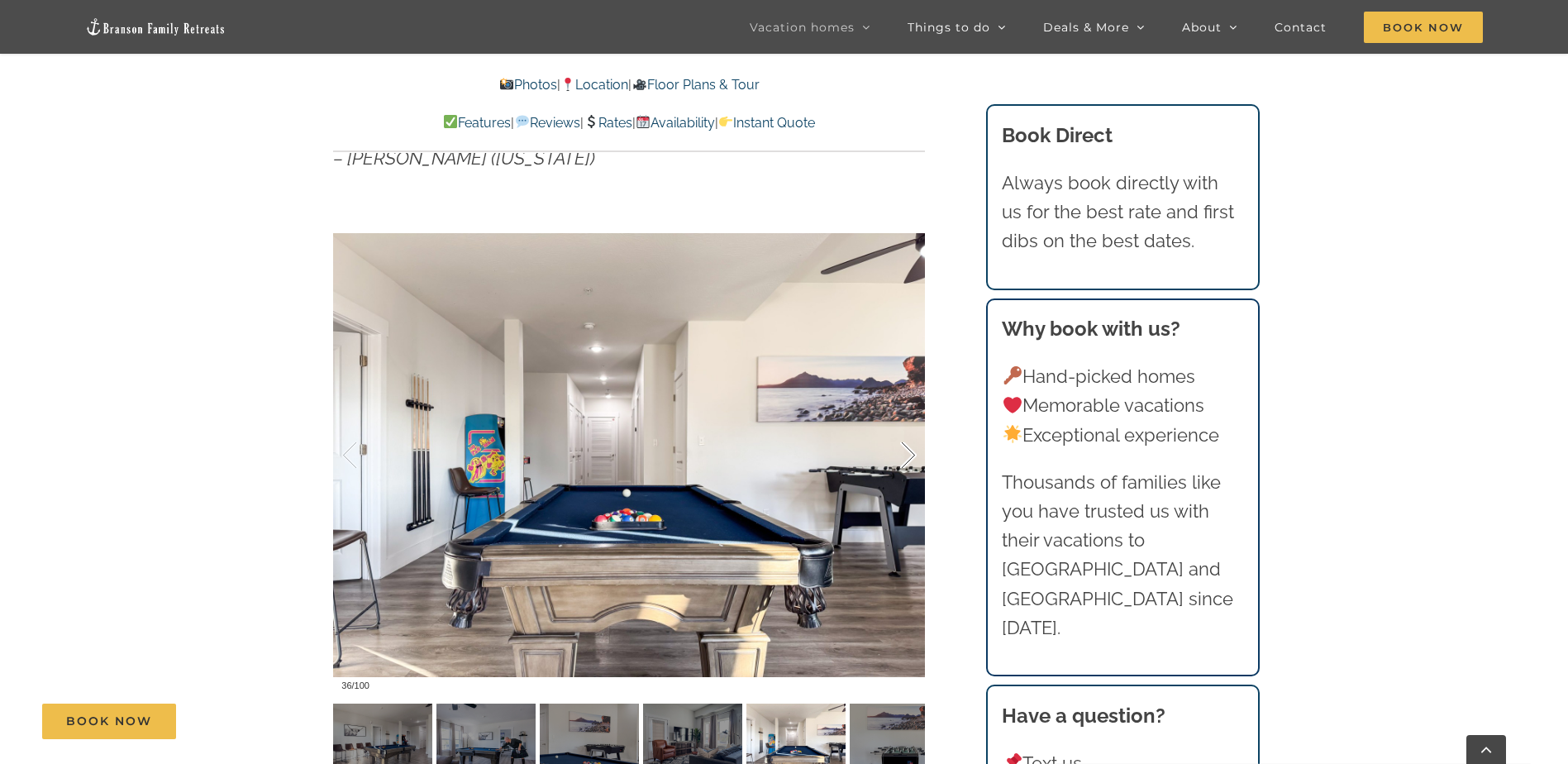
click at [906, 455] on div at bounding box center [890, 456] width 51 height 102
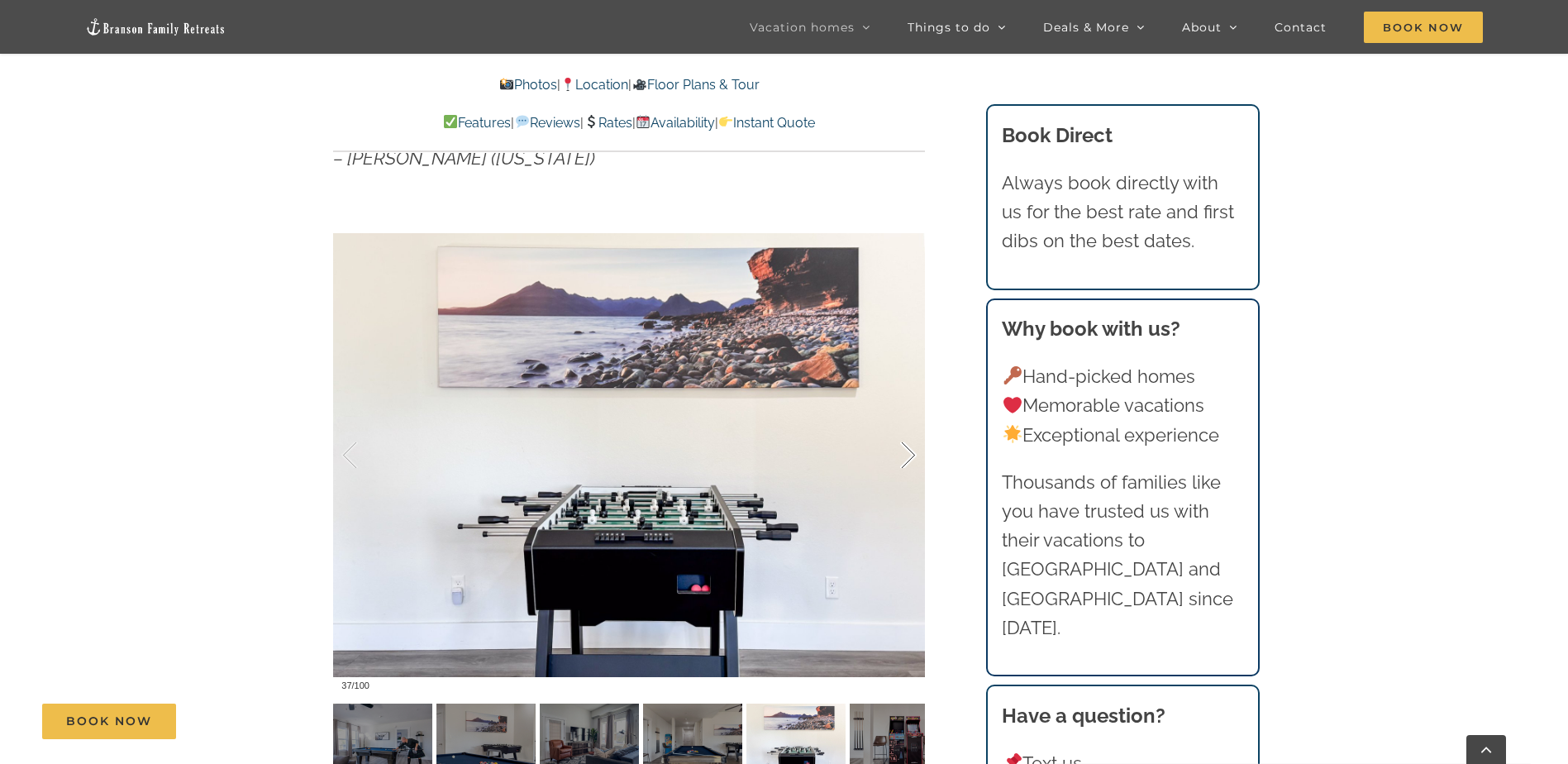
click at [906, 455] on div at bounding box center [890, 456] width 51 height 102
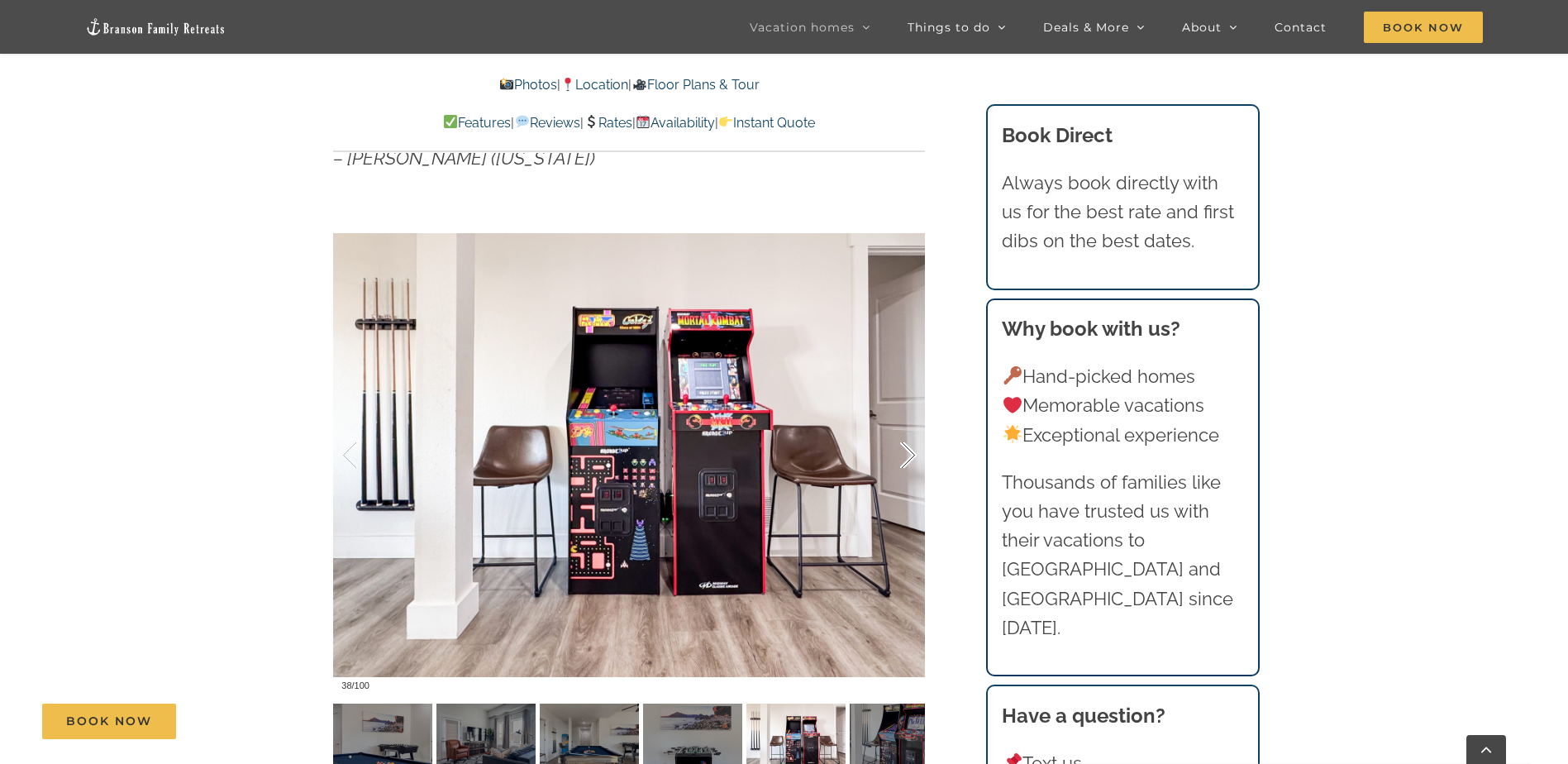
click at [906, 455] on div at bounding box center [890, 456] width 51 height 102
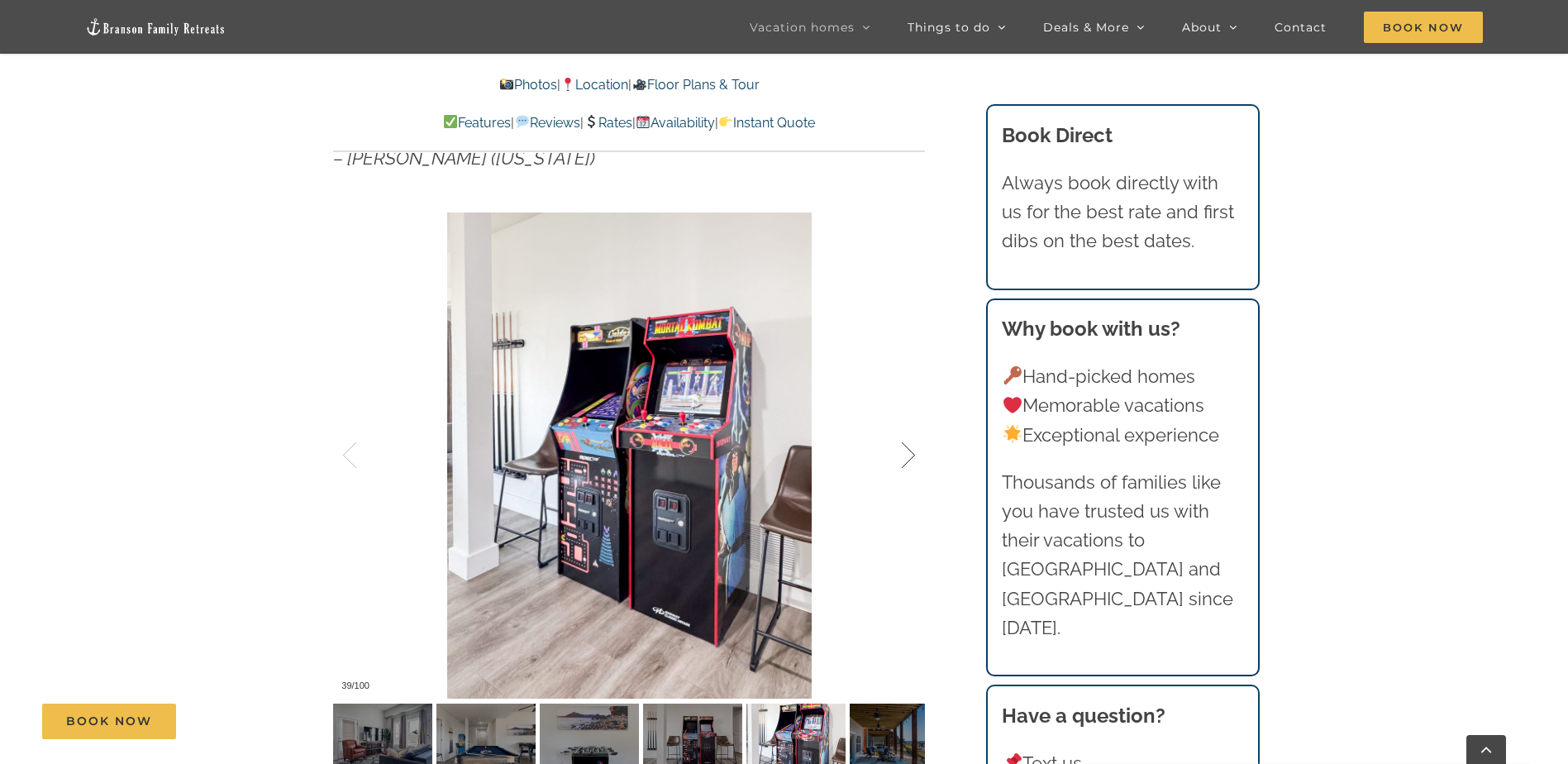
click at [906, 455] on div at bounding box center [890, 456] width 51 height 102
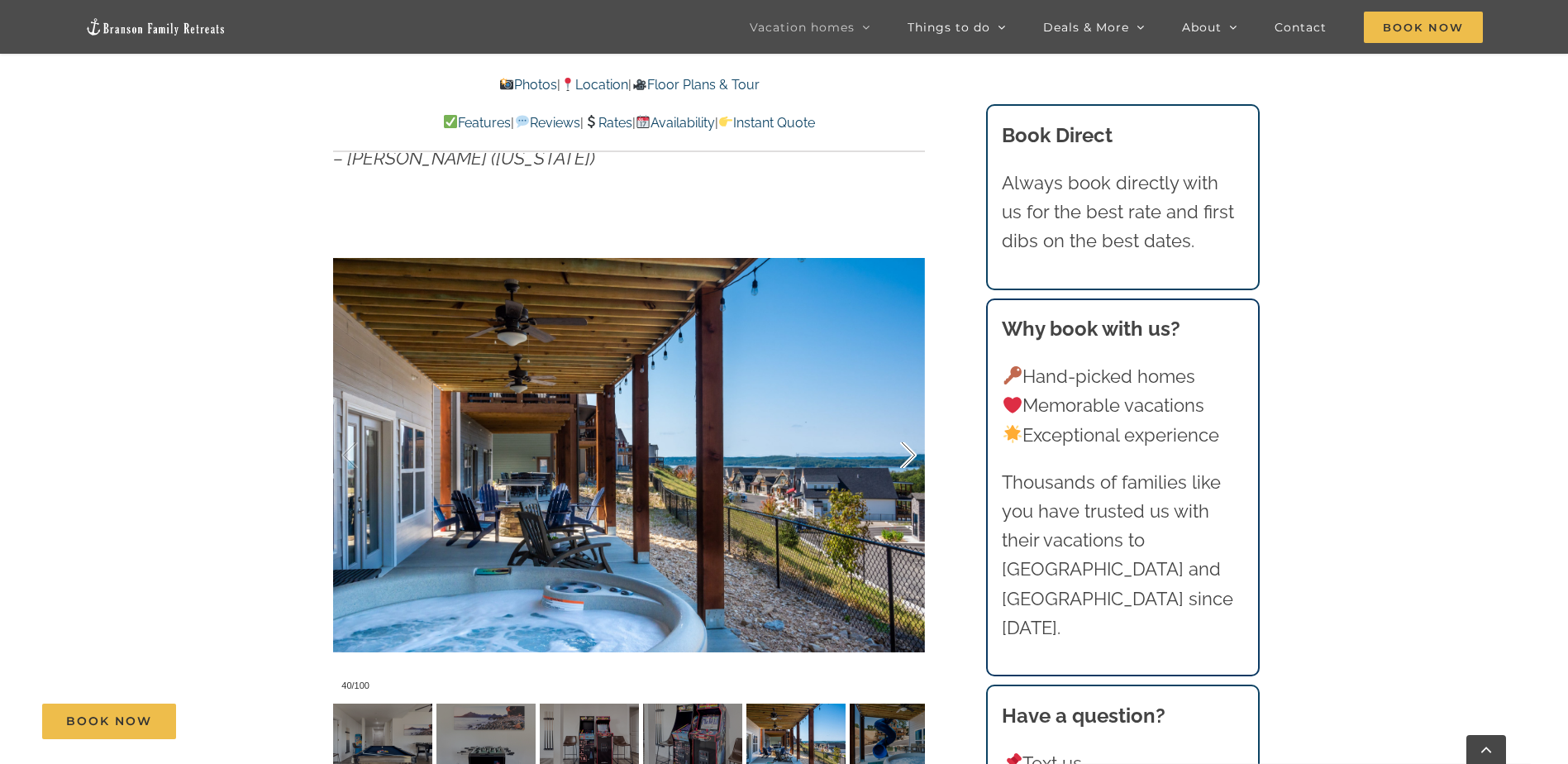
click at [906, 455] on div at bounding box center [890, 456] width 51 height 102
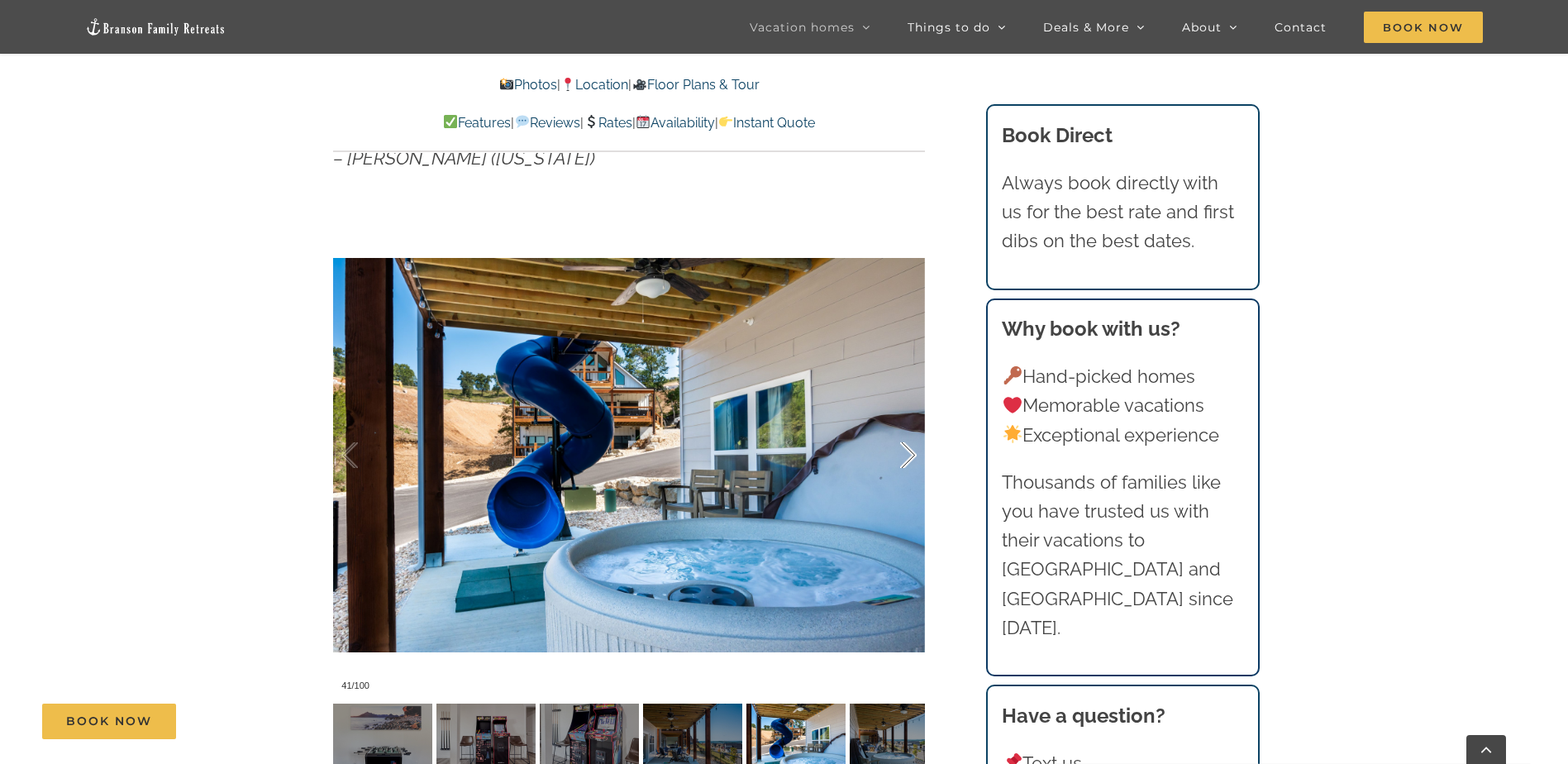
click at [906, 455] on div at bounding box center [890, 456] width 51 height 102
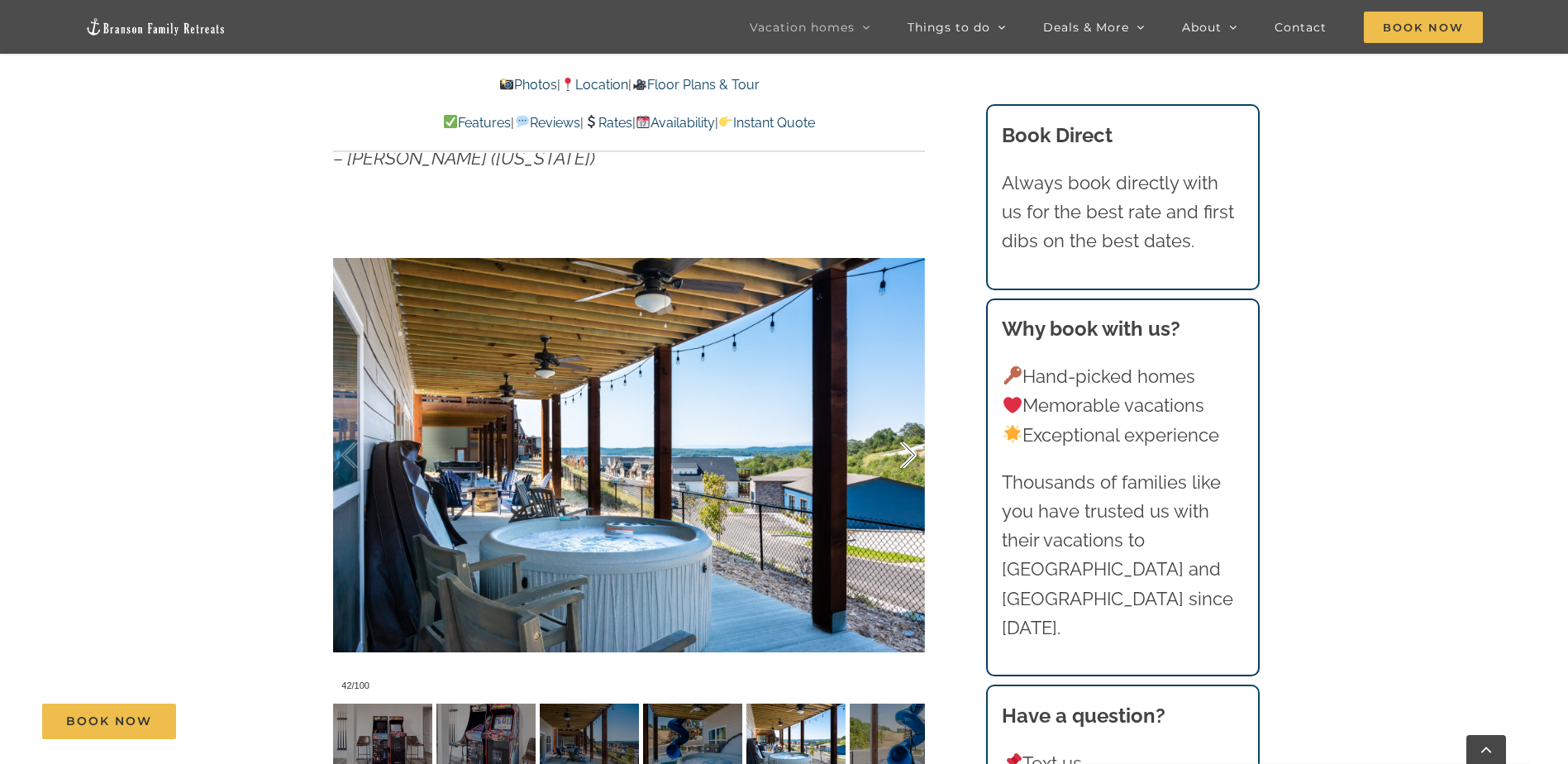
click at [906, 455] on div at bounding box center [890, 456] width 51 height 102
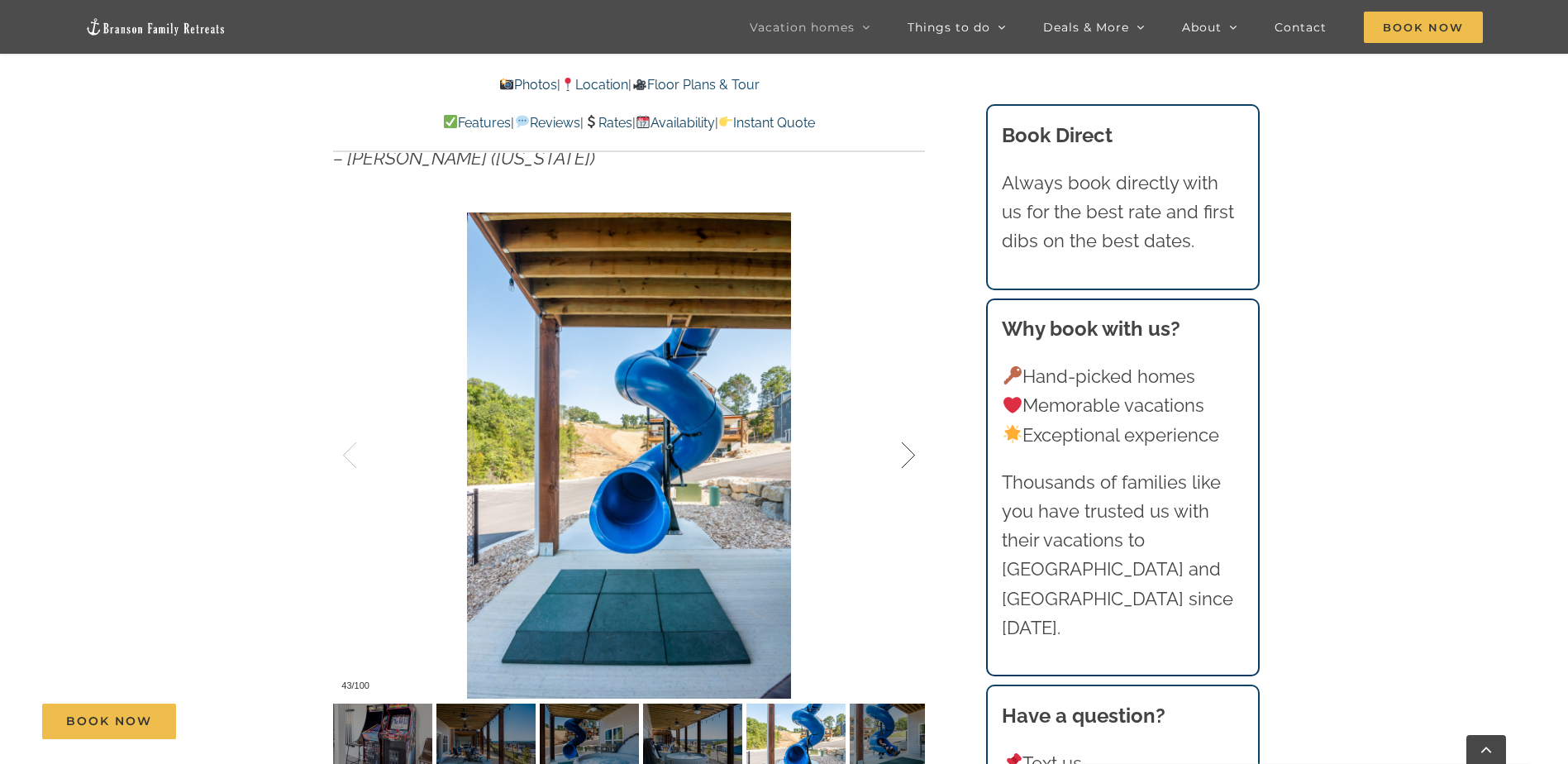
click at [906, 455] on div at bounding box center [890, 456] width 51 height 102
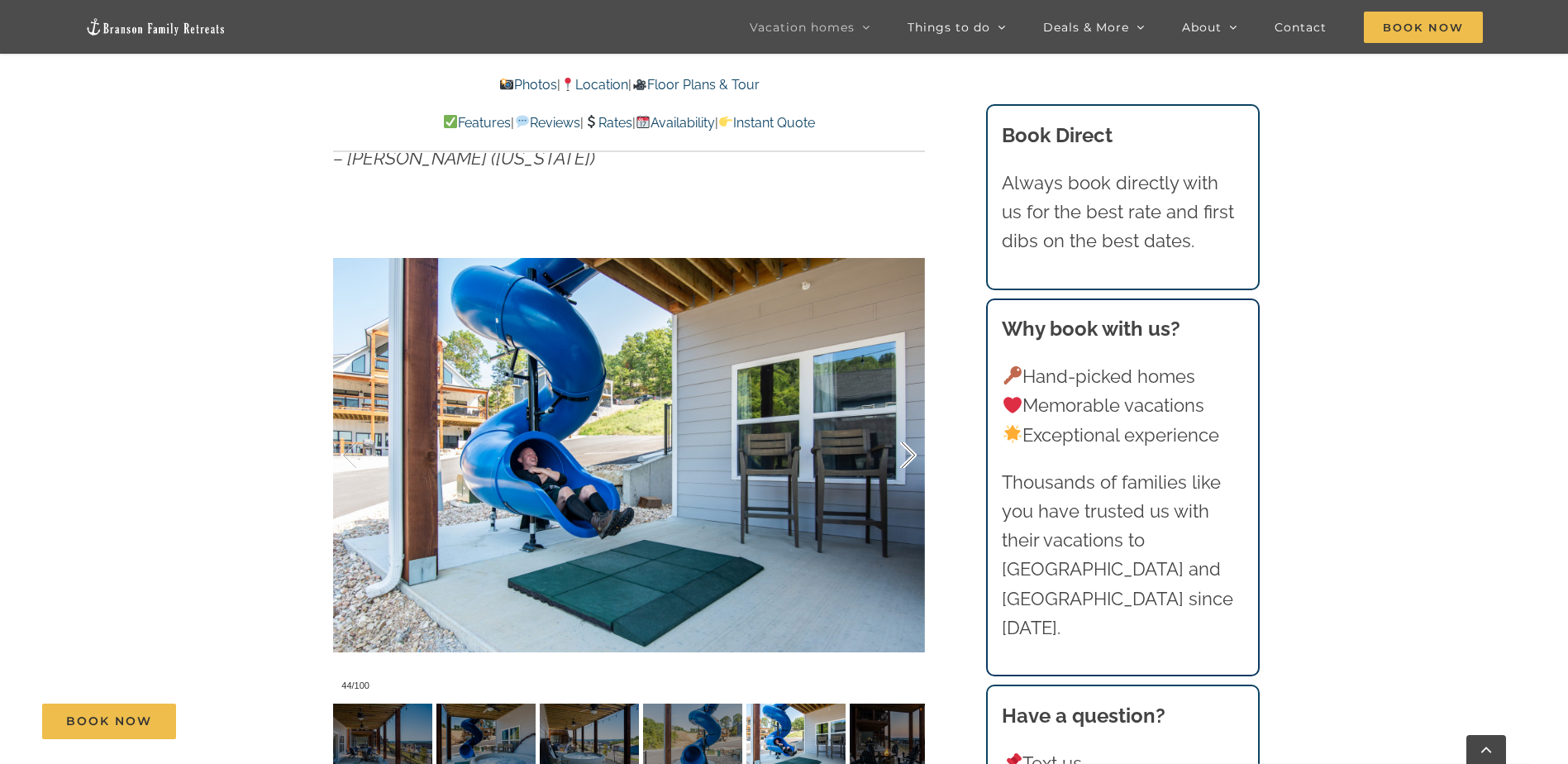
click at [906, 455] on div at bounding box center [890, 456] width 51 height 102
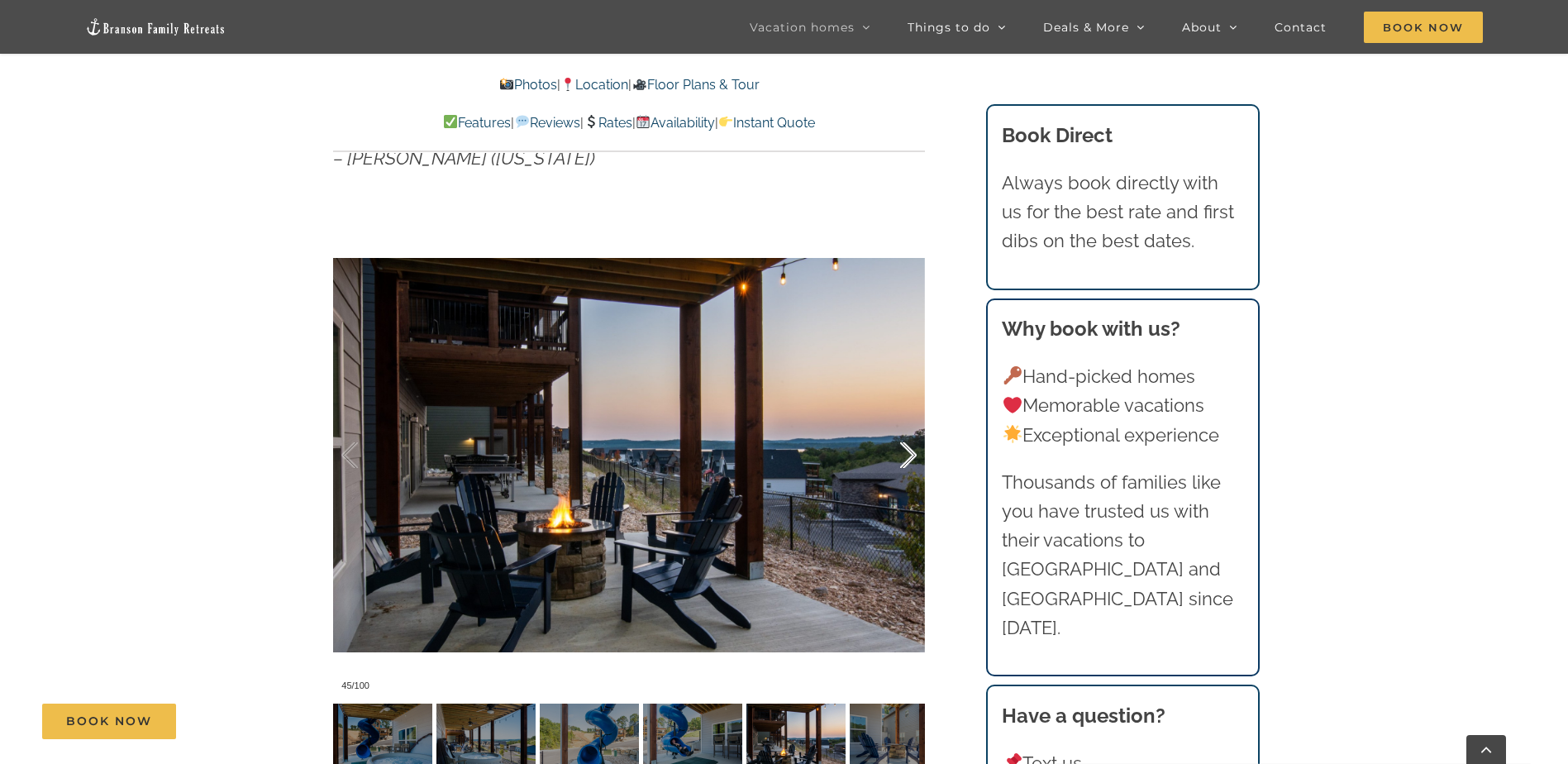
click at [906, 455] on div at bounding box center [890, 456] width 51 height 102
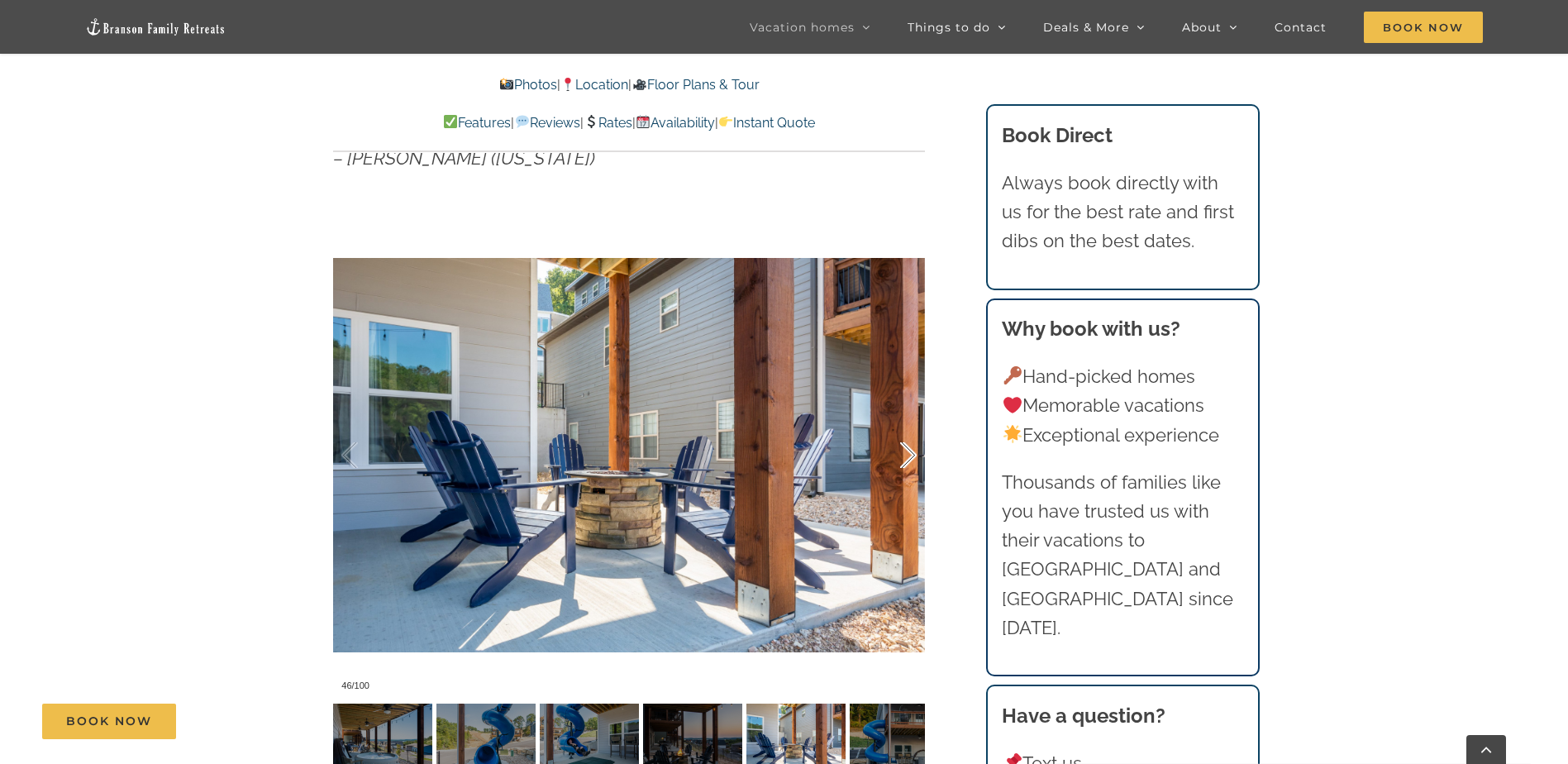
click at [906, 455] on div at bounding box center [890, 456] width 51 height 102
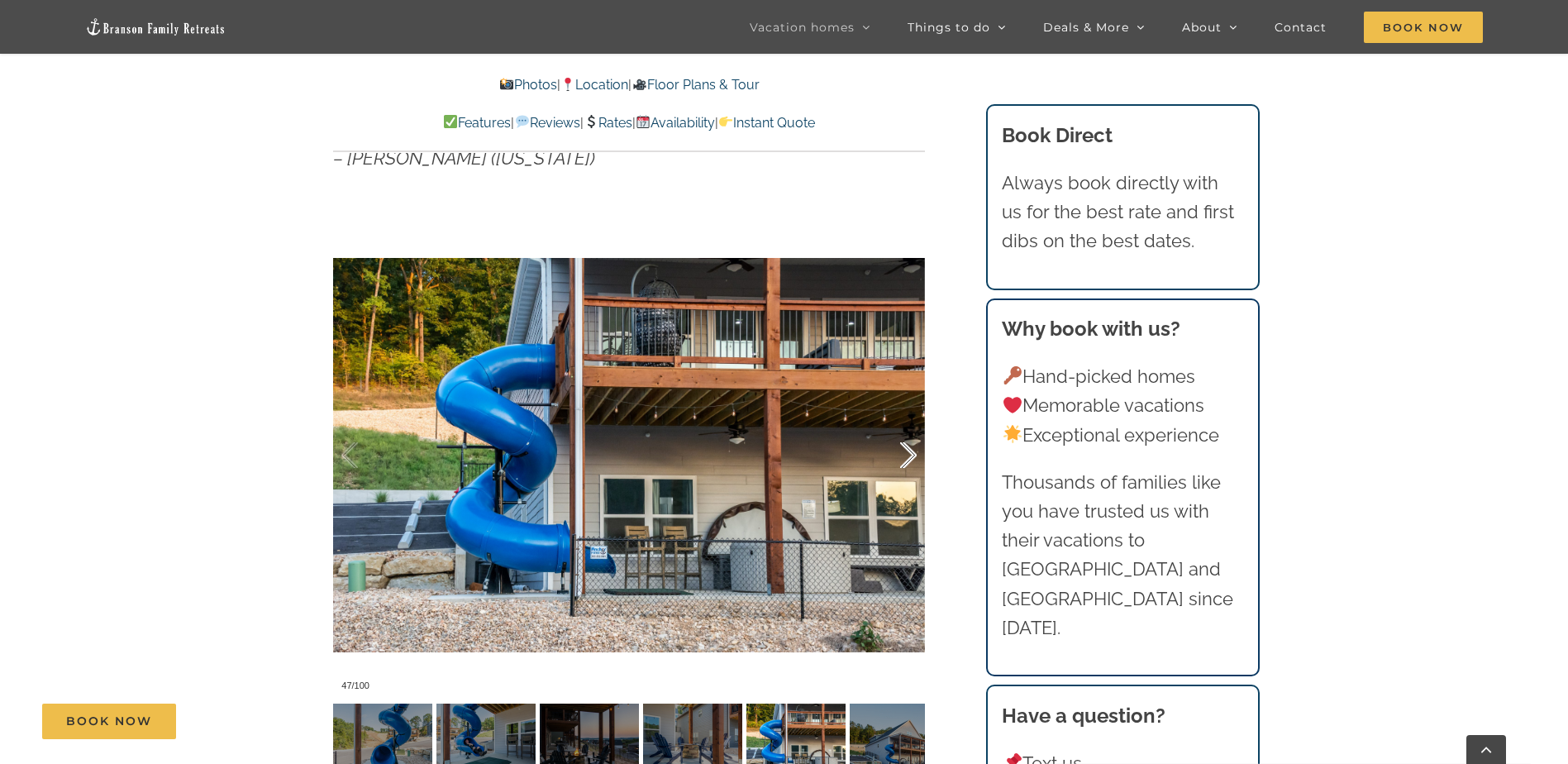
click at [906, 455] on div at bounding box center [890, 456] width 51 height 102
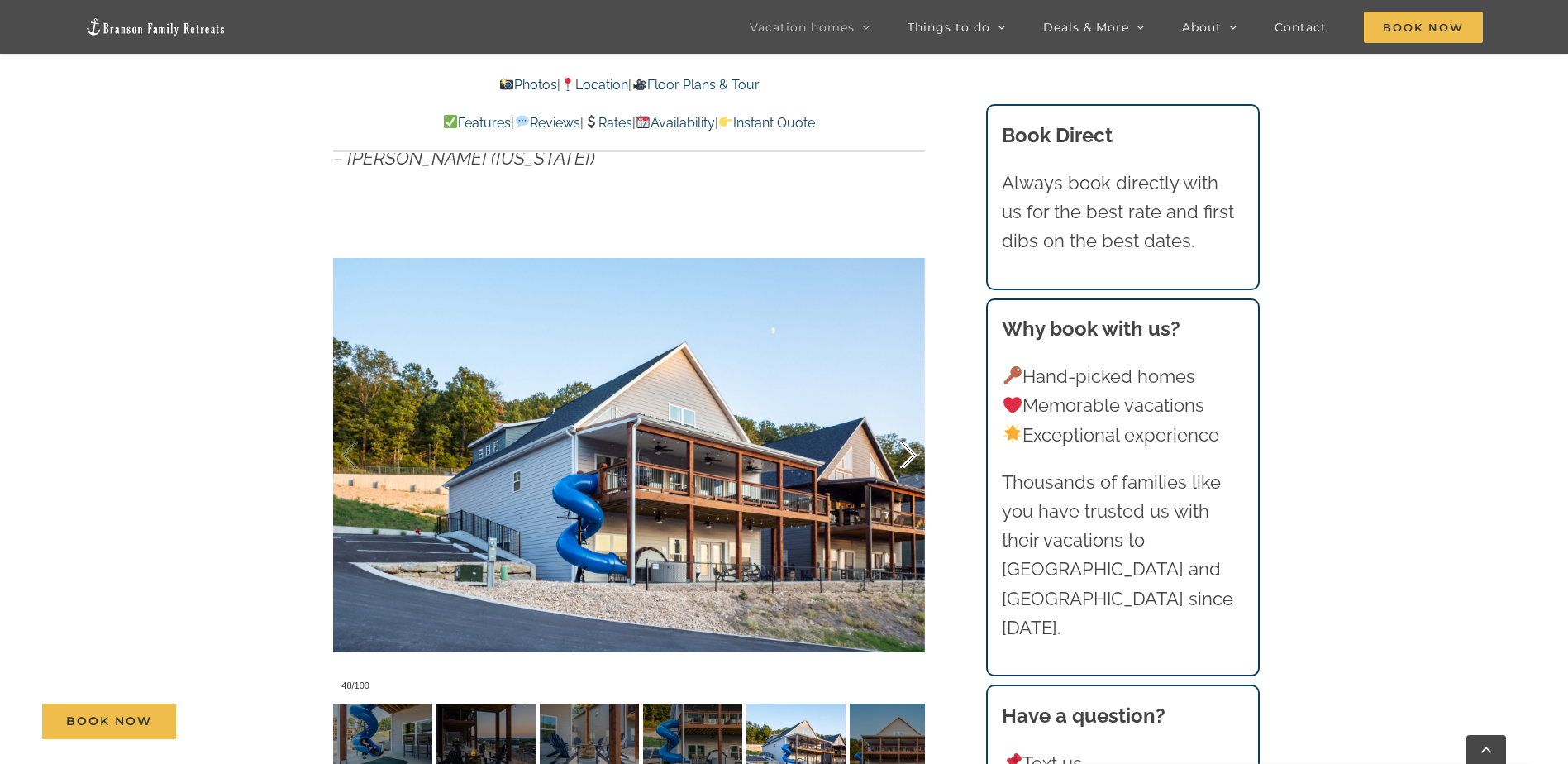
click at [906, 455] on div at bounding box center [890, 456] width 51 height 102
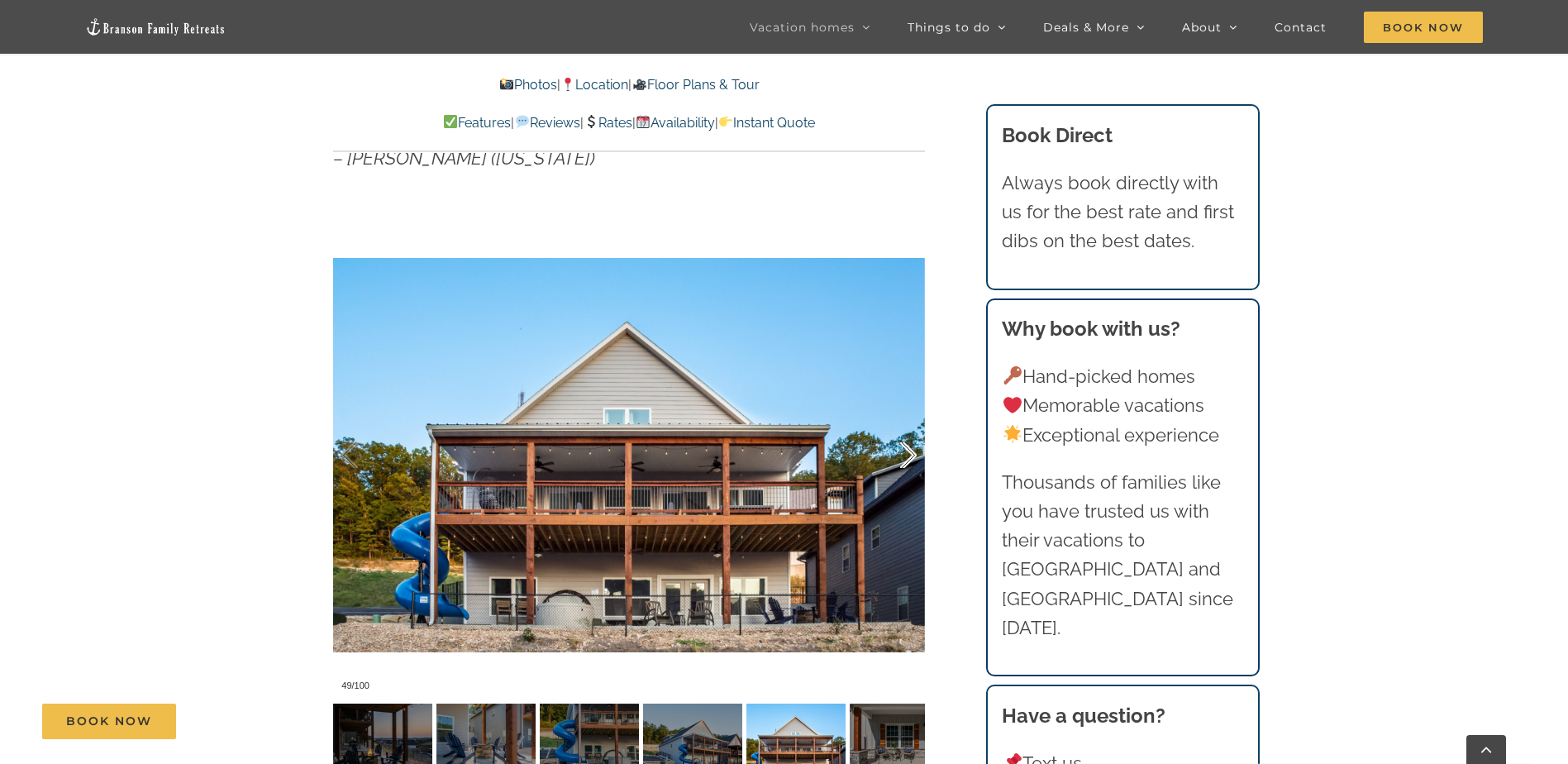
click at [906, 455] on div at bounding box center [890, 456] width 51 height 102
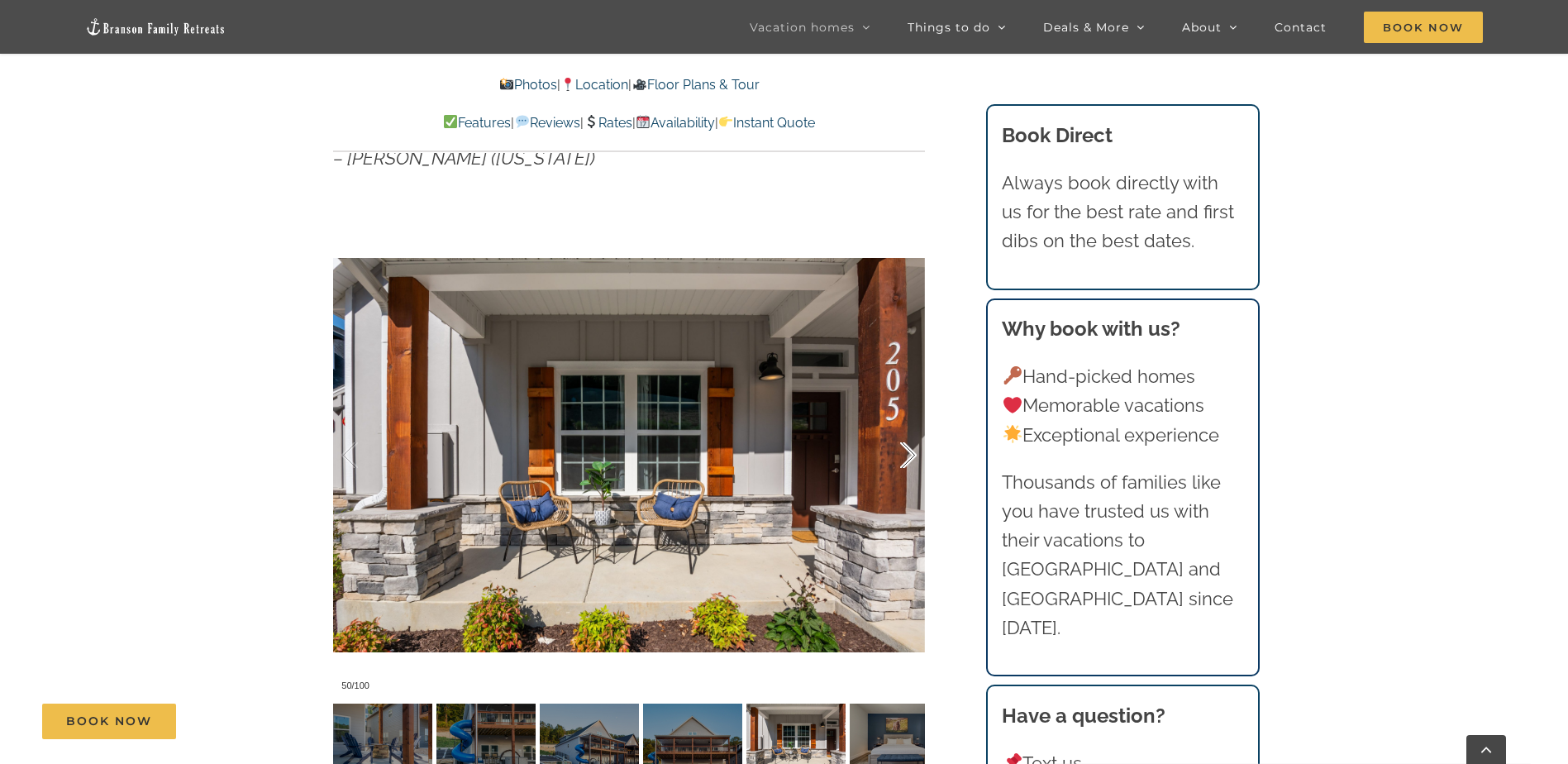
click at [906, 455] on div at bounding box center [890, 456] width 51 height 102
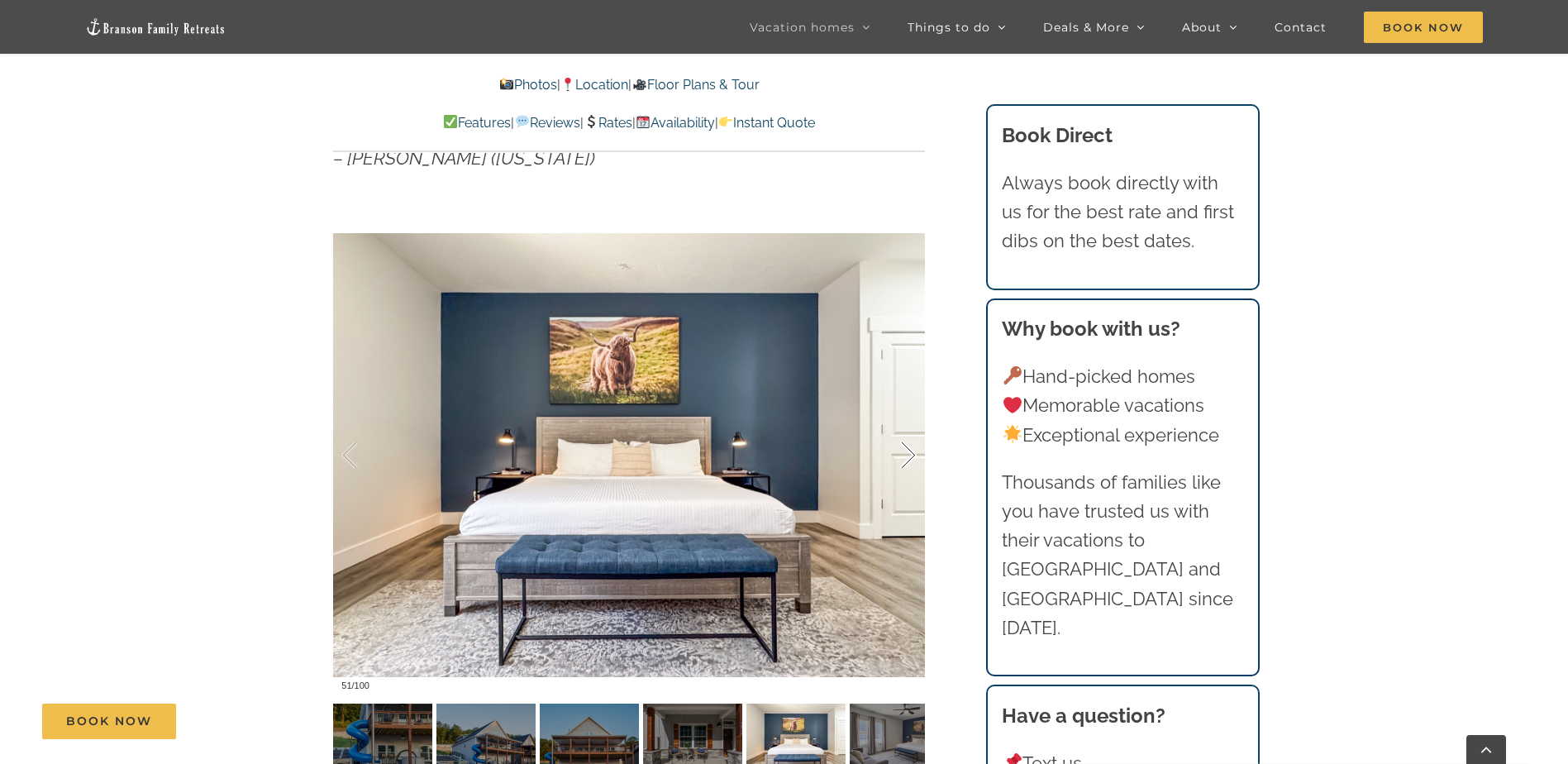
click at [906, 455] on div at bounding box center [890, 456] width 51 height 102
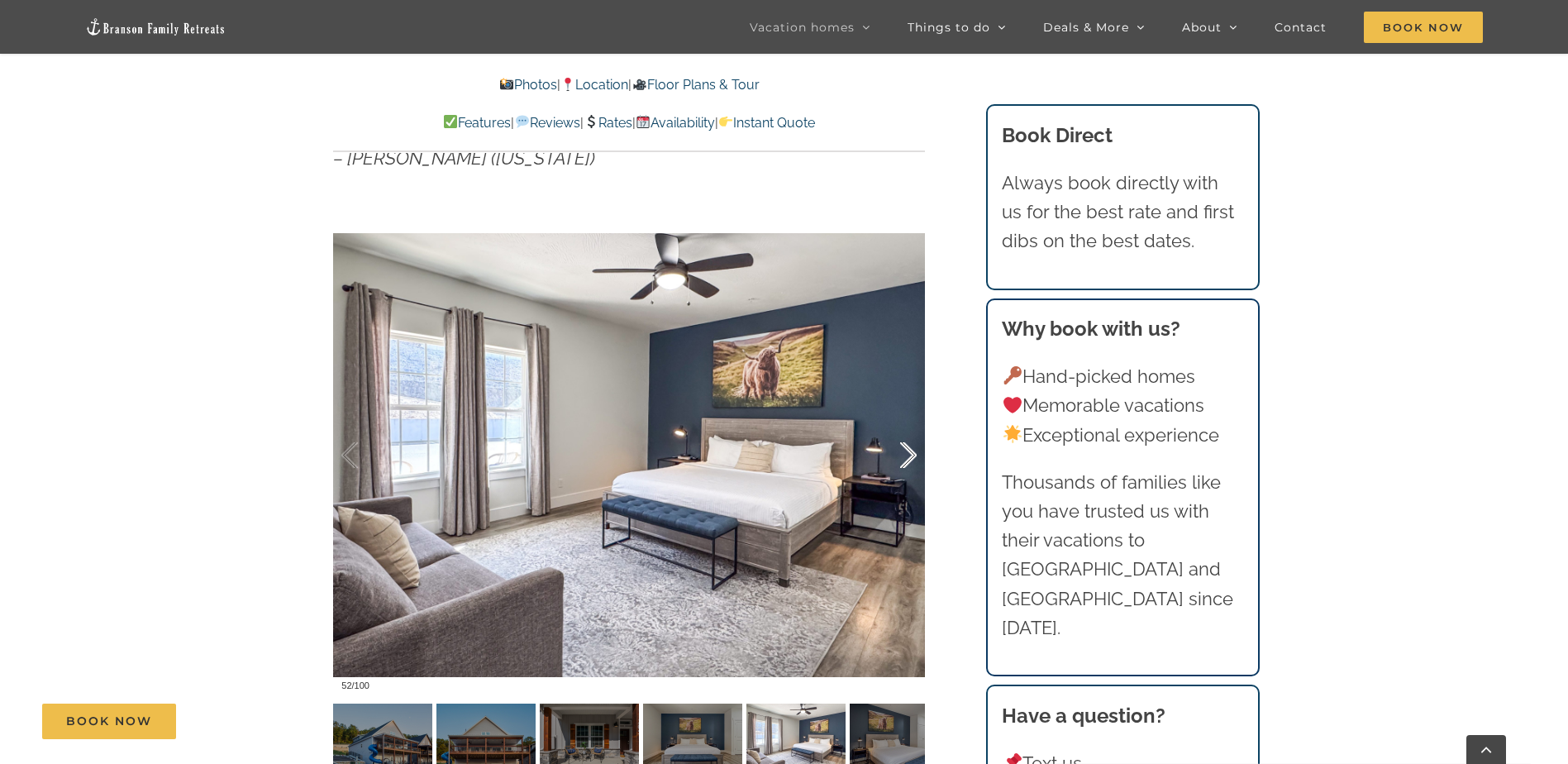
click at [906, 455] on div at bounding box center [890, 456] width 51 height 102
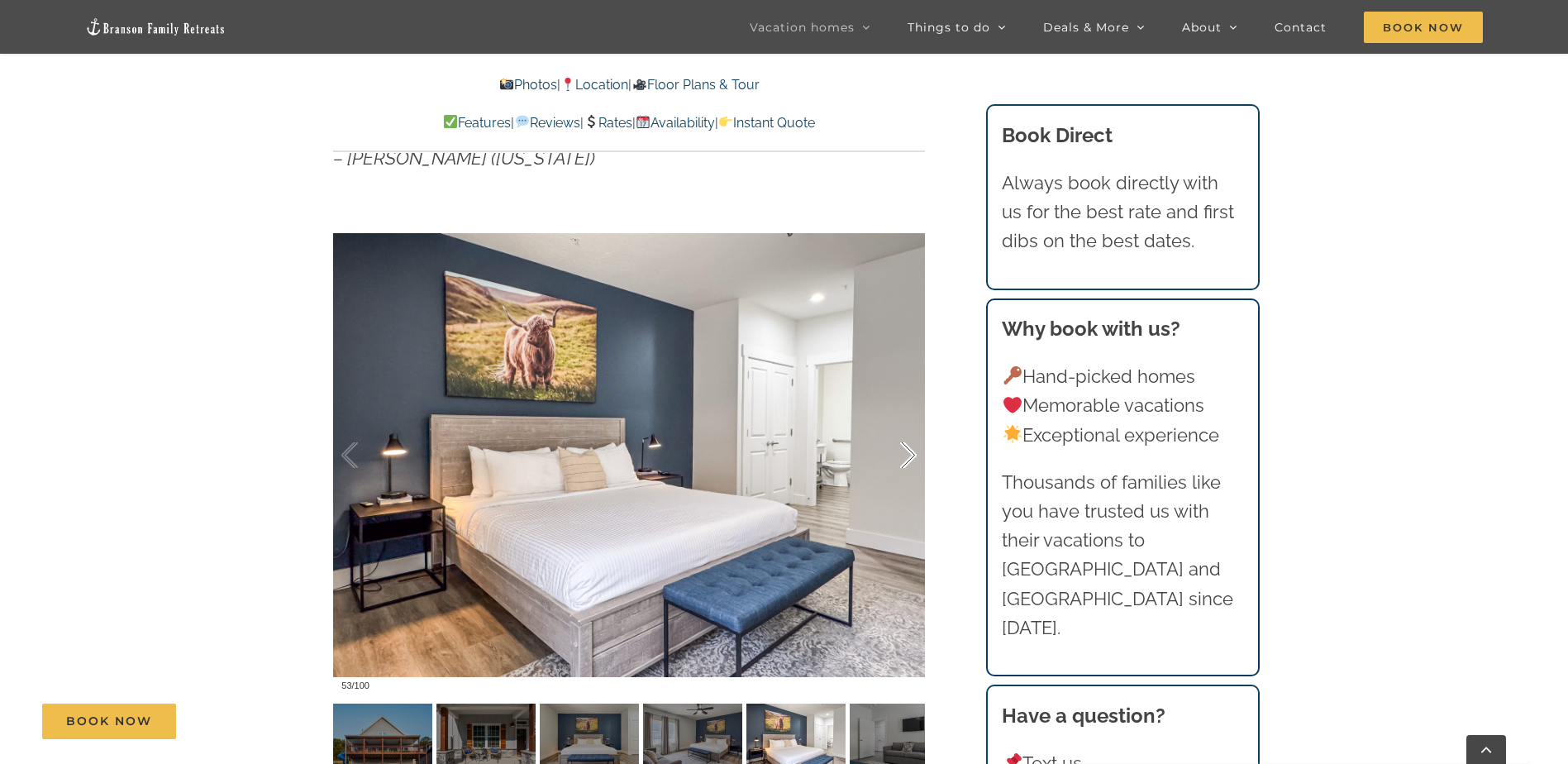
click at [906, 455] on div at bounding box center [890, 456] width 51 height 102
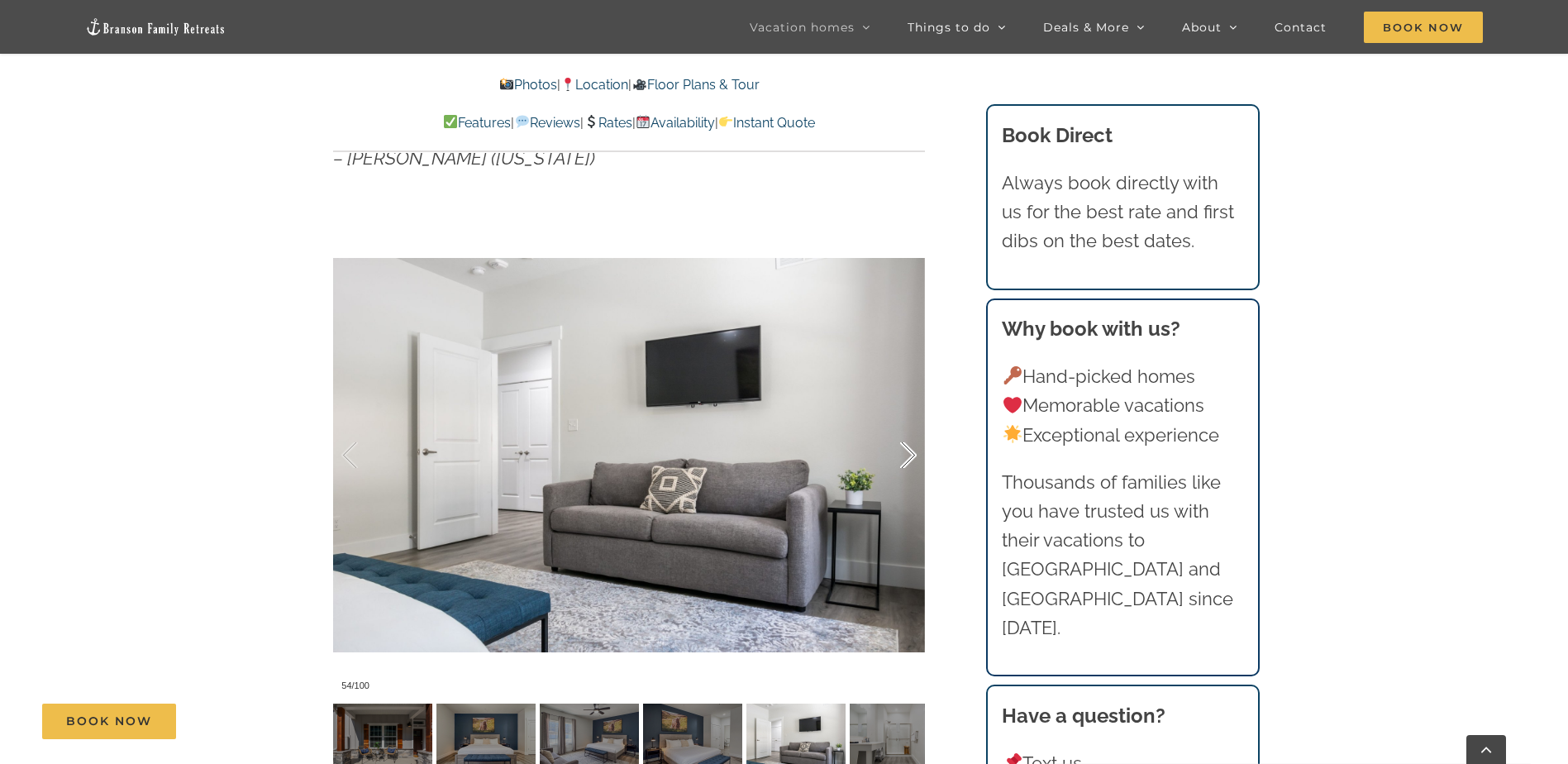
click at [906, 455] on div at bounding box center [890, 456] width 51 height 102
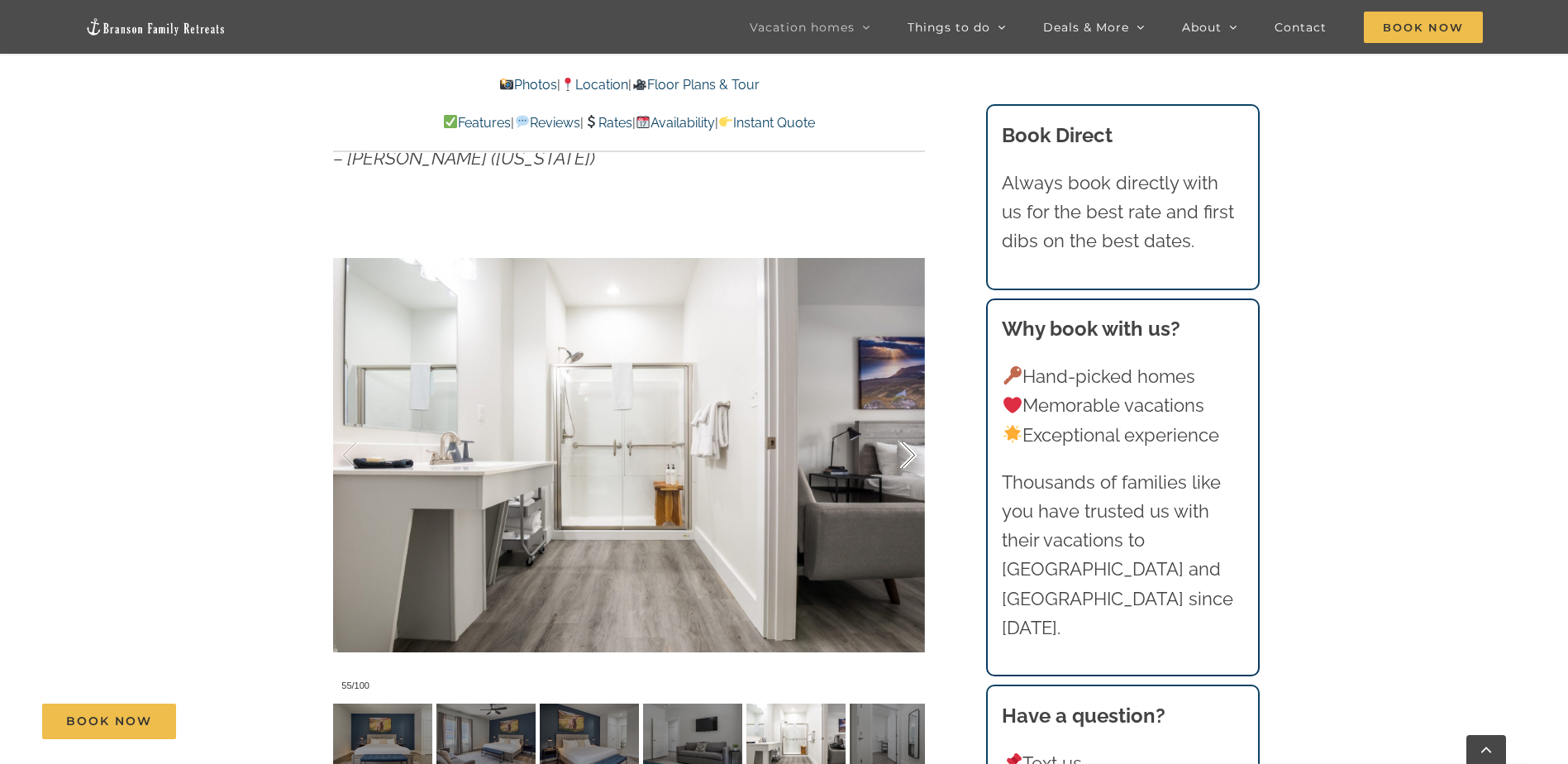
click at [906, 455] on div at bounding box center [890, 456] width 51 height 102
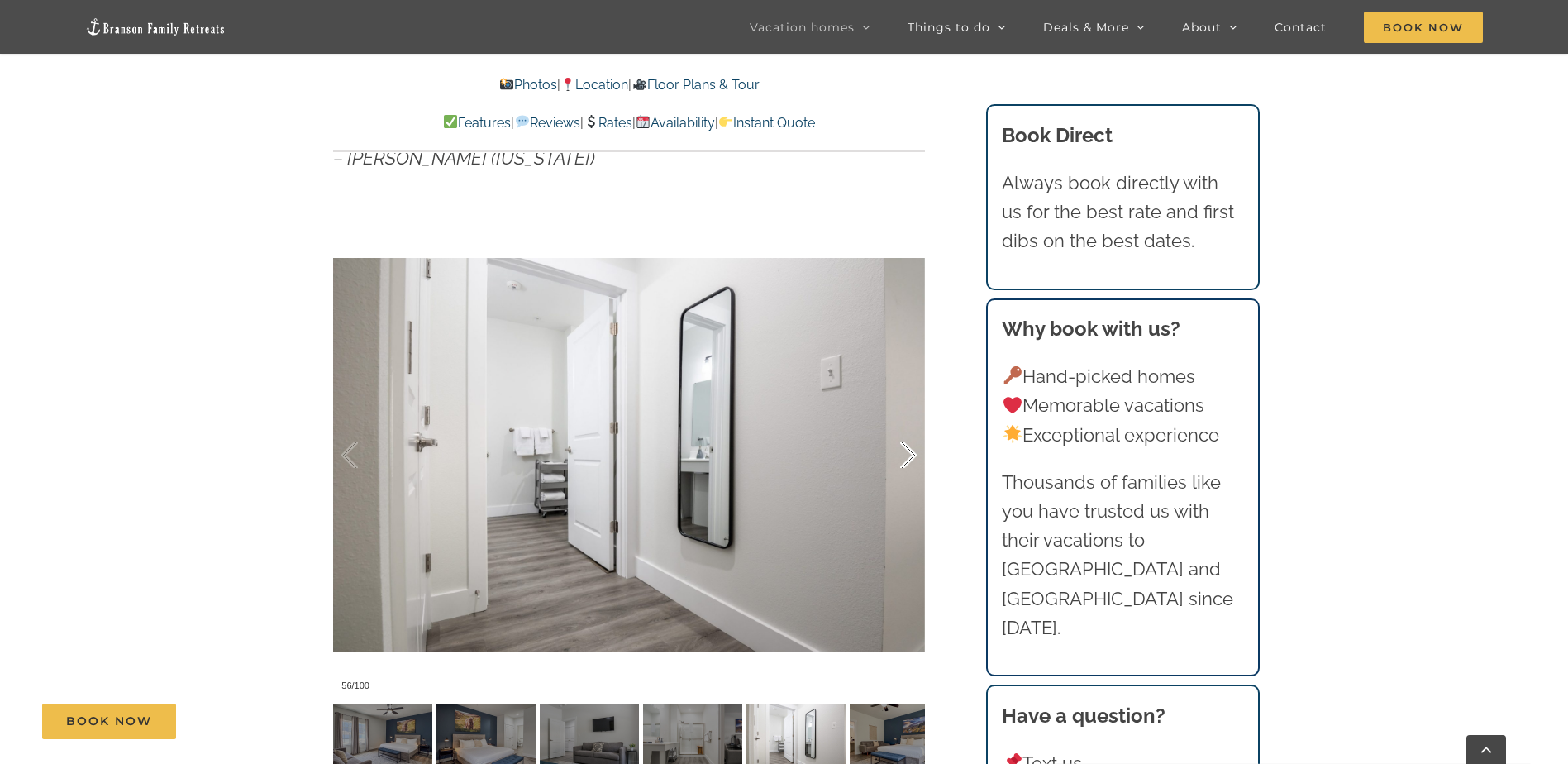
click at [906, 455] on div at bounding box center [890, 456] width 51 height 102
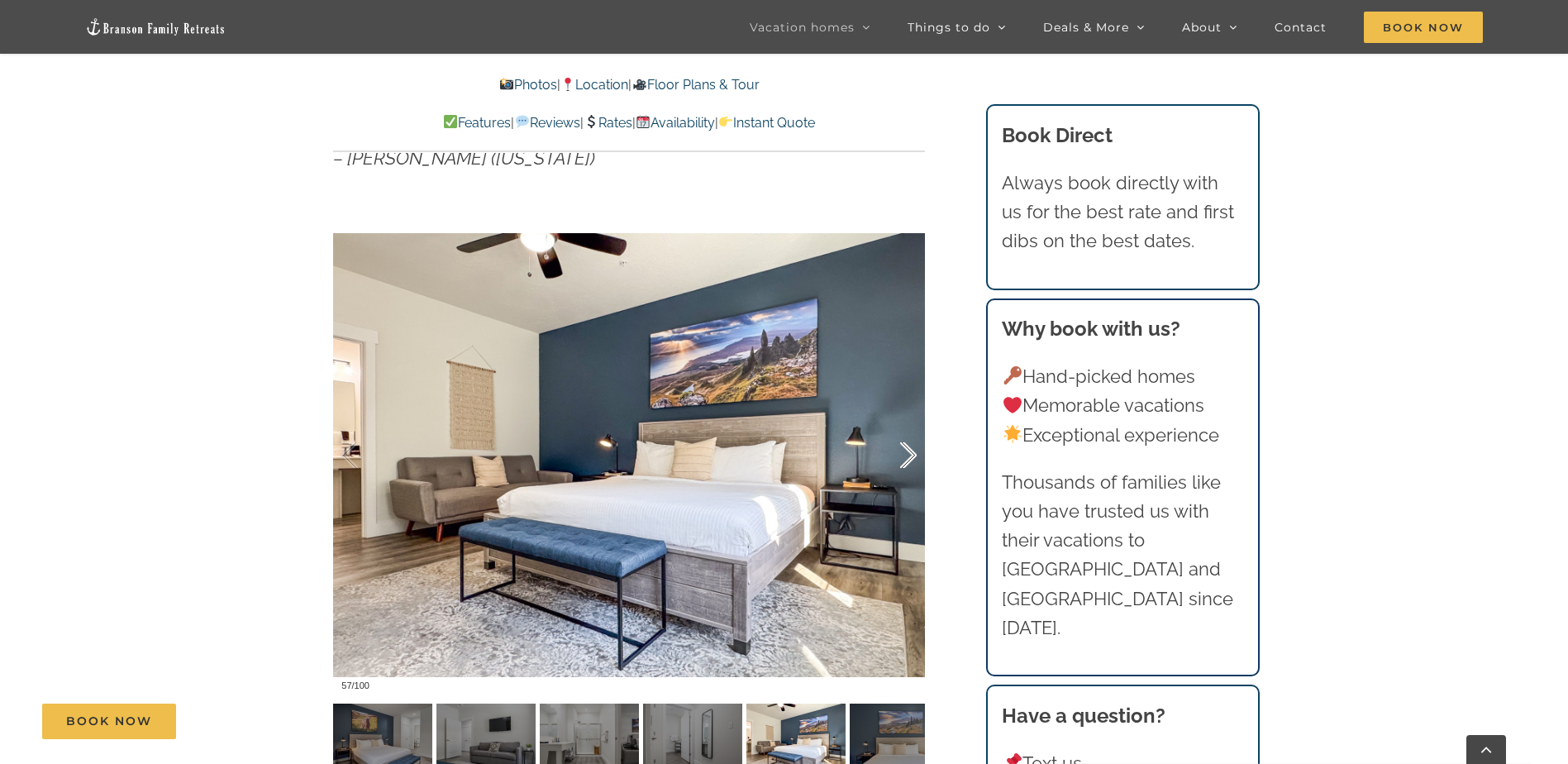
click at [906, 455] on div at bounding box center [890, 456] width 51 height 102
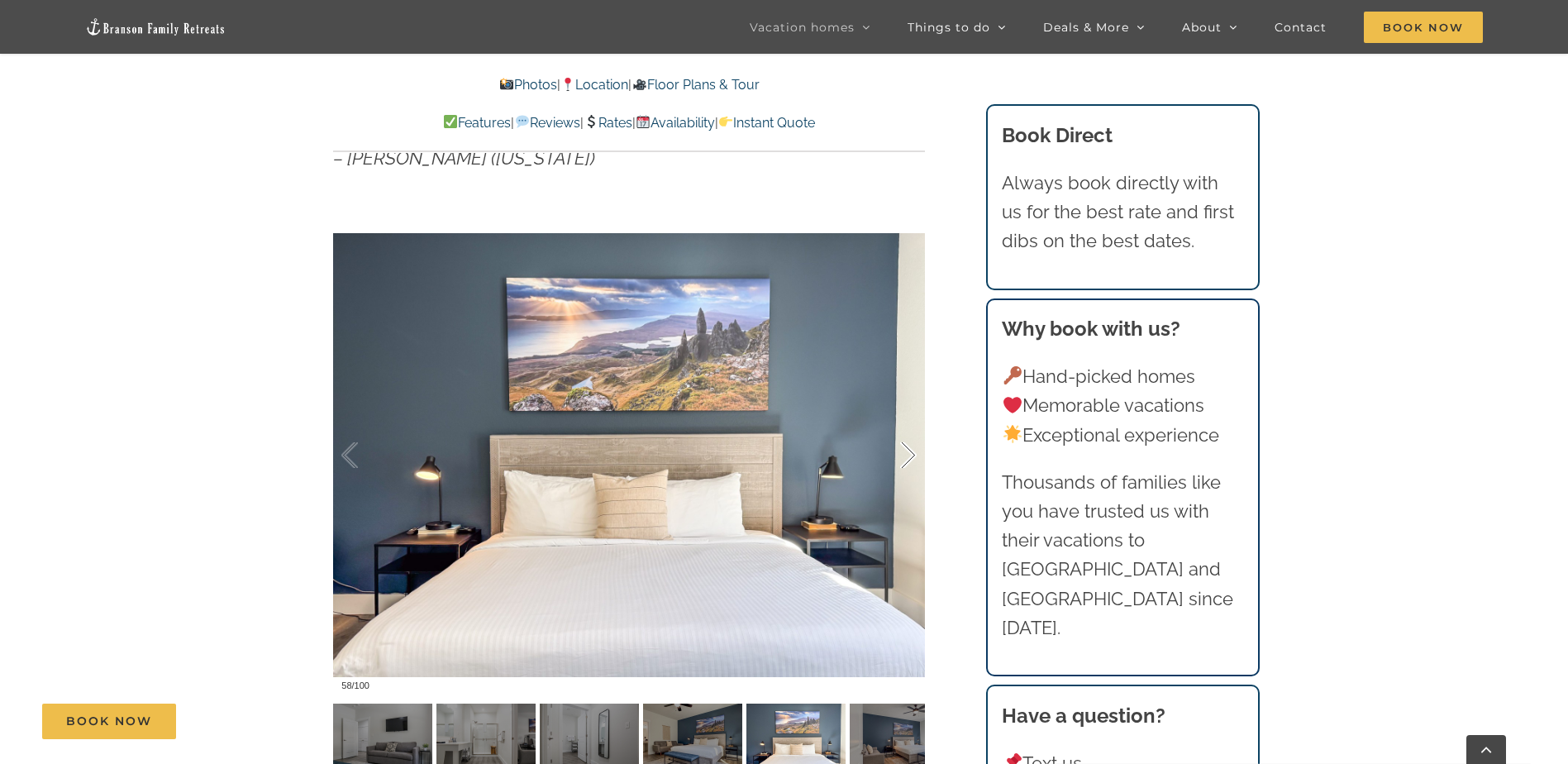
click at [906, 455] on div at bounding box center [890, 456] width 51 height 102
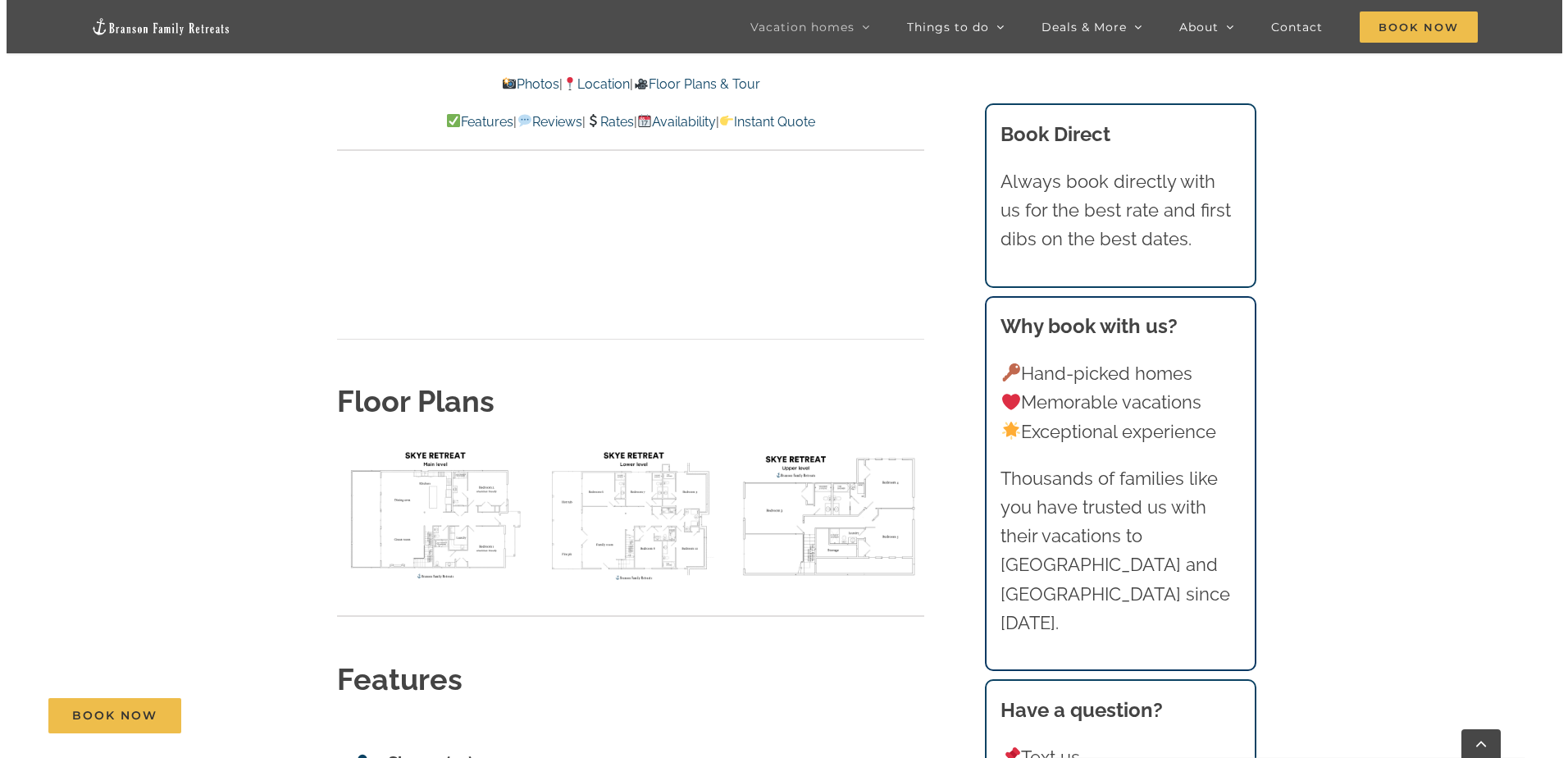
scroll to position [5908, 0]
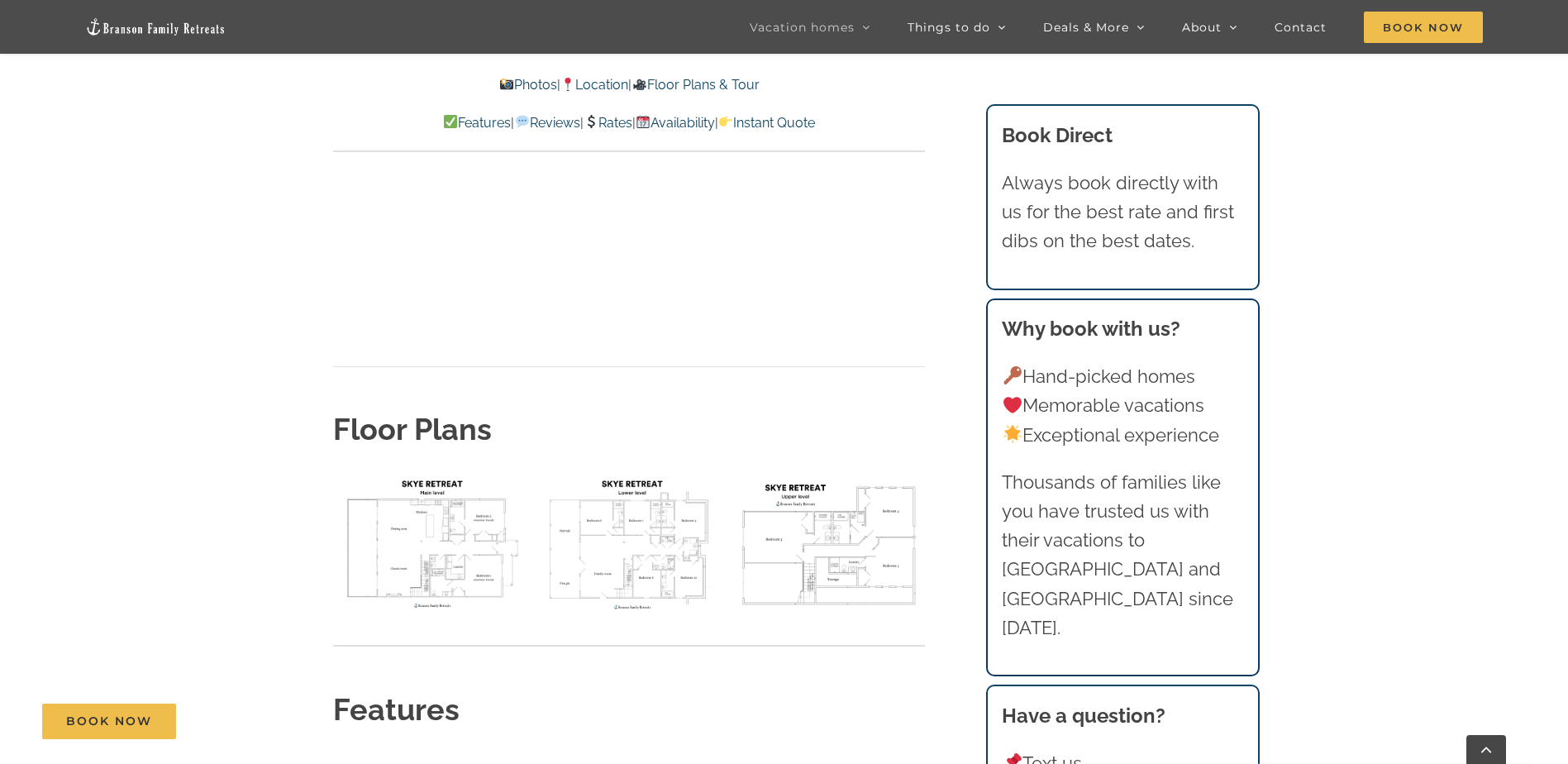
click at [436, 471] on img "floor plan Skye main level" at bounding box center [429, 543] width 192 height 144
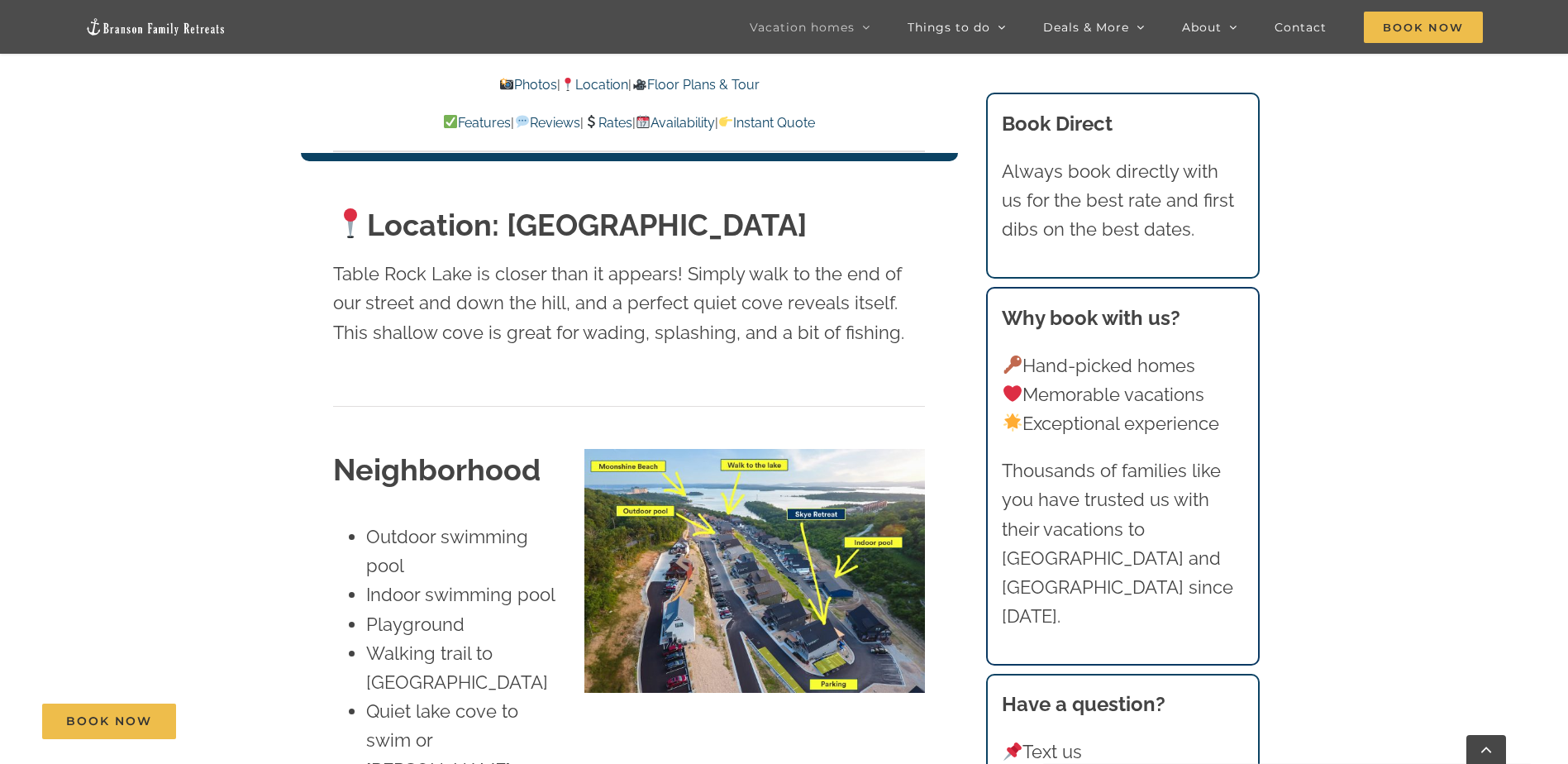
scroll to position [3887, 0]
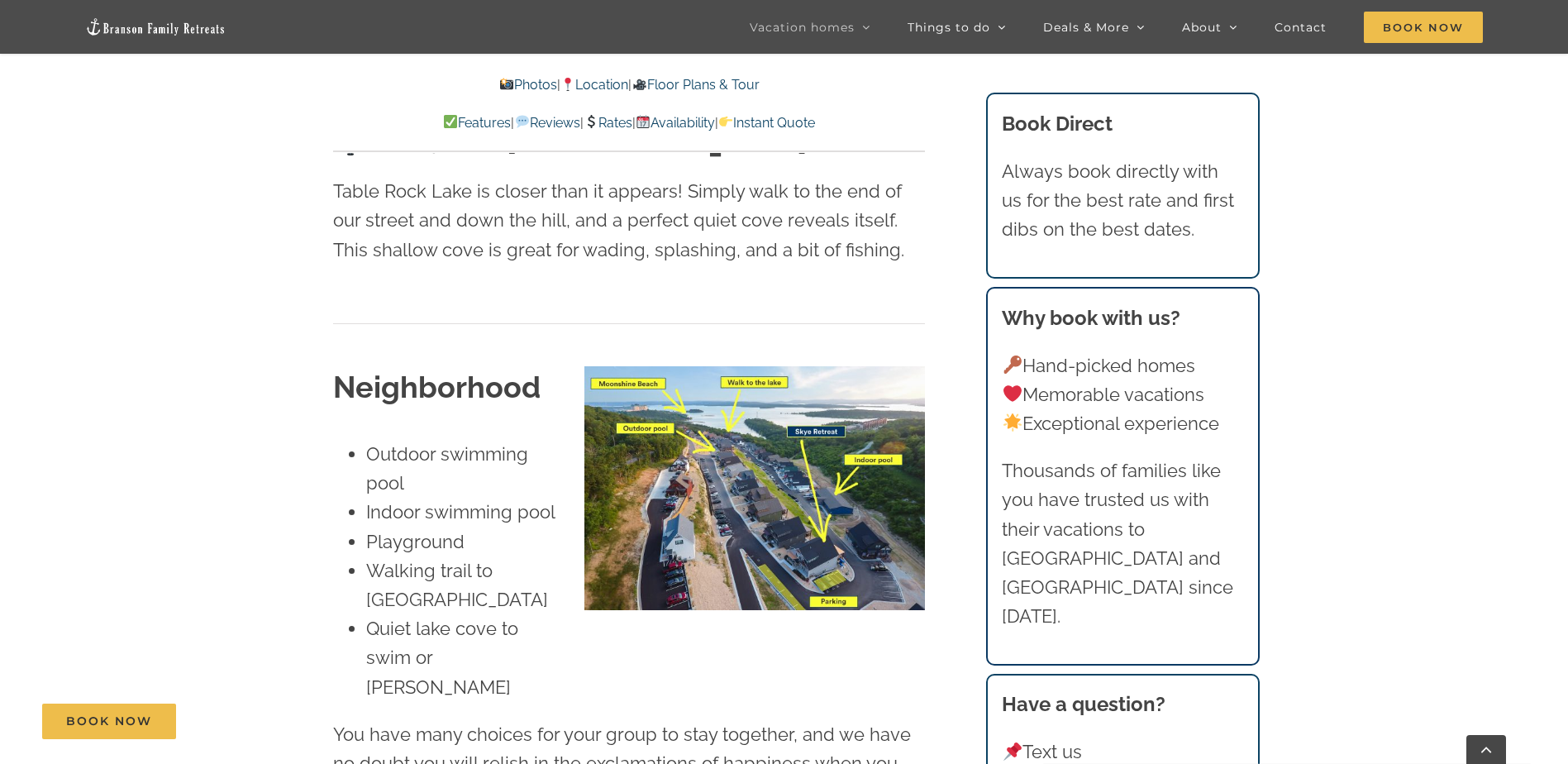
click at [617, 116] on link "Rates" at bounding box center [608, 122] width 49 height 16
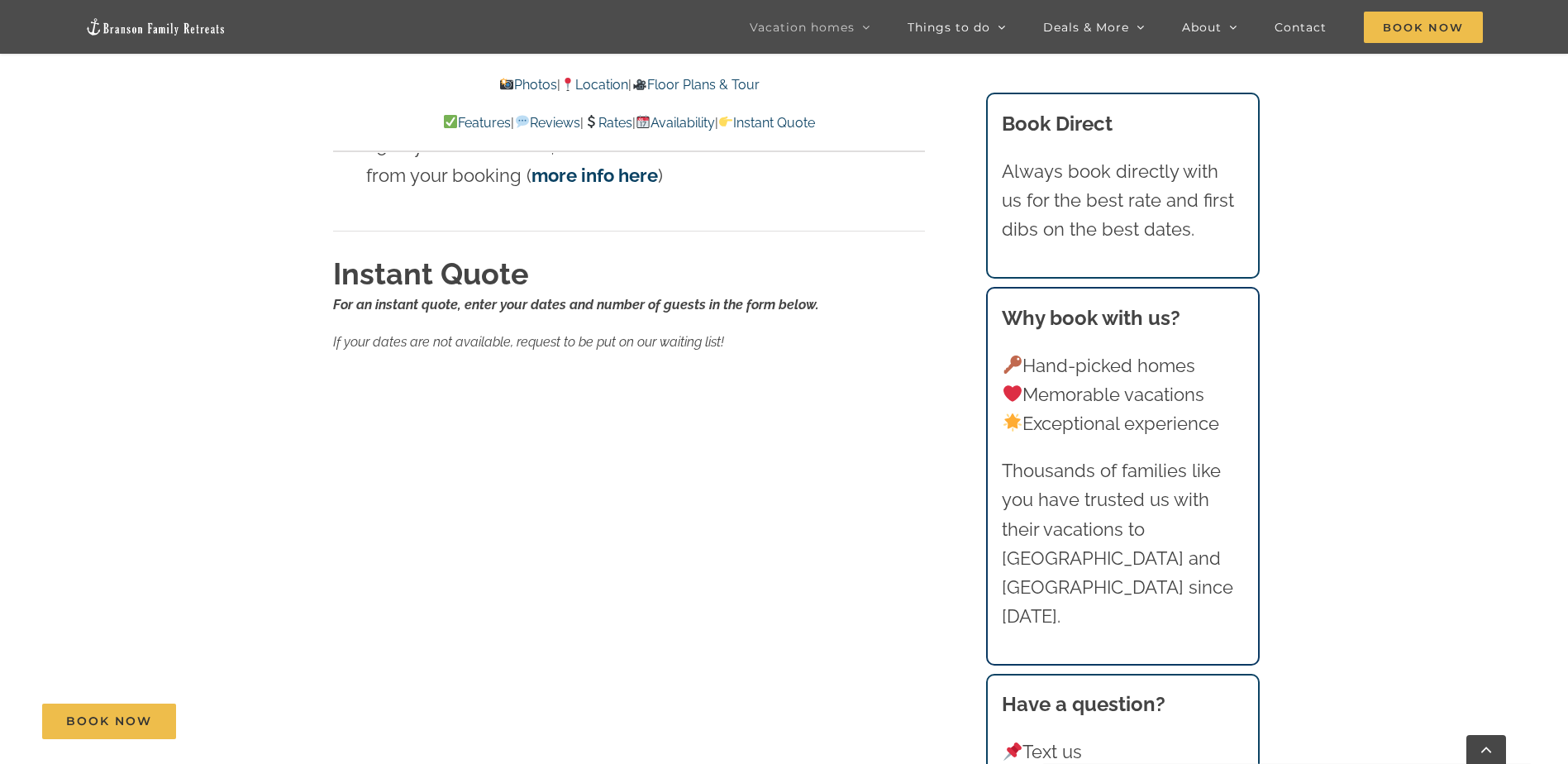
scroll to position [11200, 0]
